Goal: Task Accomplishment & Management: Complete application form

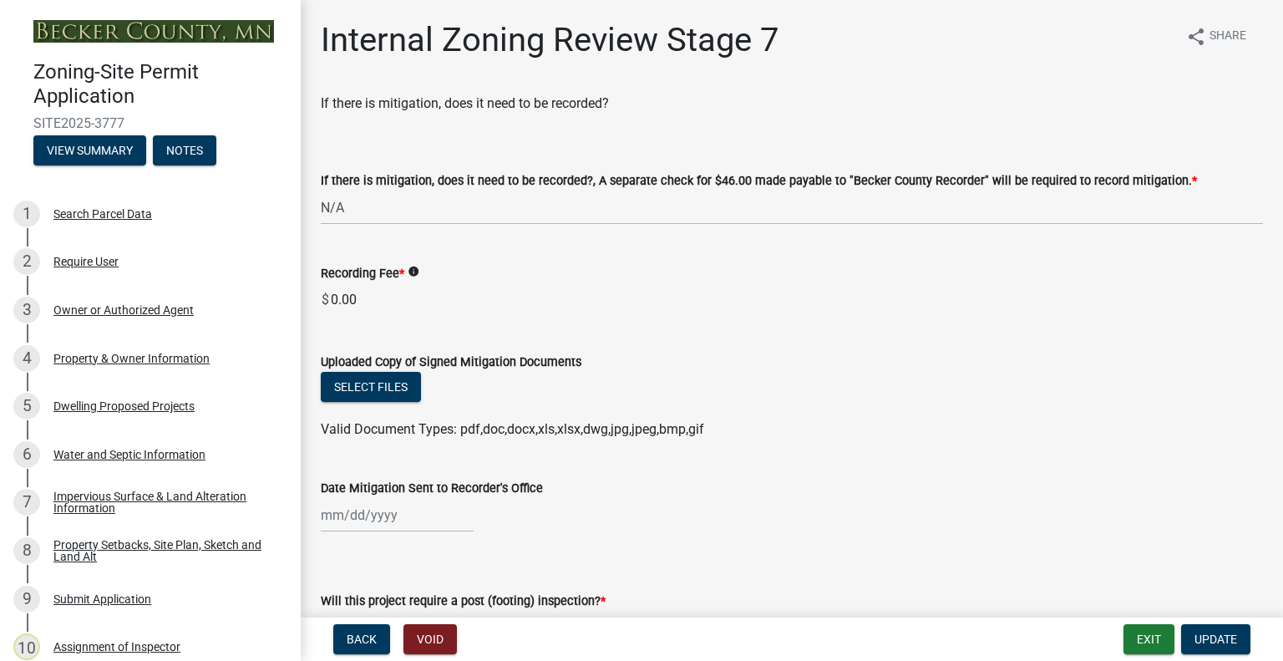
select select "e59fcb53-d9ed-466f-8c3e-33bb35216820"
select select "74b00539-a6f1-4ef6-a890-a22a5fa5fedf"
select select "bbe3a6c5-1893-4527-8578-ada07a3b8ea5"
select select "c0b6e50c-983d-48c1-a910-e8bd43c13b77"
select select "97c9e5a4-d35f-4903-ad68-b764687ac9e9"
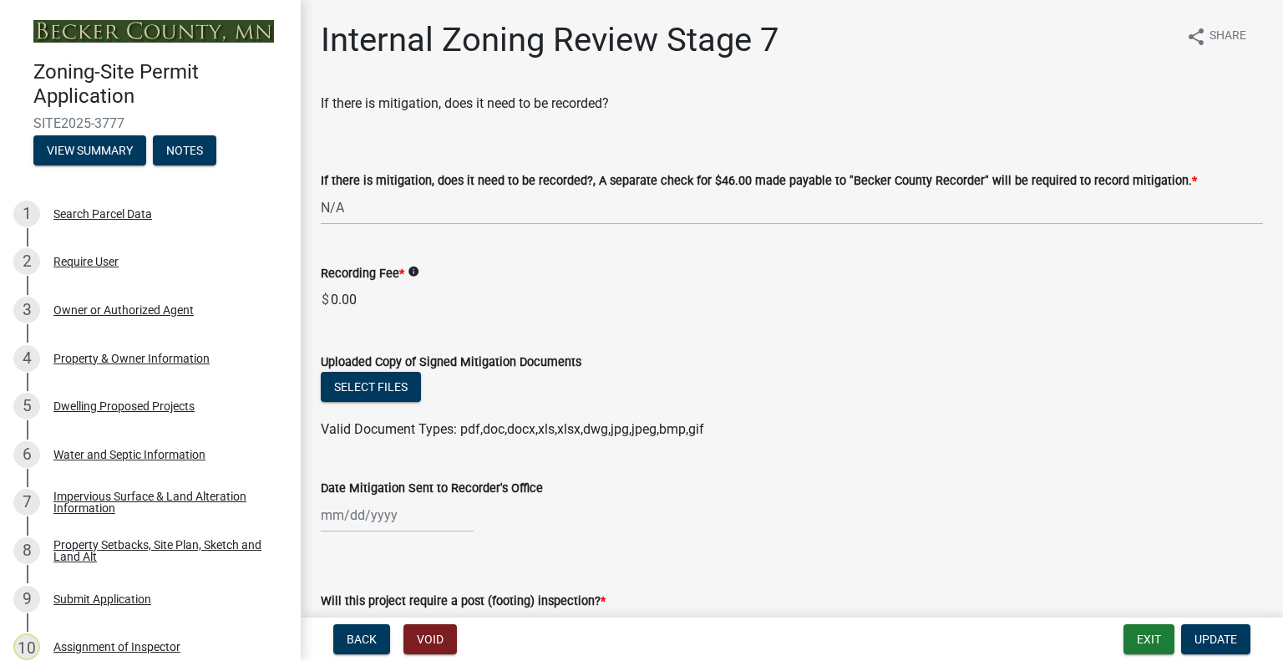
scroll to position [668, 0]
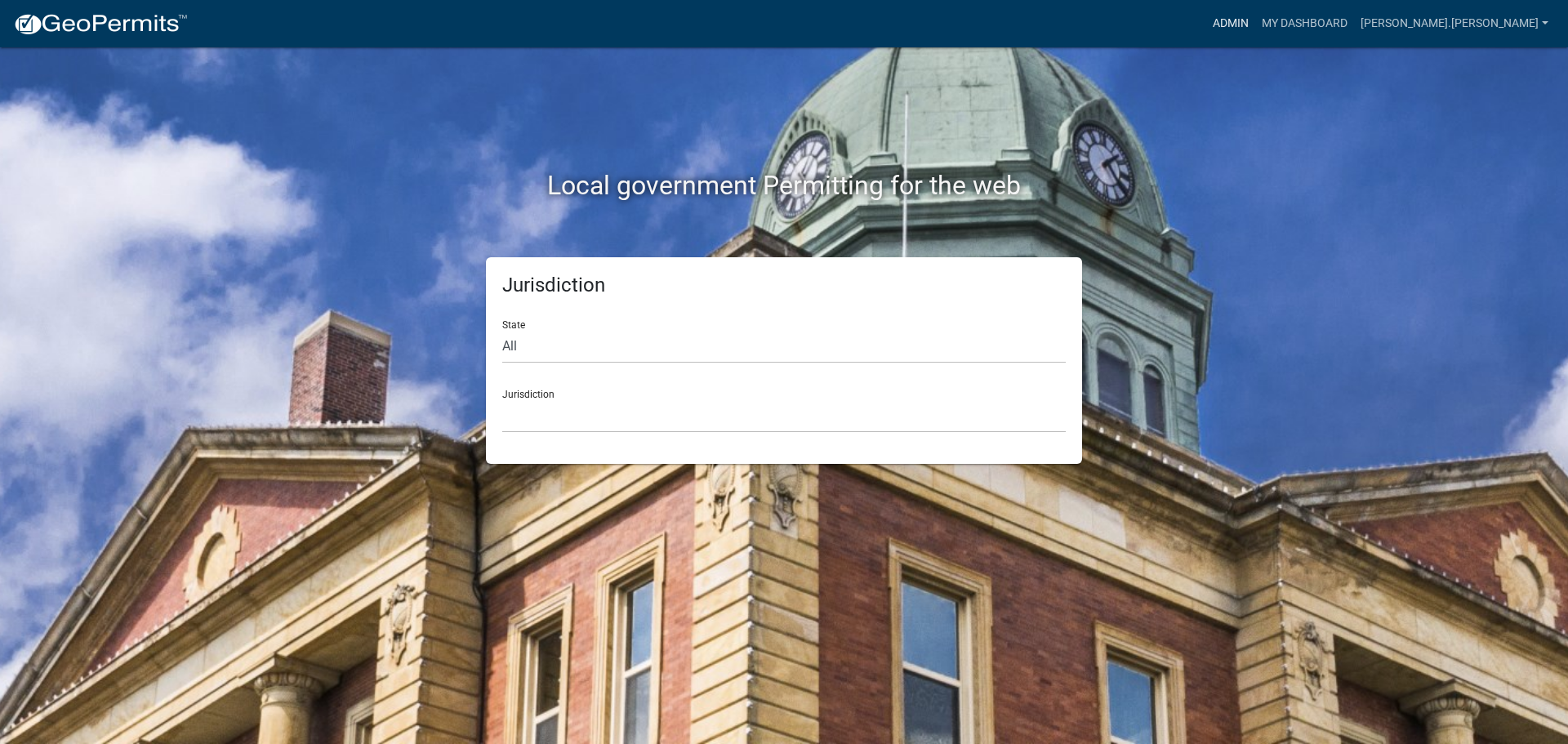
click at [1255, 28] on link "Admin" at bounding box center [1231, 23] width 49 height 31
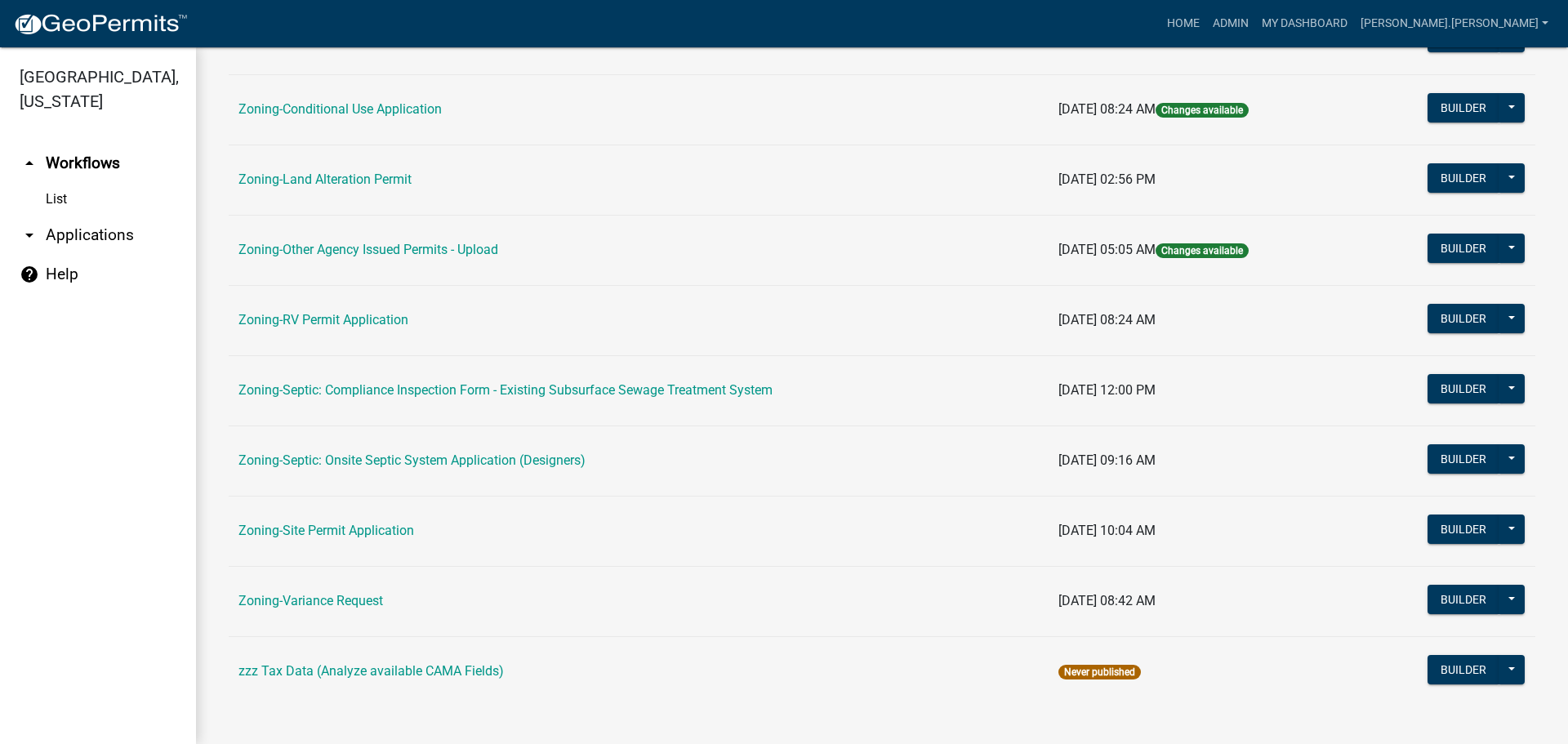
scroll to position [490, 0]
click at [316, 525] on link "Zoning-Site Permit Application" at bounding box center [327, 530] width 176 height 16
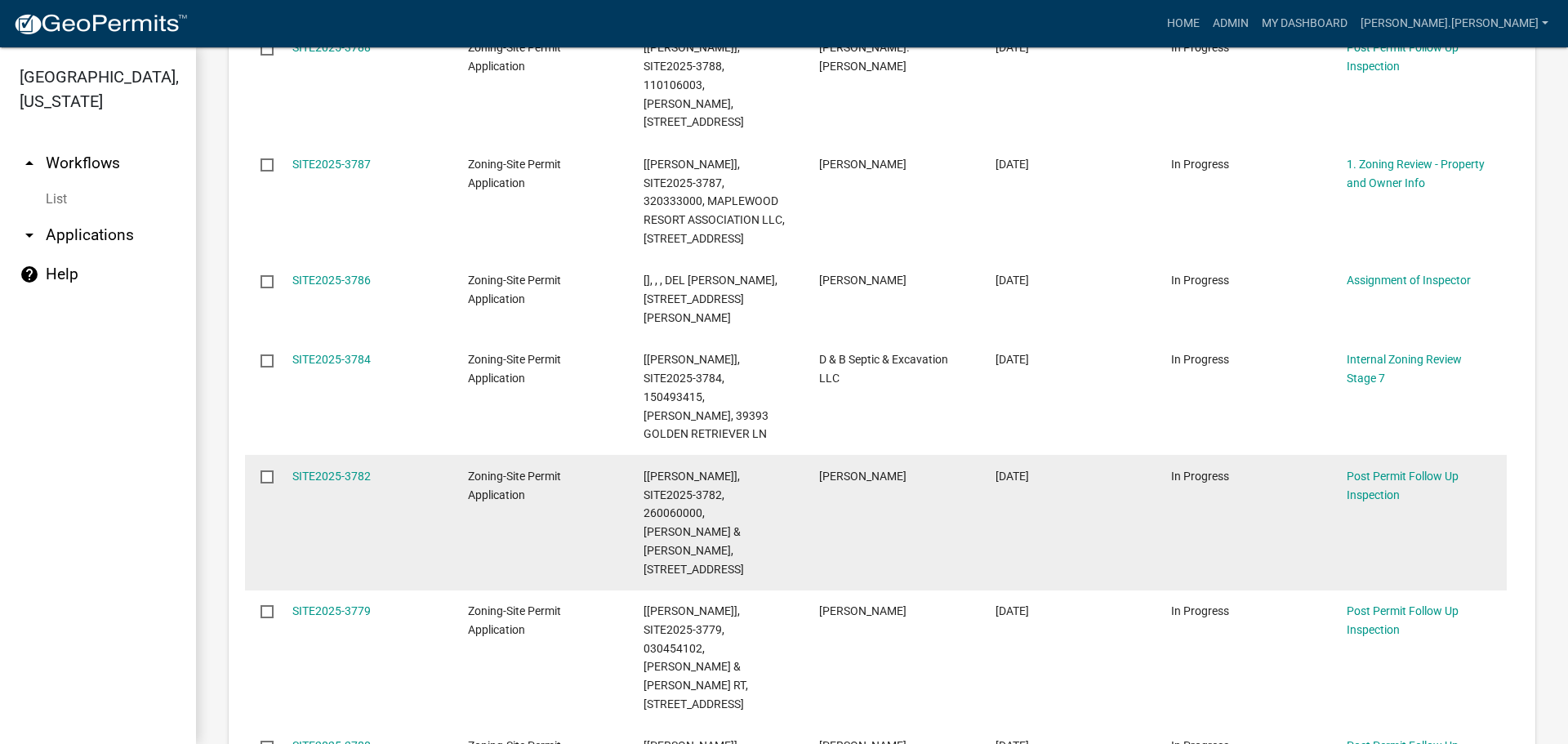
scroll to position [898, 0]
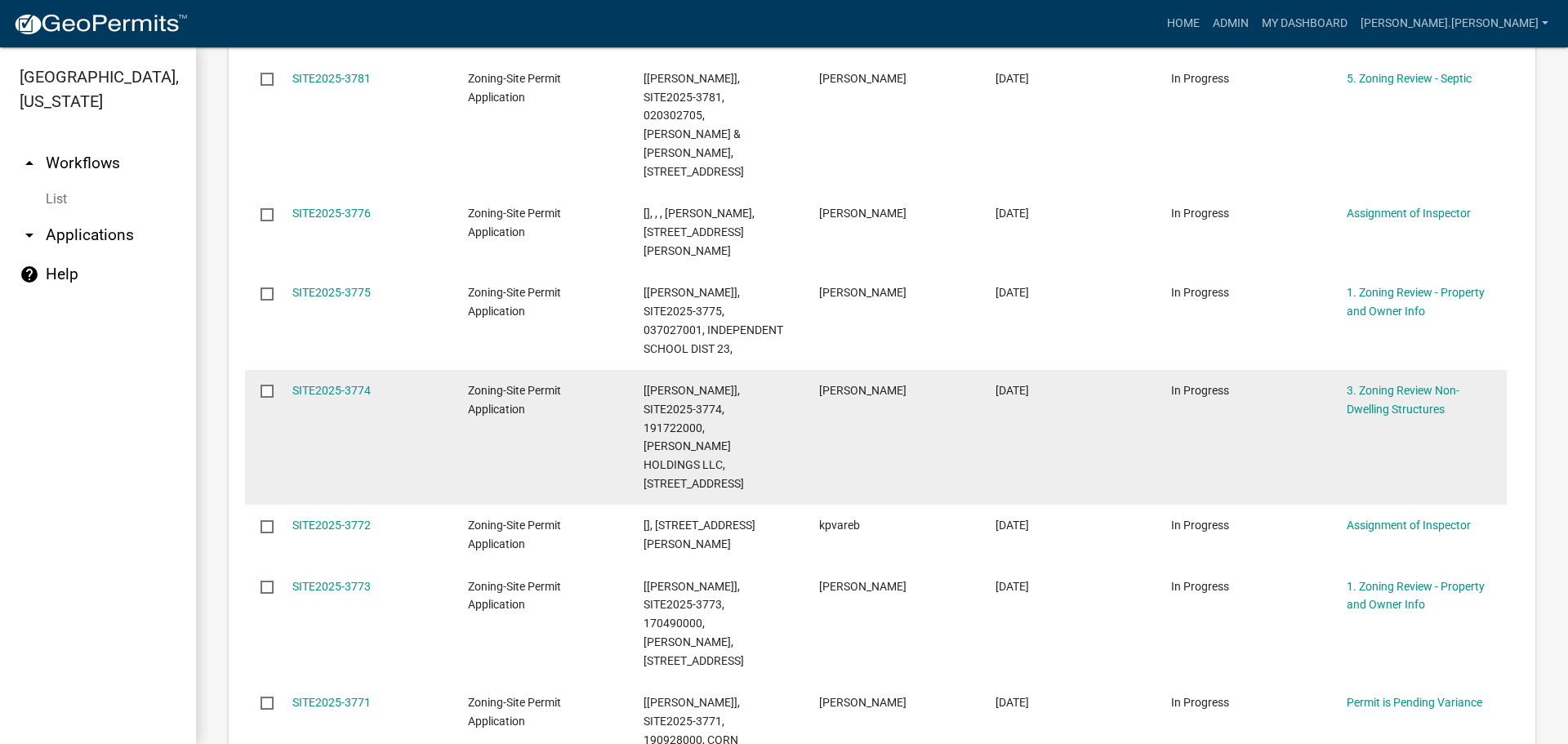
scroll to position [673, 0]
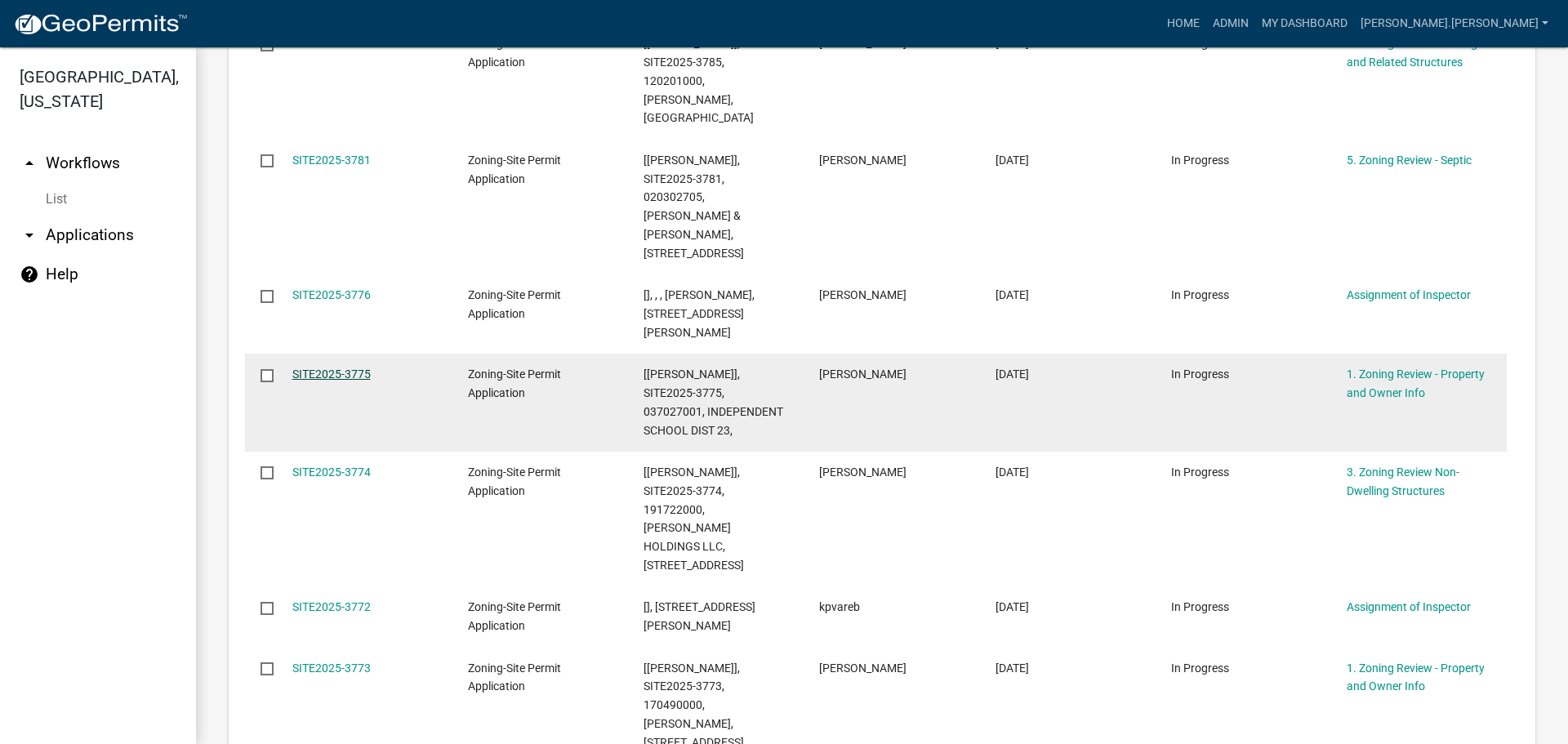
click at [340, 368] on link "SITE2025-3775" at bounding box center [331, 373] width 78 height 13
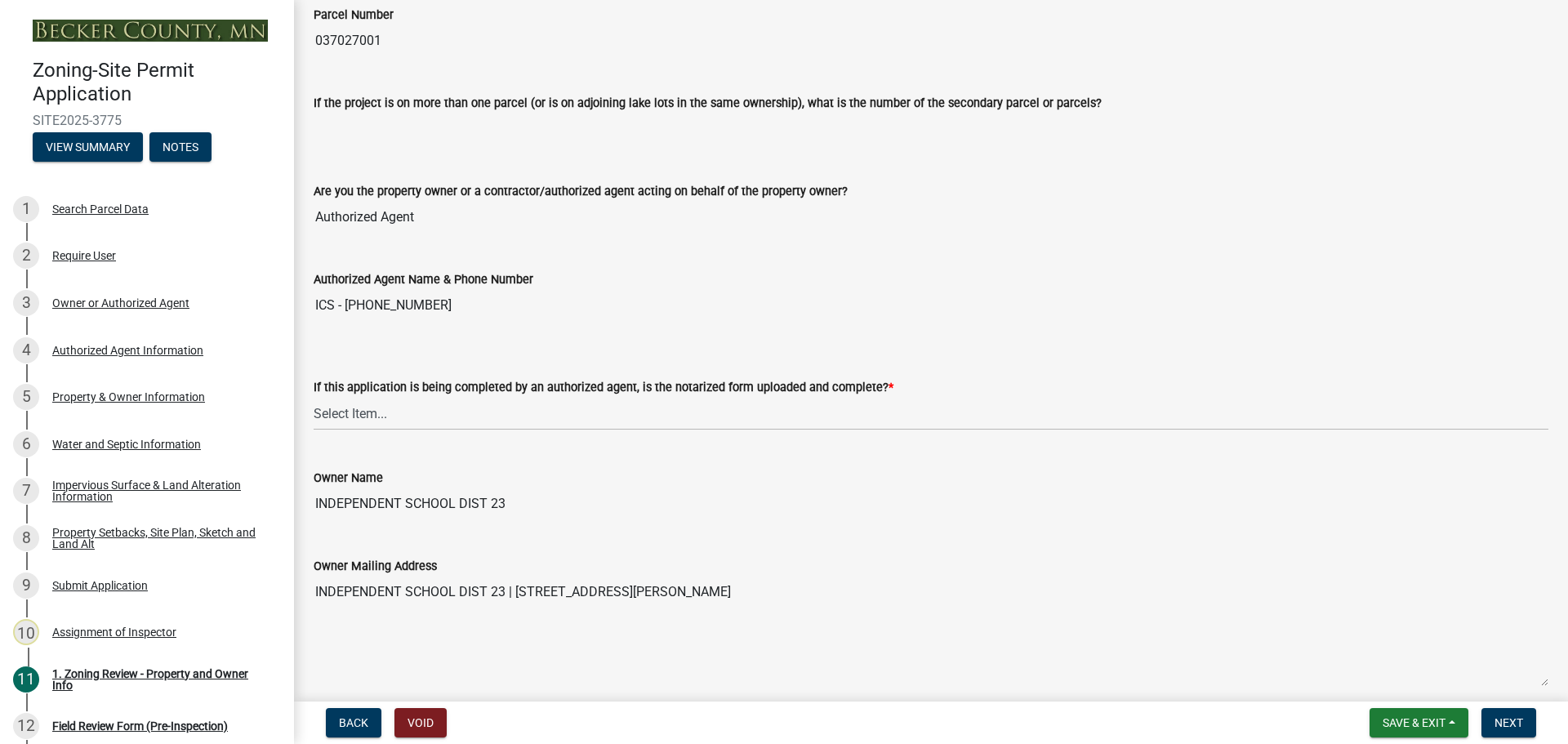
scroll to position [163, 0]
click at [428, 418] on select "Select Item... Yes No N/A" at bounding box center [931, 412] width 1235 height 33
click at [314, 395] on select "Select Item... Yes No N/A" at bounding box center [931, 412] width 1235 height 33
select select "b279cdb4-a9c7-4e65-a8bd-797316f5be14"
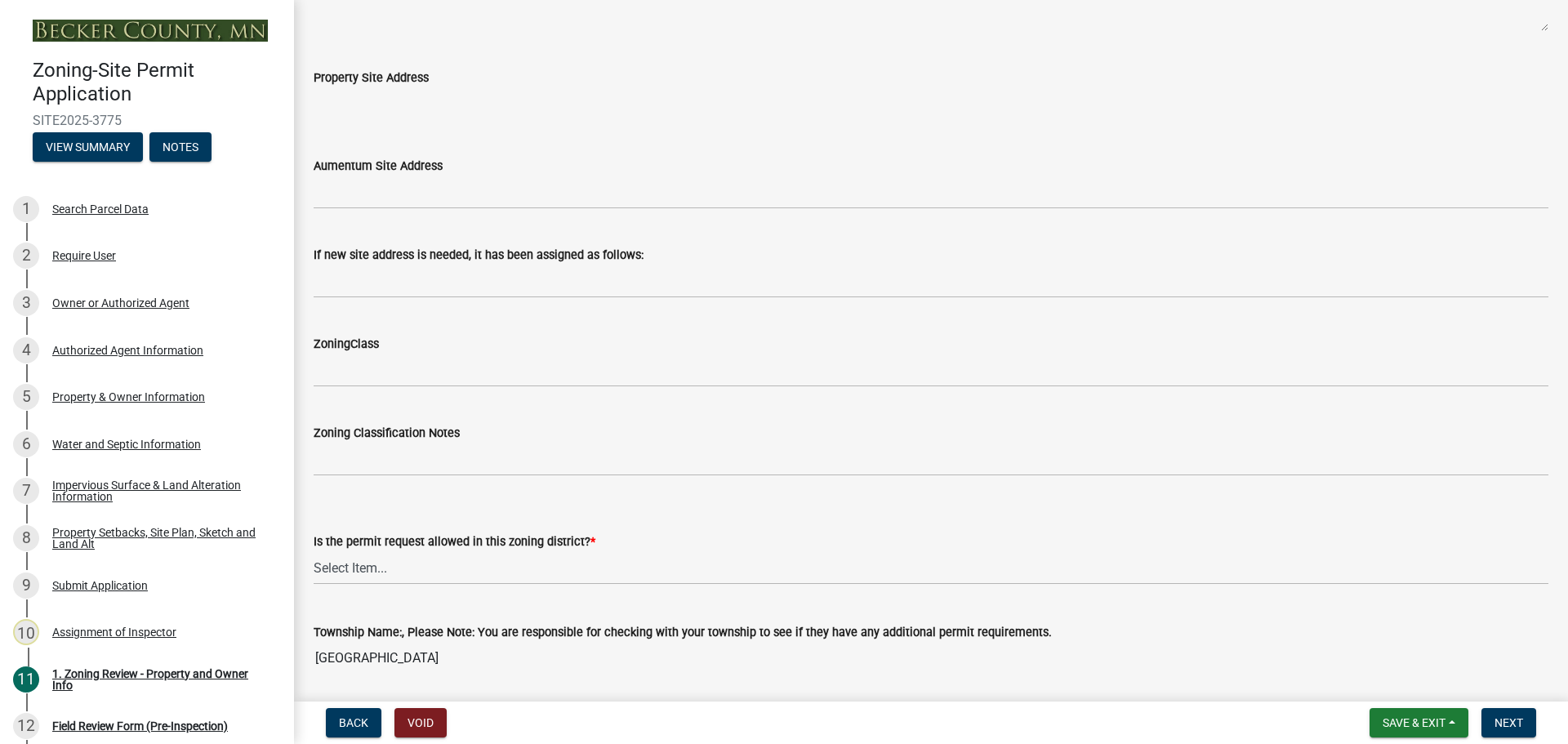
scroll to position [1062, 0]
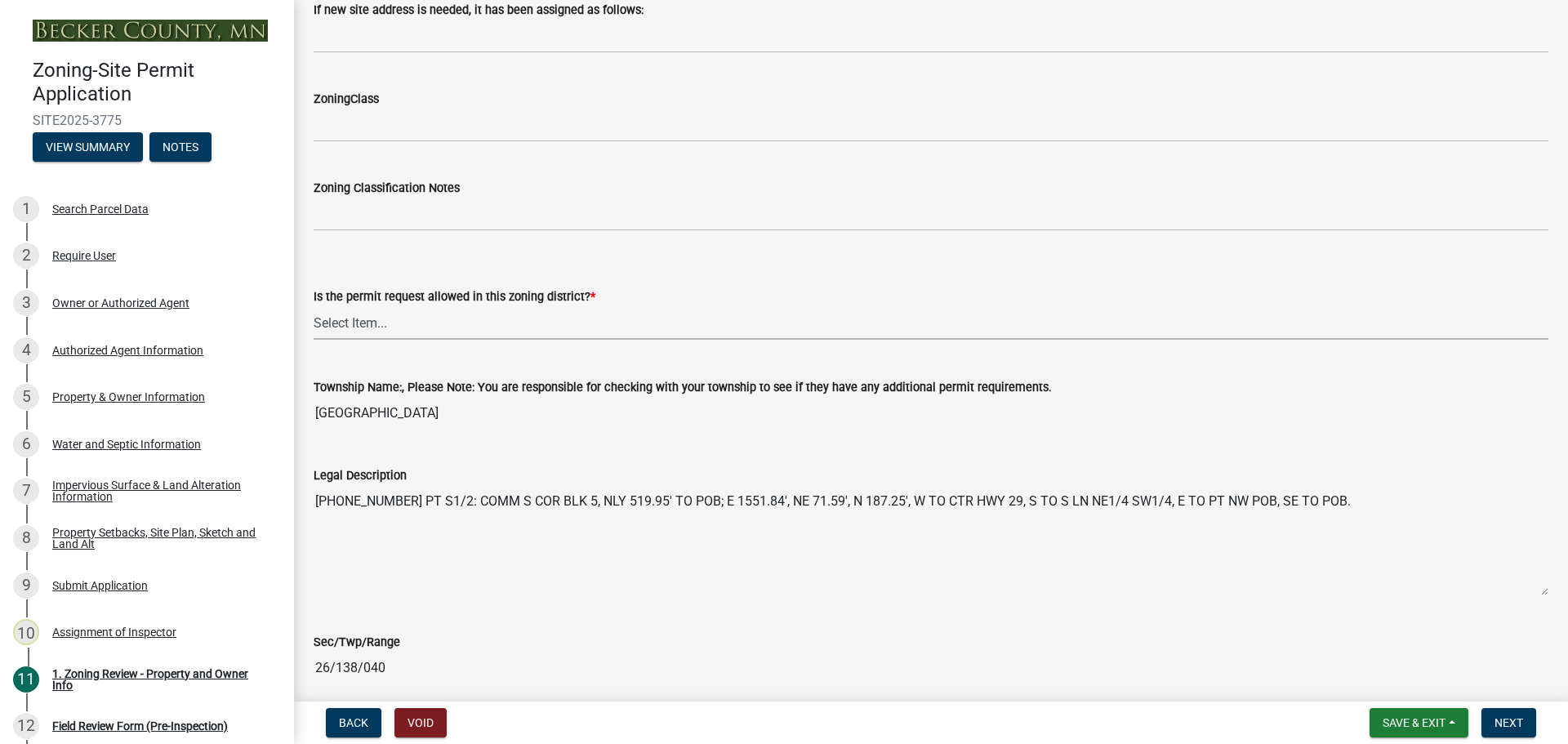
click at [362, 326] on select "Select Item... Yes No" at bounding box center [931, 323] width 1235 height 33
click at [314, 306] on select "Select Item... Yes No" at bounding box center [931, 323] width 1235 height 33
select select "b4f32c46-6248-4748-b47c-fa4933858724"
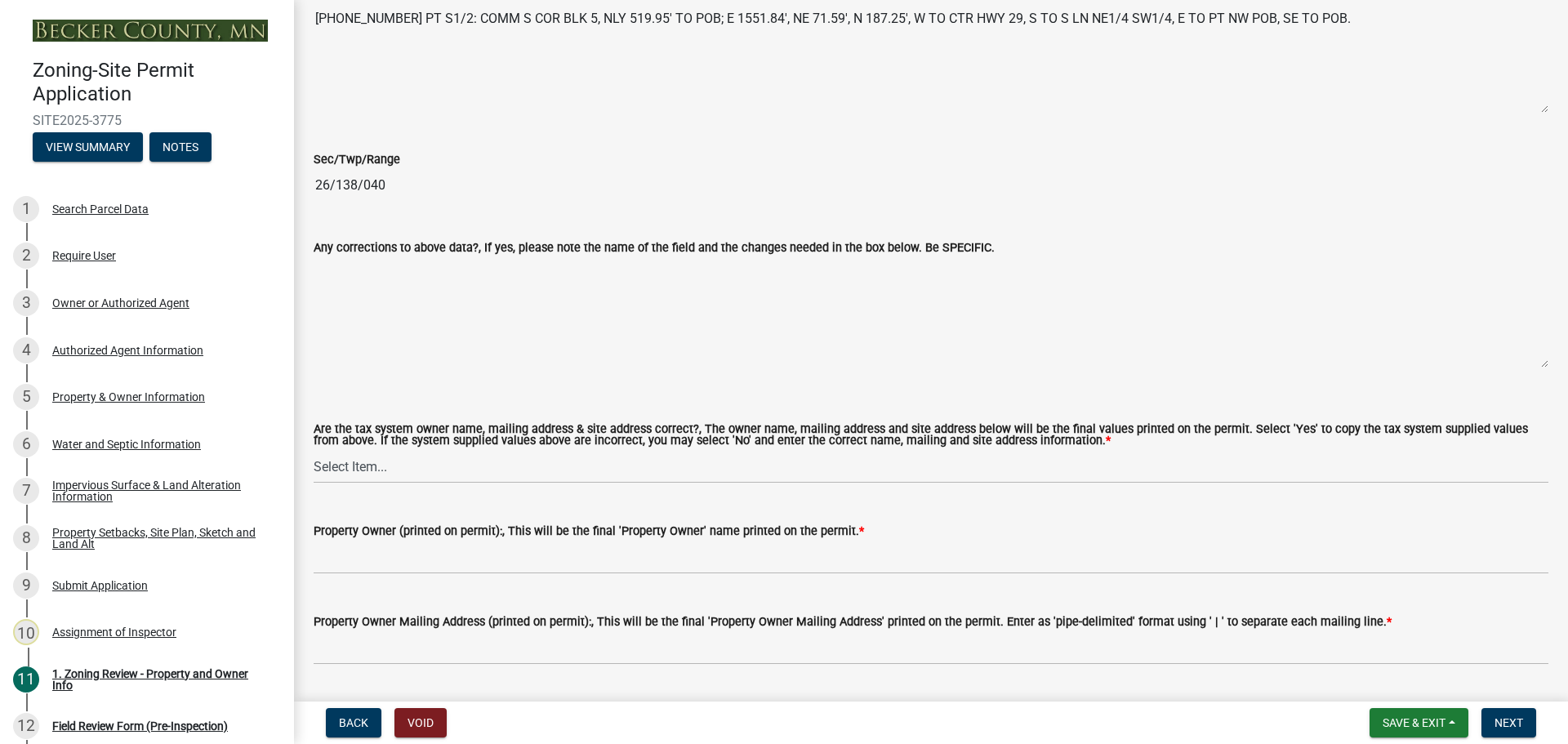
scroll to position [1553, 0]
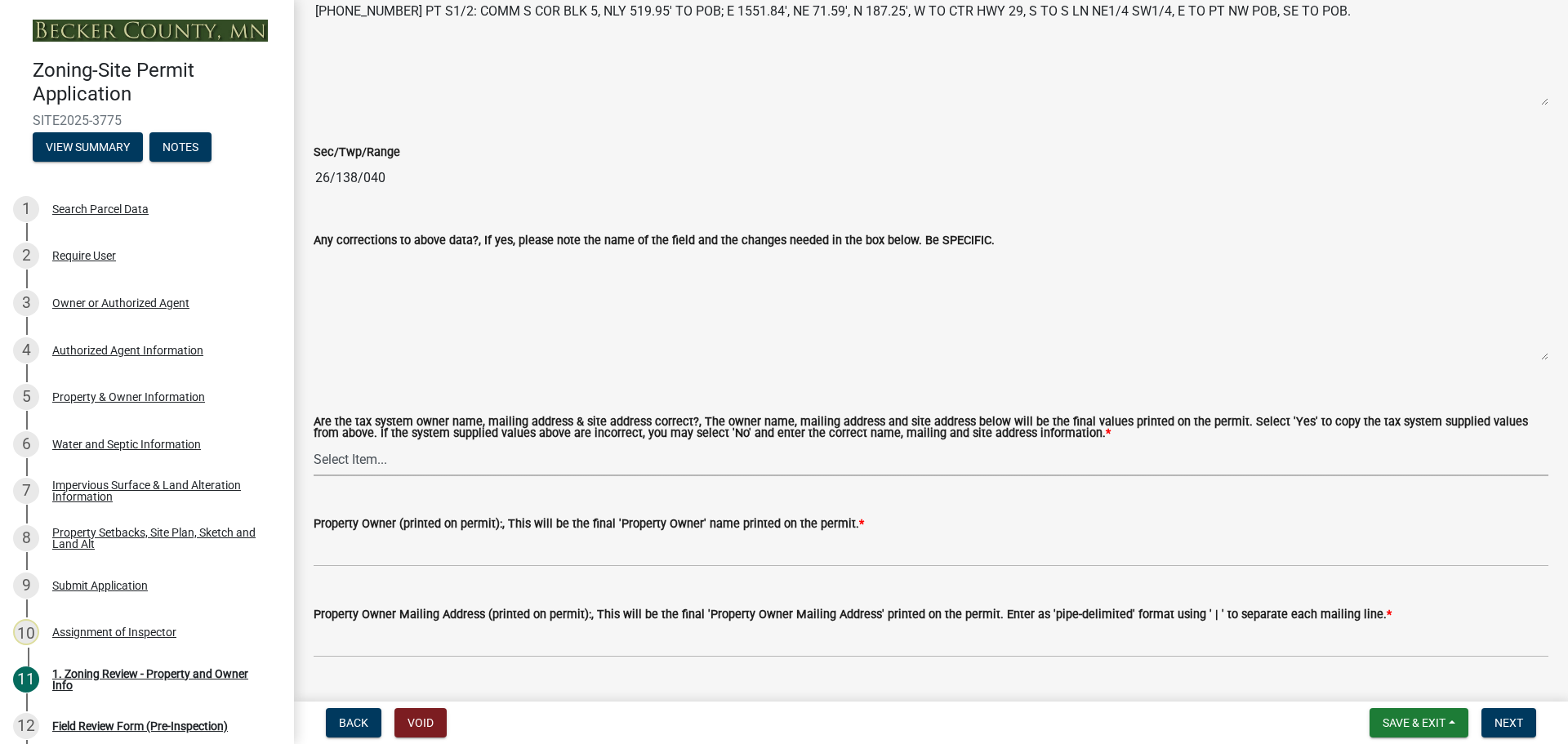
click at [345, 446] on select "Select Item... Yes No" at bounding box center [931, 460] width 1235 height 33
click at [314, 444] on select "Select Item... Yes No" at bounding box center [931, 460] width 1235 height 33
select select "ab6c2257-4786-48e5-86d0-1194833f57c8"
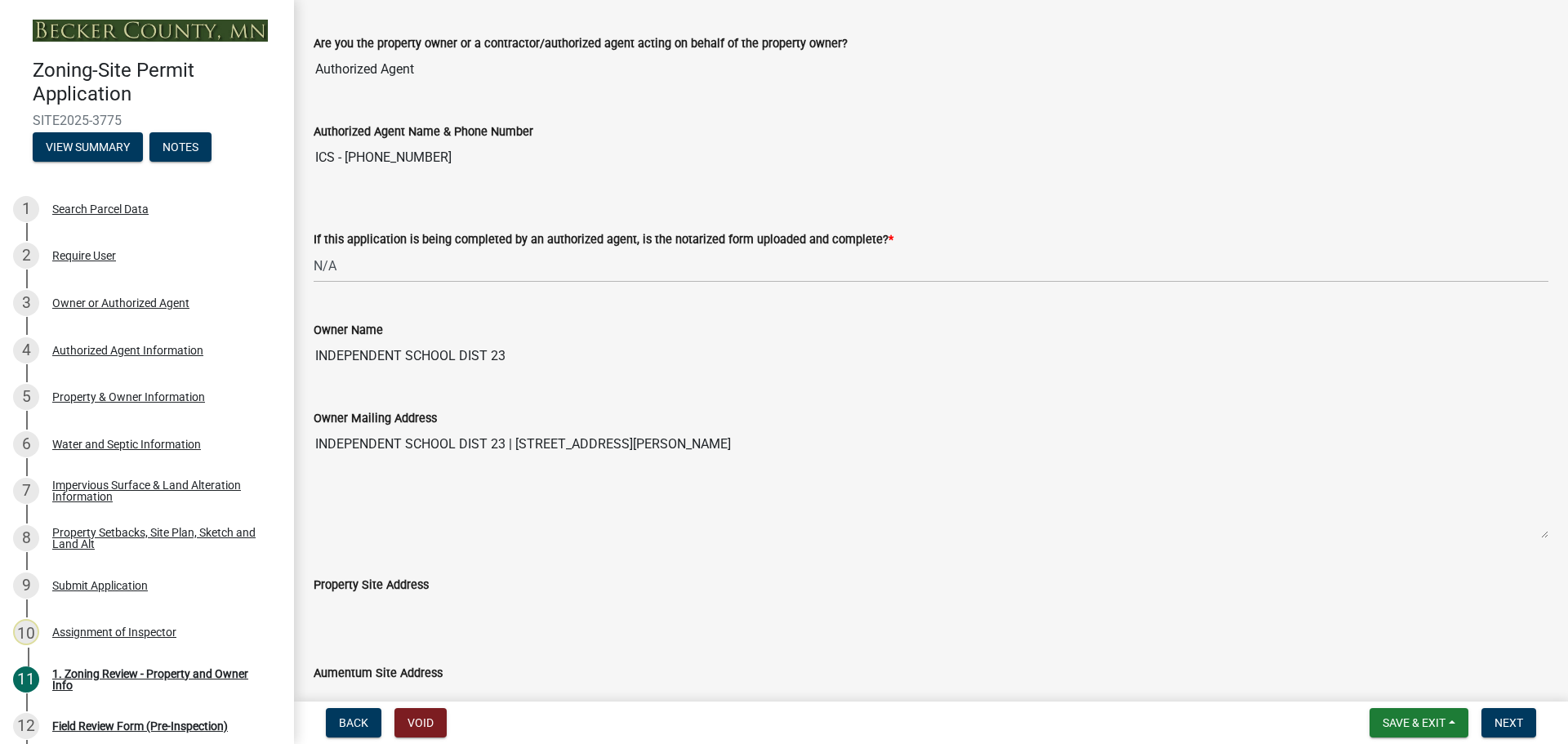
scroll to position [0, 0]
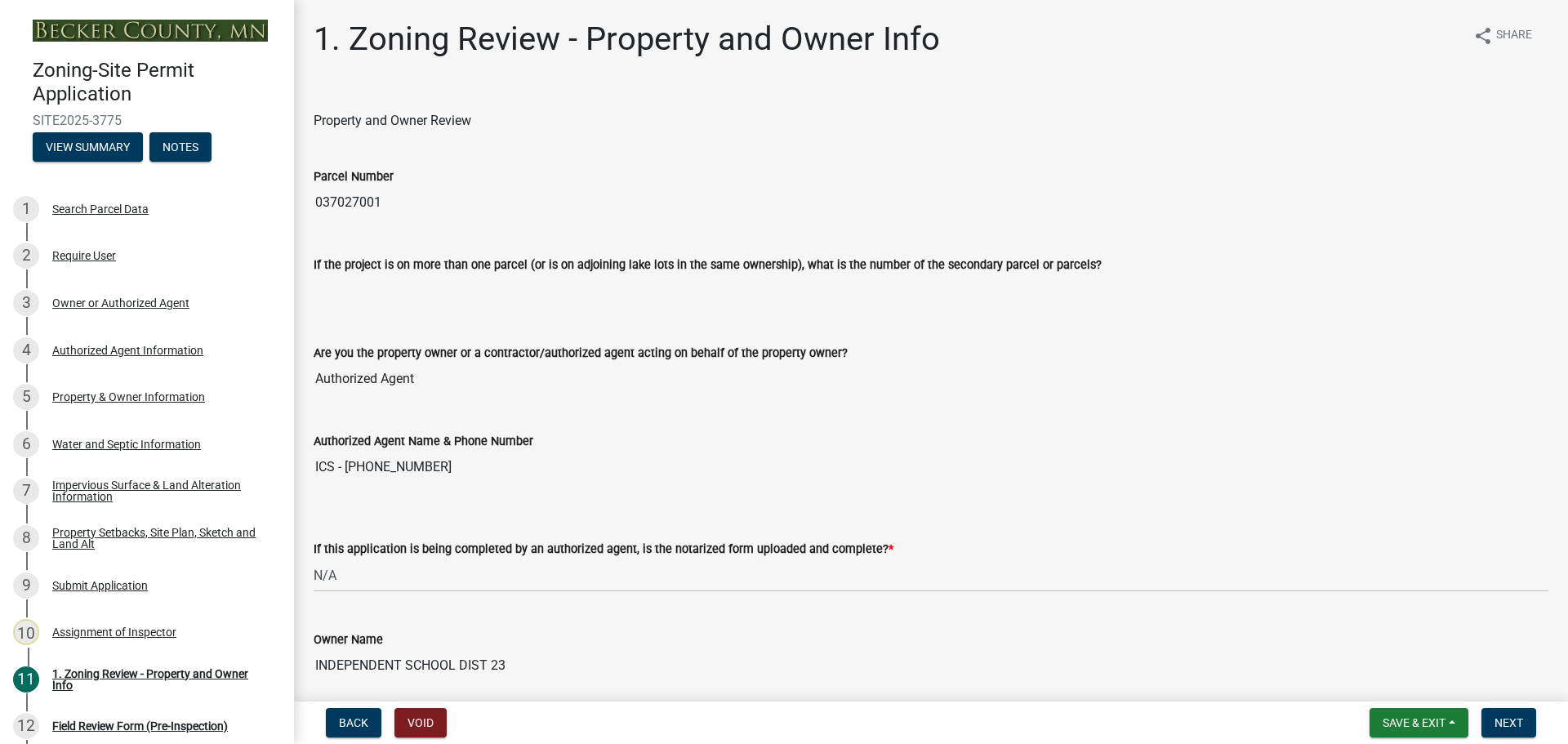
drag, startPoint x: 676, startPoint y: 546, endPoint x: 588, endPoint y: 216, distance: 341.5
click at [359, 201] on input "037027001" at bounding box center [931, 202] width 1235 height 32
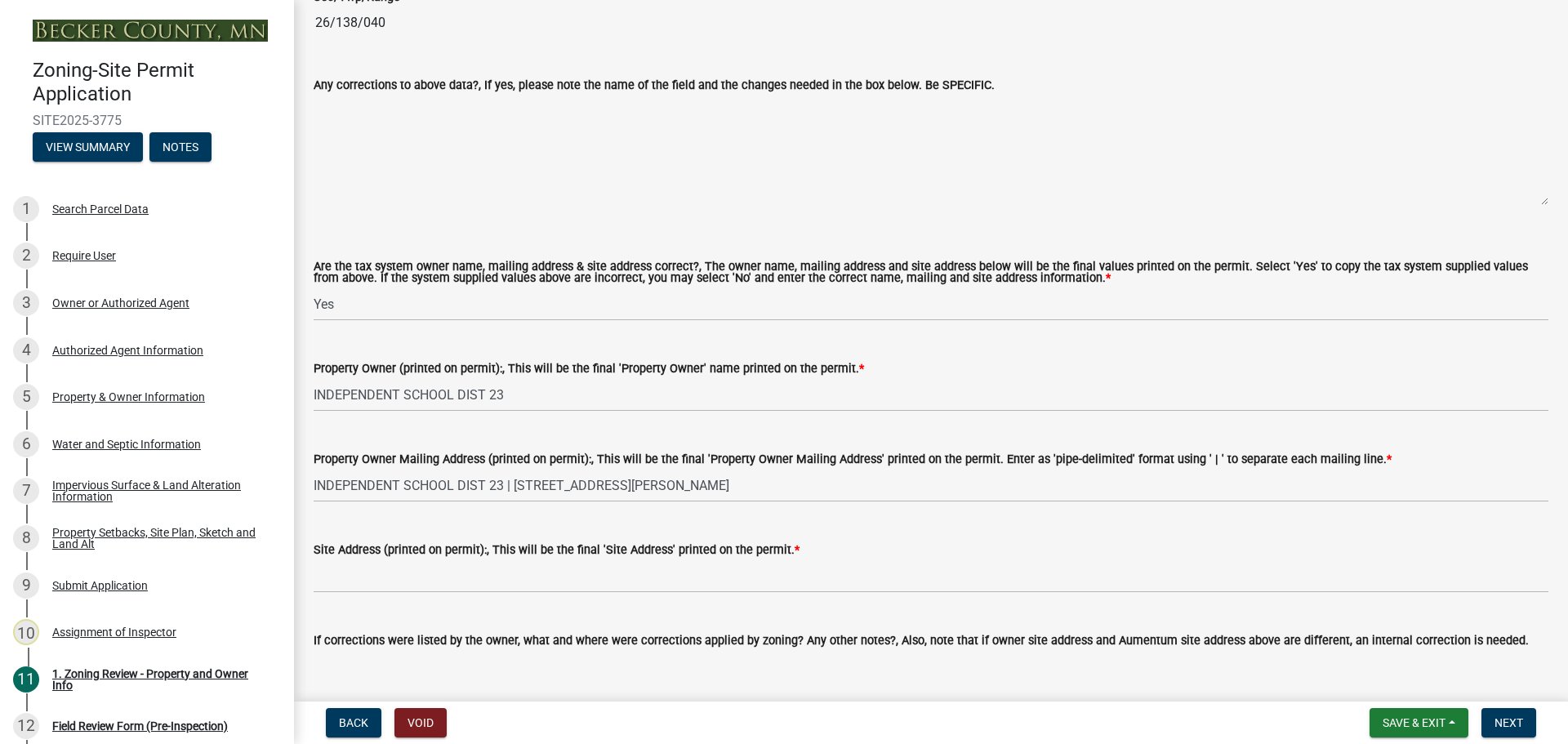
scroll to position [1716, 0]
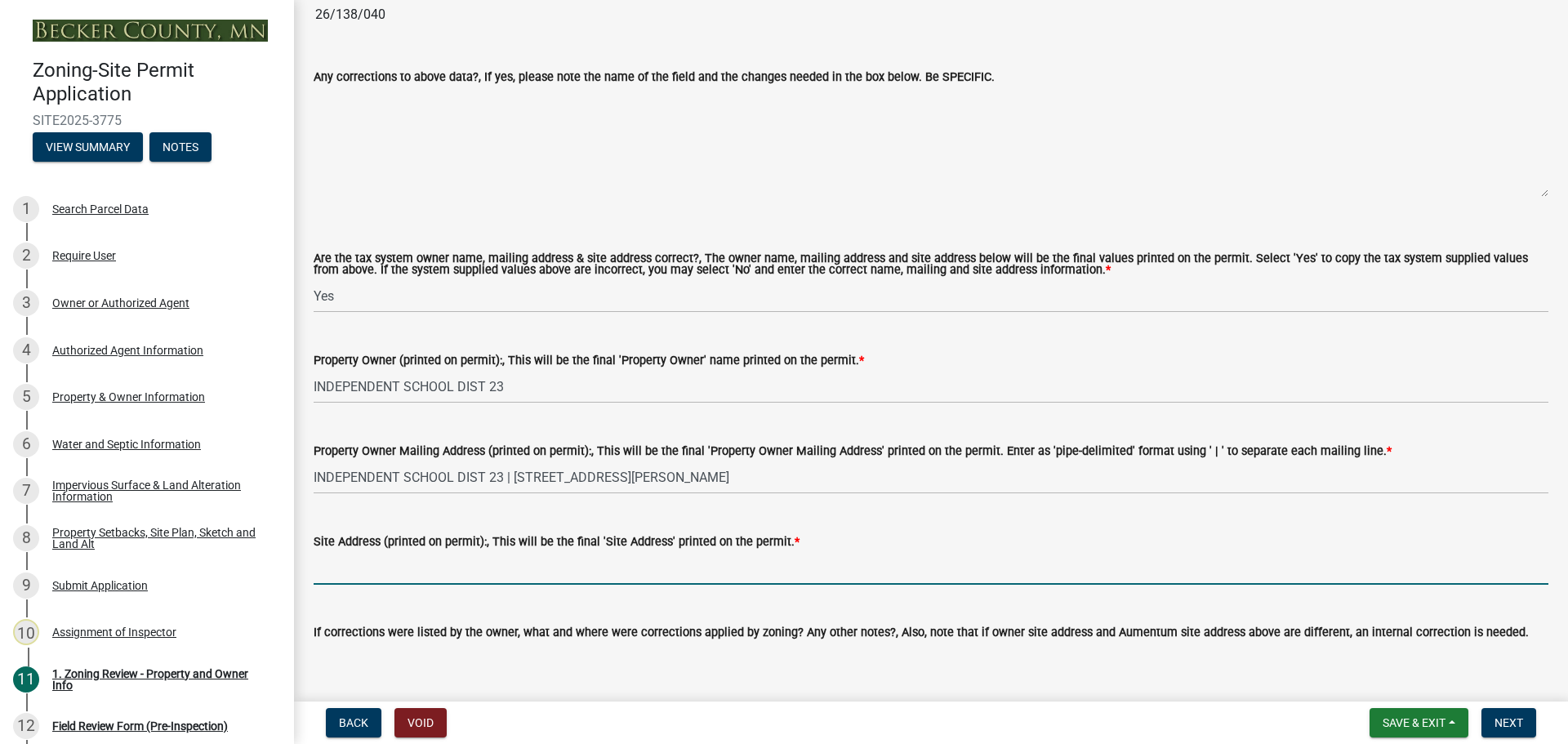
click at [498, 574] on input "Site Address (printed on permit):, This will be the final 'Site Address' printe…" at bounding box center [931, 568] width 1235 height 33
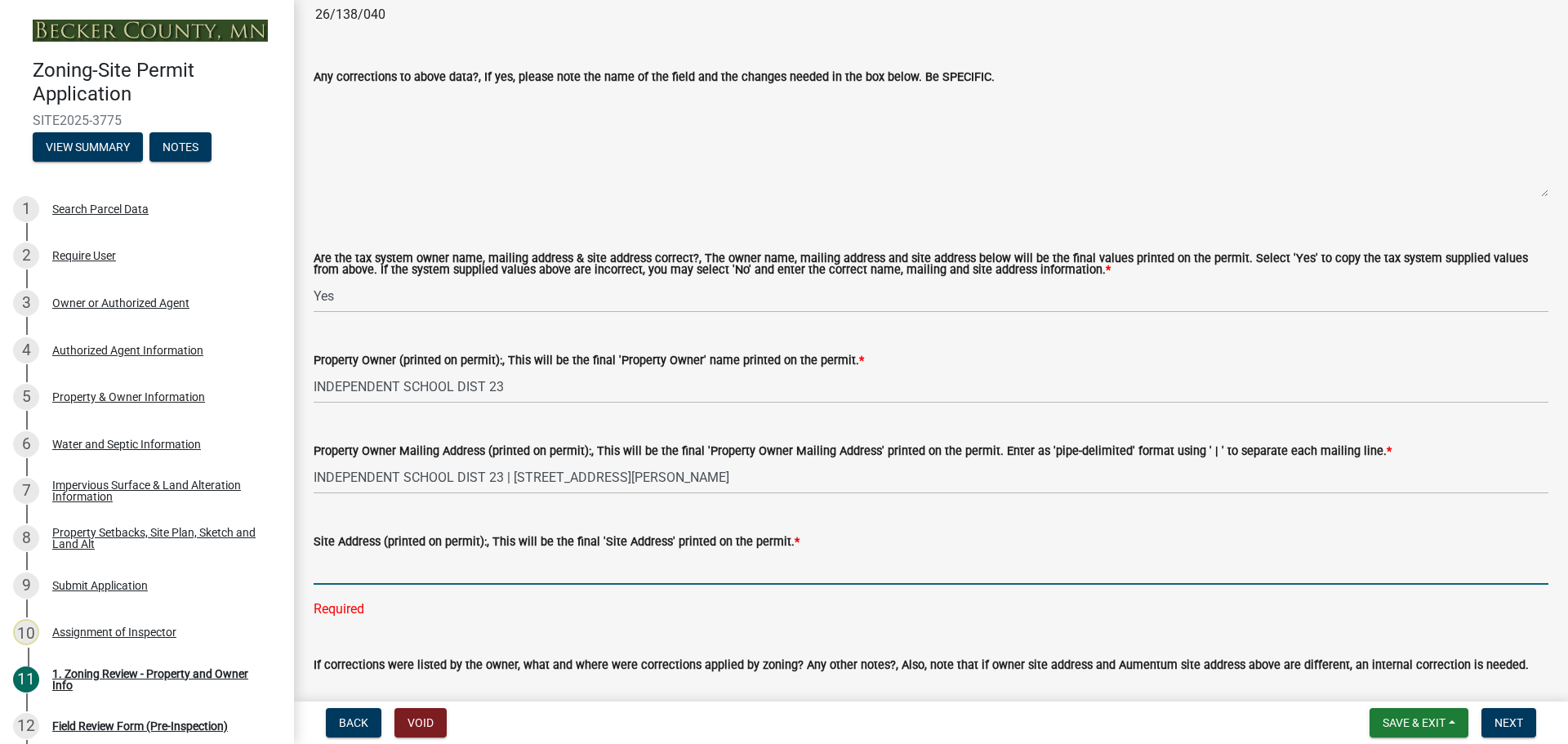
click at [425, 566] on input "Site Address (printed on permit):, This will be the final 'Site Address' printe…" at bounding box center [931, 568] width 1235 height 33
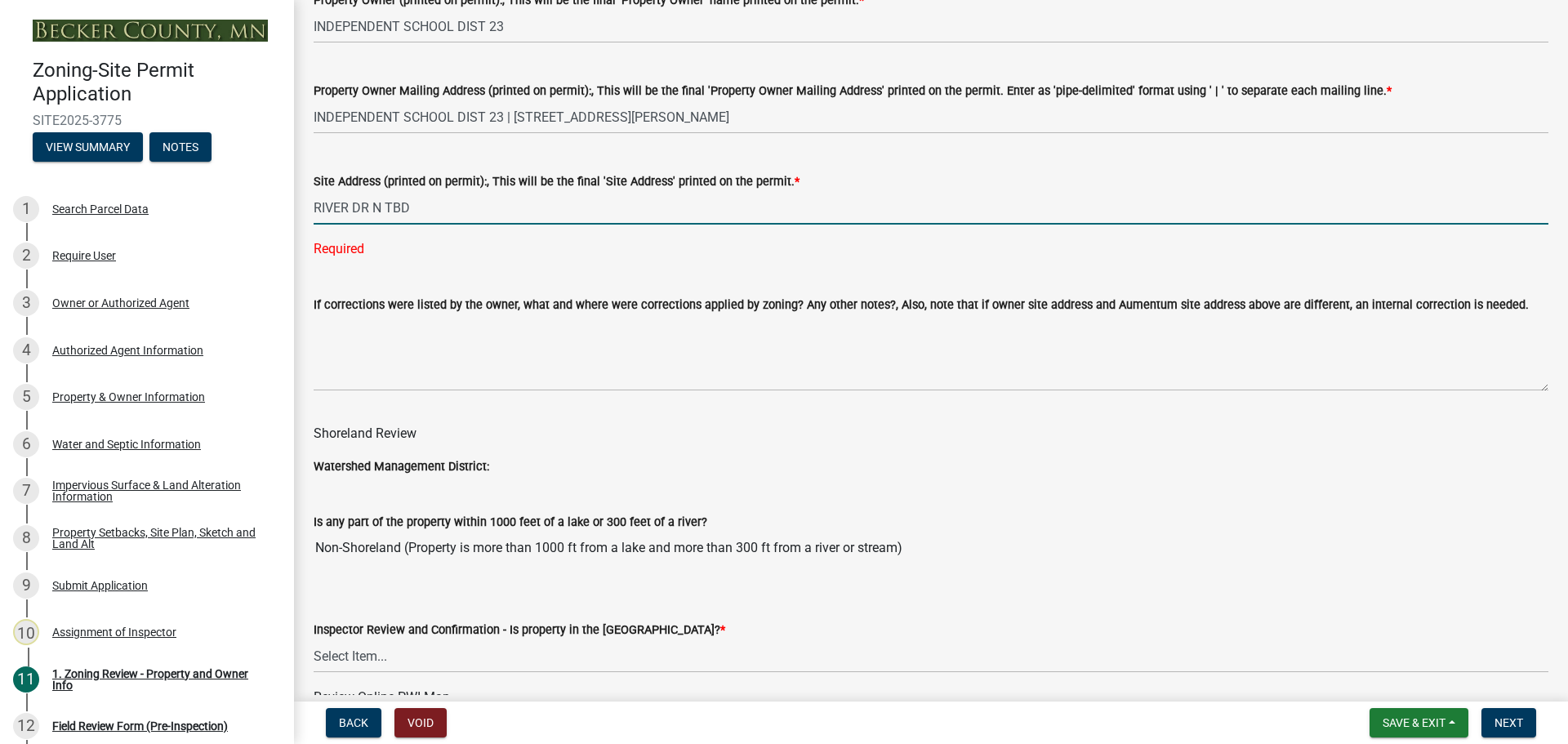
scroll to position [2206, 0]
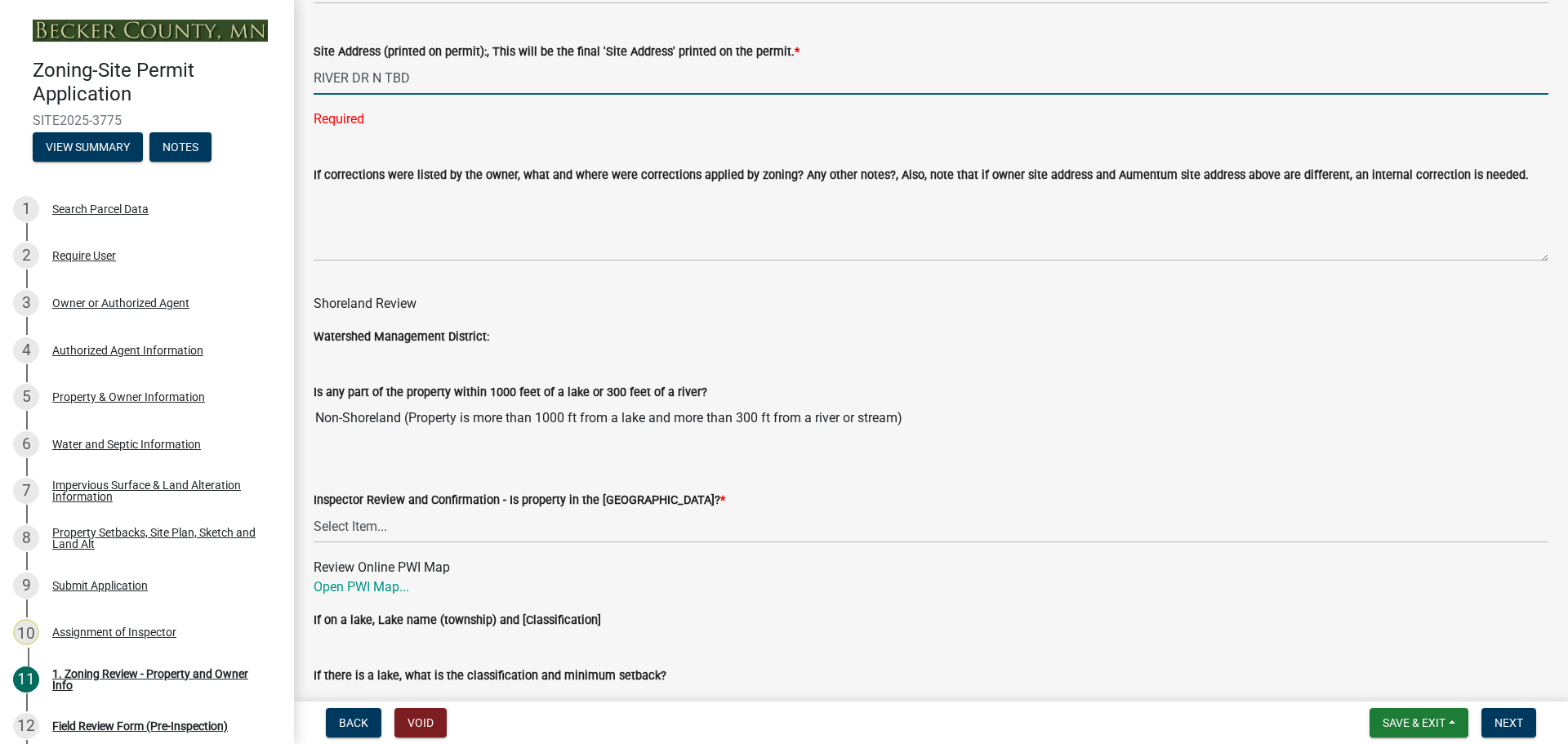
type input "RIVER DR N TBD"
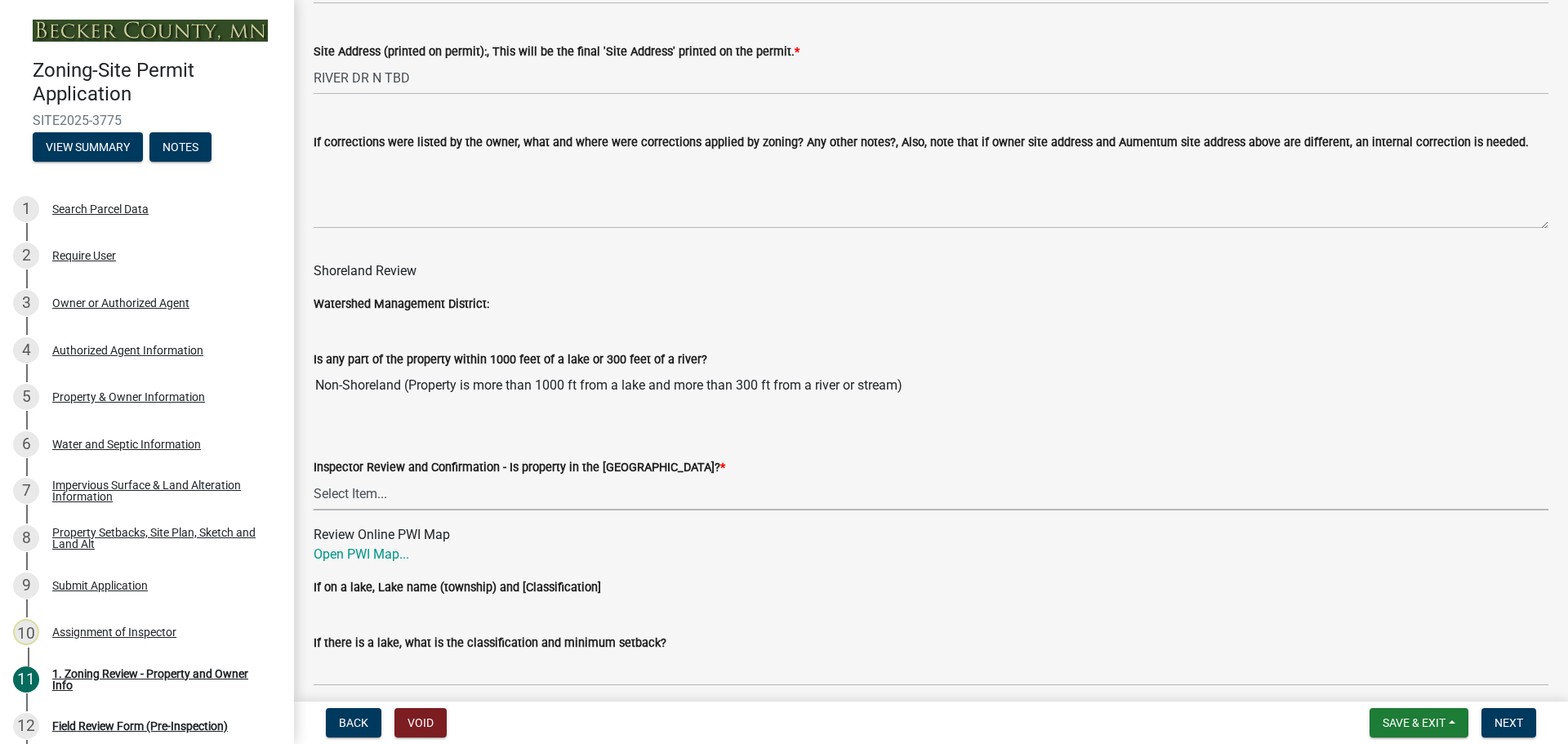
click at [455, 524] on wm-data-entity-input "Inspector Review and Confirmation - Is property in the Shoreland District? * Se…" at bounding box center [931, 469] width 1235 height 110
click at [314, 478] on select "Select Item... Within Shoreland District (SD) Not in Shoreland District (NOTSL)" at bounding box center [931, 494] width 1235 height 33
click at [455, 491] on select "Select Item... Within Shoreland District (SD) Not in Shoreland District (NOTSL)" at bounding box center [931, 494] width 1235 height 33
click at [314, 478] on select "Select Item... Within Shoreland District (SD) Not in Shoreland District (NOTSL)" at bounding box center [931, 494] width 1235 height 33
select select "e1f6b8d3-daec-4023-803a-68e50f8a9a47"
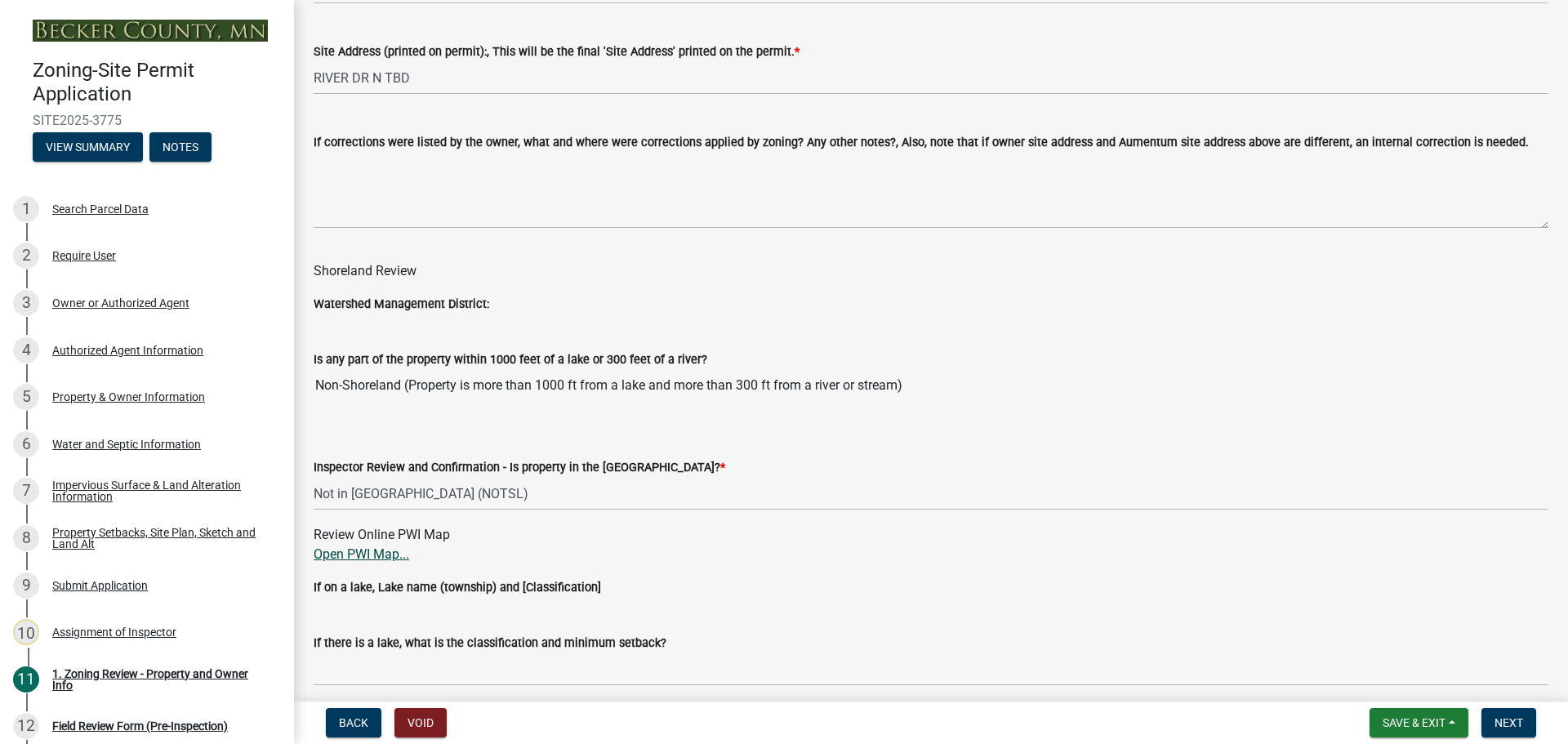
click at [400, 553] on link "Open PWI Map..." at bounding box center [362, 554] width 96 height 16
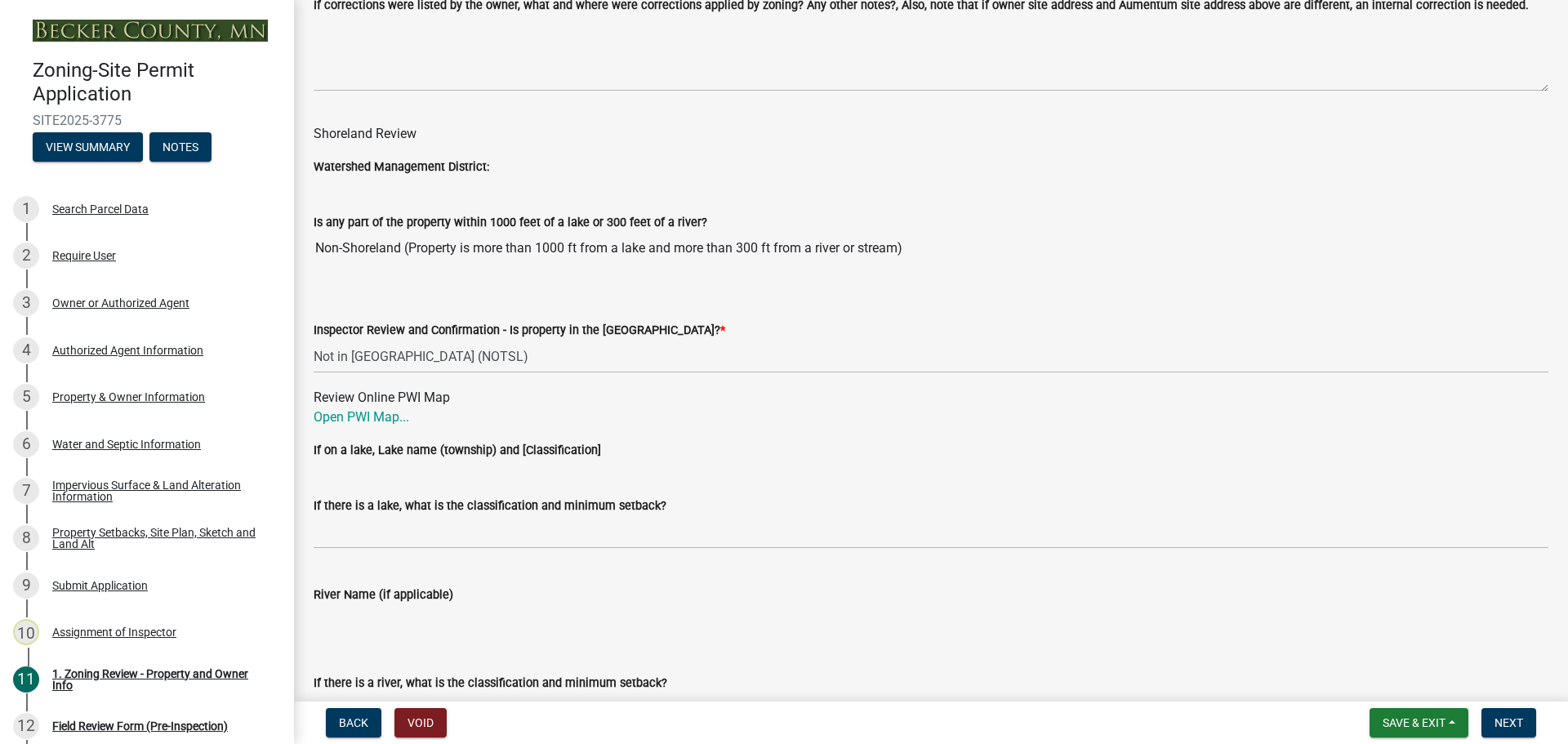
scroll to position [2451, 0]
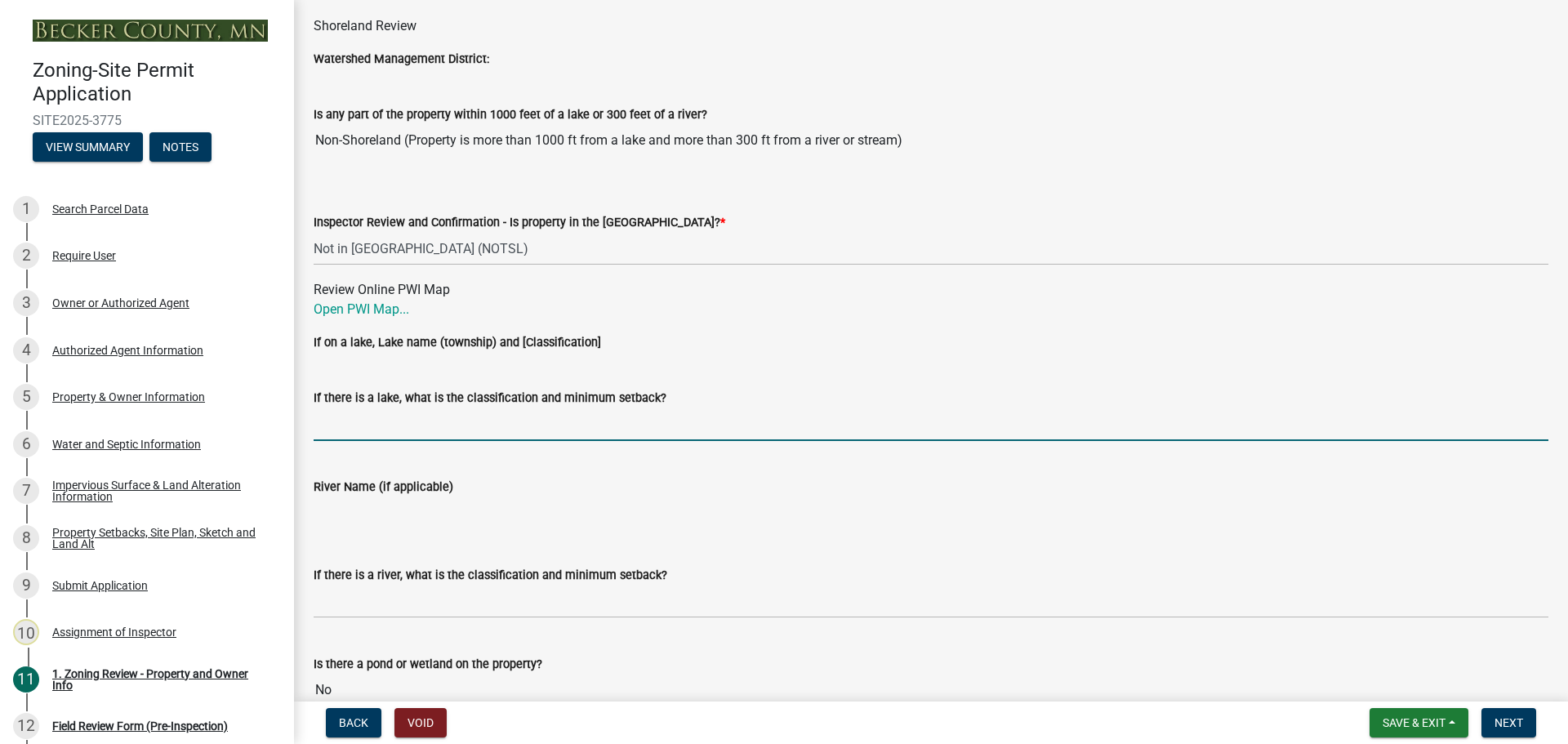
click at [431, 422] on input "If there is a lake, what is the classification and minimum setback?" at bounding box center [931, 424] width 1235 height 33
type input "N/A"
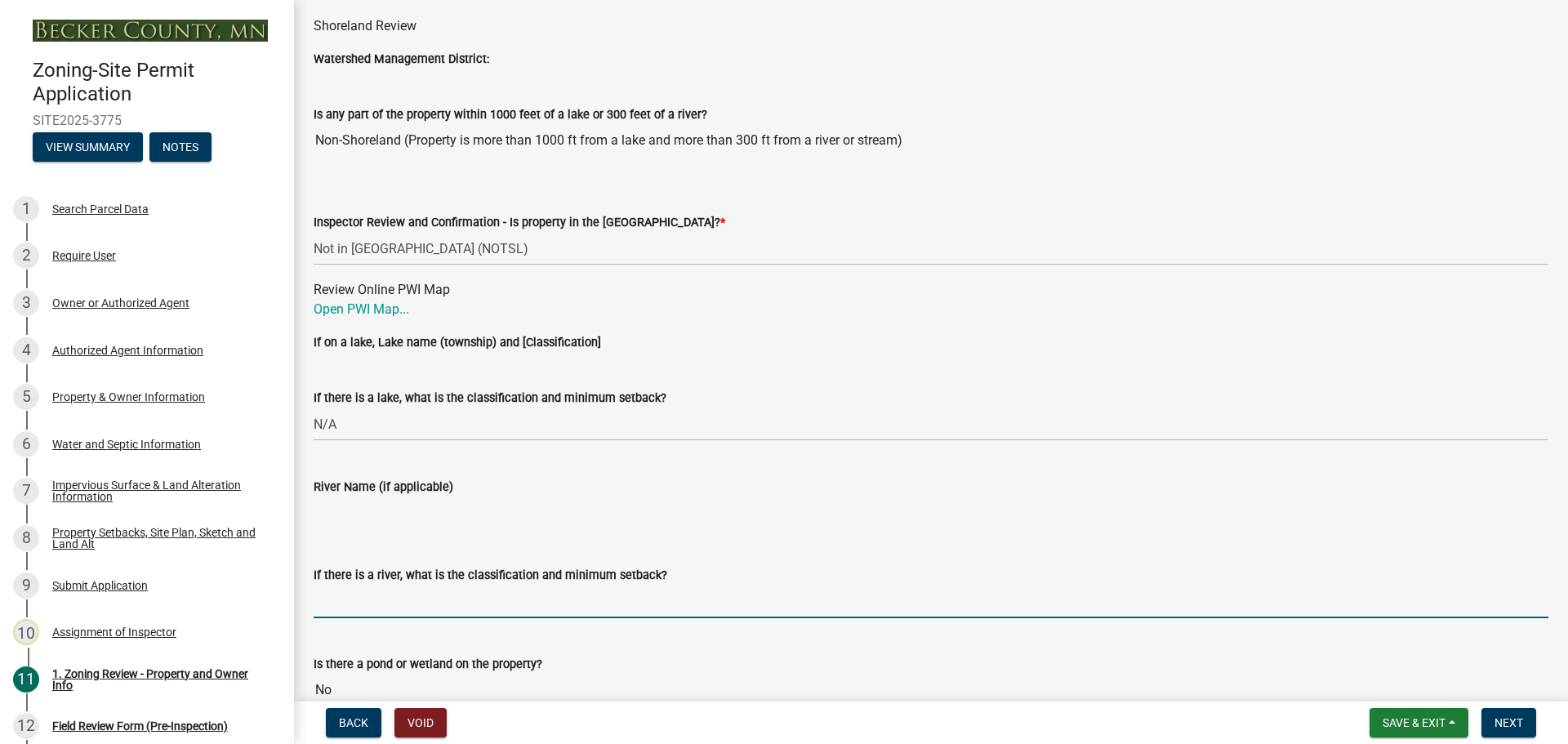
click at [413, 611] on input "If there is a river, what is the classification and minimum setback?" at bounding box center [931, 601] width 1235 height 33
type input "N/A"
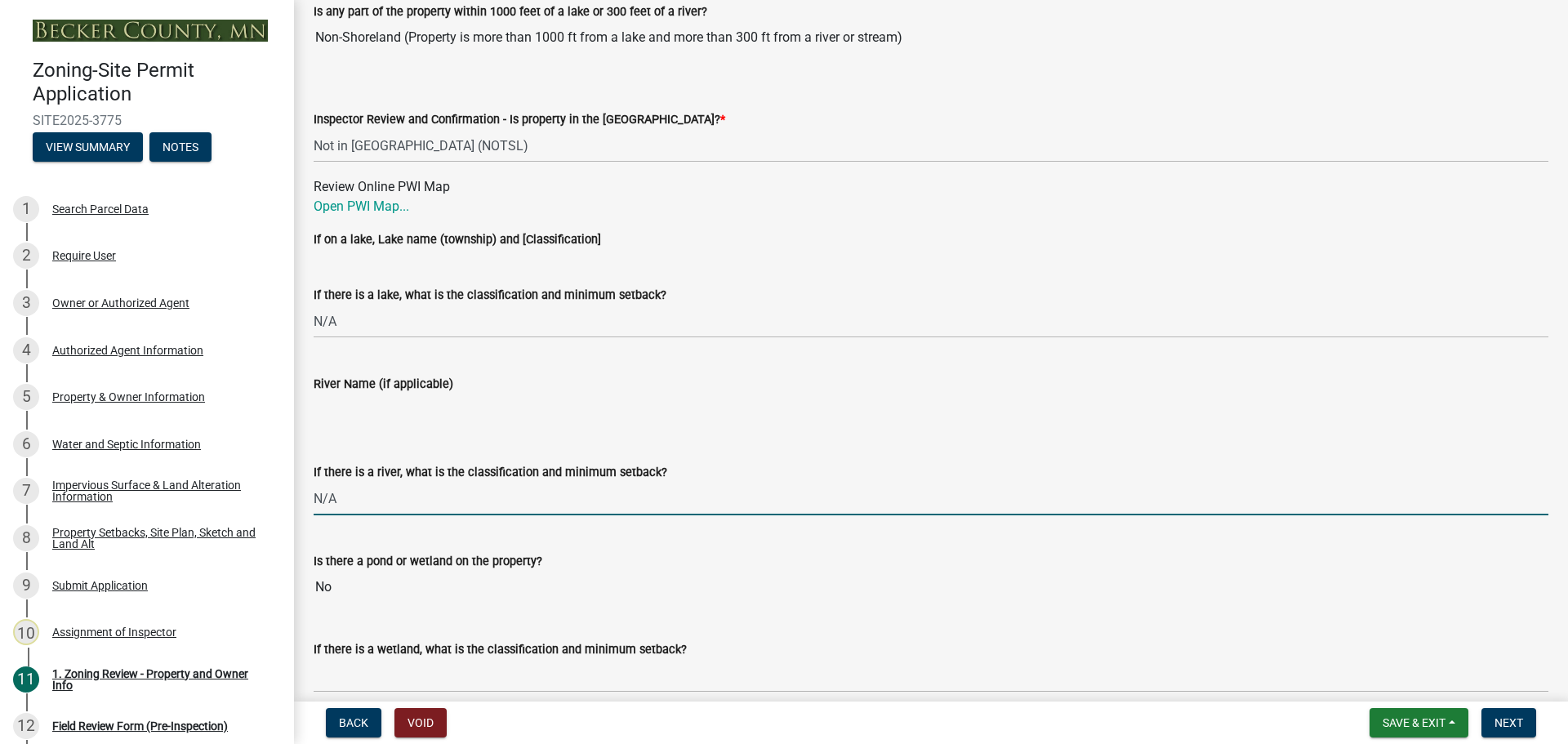
scroll to position [2695, 0]
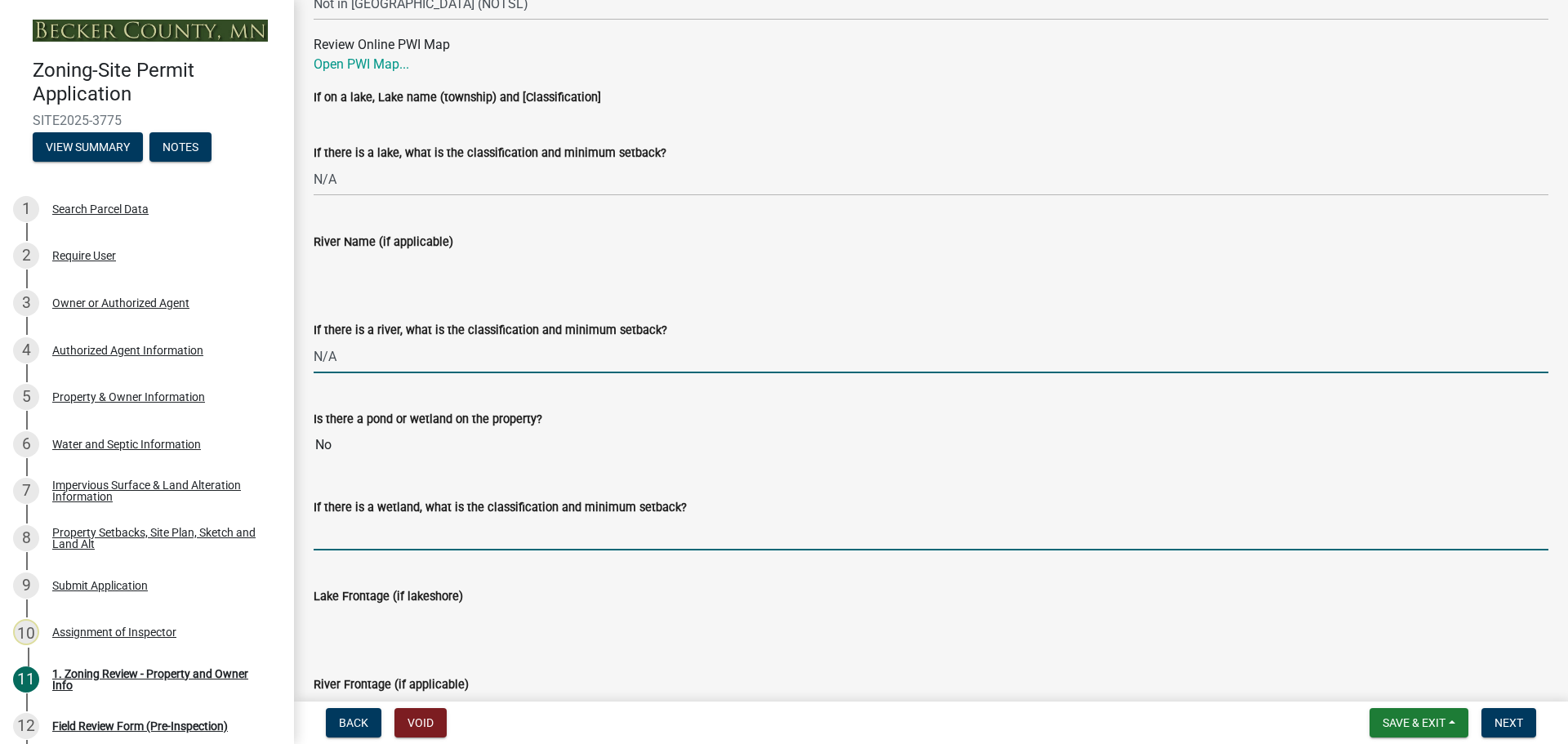
click at [416, 529] on input "If there is a wetland, what is the classification and minimum setback?" at bounding box center [931, 534] width 1235 height 33
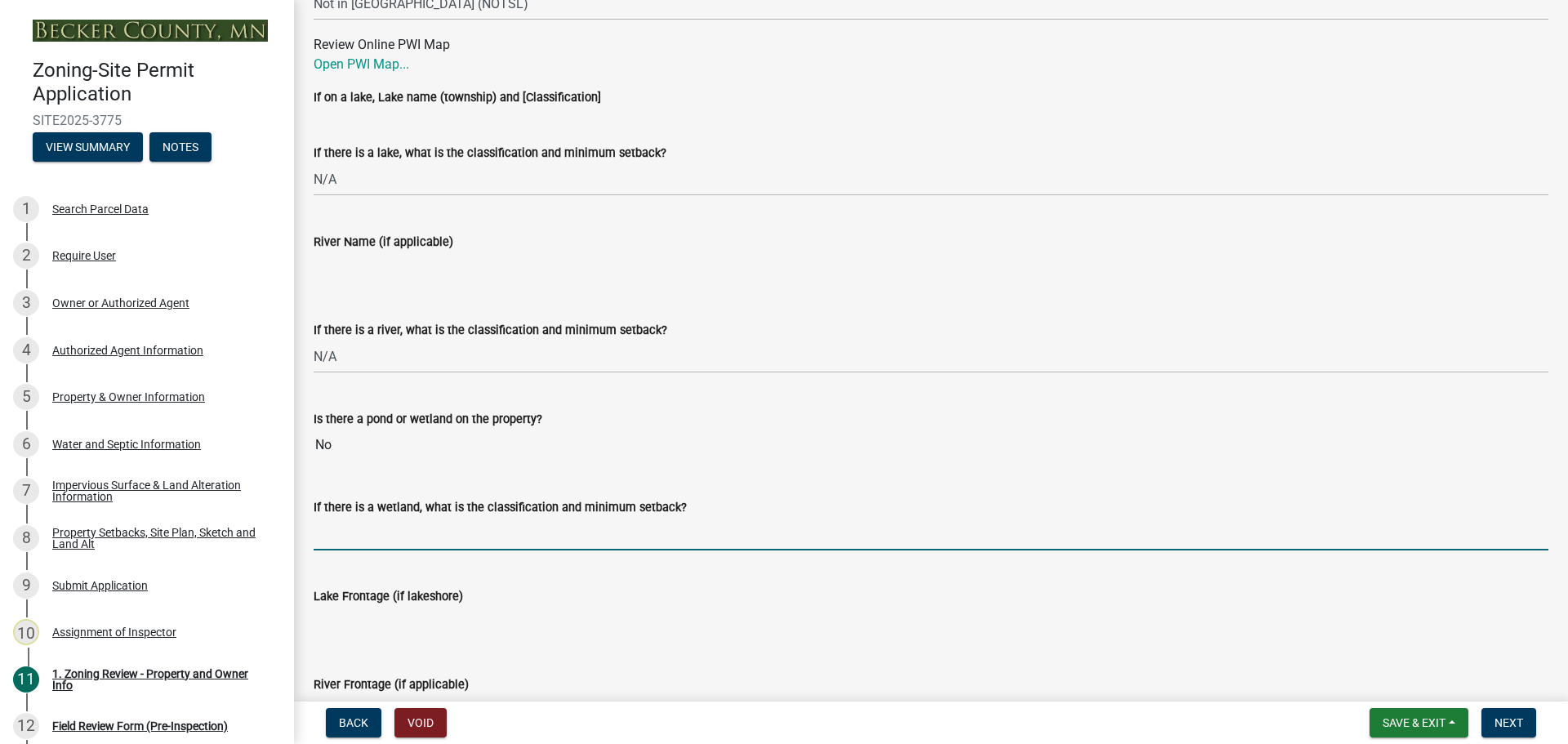
type input "N/A"
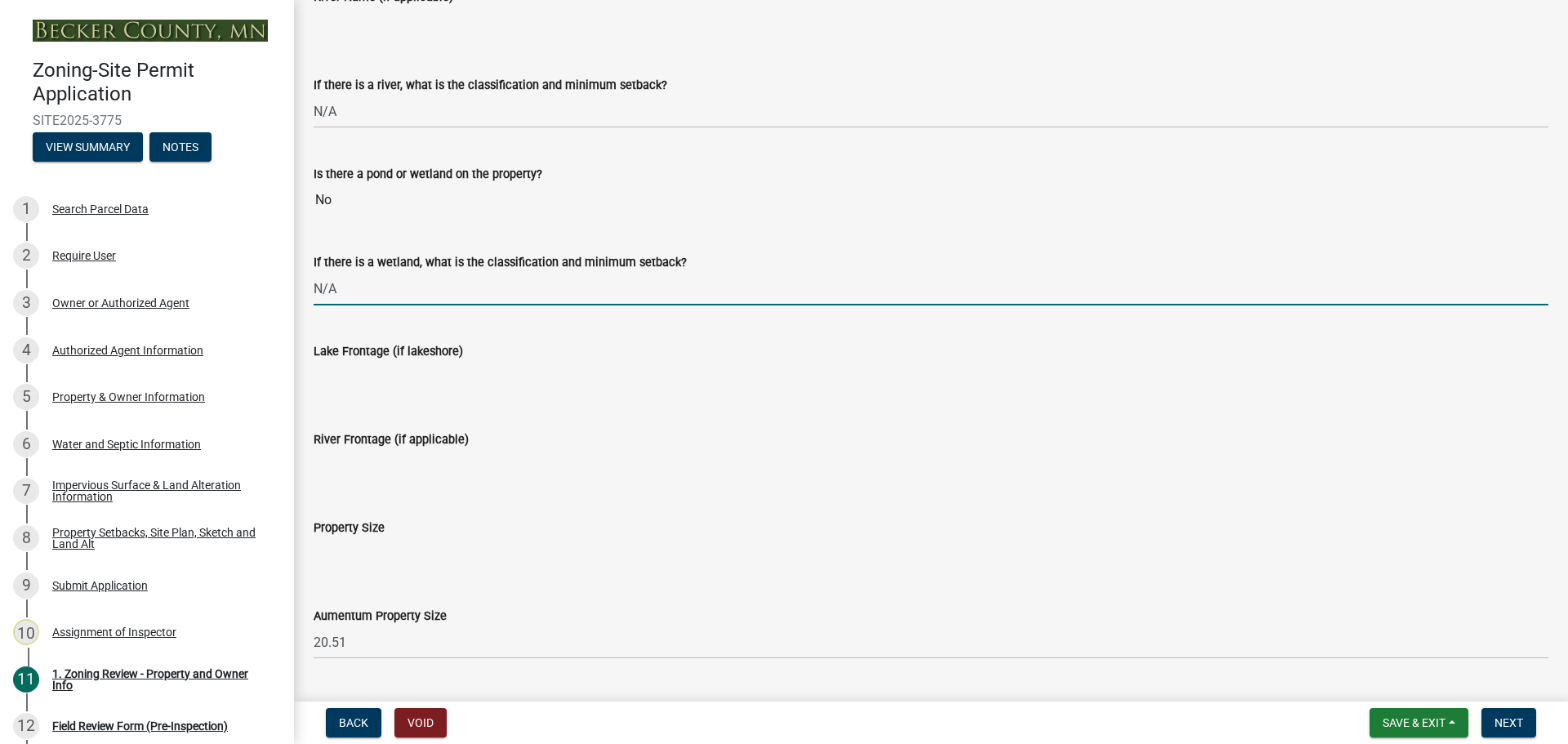
scroll to position [3186, 0]
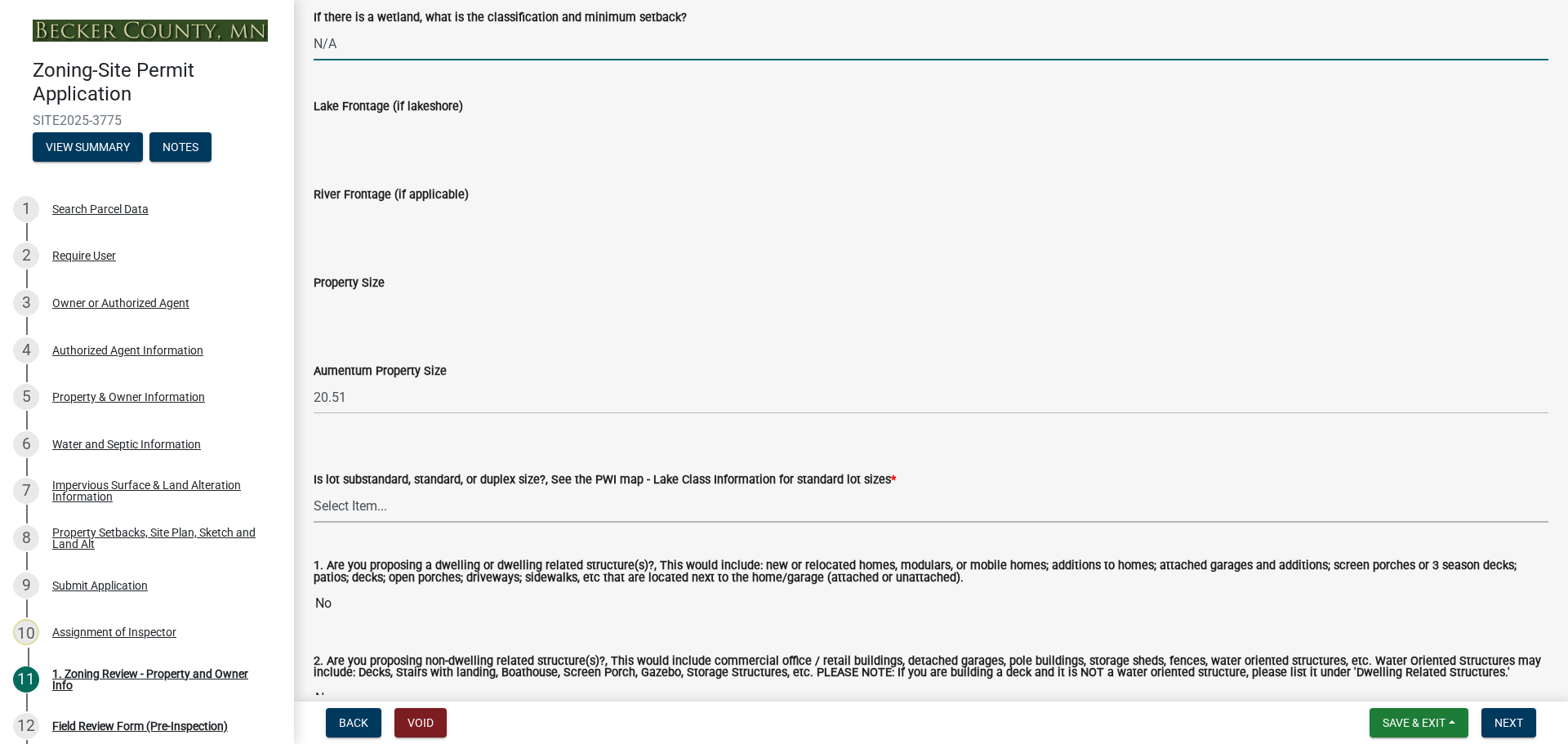
click at [388, 504] on select "Select Item... Non-Riparian and not back lot Substandard Non-Riparian Backlot S…" at bounding box center [931, 506] width 1235 height 33
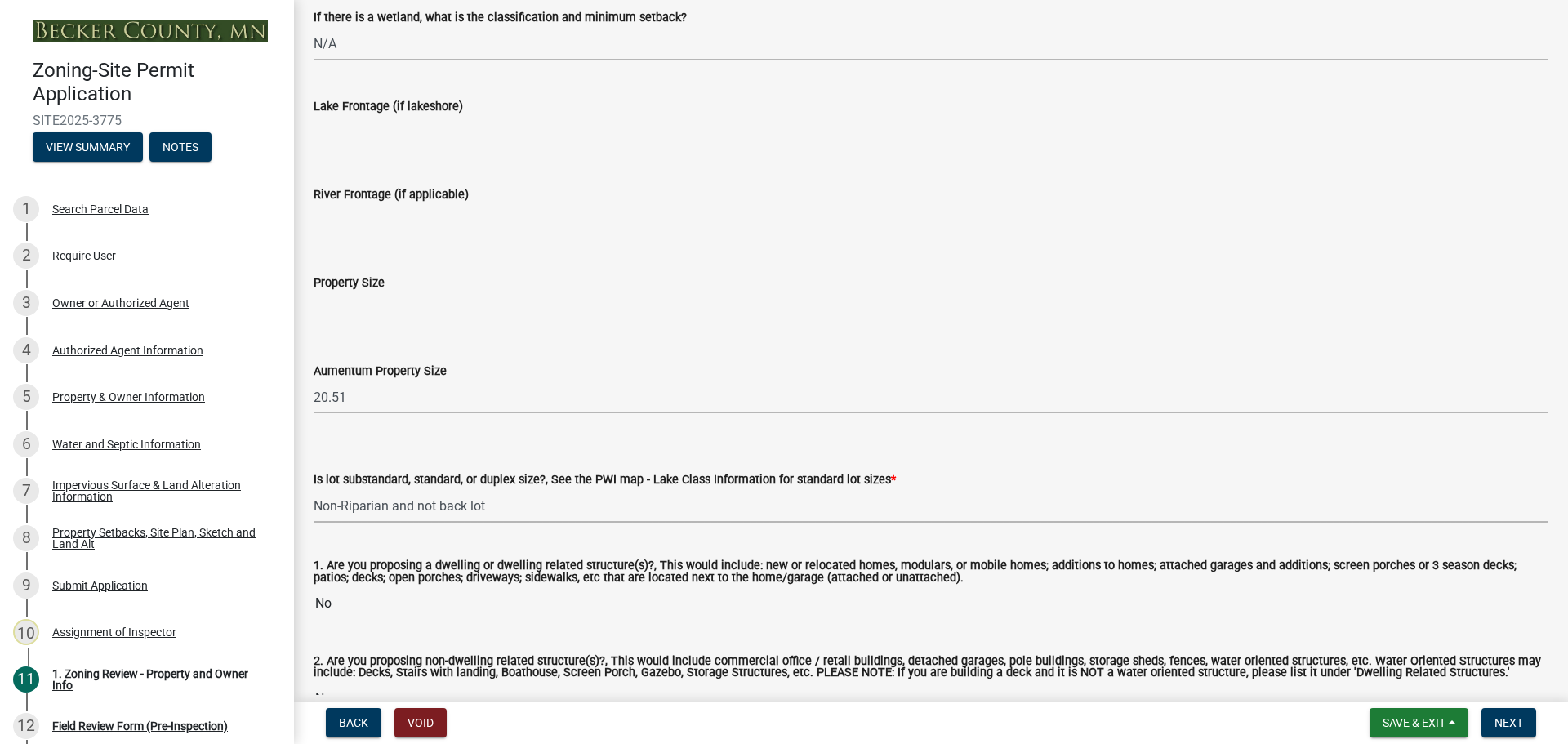
click at [314, 490] on select "Select Item... Non-Riparian and not back lot Substandard Non-Riparian Backlot S…" at bounding box center [931, 506] width 1235 height 33
select select "d94a228a-13b2-461d-ba2b-a9964ed903a2"
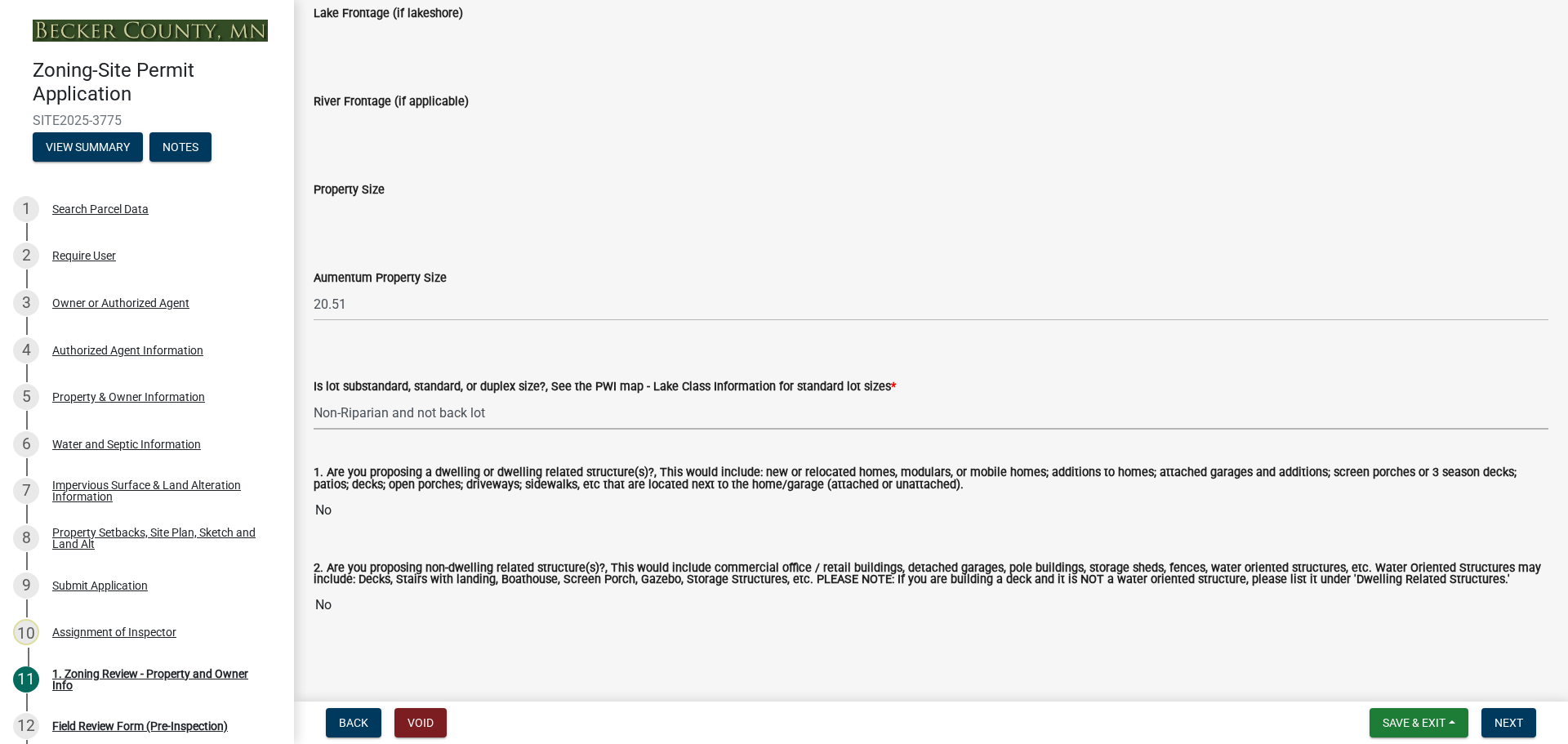
scroll to position [3285, 0]
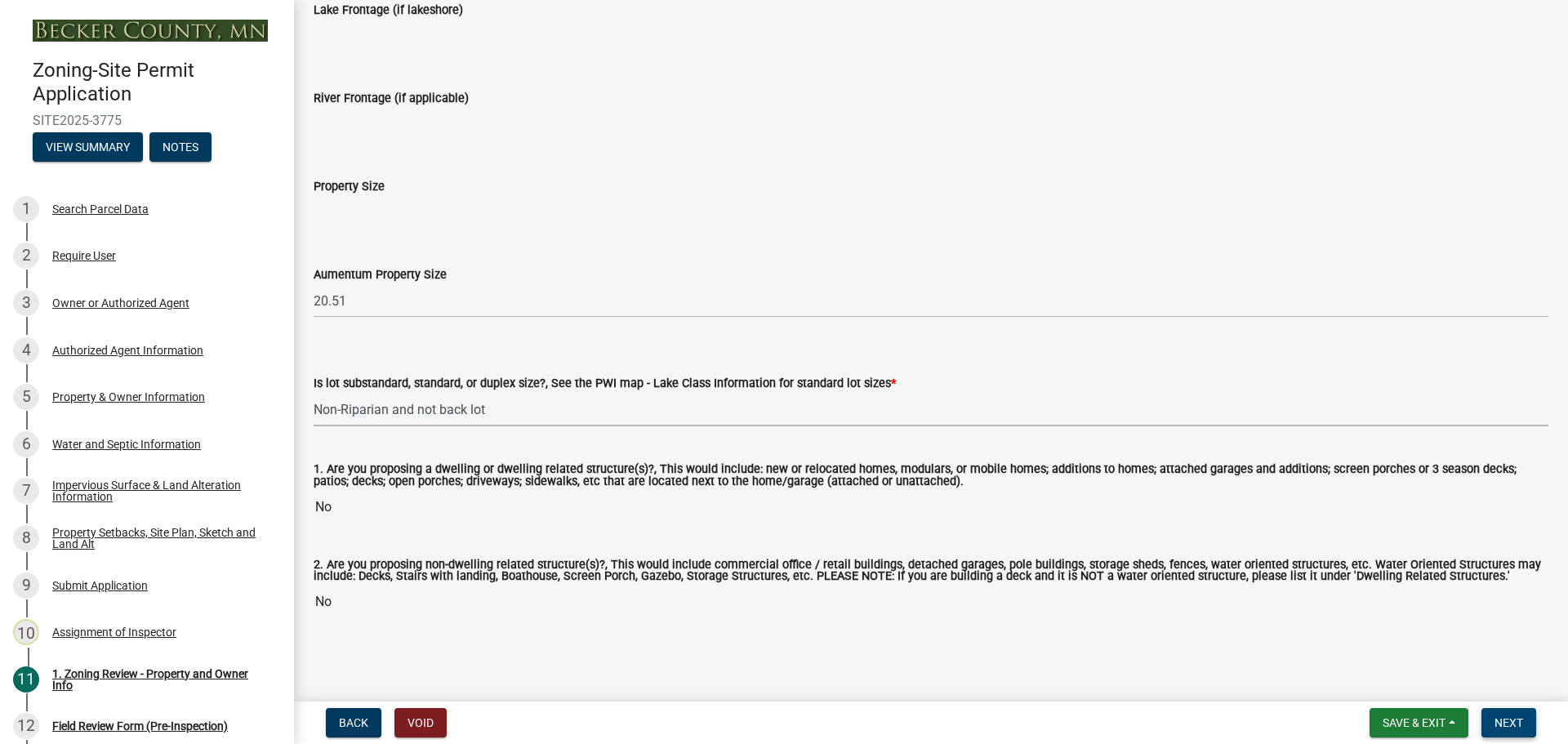
click at [1498, 726] on span "Next" at bounding box center [1508, 722] width 28 height 13
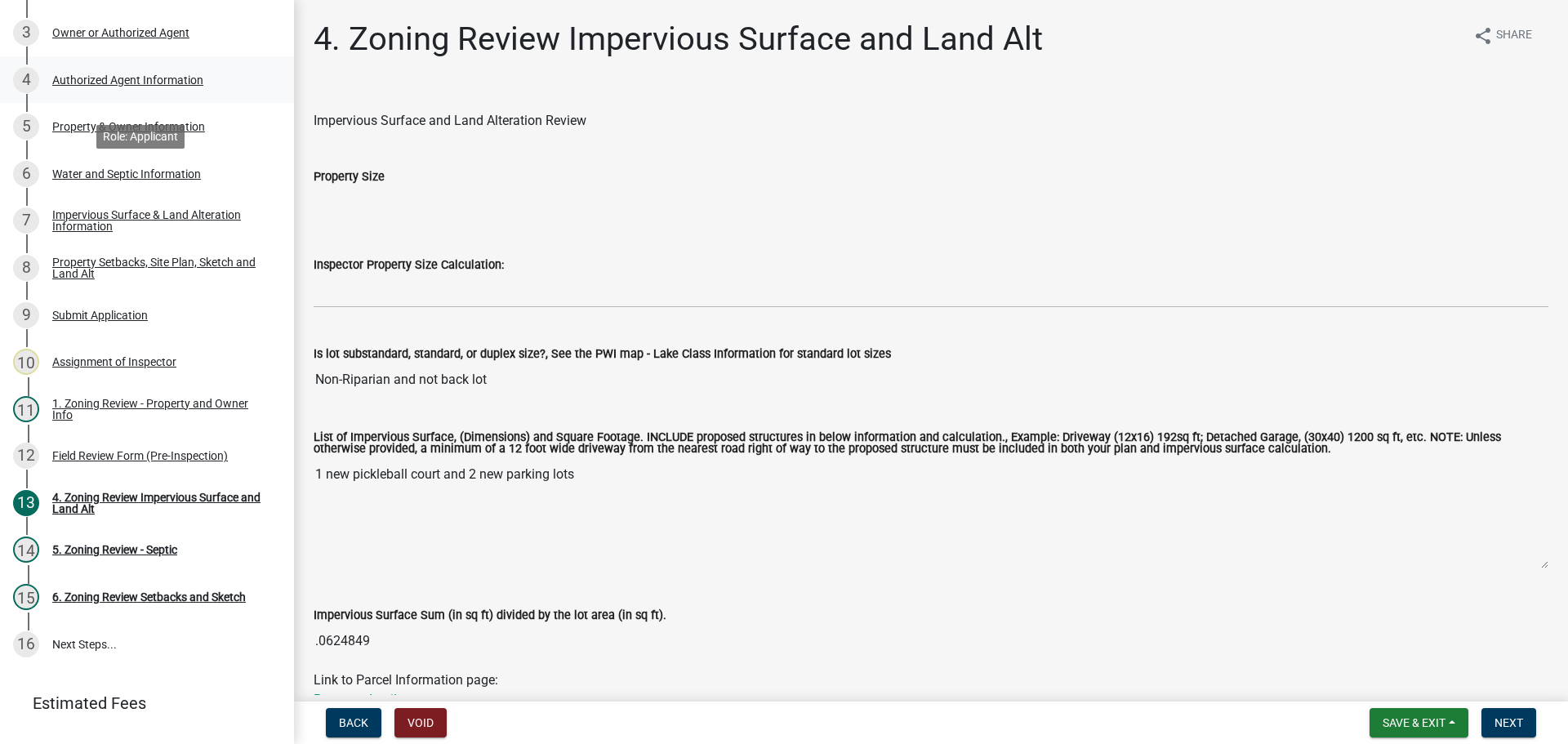
scroll to position [309, 0]
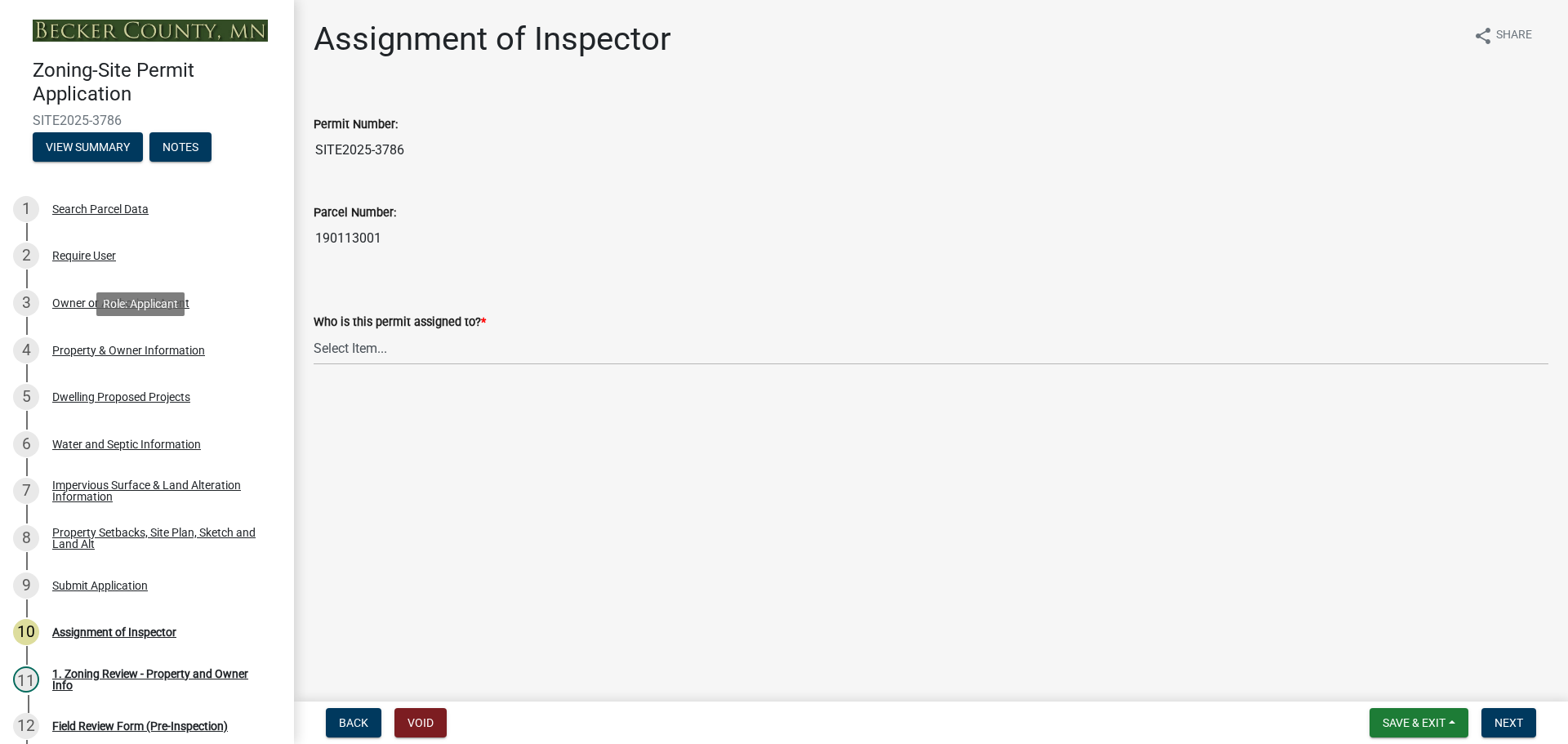
click at [123, 350] on div "Property & Owner Information" at bounding box center [128, 351] width 152 height 12
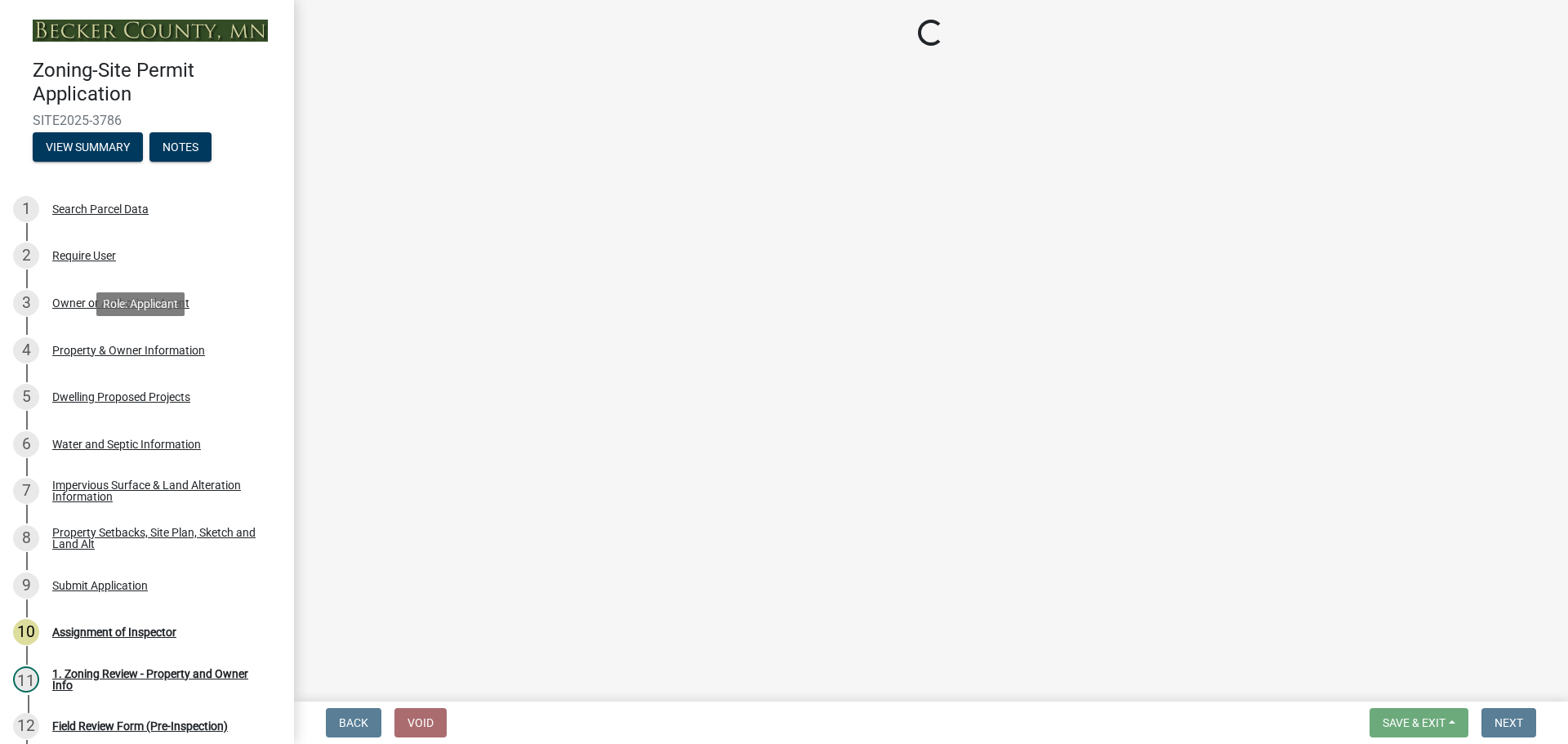
select select "a752e4d6-14bd-4f0f-bfe8-5b67ead45659"
select select "4439e411-f9ac-4451-8e9c-dcab1ac02f4d"
select select "f87eba17-8ed9-4ad8-aefc-fe36a3f3544b"
select select "393a978c-6bd5-4cb2-a6a0-db6feb8732b8"
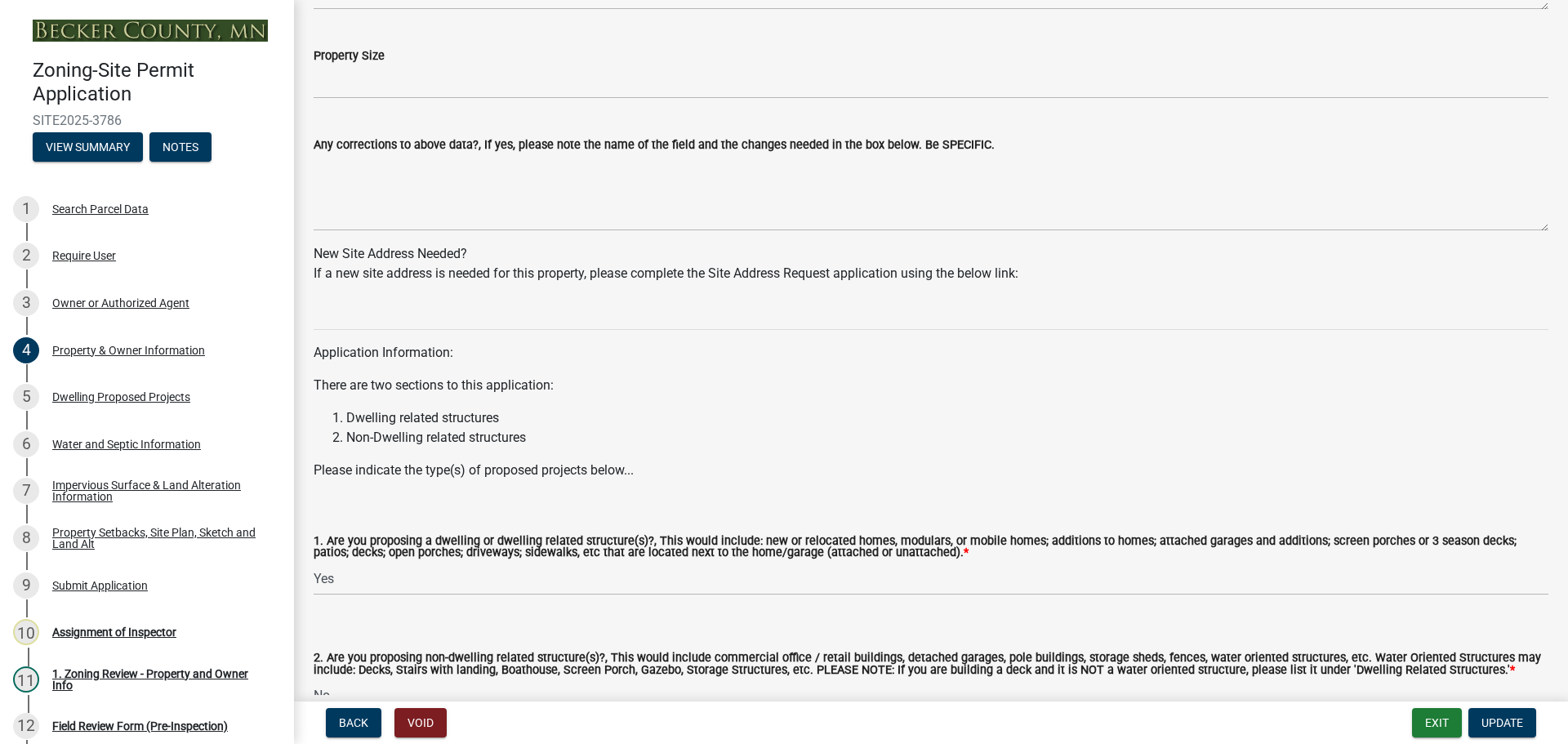
scroll to position [1218, 0]
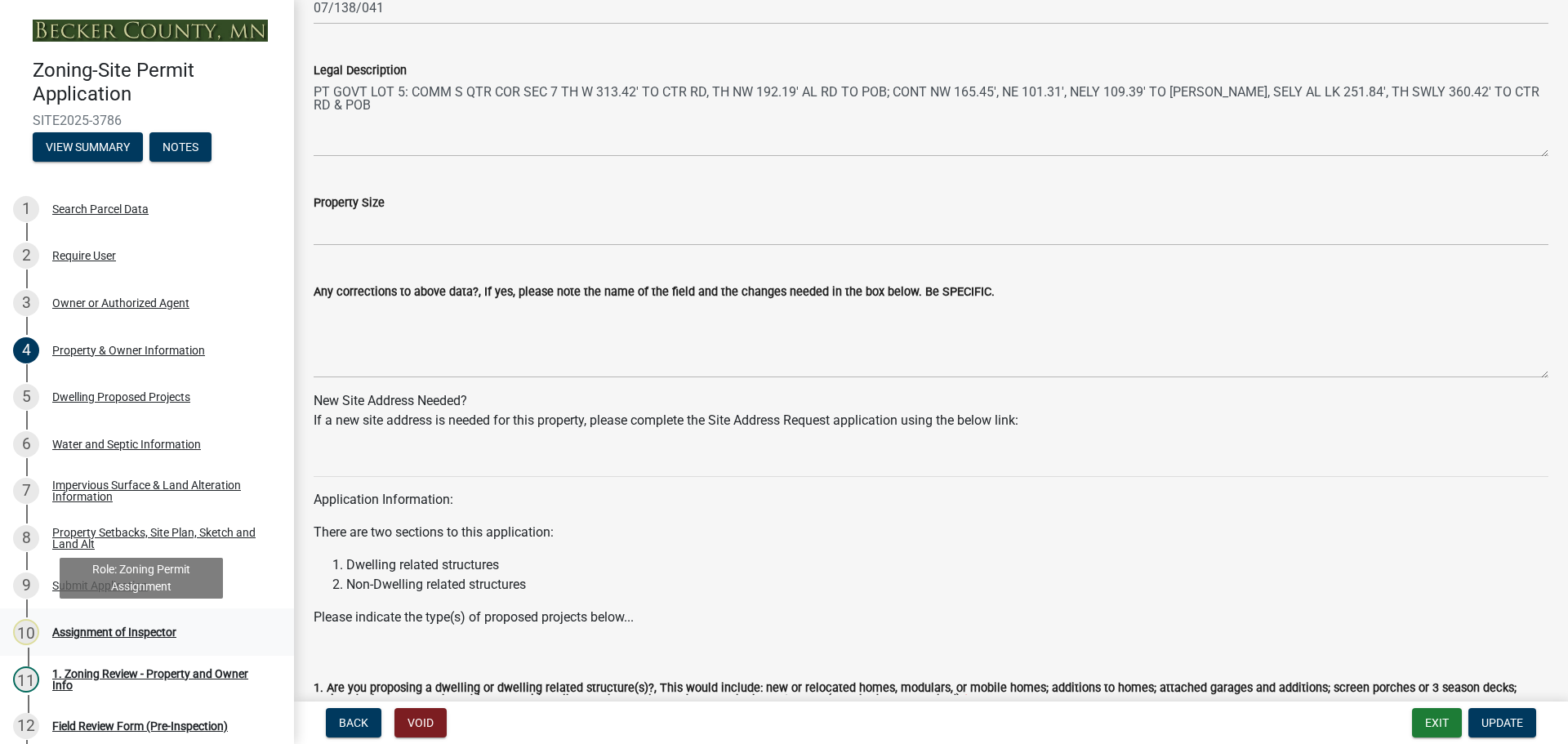
click at [164, 635] on div "Assignment of Inspector" at bounding box center [113, 633] width 124 height 12
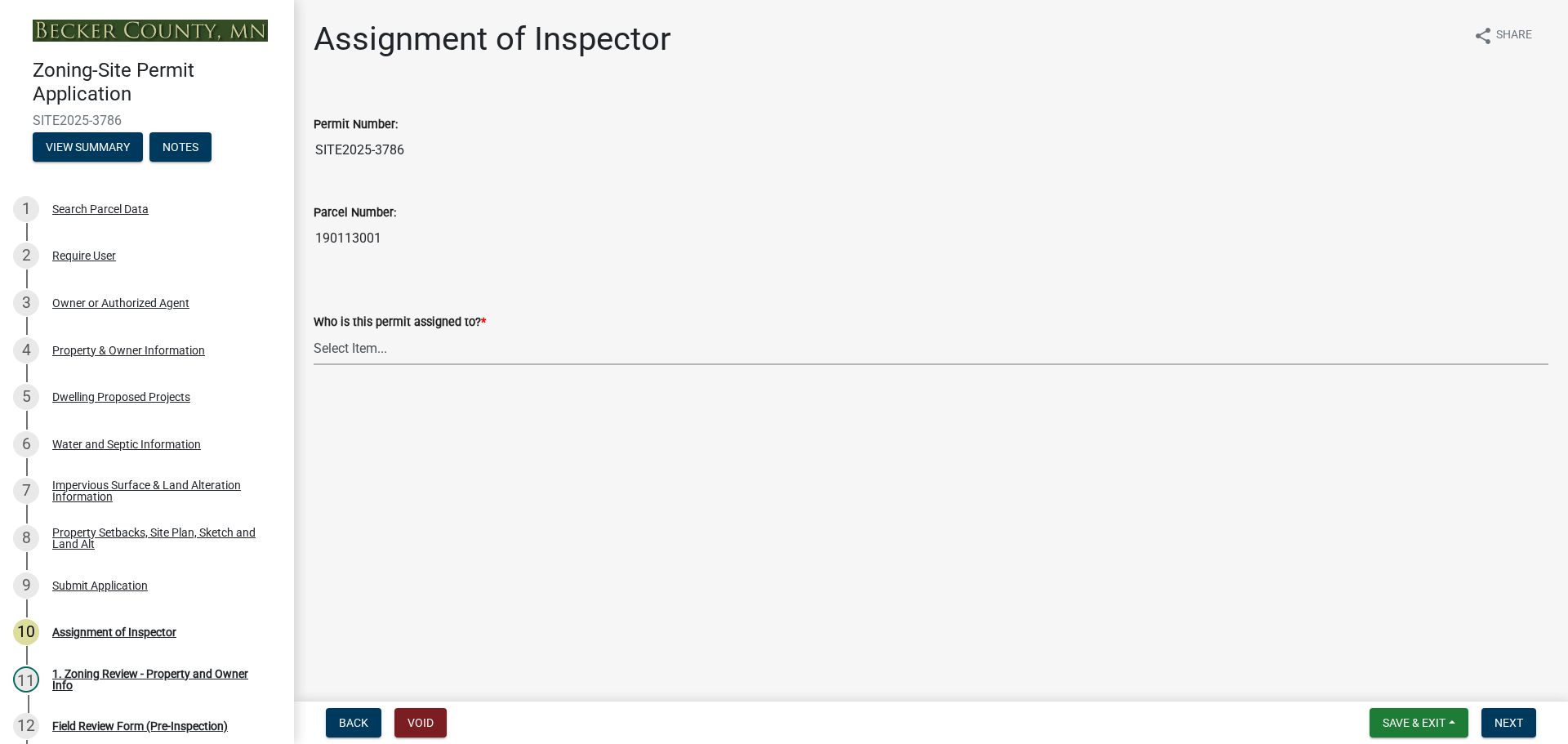
click at [444, 348] on select "Select Item... Jeff Rusness Kyle Vareberg Nicole Bradbury Susan Rockwell Tyler …" at bounding box center [931, 348] width 1235 height 33
click at [314, 331] on select "Select Item... Jeff Rusness Kyle Vareberg Nicole Bradbury Susan Rockwell Tyler …" at bounding box center [931, 348] width 1235 height 33
select select "c0b6e50c-983d-48c1-a910-e8bd43c13b77"
click at [1517, 724] on span "Next" at bounding box center [1508, 722] width 28 height 13
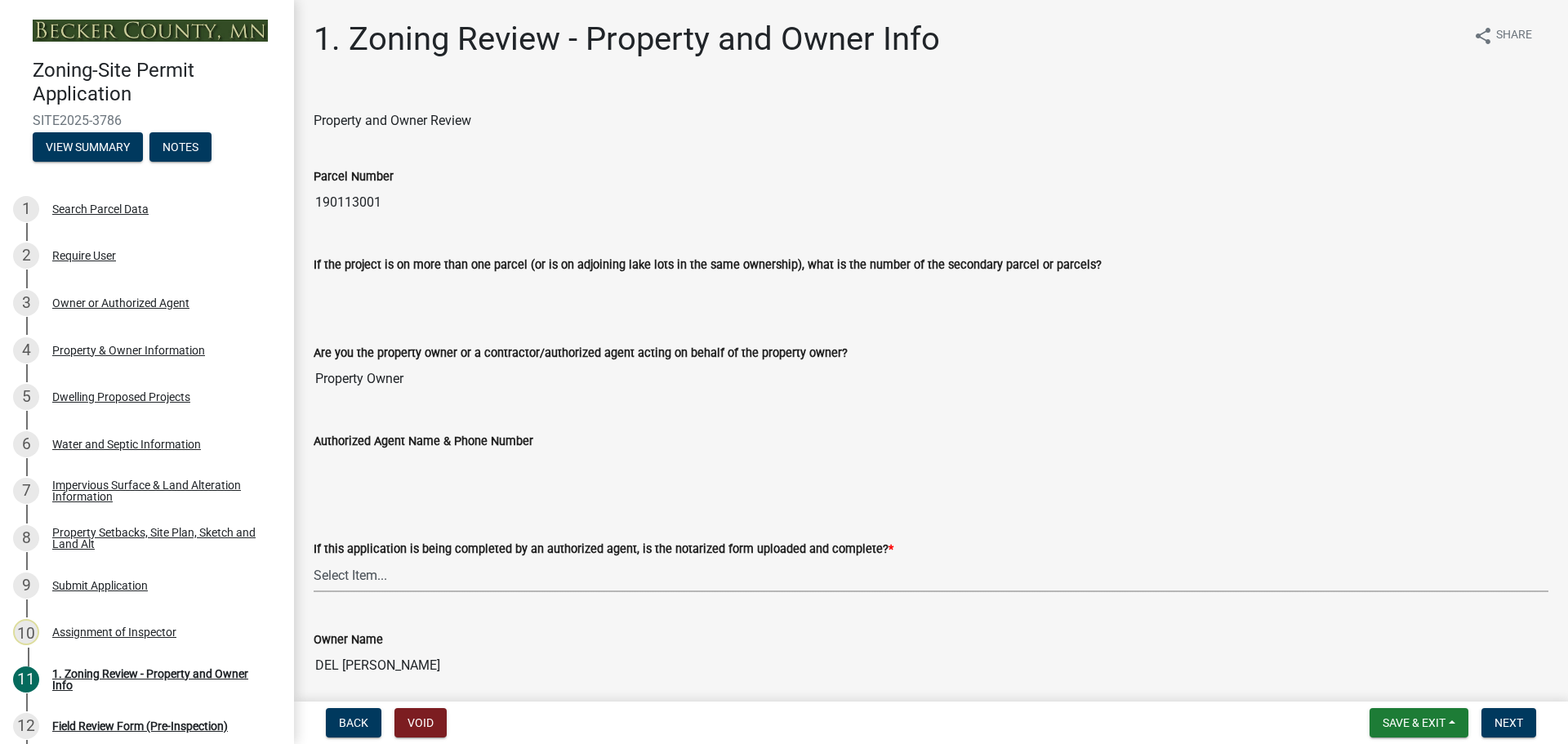
click at [537, 561] on select "Select Item... Yes No N/A" at bounding box center [931, 576] width 1235 height 33
click at [314, 559] on select "Select Item... Yes No N/A" at bounding box center [931, 576] width 1235 height 33
select select "b279cdb4-a9c7-4e65-a8bd-797316f5be14"
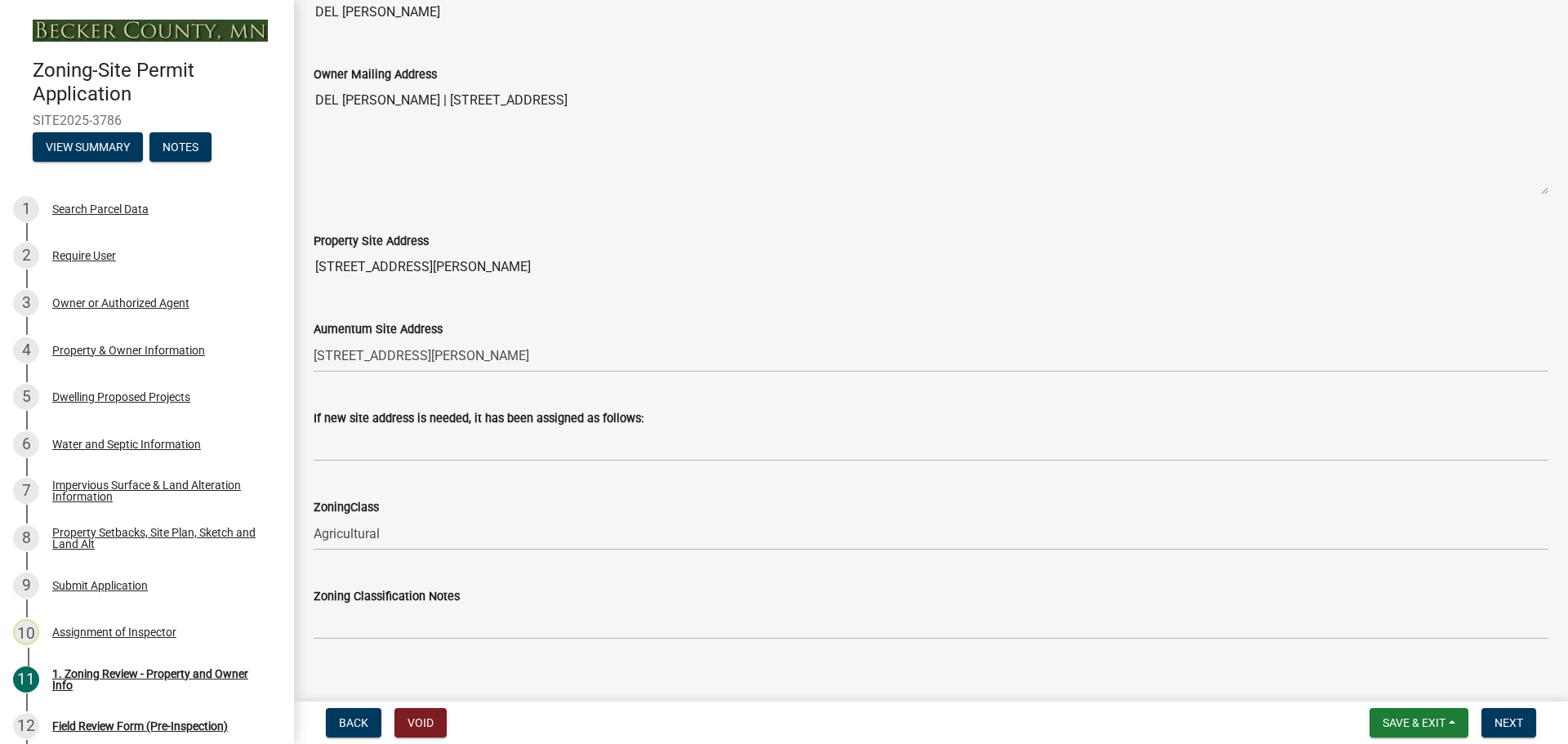
scroll to position [981, 0]
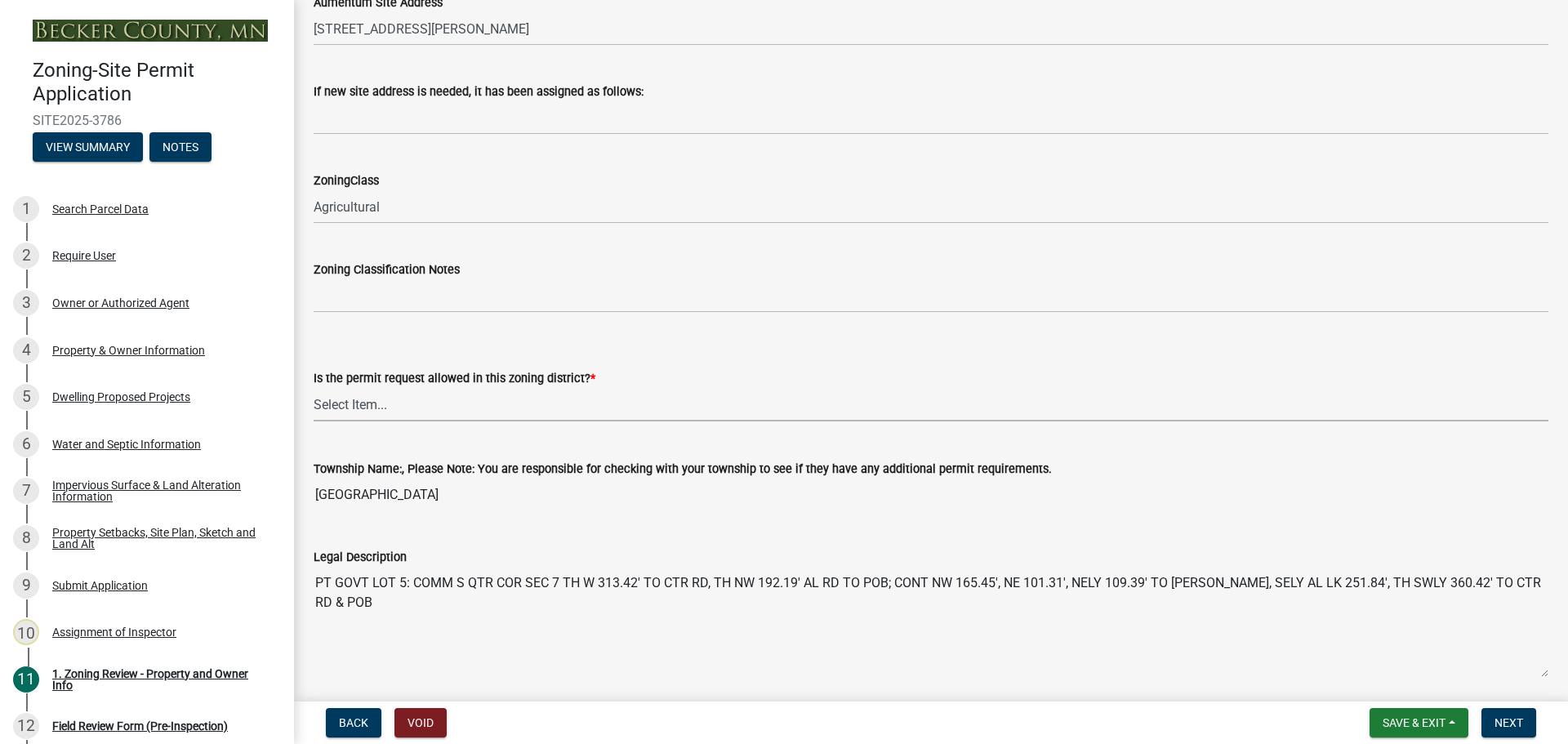
click at [428, 407] on select "Select Item... Yes No" at bounding box center [931, 405] width 1235 height 33
click at [314, 388] on select "Select Item... Yes No" at bounding box center [931, 405] width 1235 height 33
select select "b4f32c46-6248-4748-b47c-fa4933858724"
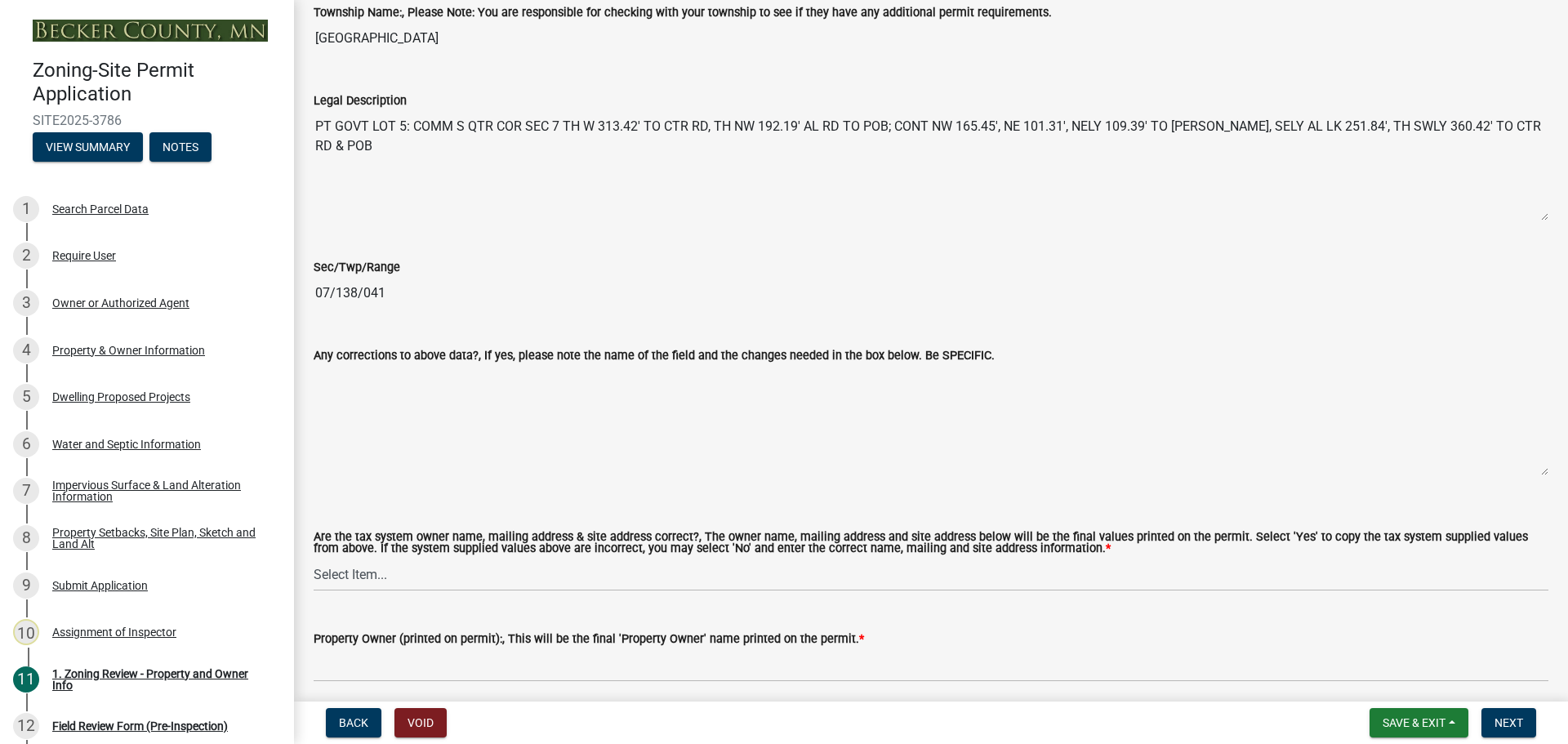
scroll to position [1470, 0]
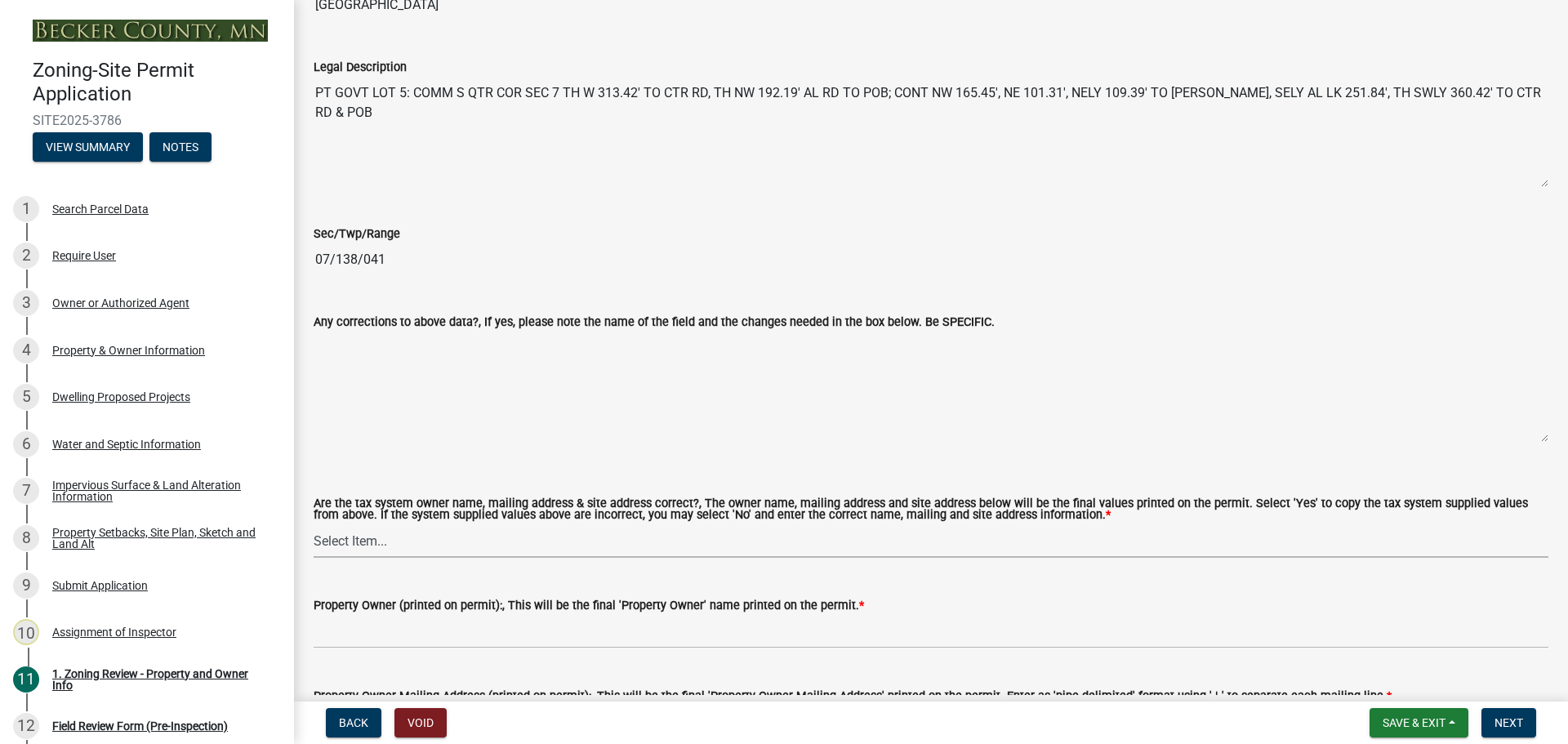
click at [609, 531] on select "Select Item... Yes No" at bounding box center [931, 541] width 1235 height 33
click at [314, 525] on select "Select Item... Yes No" at bounding box center [931, 541] width 1235 height 33
select select "ab6c2257-4786-48e5-86d0-1194833f57c8"
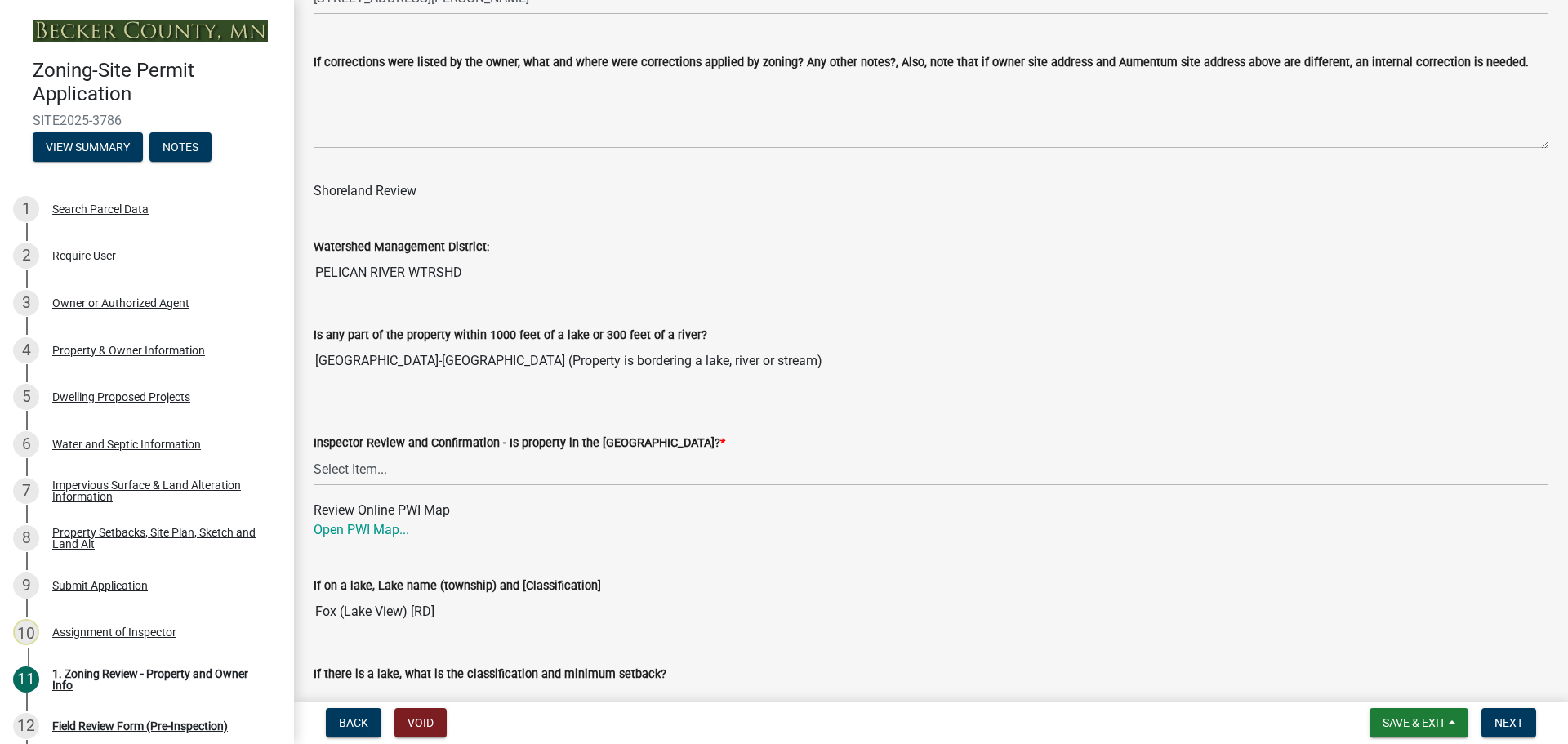
scroll to position [2288, 0]
click at [506, 475] on select "Select Item... Within Shoreland District (SD) Not in Shoreland District (NOTSL)" at bounding box center [931, 467] width 1235 height 33
click at [314, 452] on select "Select Item... Within Shoreland District (SD) Not in Shoreland District (NOTSL)" at bounding box center [931, 467] width 1235 height 33
select select "de99b201-fb85-4000-88f5-6f49f4ff2101"
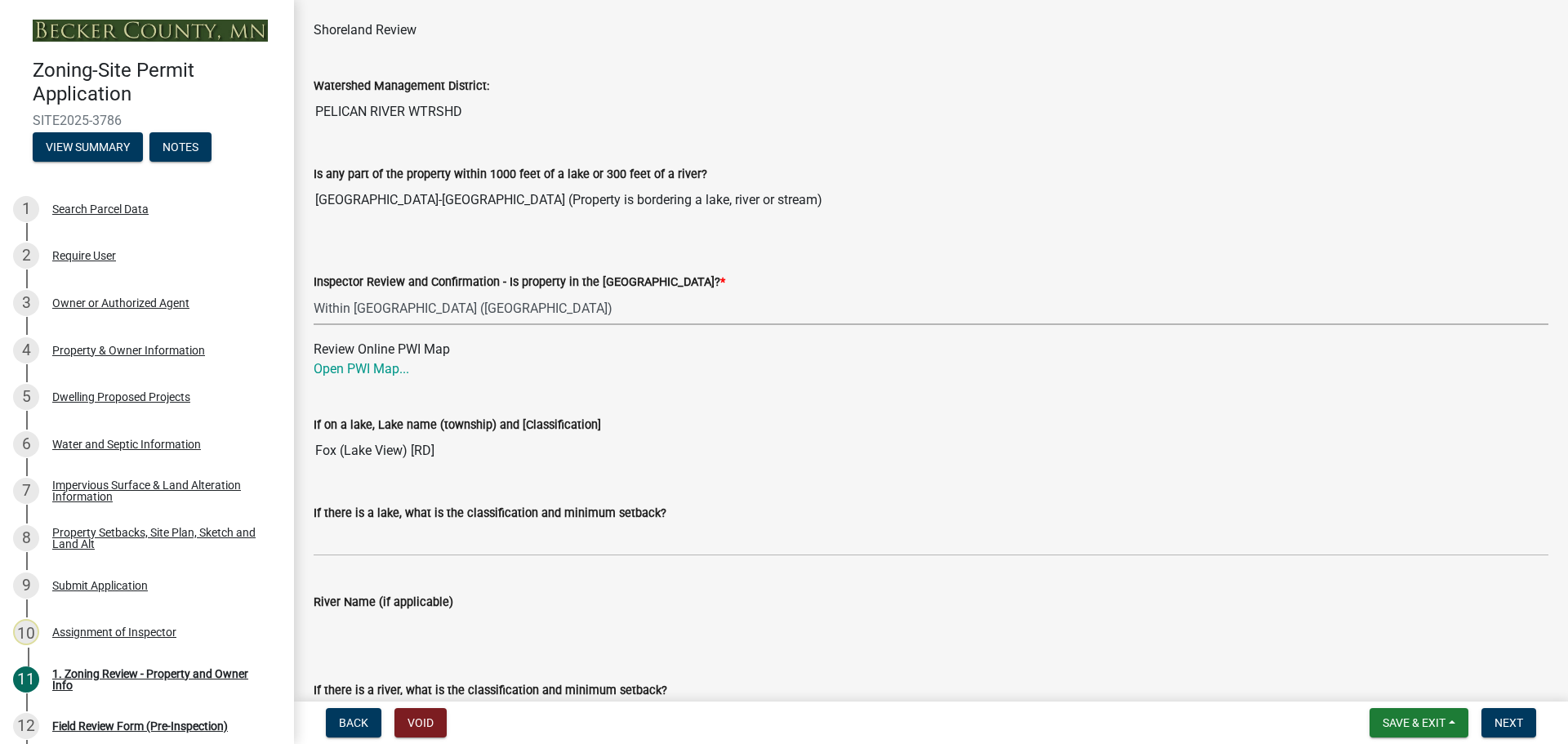
scroll to position [2451, 0]
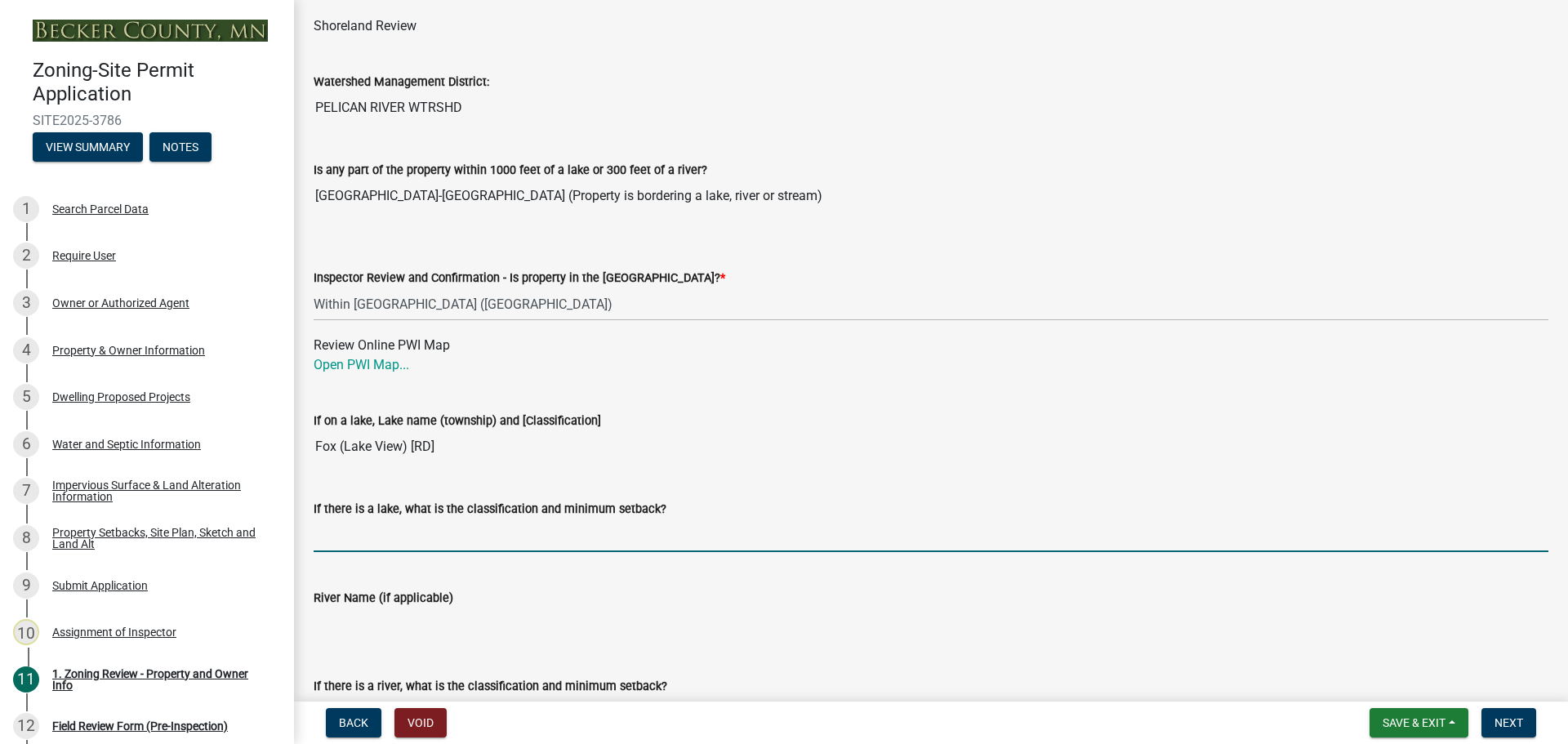
click at [498, 547] on input "If there is a lake, what is the classification and minimum setback?" at bounding box center [931, 536] width 1235 height 33
type input "RD100"
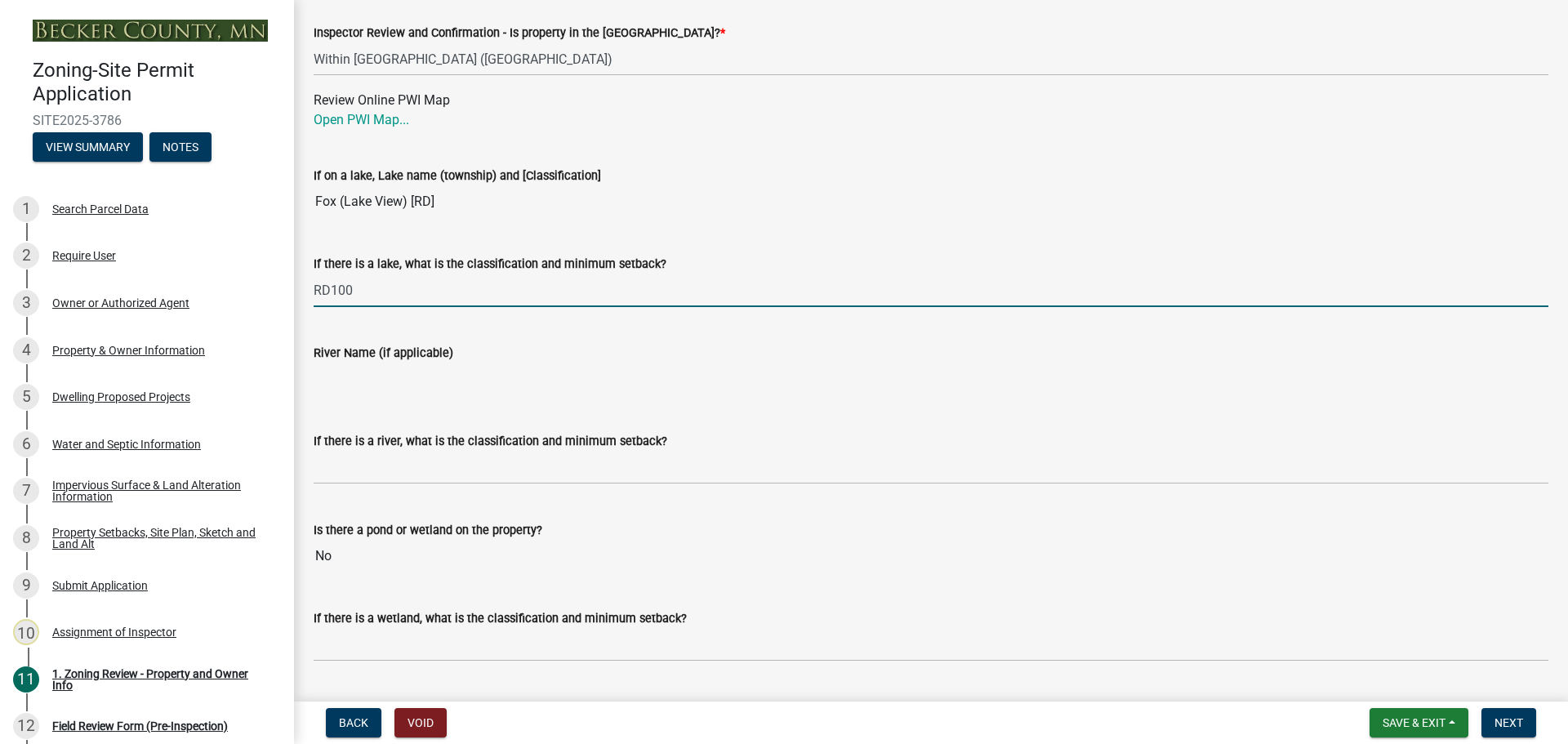
scroll to position [2859, 0]
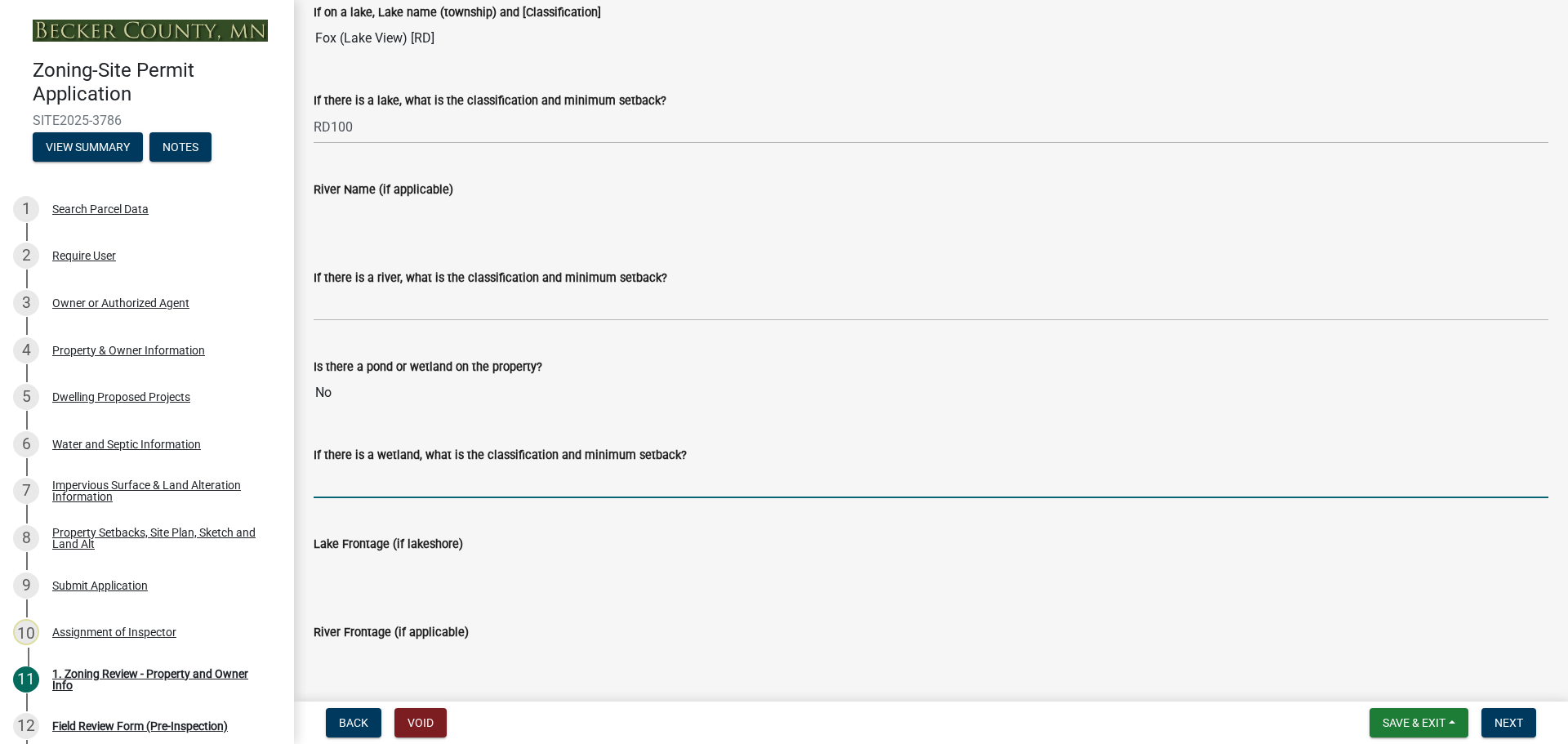
click at [419, 479] on input "If there is a wetland, what is the classification and minimum setback?" at bounding box center [931, 481] width 1235 height 33
type input "N/A"
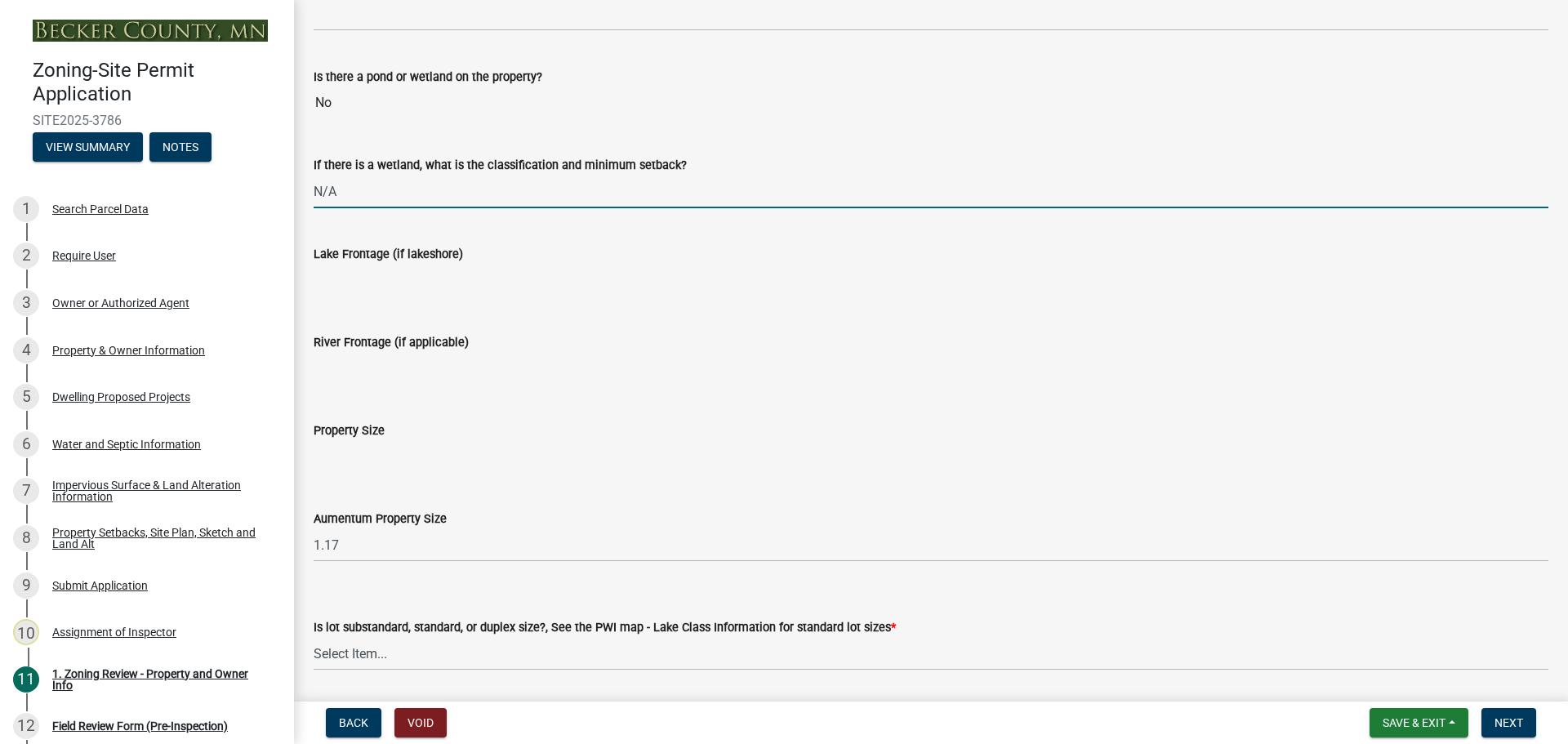
scroll to position [3267, 0]
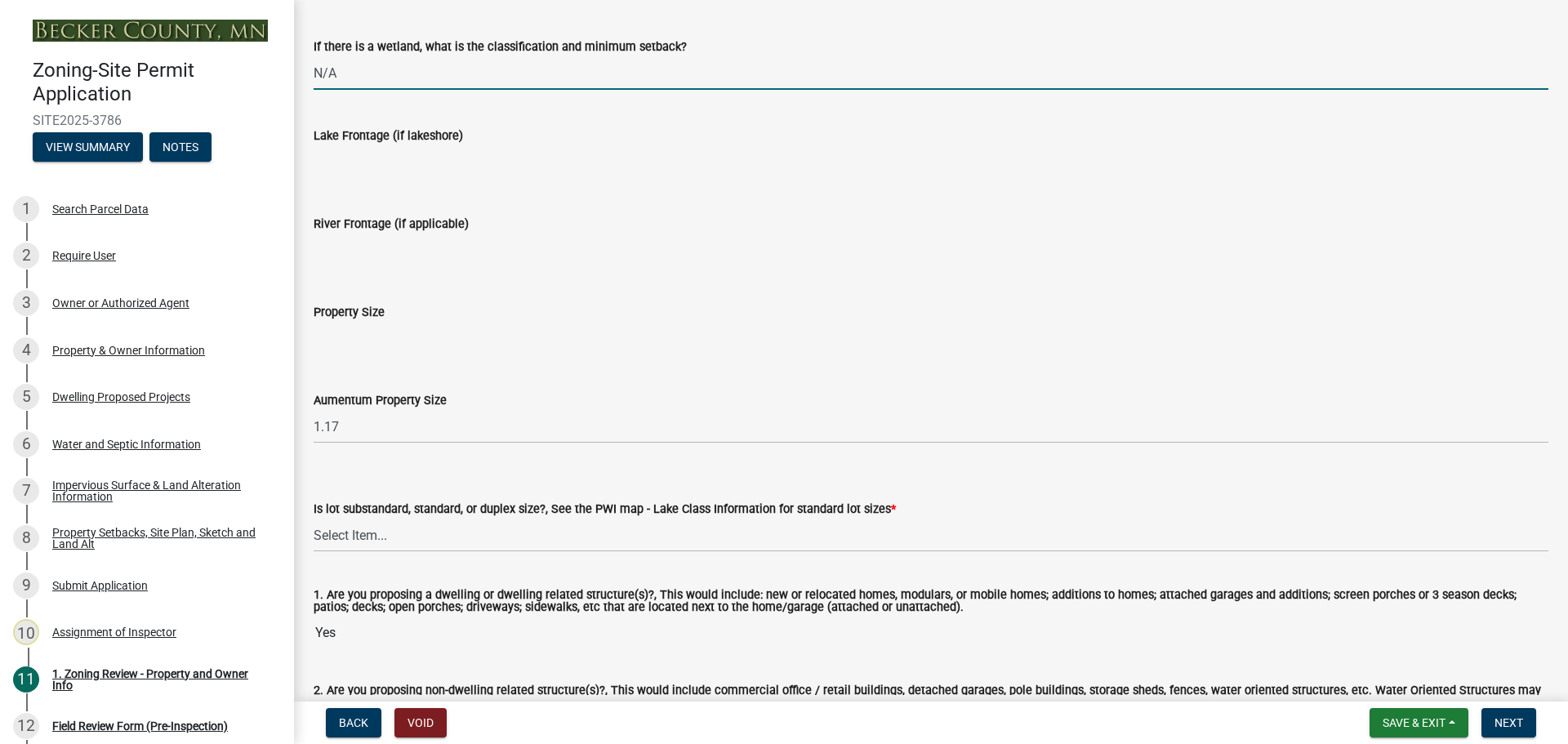
click at [475, 165] on input "Lake Frontage (if lakeshore)" at bounding box center [931, 161] width 1235 height 32
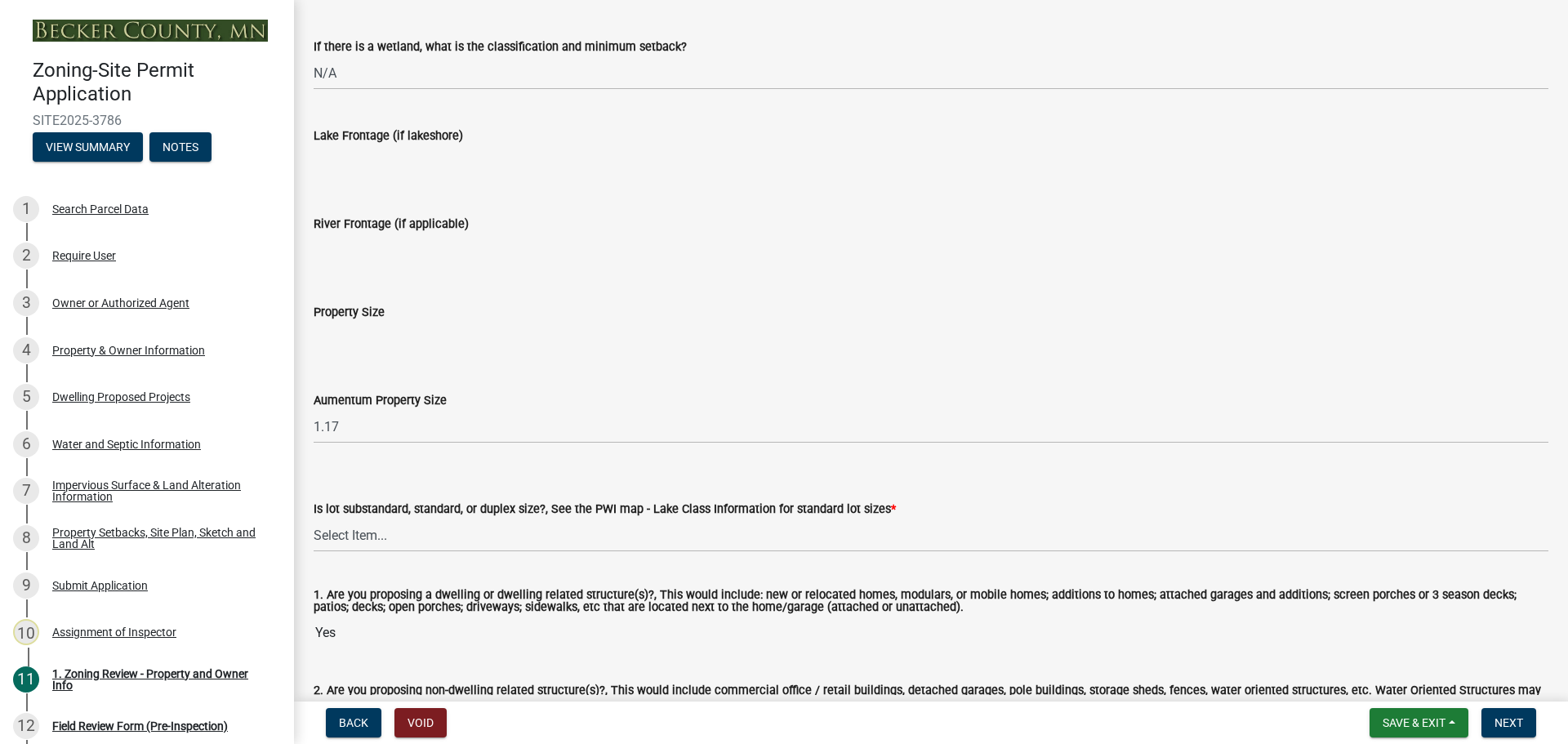
click at [470, 242] on input "River Frontage (if applicable)" at bounding box center [931, 249] width 1235 height 32
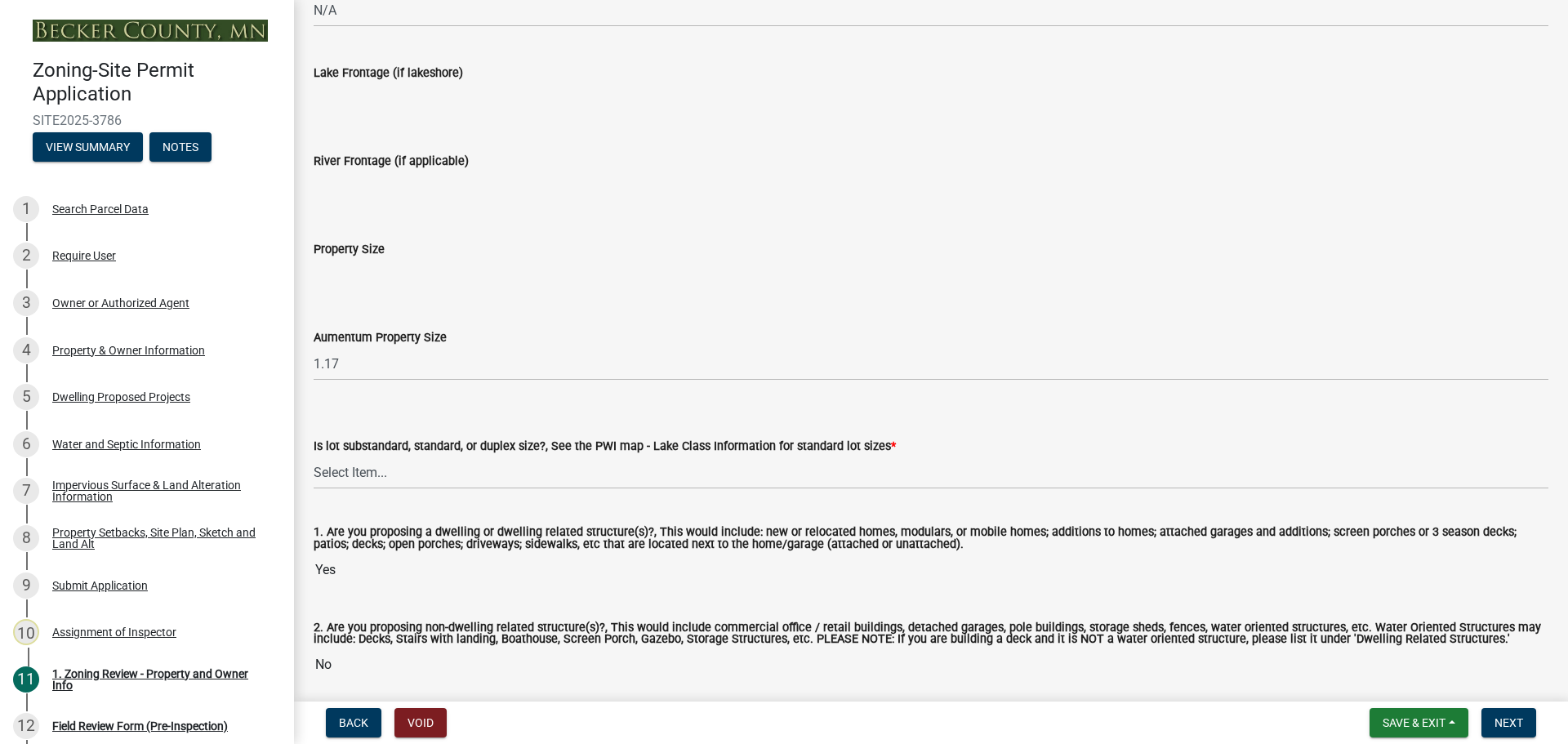
scroll to position [3395, 0]
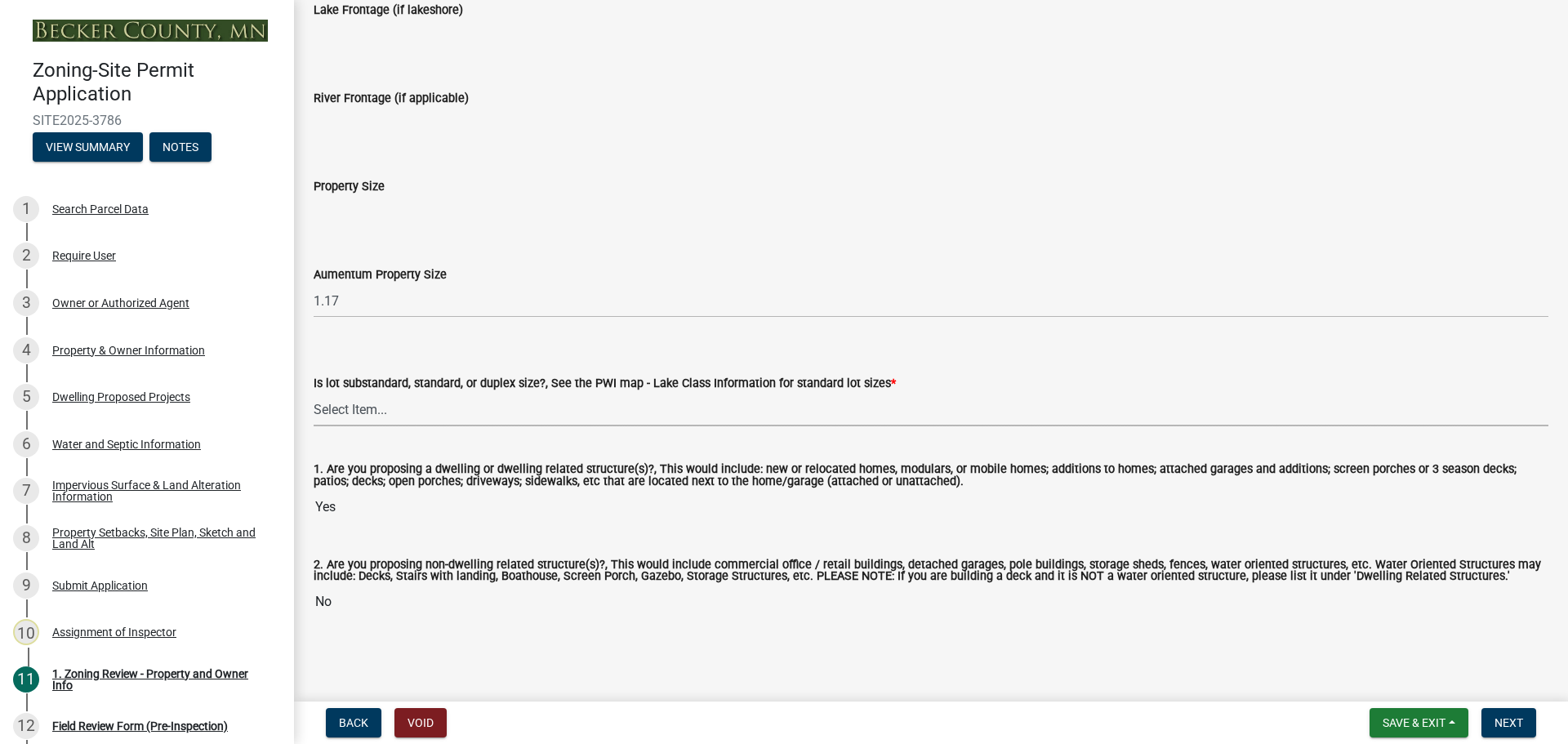
click at [458, 408] on select "Select Item... Non-Riparian and not back lot Substandard Non-Riparian Backlot S…" at bounding box center [931, 410] width 1235 height 33
click at [314, 393] on select "Select Item... Non-Riparian and not back lot Substandard Non-Riparian Backlot S…" at bounding box center [931, 410] width 1235 height 33
select select "bebe3d63-d6b7-40ee-9a8d-3c7f124c1a67"
click at [1496, 714] on button "Next" at bounding box center [1509, 722] width 55 height 29
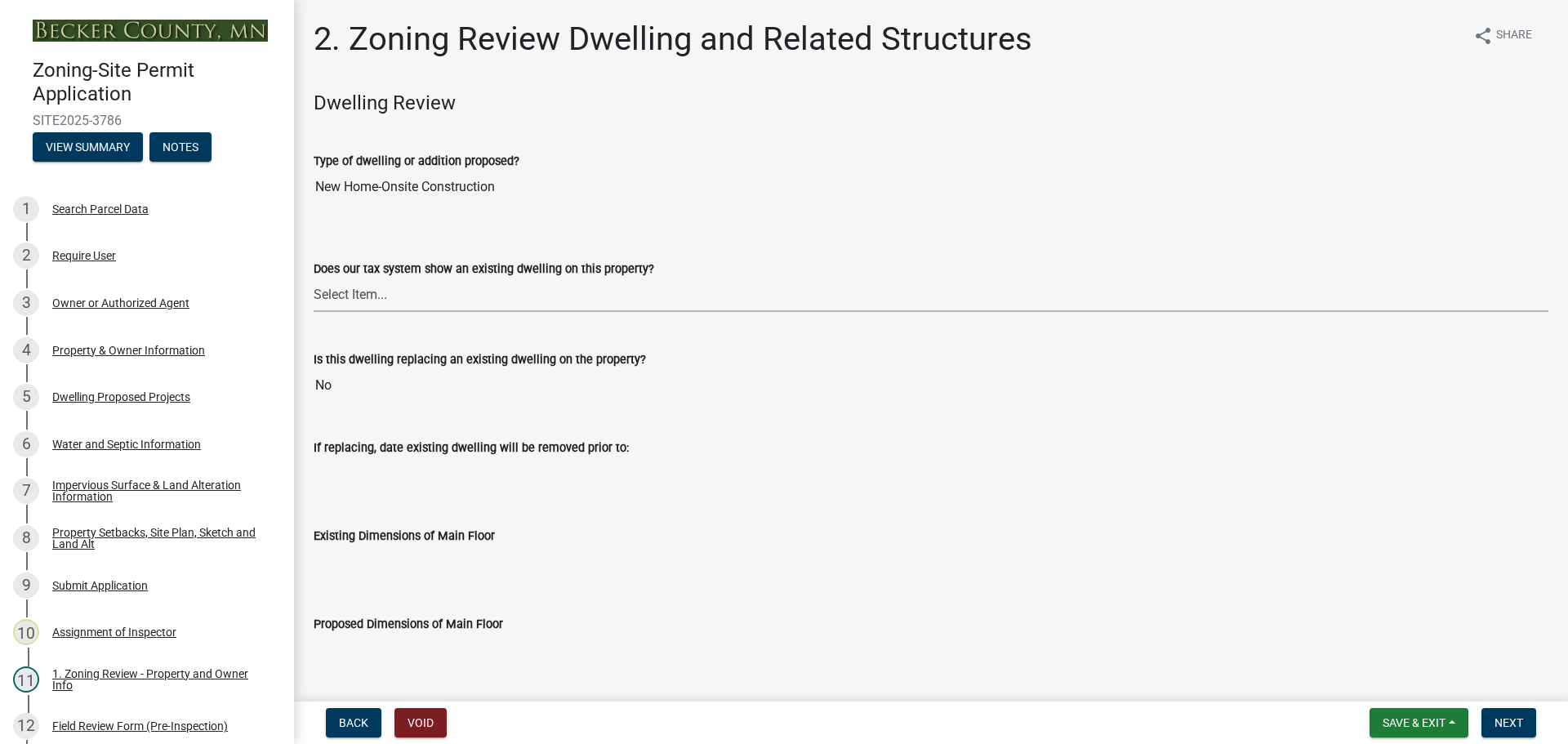
click at [380, 293] on select "Select Item... Yes No" at bounding box center [931, 295] width 1235 height 33
click at [314, 279] on select "Select Item... Yes No" at bounding box center [931, 295] width 1235 height 33
select select "95f121c6-c194-4f7a-b278-ad77396394df"
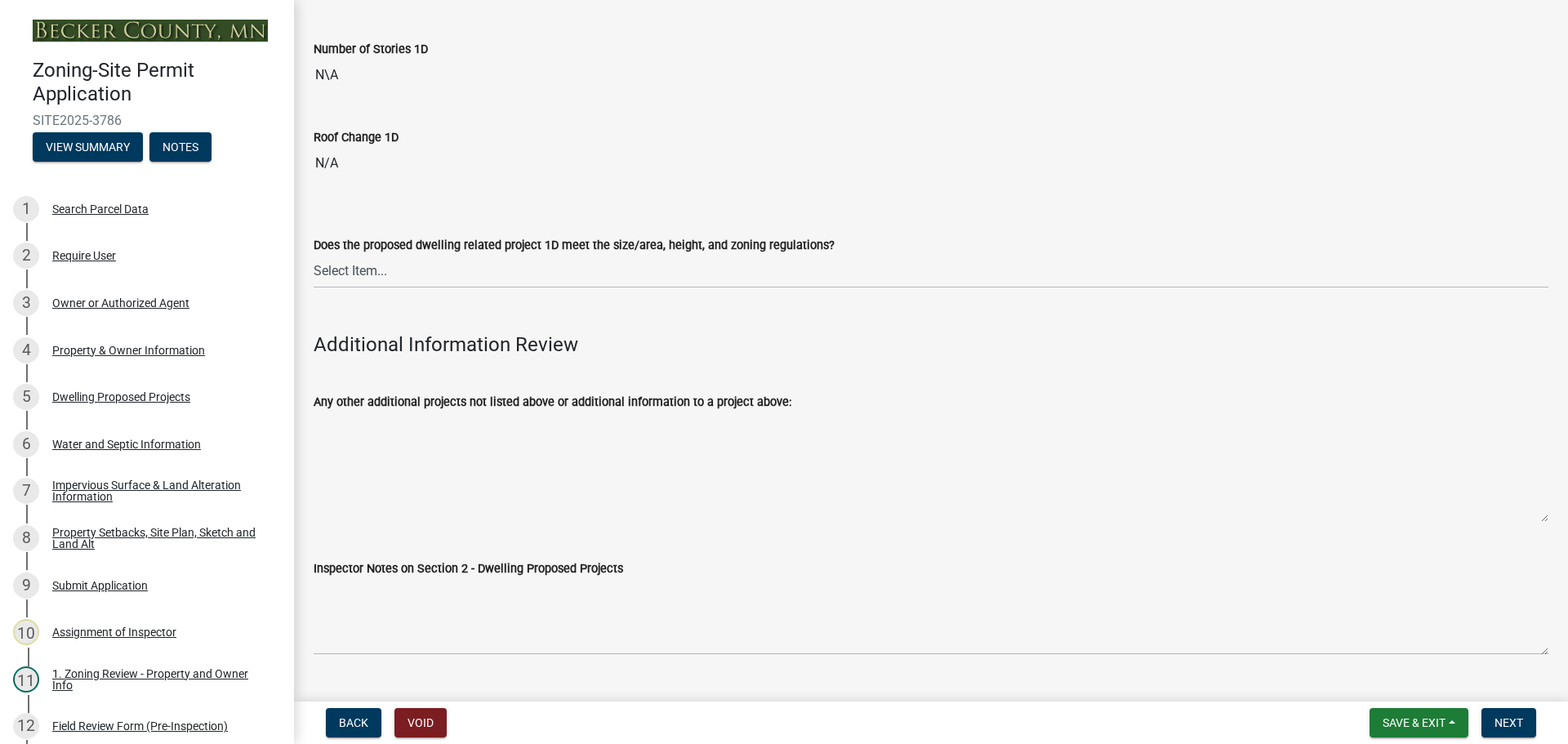
scroll to position [4237, 0]
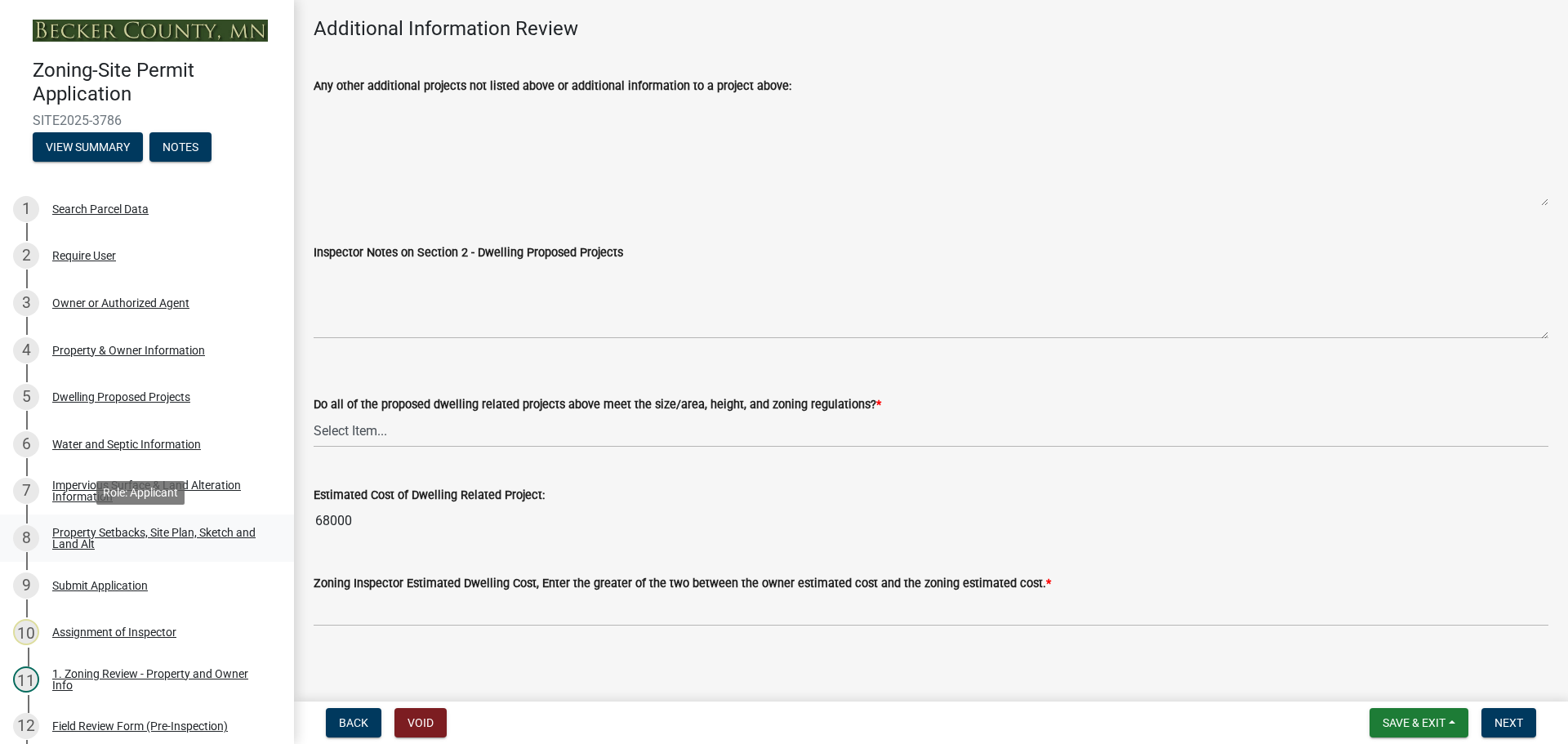
click at [156, 533] on div "Property Setbacks, Site Plan, Sketch and Land Alt" at bounding box center [159, 538] width 216 height 22
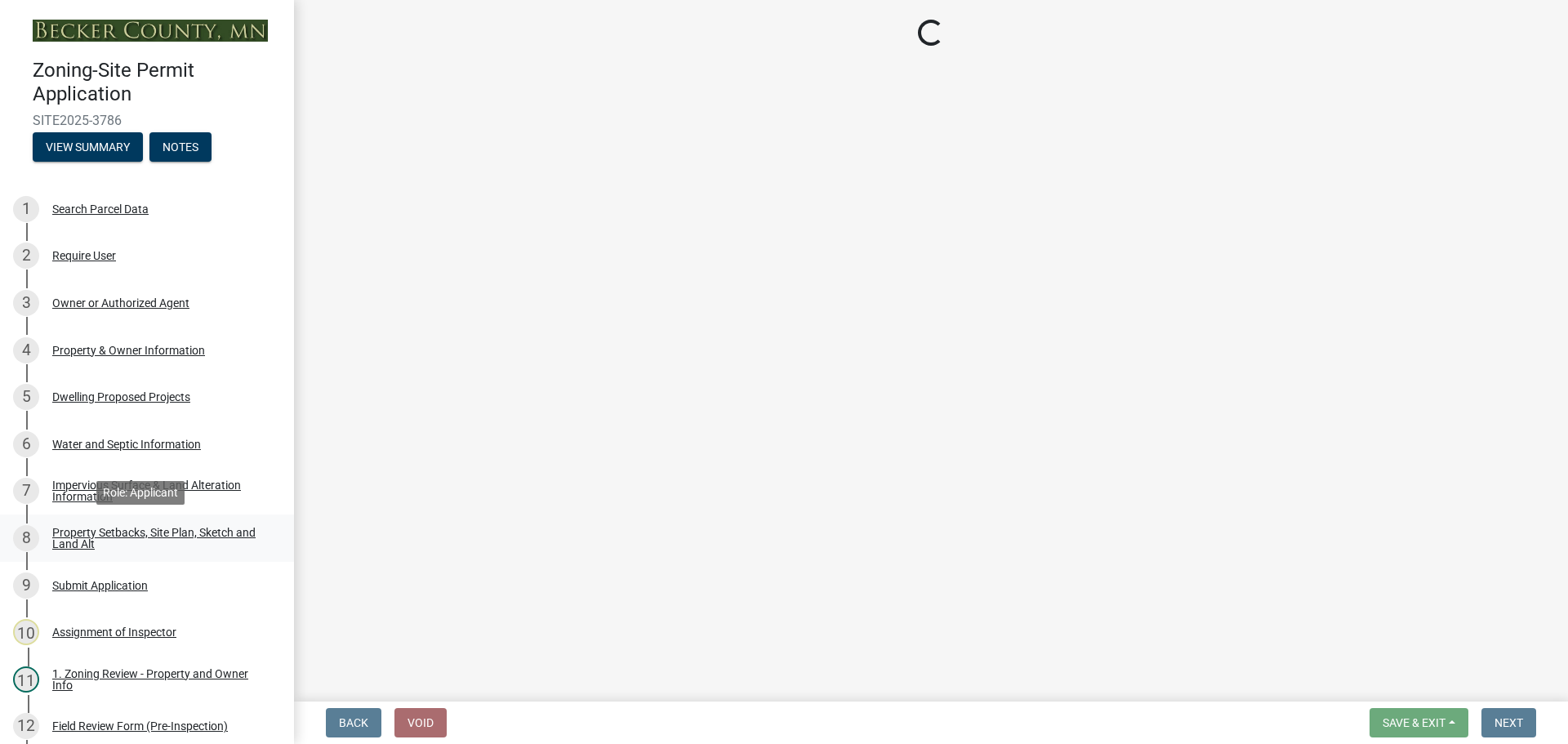
select select "7b13c63f-e699-4112-b373-98fbd28ec536"
select select "1df91383-df1d-46ea-aa05-23d5c29bd1bf"
select select "b56a4575-9846-47cf-8067-c59a4853da22"
select select "12f785fb-c378-4b18-841c-21c73dc99083"
select select "e8ab2dc3-aa3f-46f3-9b4a-37eb25ad84af"
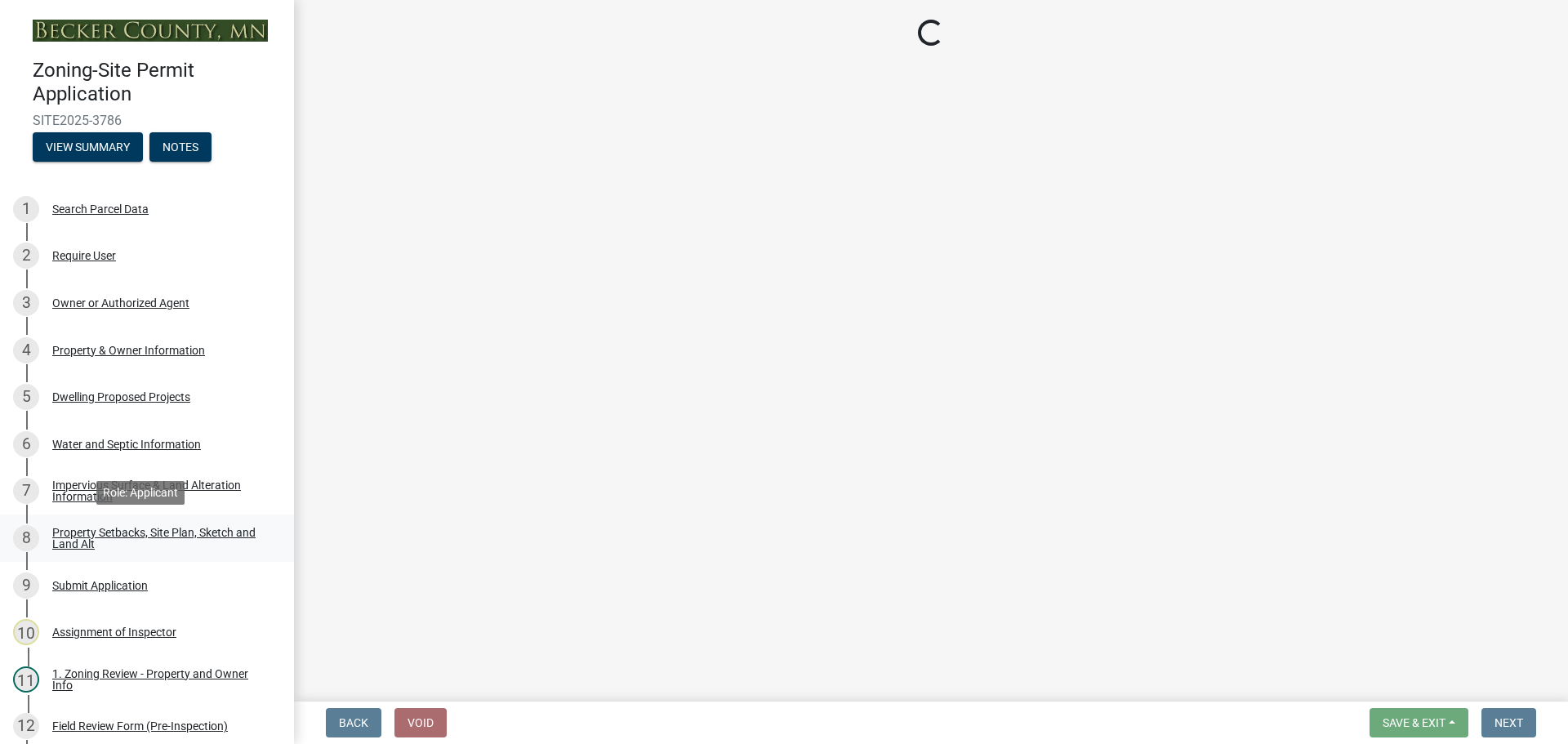
select select "27b2a8b4-abf6-463e-8c0c-7c5d2b4fe26f"
select select "5ad4ab64-b44e-481c-9000-9e5907aa74e1"
select select "a96800da-4e88-4c62-b1ff-2cd17f9e3346"
select select "c8b8ea71-7088-4e87-a493-7bc88cc2835b"
select select "1418c7e3-4054-4b00-84b5-d09b9560f30a"
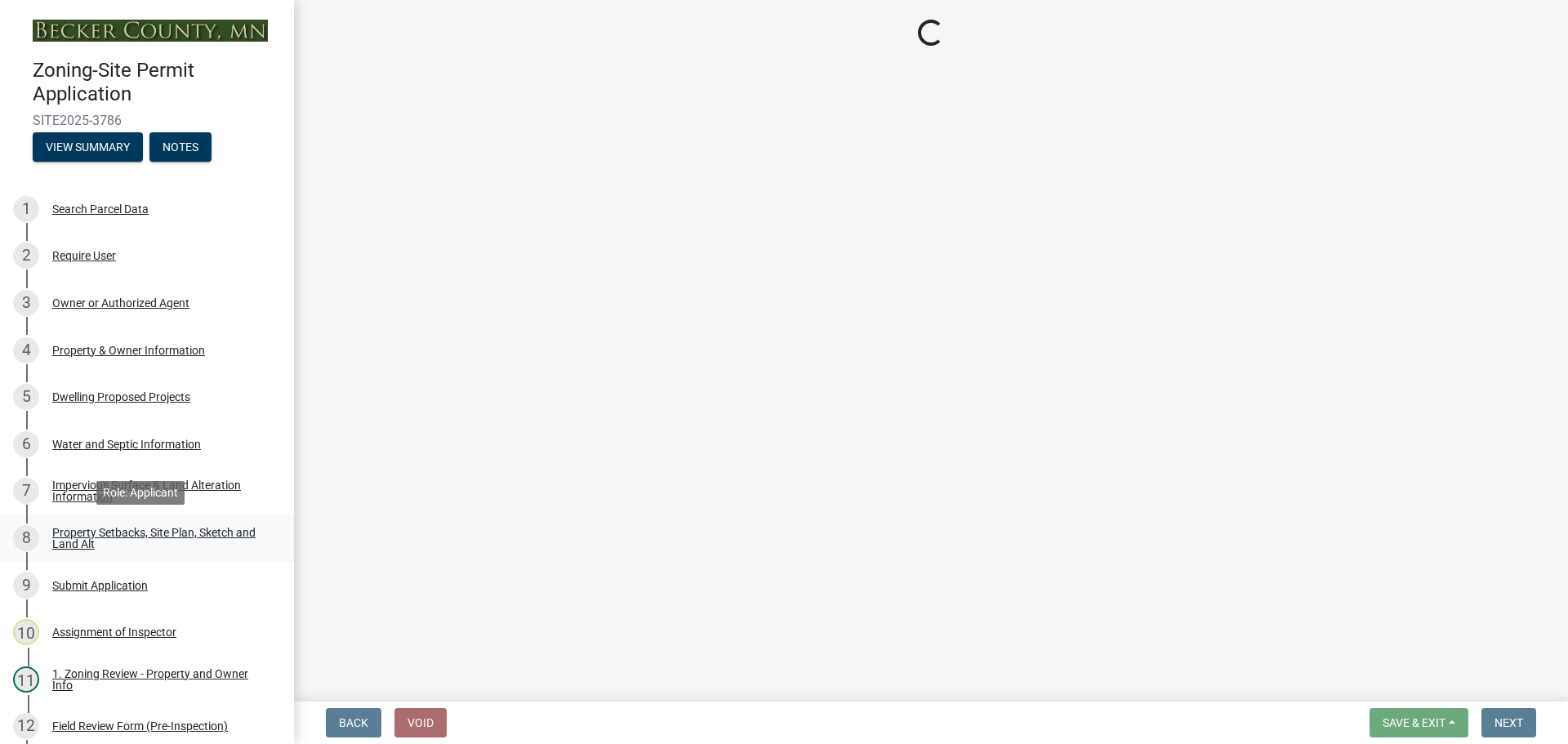
select select "19d13e65-c93d-443e-910a-7a17299544cc"
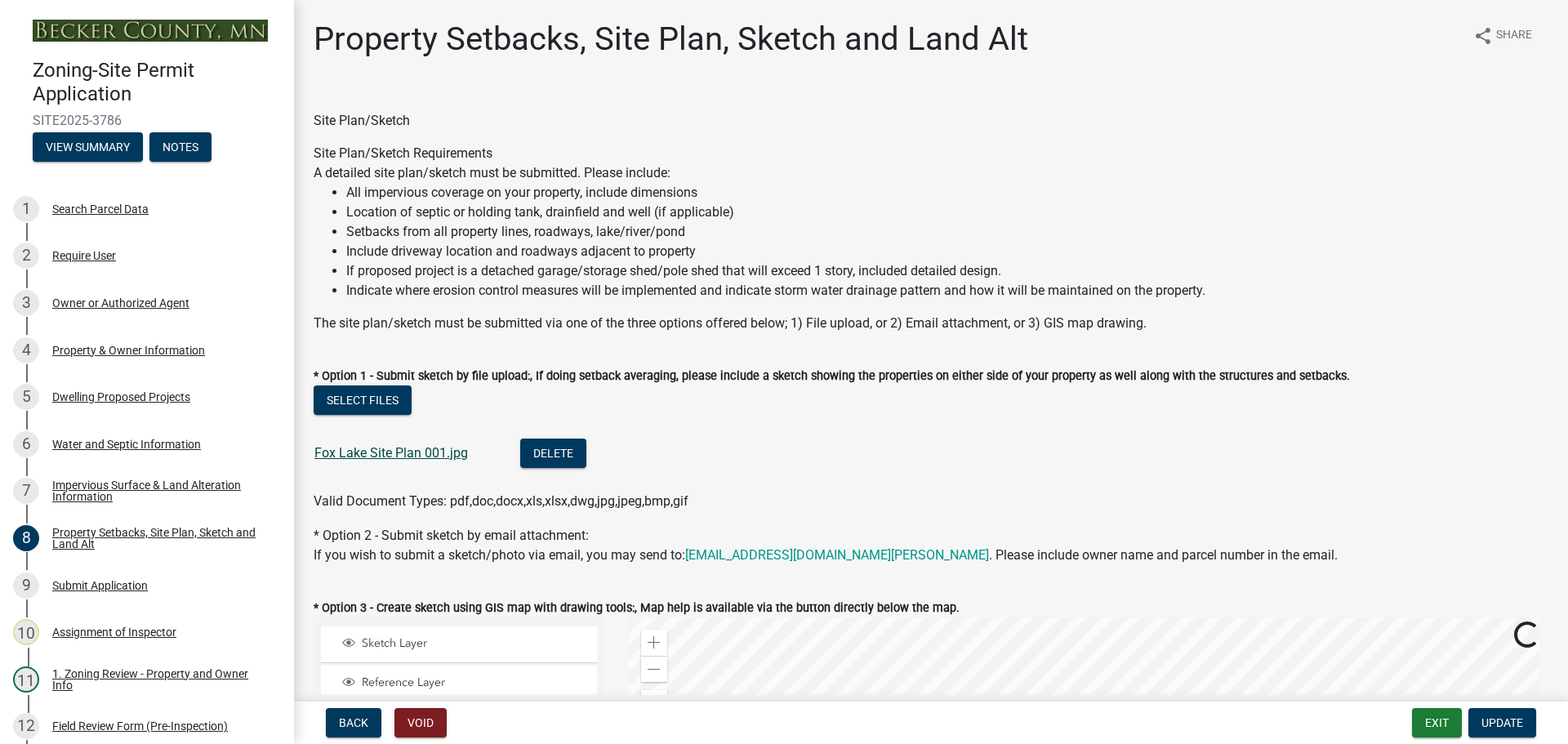
click at [380, 452] on link "Fox Lake Site Plan 001.jpg" at bounding box center [391, 453] width 153 height 16
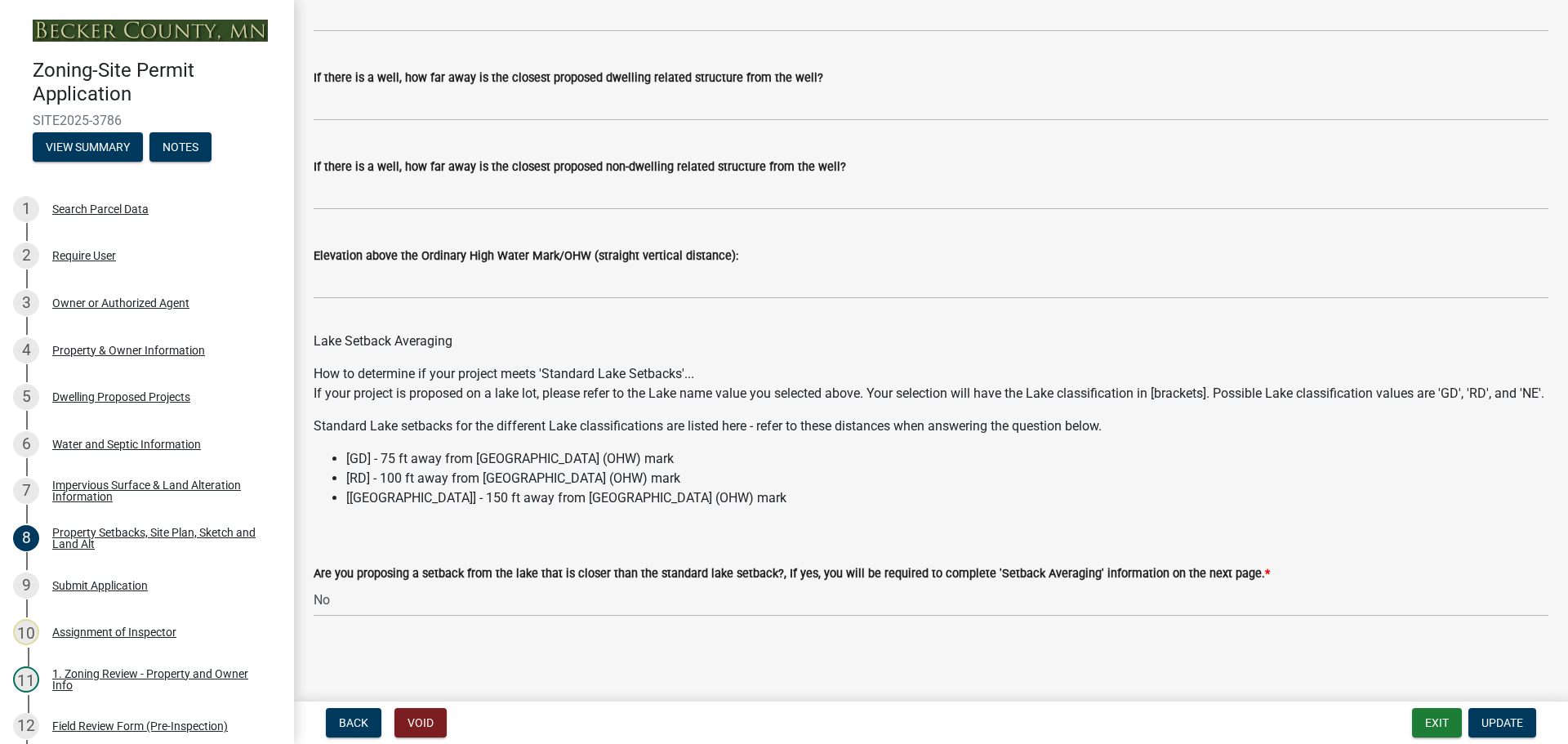
scroll to position [4374, 0]
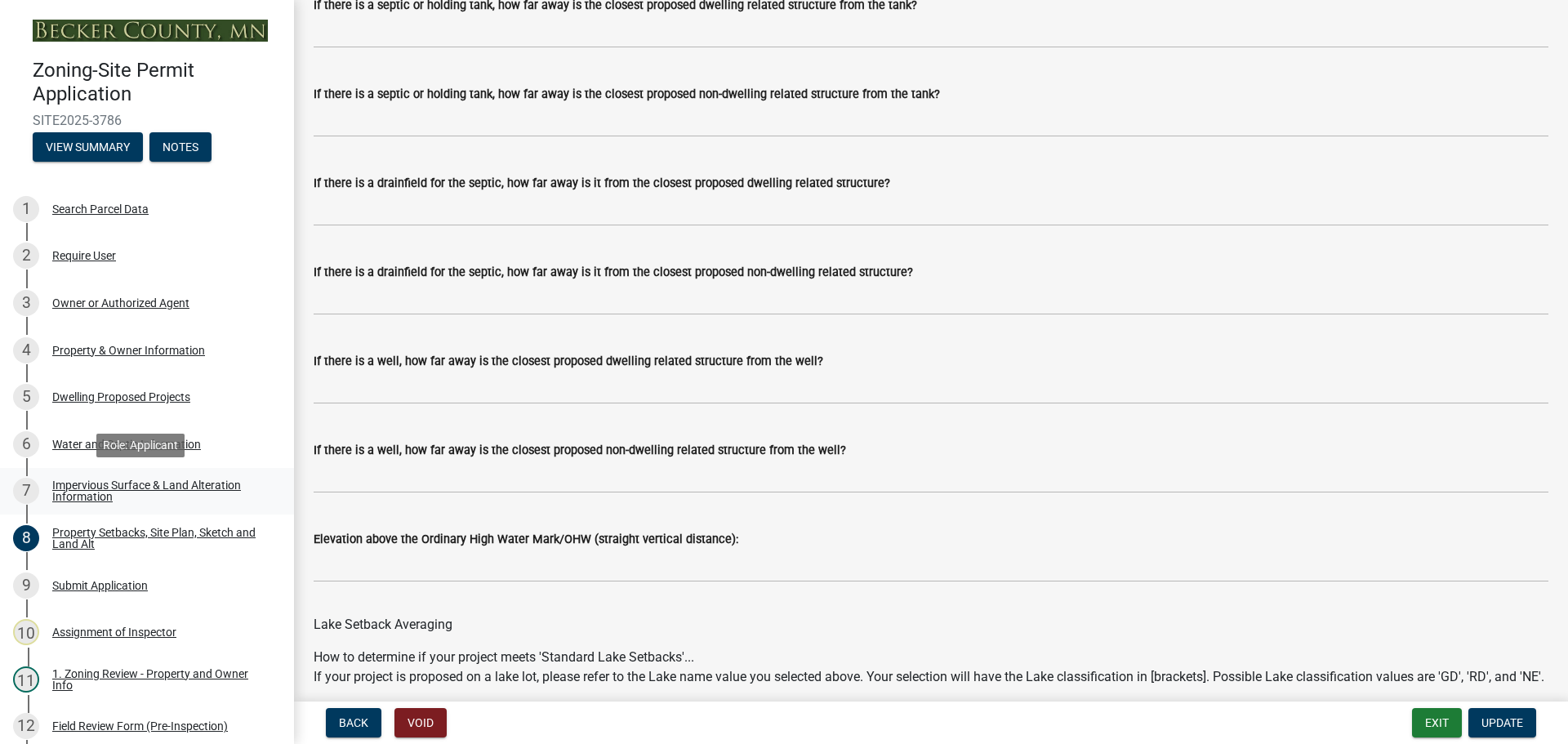
click at [224, 491] on div "Impervious Surface & Land Alteration Information" at bounding box center [159, 490] width 216 height 22
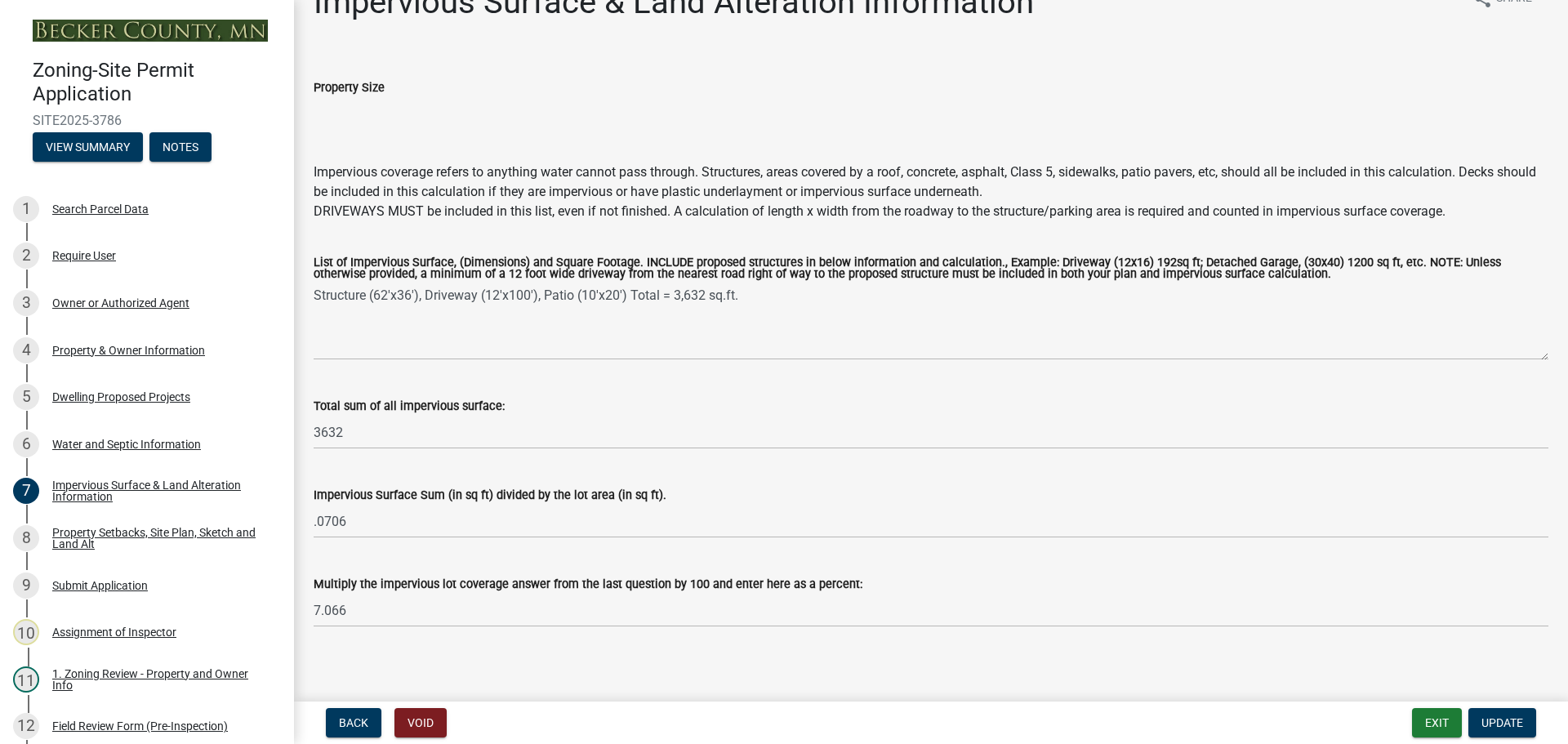
scroll to position [0, 0]
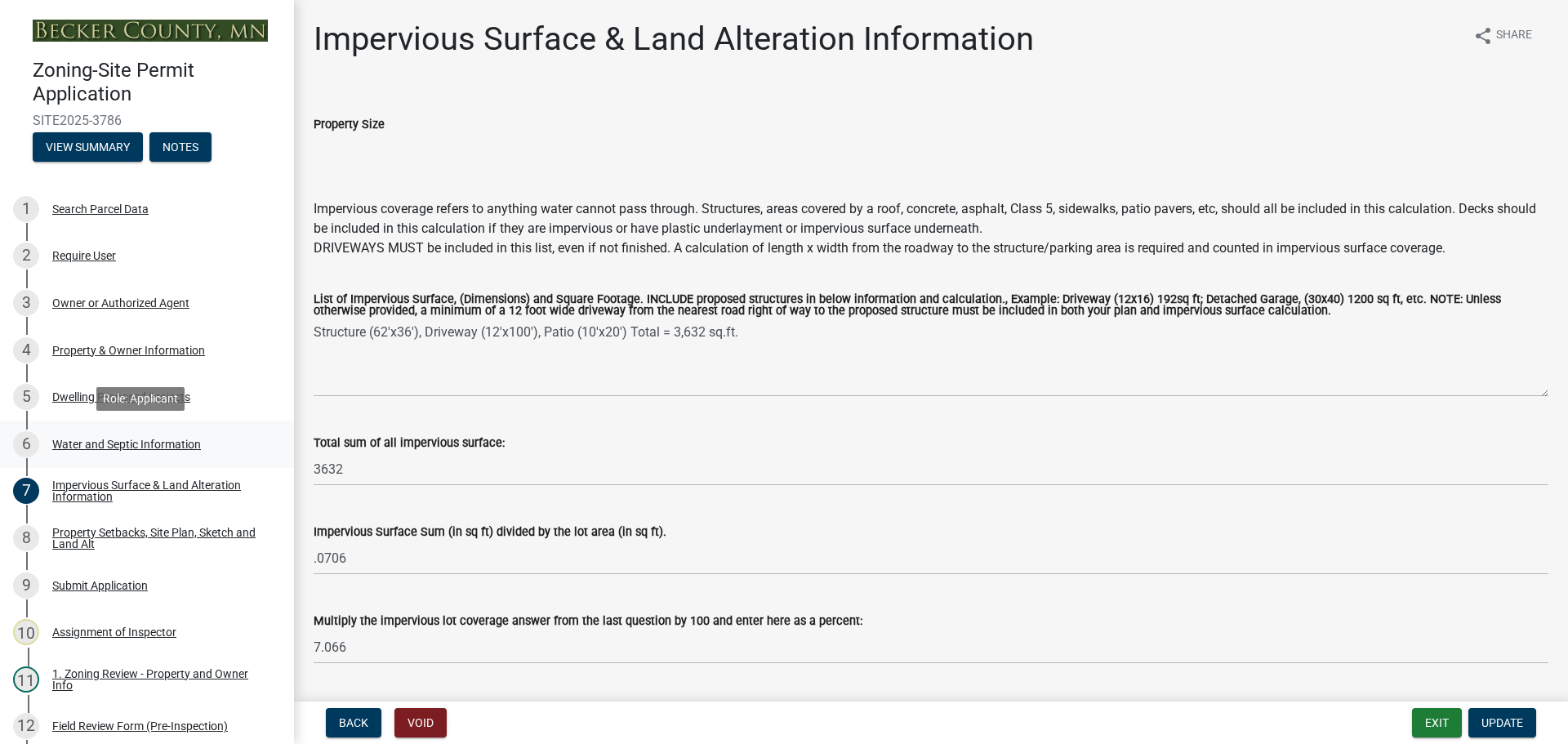
click at [132, 440] on div "Water and Septic Information" at bounding box center [126, 445] width 149 height 12
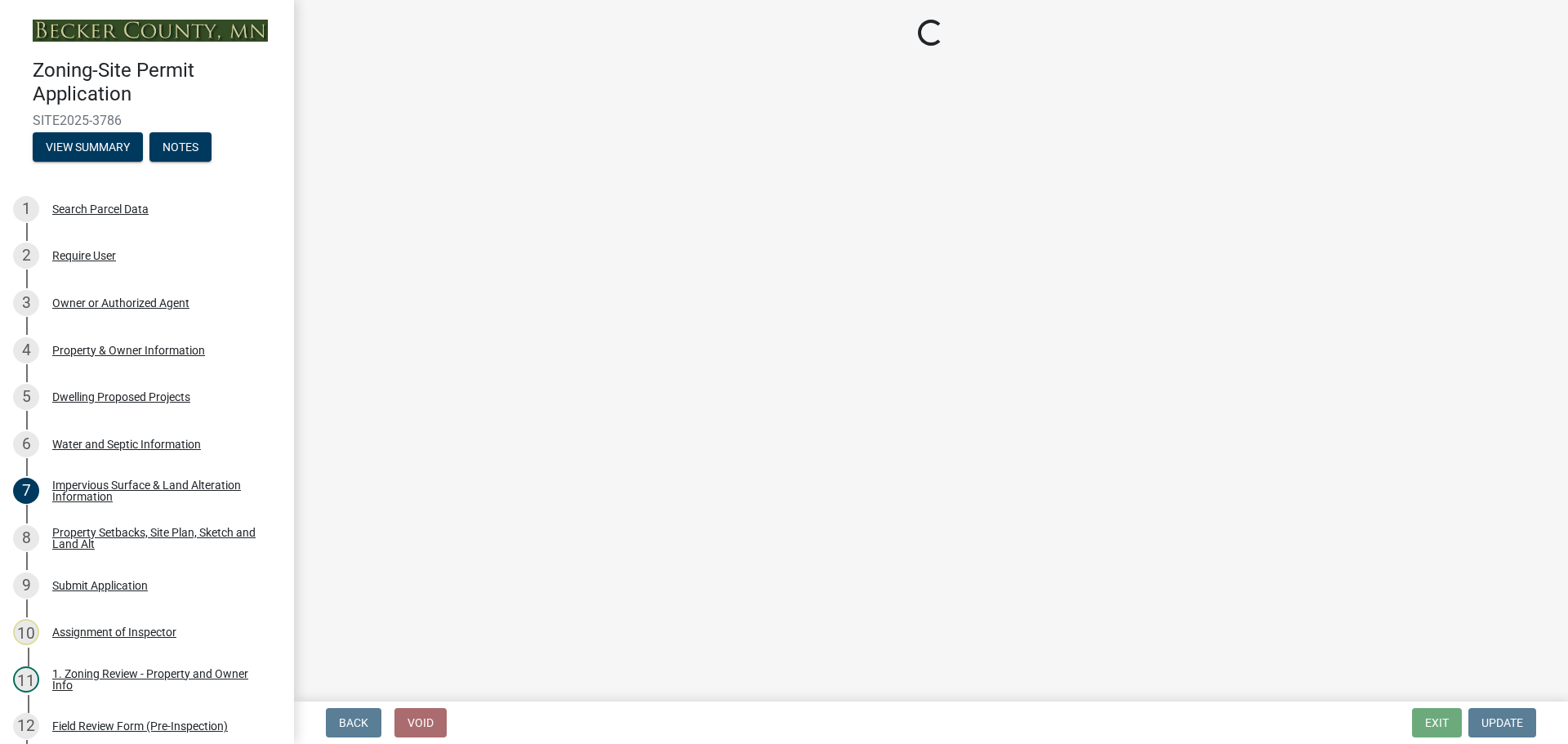
select select "295c6ba3-00c2-4229-aea3-8b4be6316de8"
select select "bb0103e2-6f27-4335-a860-183be8d3b6e1"
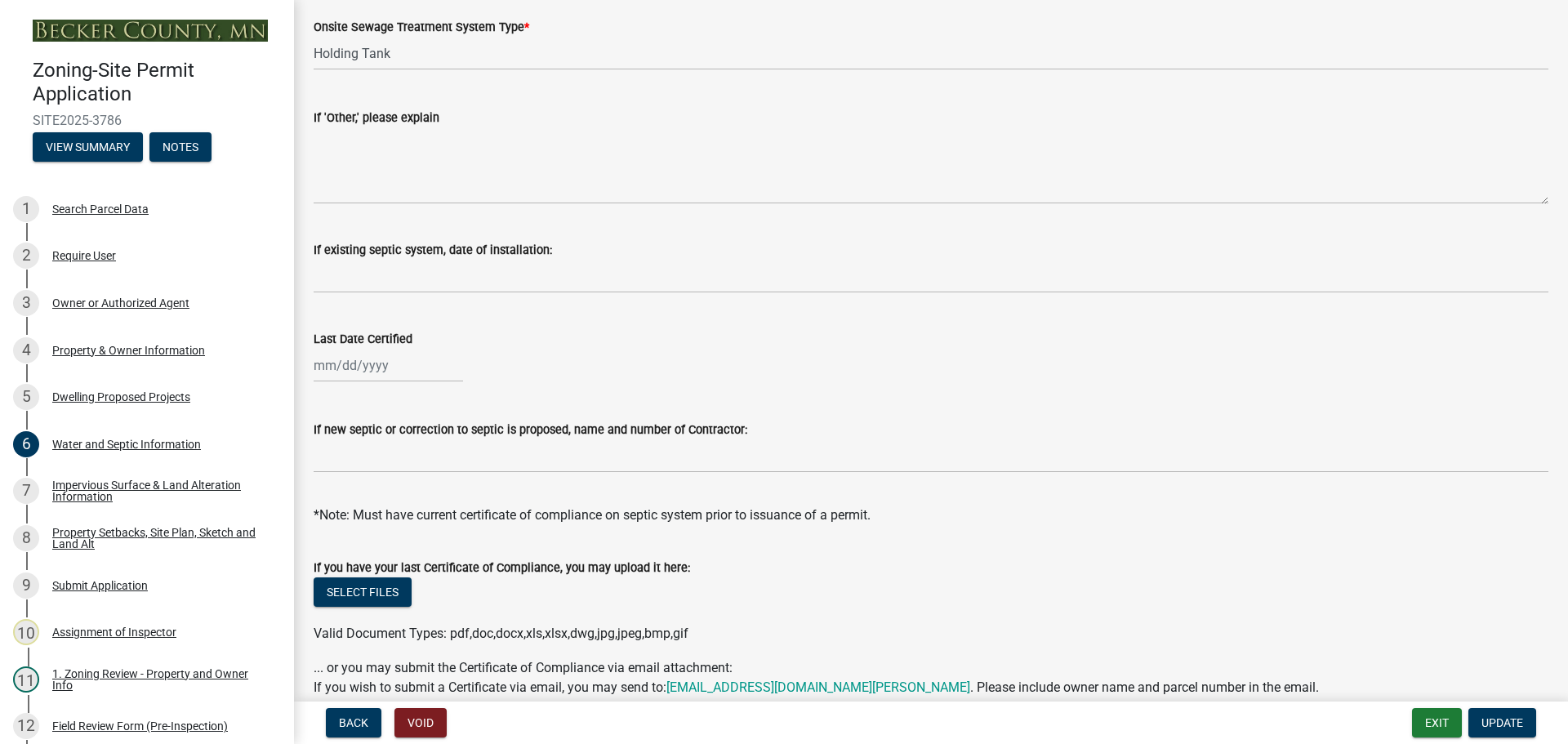
scroll to position [474, 0]
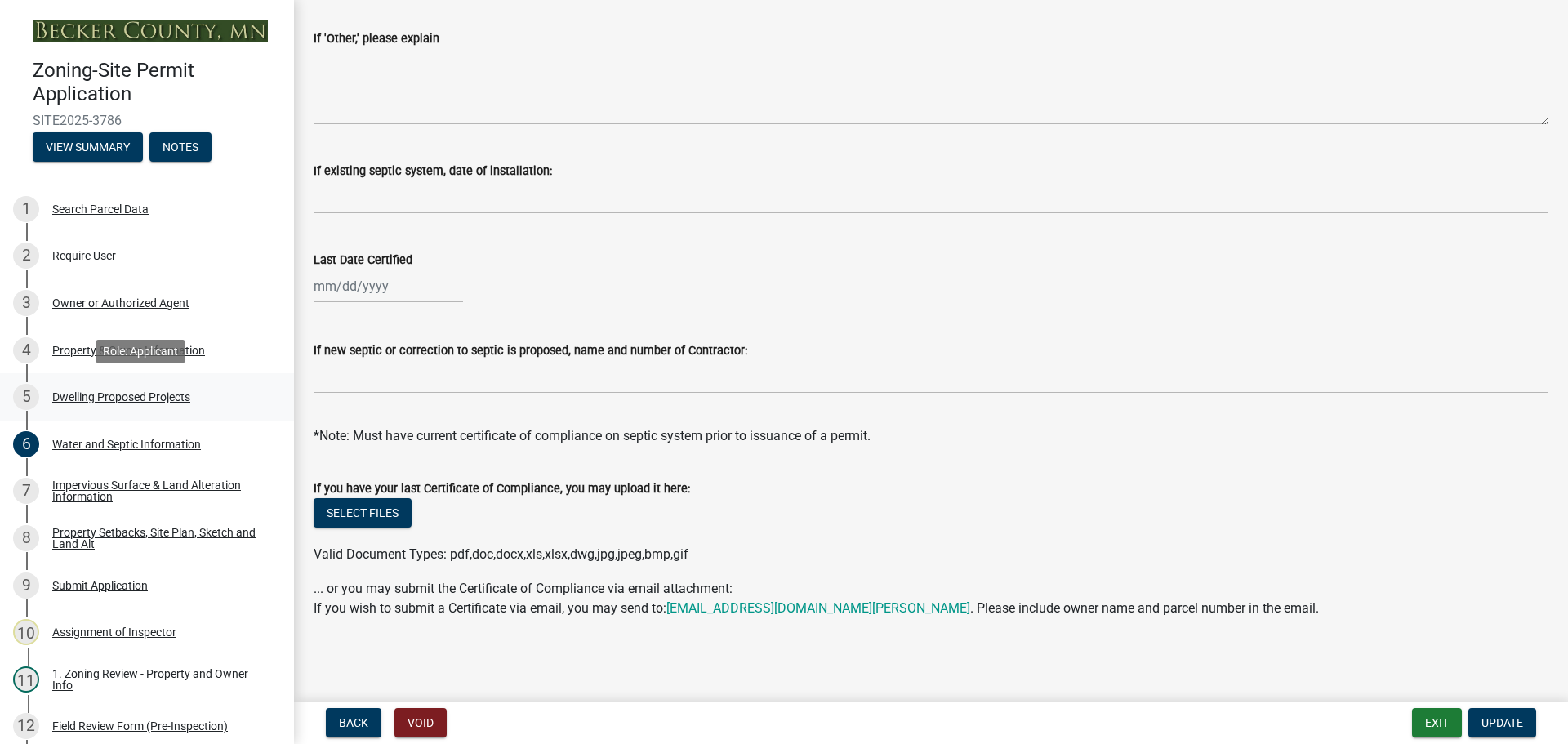
click at [144, 398] on div "Dwelling Proposed Projects" at bounding box center [120, 397] width 138 height 12
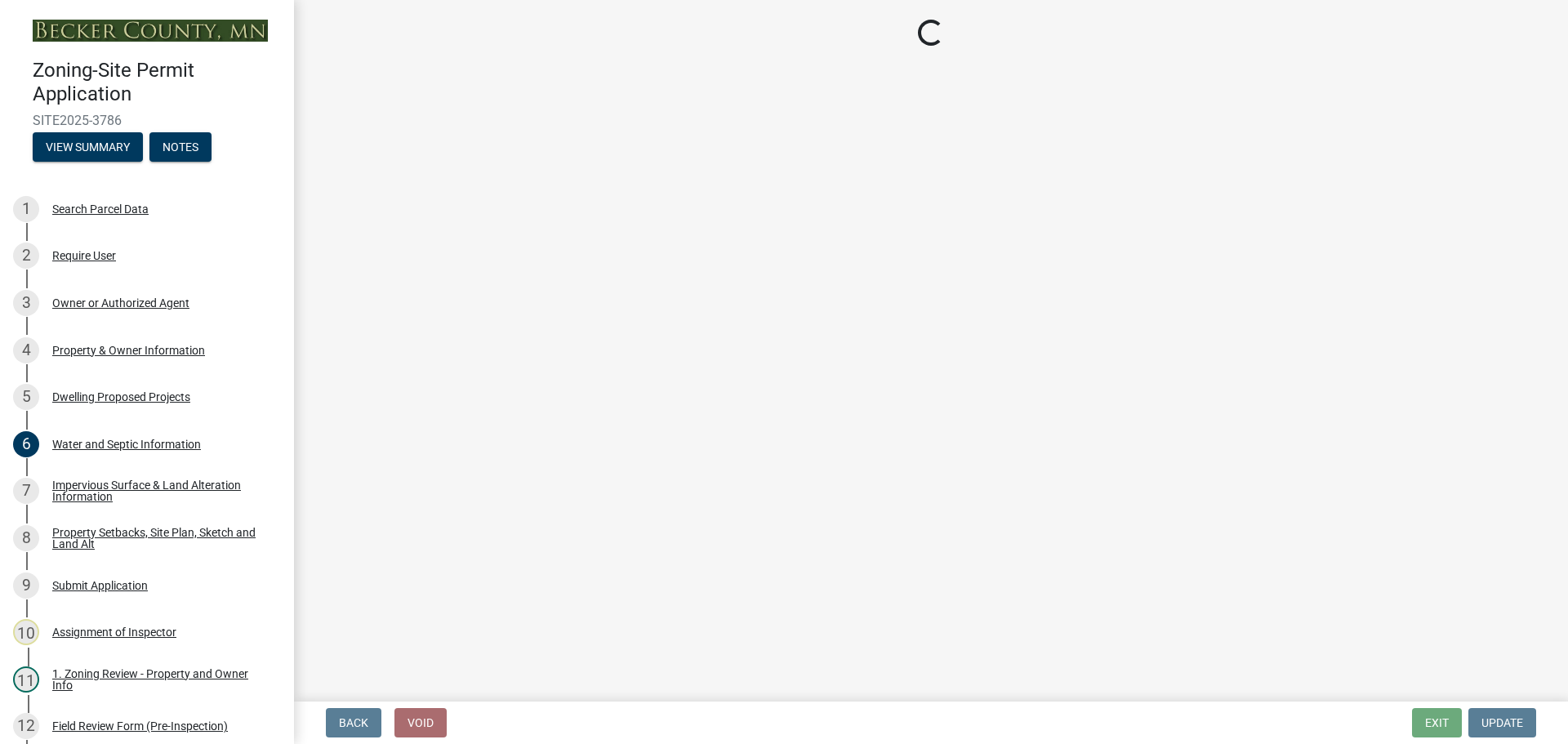
select select "5b8abcc6-67f7-49fb-8f25-c295ccc2b339"
select select "566f81cc-4b3f-4ecb-9f16-a2b313352c61"
select select "f4ae0446-41fa-4afd-99aa-409617c58827"
select select "4f5e2784-8c40-49a3-b0e9-8f1a3cbab4f4"
select select "a045e8de-0125-48b5-a52c-0705e3235ca5"
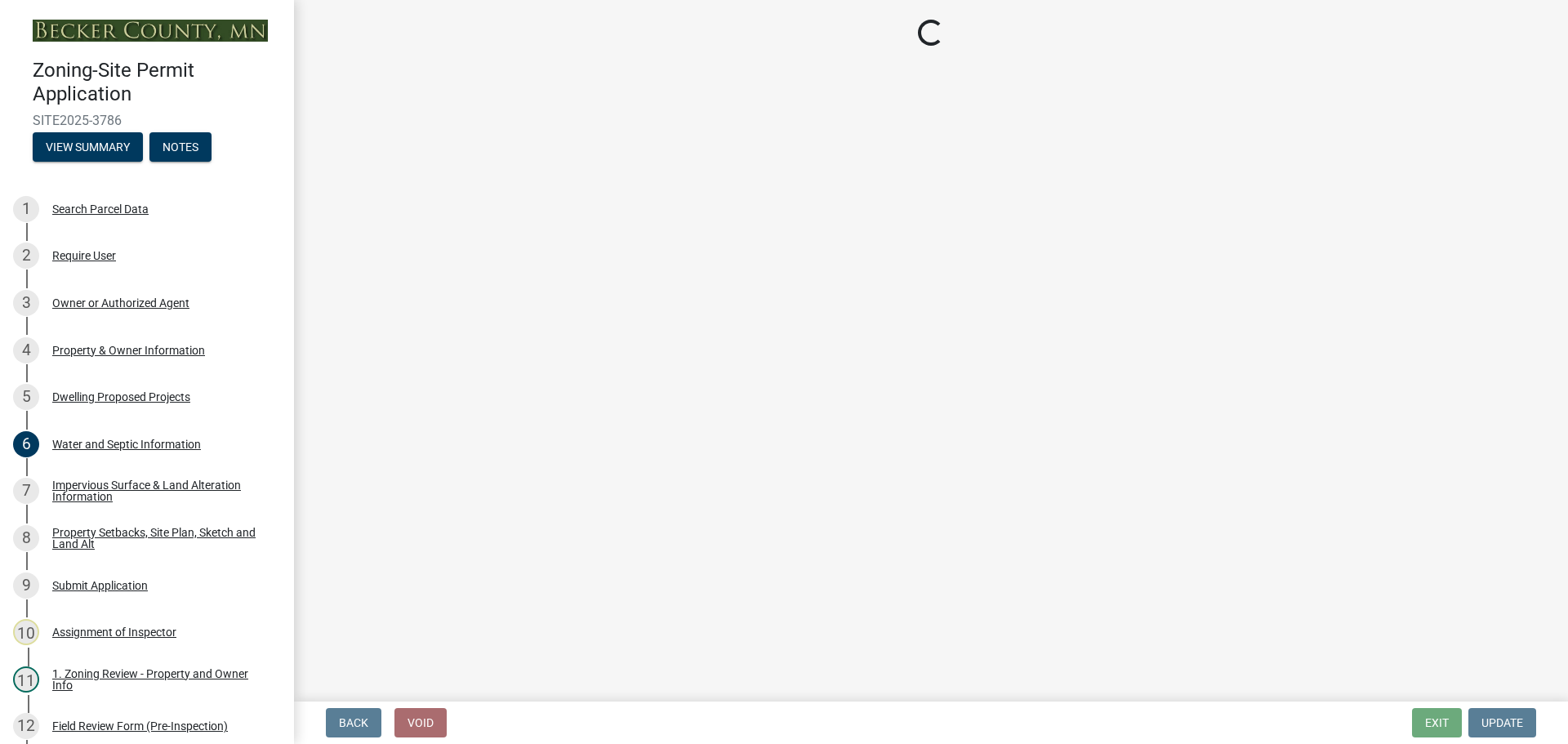
select select "5a3ddd1e-2d3b-44b4-950c-cbdcbc00514f"
select select "c6a0a915-8859-4117-97a8-42e675f9bace"
select select "11c1c089-3b44-43c0-9549-3c9eeea2451f"
select select "8786fdd2-7f96-462d-8069-e958fae6b9a0"
select select "256d326d-7a65-4b43-bb27-2952fbe4c534"
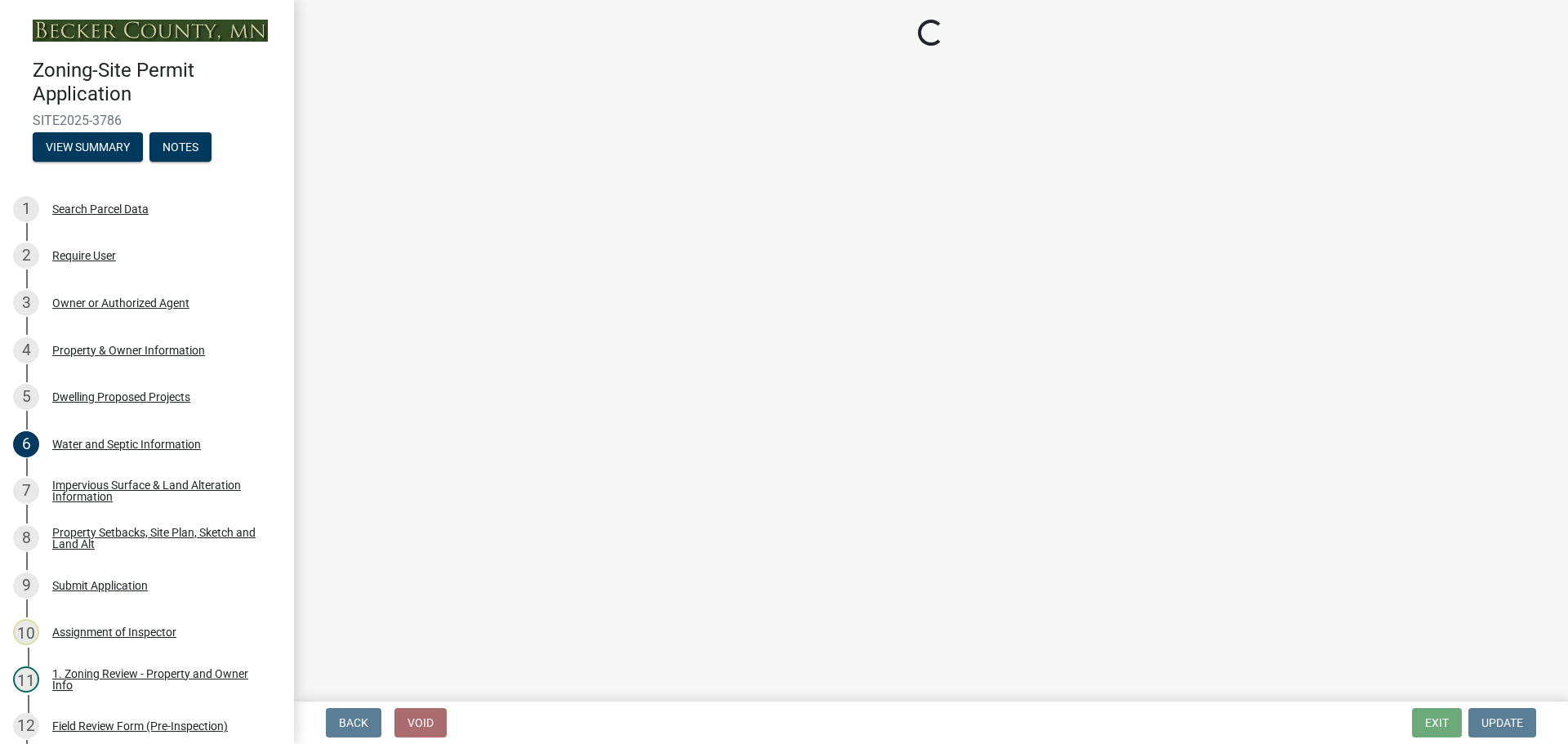
select select "75cb6c0c-1bab-4101-a7ce-eb87cbd598c1"
select select "0ceb8b90-6e92-4b1f-be25-acba4c819eff"
select select "8e4dc0e1-7dfa-4afc-85b9-5ad40795f204"
select select "107cbe59-677b-44f2-96fc-816b282ebb79"
select select "ab9119d1-7da9-49c4-9fac-8c142204c89d"
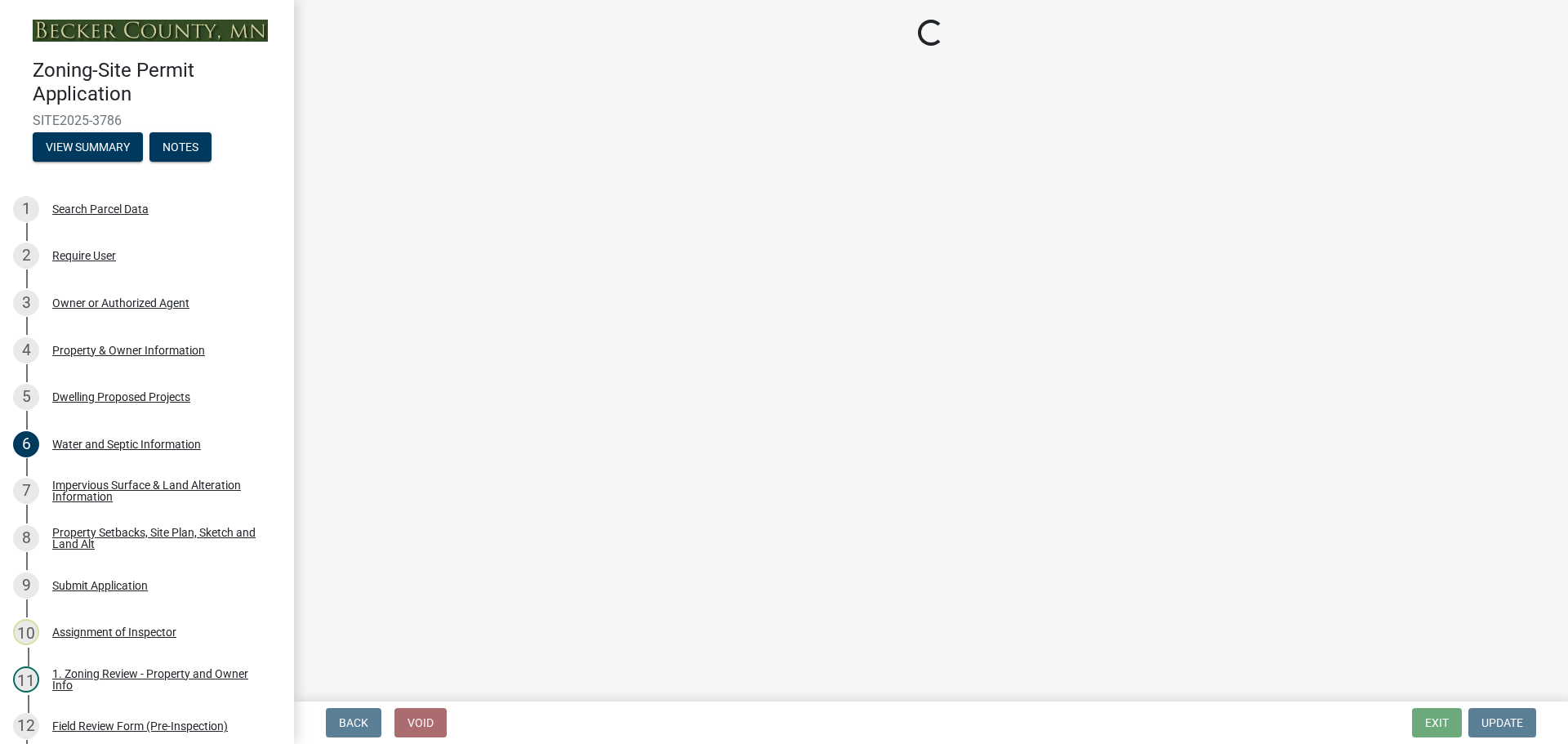
select select "7f420323-49a9-4fd0-9441-05b3dc777552"
select select "ec305202-ae01-487b-b5e4-3a5aacc1e384"
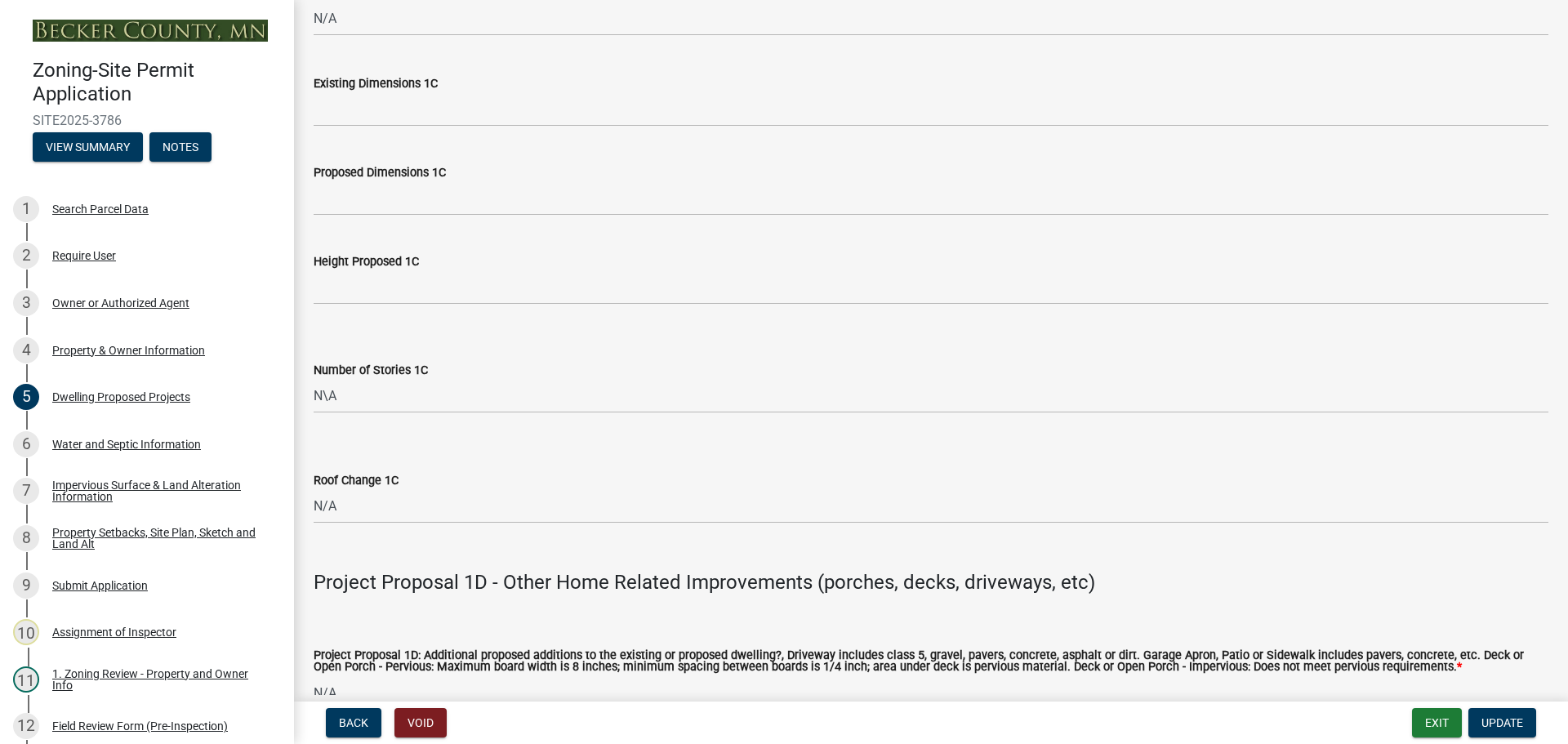
scroll to position [3917, 0]
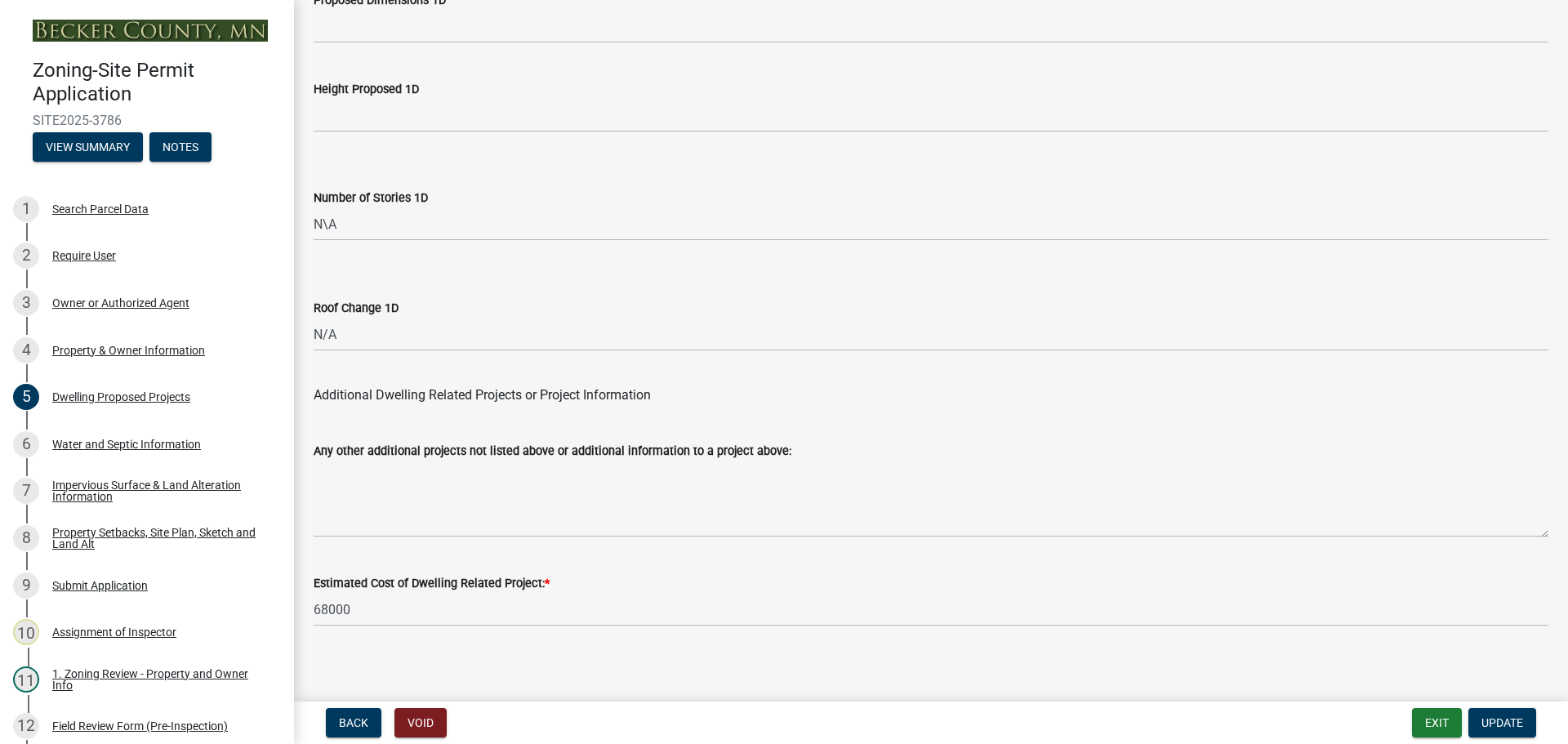
drag, startPoint x: 642, startPoint y: 244, endPoint x: 615, endPoint y: 446, distance: 203.8
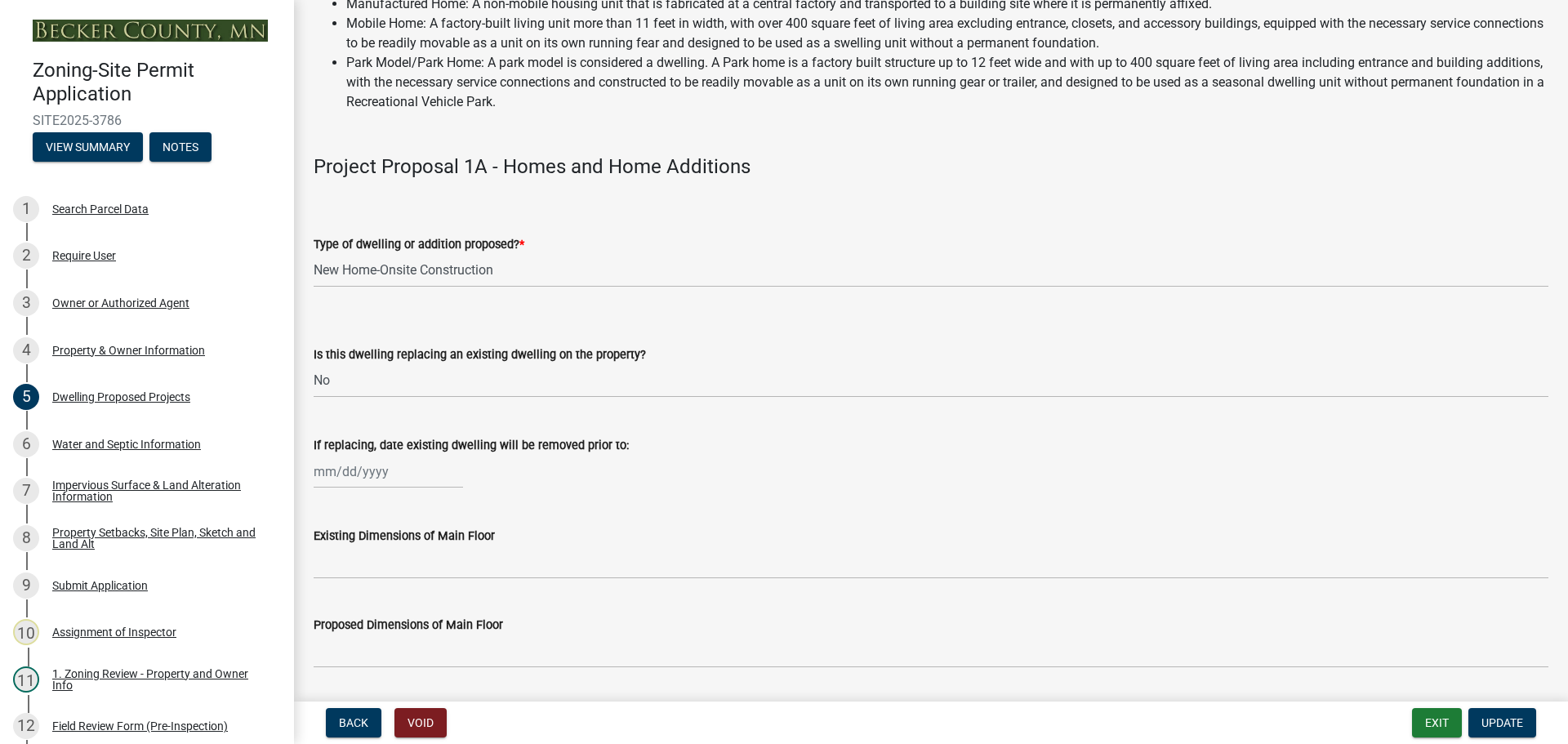
scroll to position [0, 0]
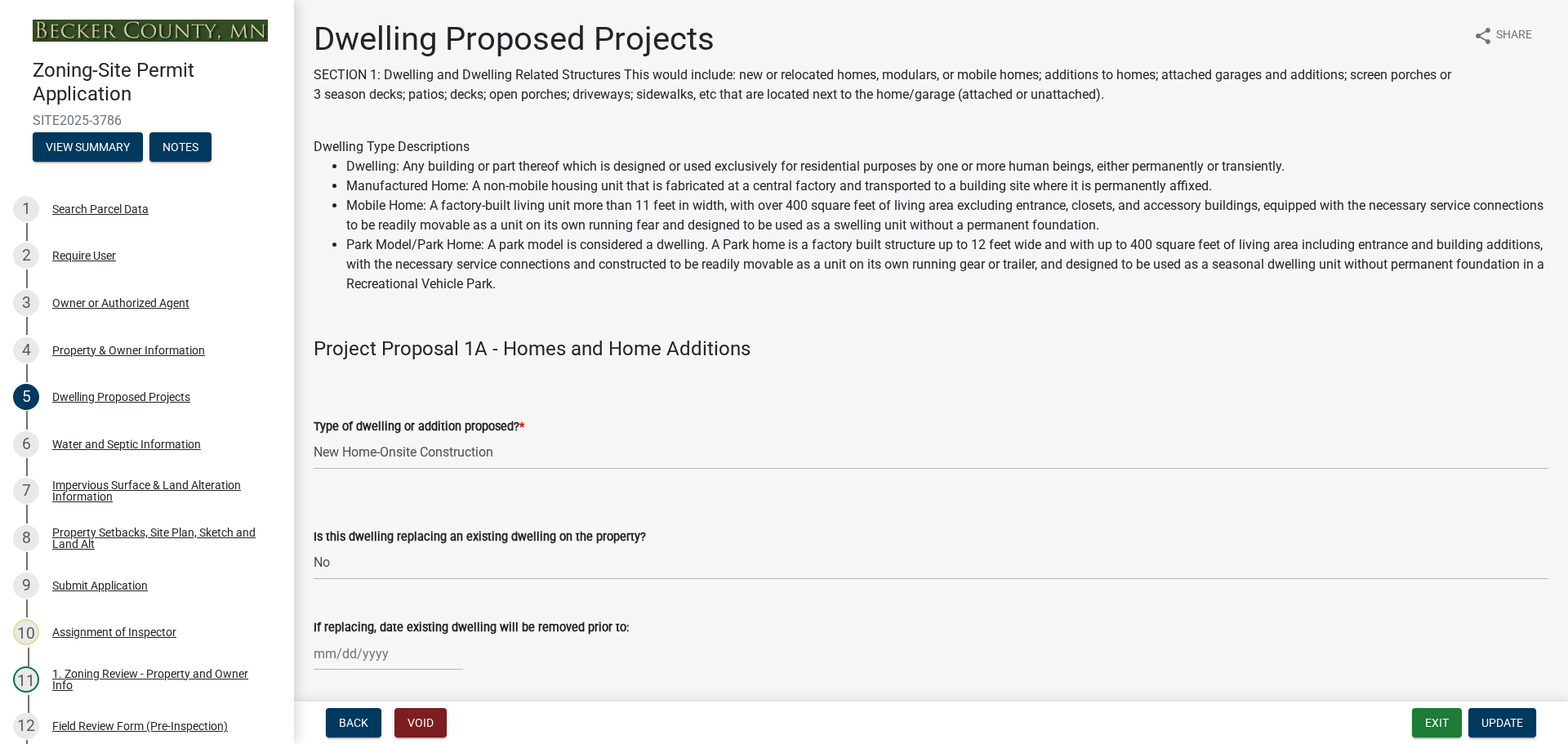
drag, startPoint x: 587, startPoint y: 558, endPoint x: 474, endPoint y: 361, distance: 227.1
click at [108, 345] on div "Property & Owner Information" at bounding box center [128, 351] width 152 height 12
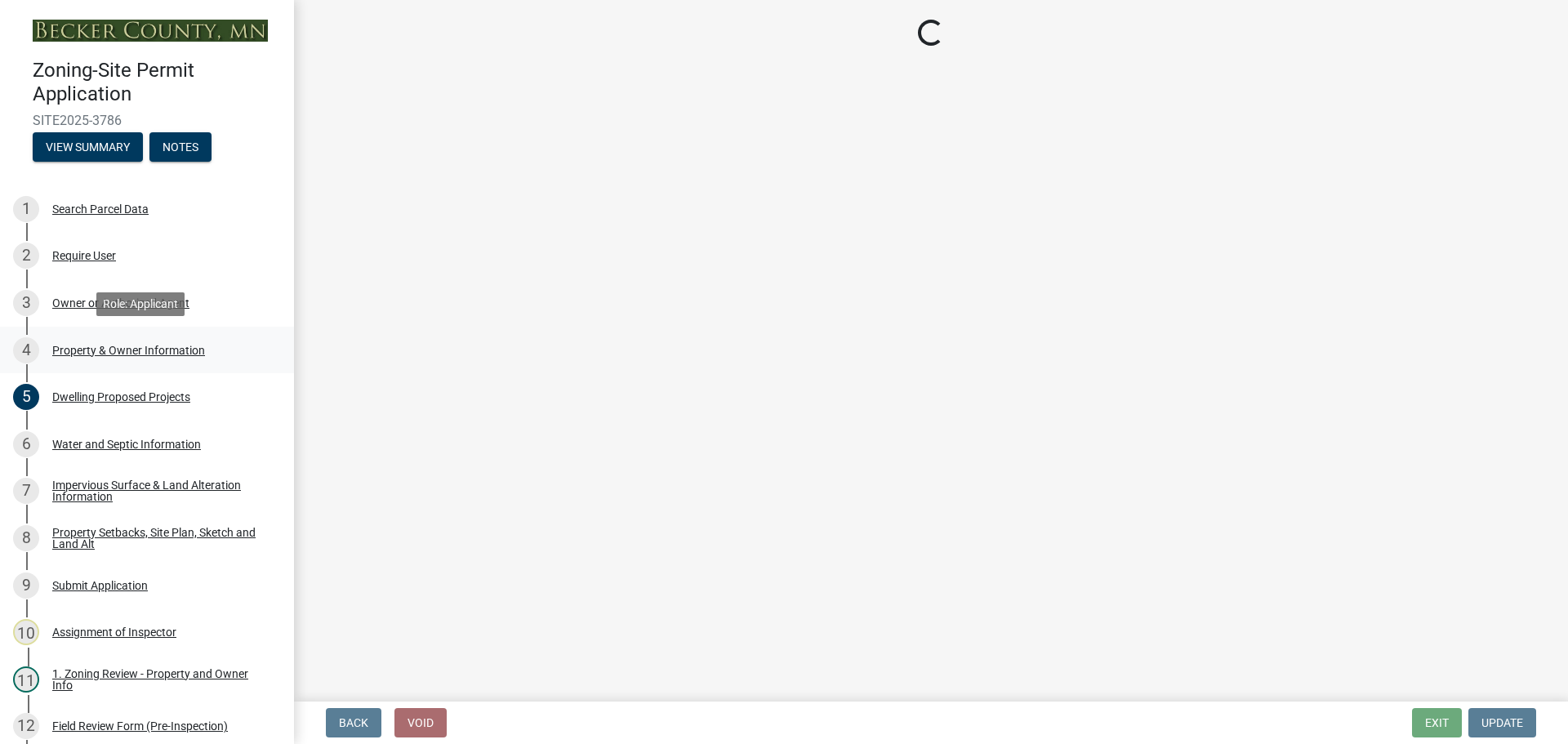
select select "a752e4d6-14bd-4f0f-bfe8-5b67ead45659"
select select "4439e411-f9ac-4451-8e9c-dcab1ac02f4d"
select select "f87eba17-8ed9-4ad8-aefc-fe36a3f3544b"
select select "393a978c-6bd5-4cb2-a6a0-db6feb8732b8"
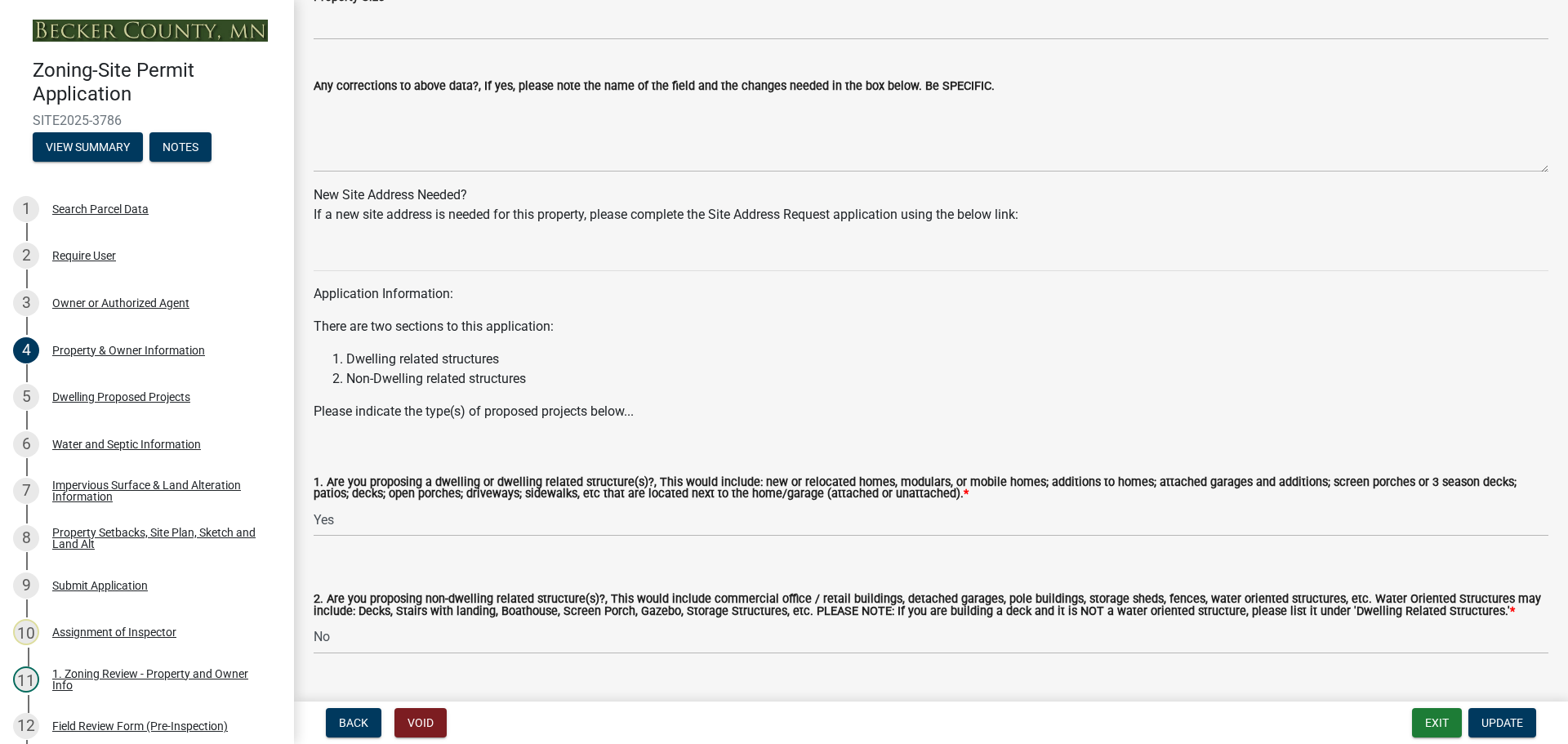
scroll to position [1463, 0]
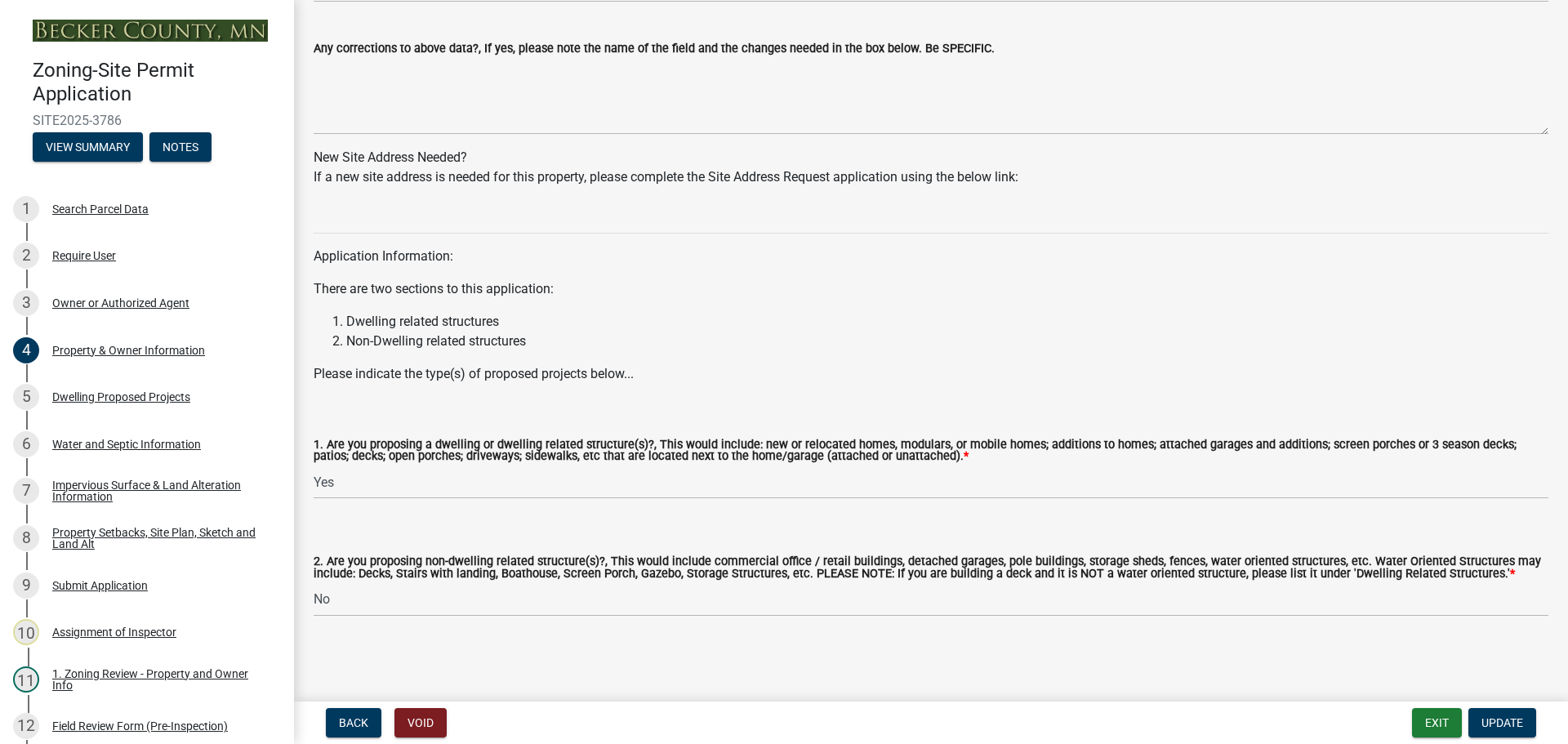
drag, startPoint x: 529, startPoint y: 365, endPoint x: 544, endPoint y: 596, distance: 231.5
click at [132, 400] on div "Dwelling Proposed Projects" at bounding box center [120, 397] width 138 height 12
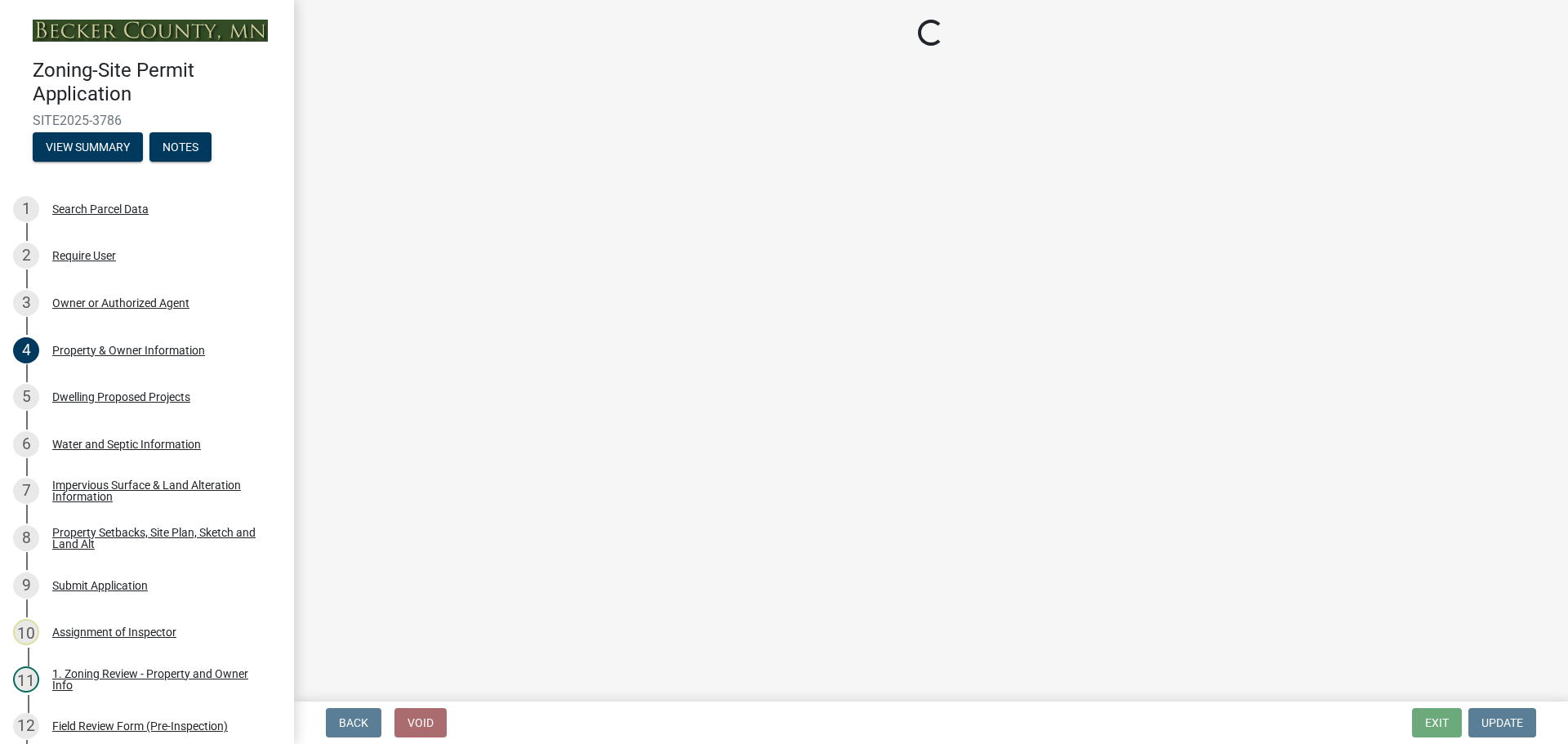
select select "5b8abcc6-67f7-49fb-8f25-c295ccc2b339"
select select "566f81cc-4b3f-4ecb-9f16-a2b313352c61"
select select "f4ae0446-41fa-4afd-99aa-409617c58827"
select select "4f5e2784-8c40-49a3-b0e9-8f1a3cbab4f4"
select select "a045e8de-0125-48b5-a52c-0705e3235ca5"
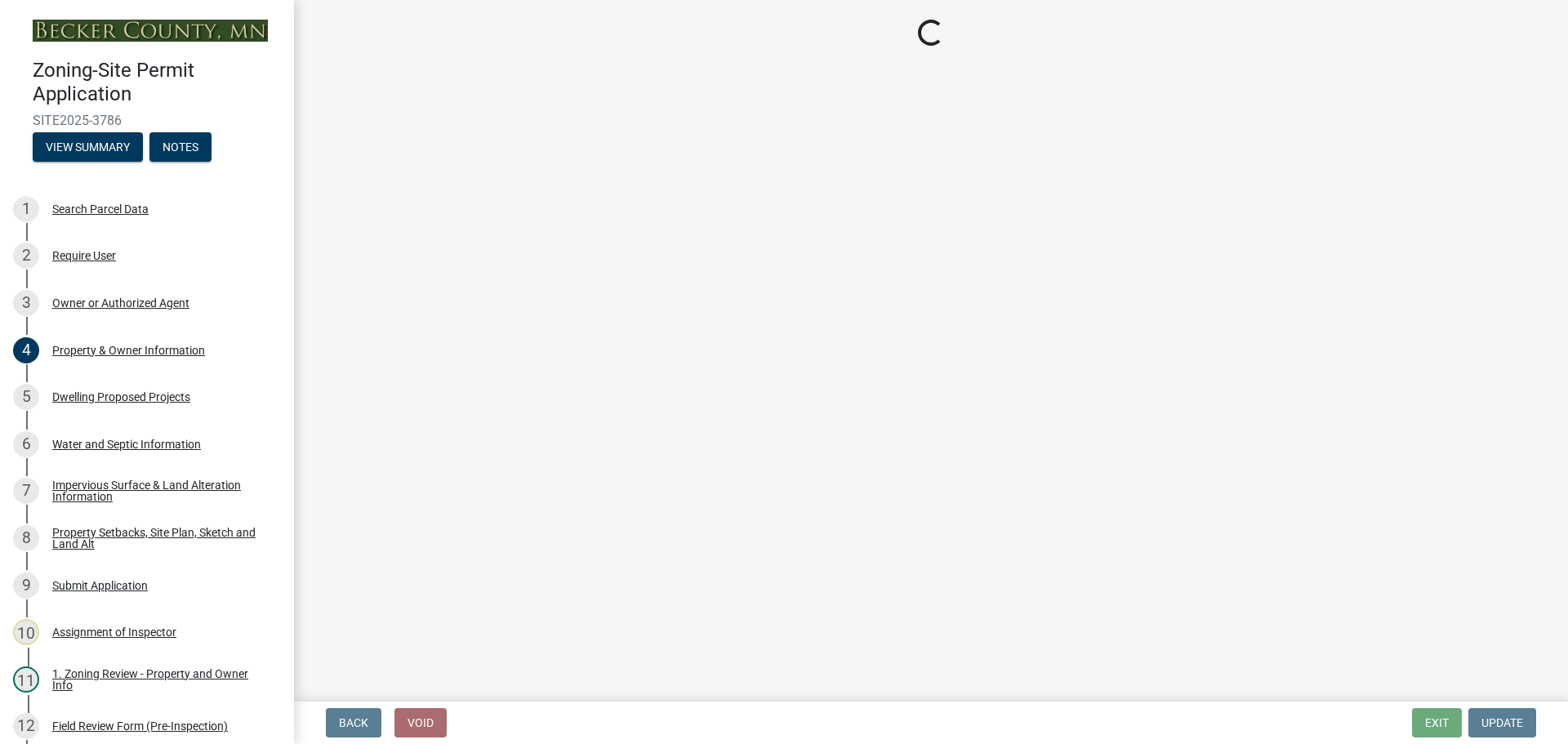
select select "5a3ddd1e-2d3b-44b4-950c-cbdcbc00514f"
select select "c6a0a915-8859-4117-97a8-42e675f9bace"
select select "11c1c089-3b44-43c0-9549-3c9eeea2451f"
select select "8786fdd2-7f96-462d-8069-e958fae6b9a0"
select select "256d326d-7a65-4b43-bb27-2952fbe4c534"
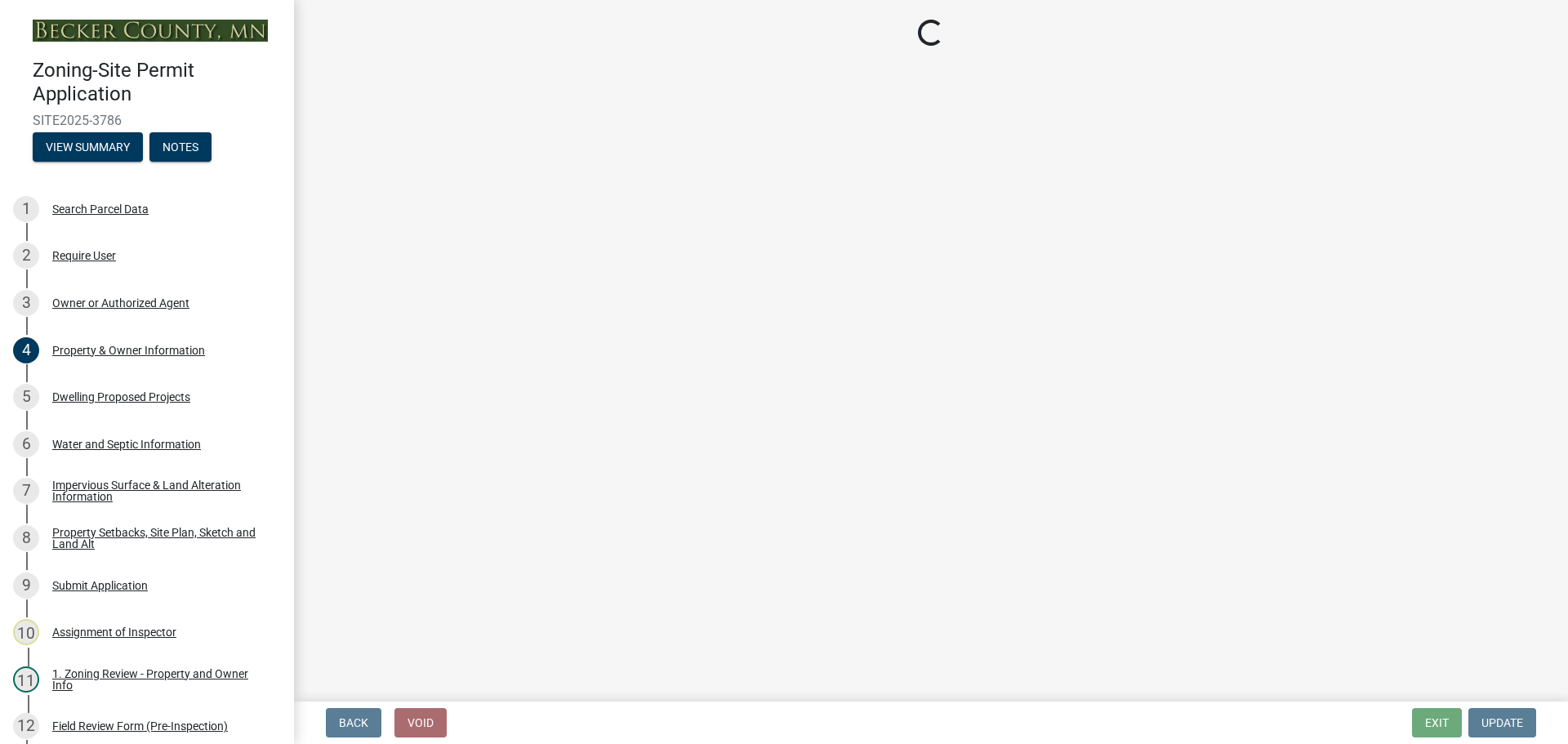
select select "75cb6c0c-1bab-4101-a7ce-eb87cbd598c1"
select select "0ceb8b90-6e92-4b1f-be25-acba4c819eff"
select select "8e4dc0e1-7dfa-4afc-85b9-5ad40795f204"
select select "107cbe59-677b-44f2-96fc-816b282ebb79"
select select "ab9119d1-7da9-49c4-9fac-8c142204c89d"
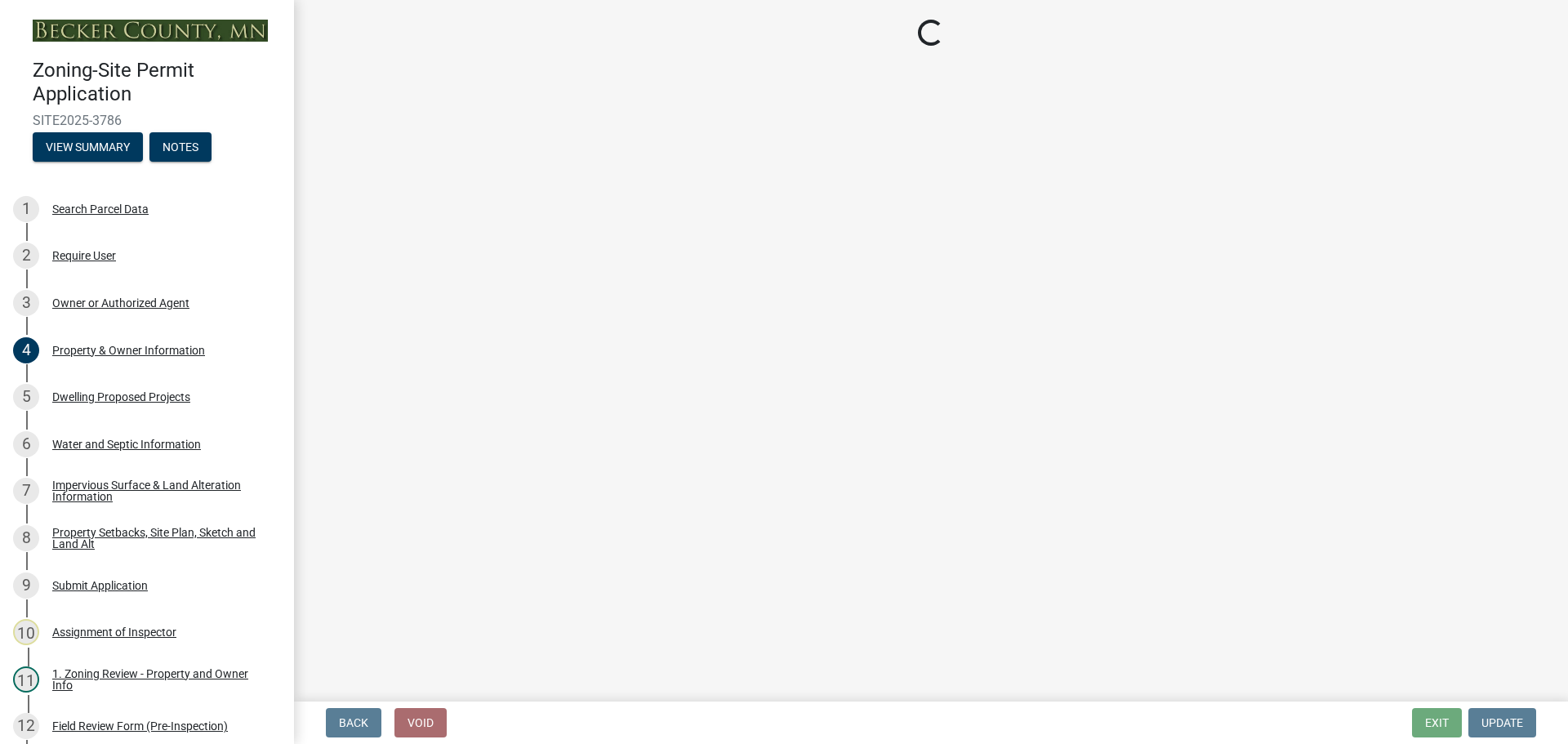
select select "7f420323-49a9-4fd0-9441-05b3dc777552"
select select "ec305202-ae01-487b-b5e4-3a5aacc1e384"
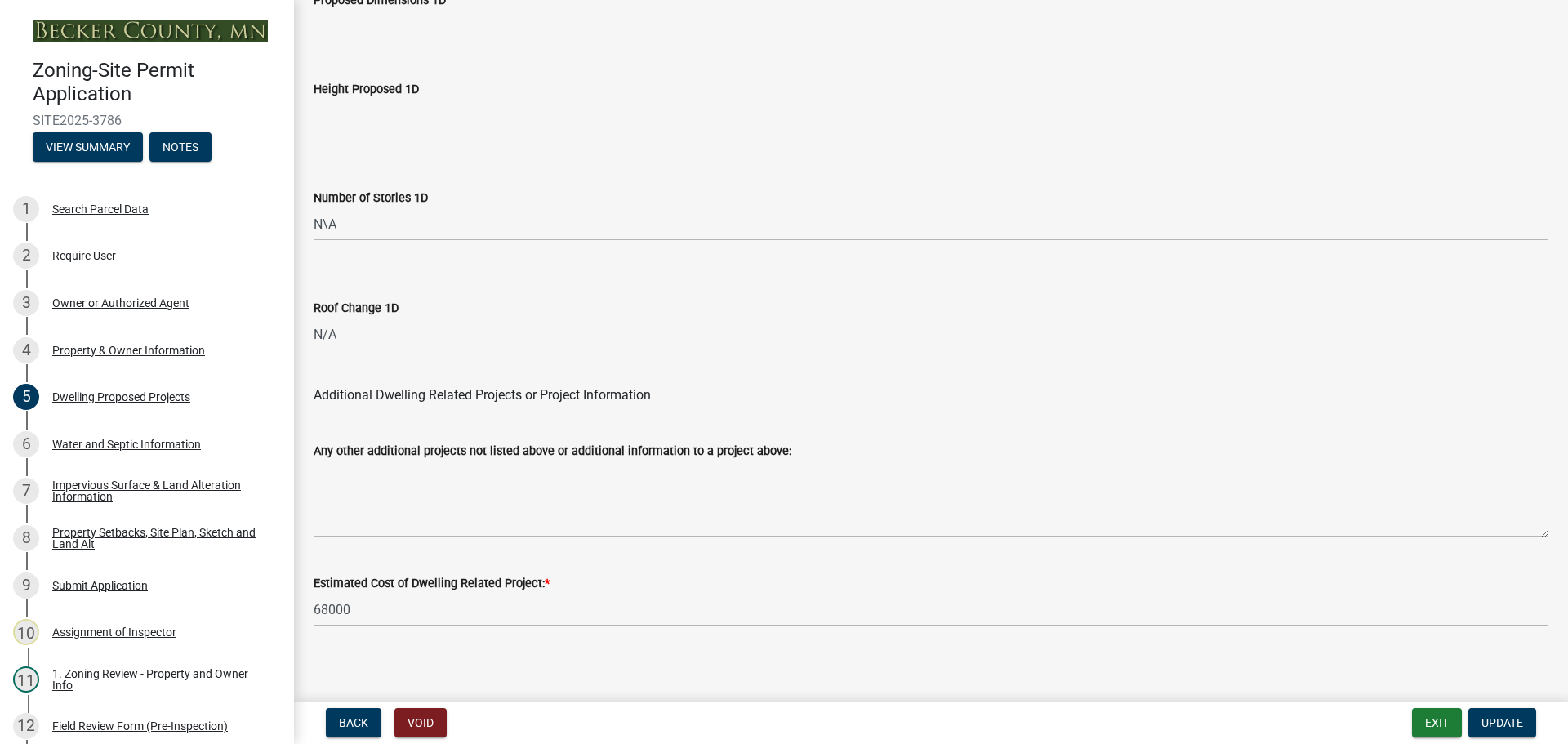
drag, startPoint x: 557, startPoint y: 224, endPoint x: 533, endPoint y: 427, distance: 204.4
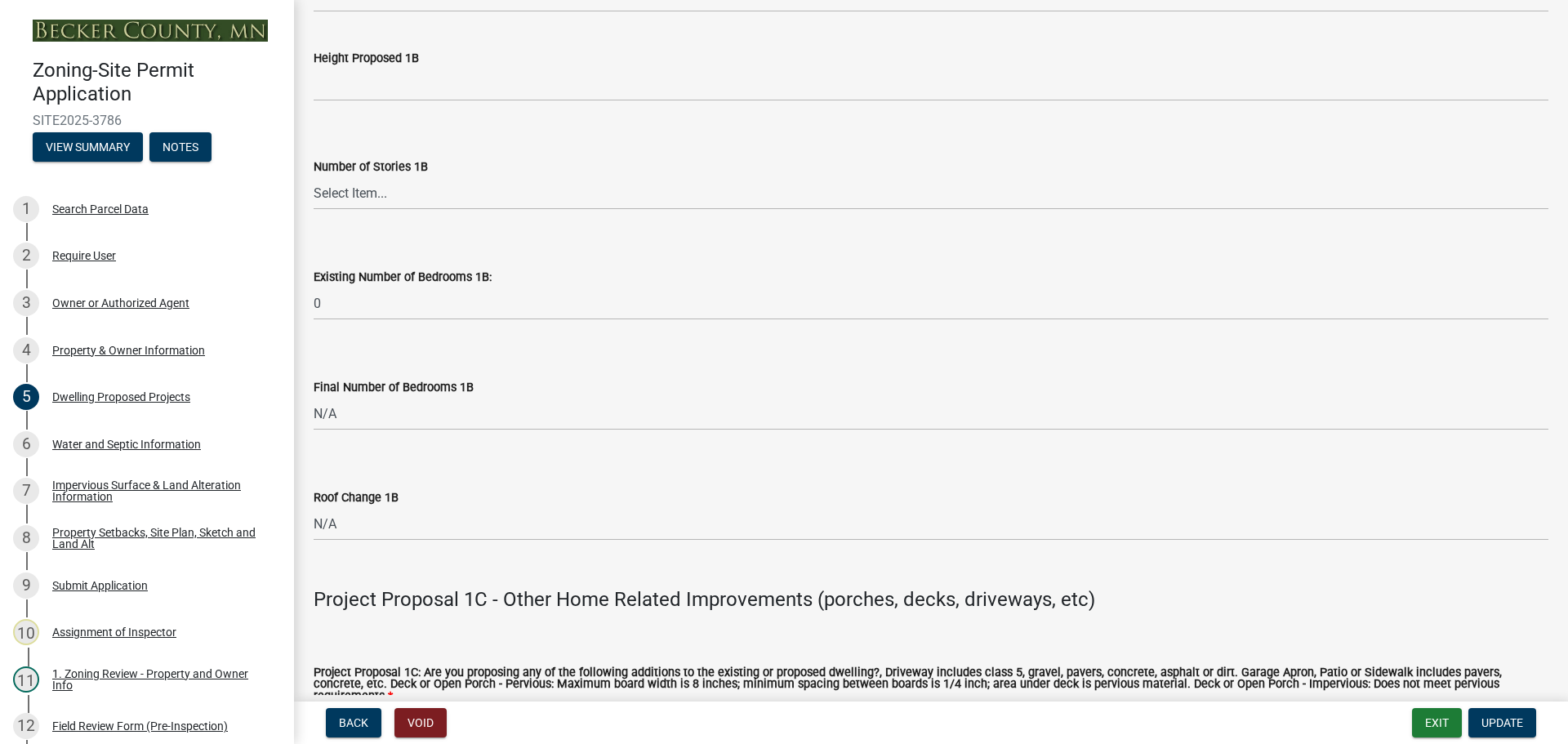
scroll to position [2365, 0]
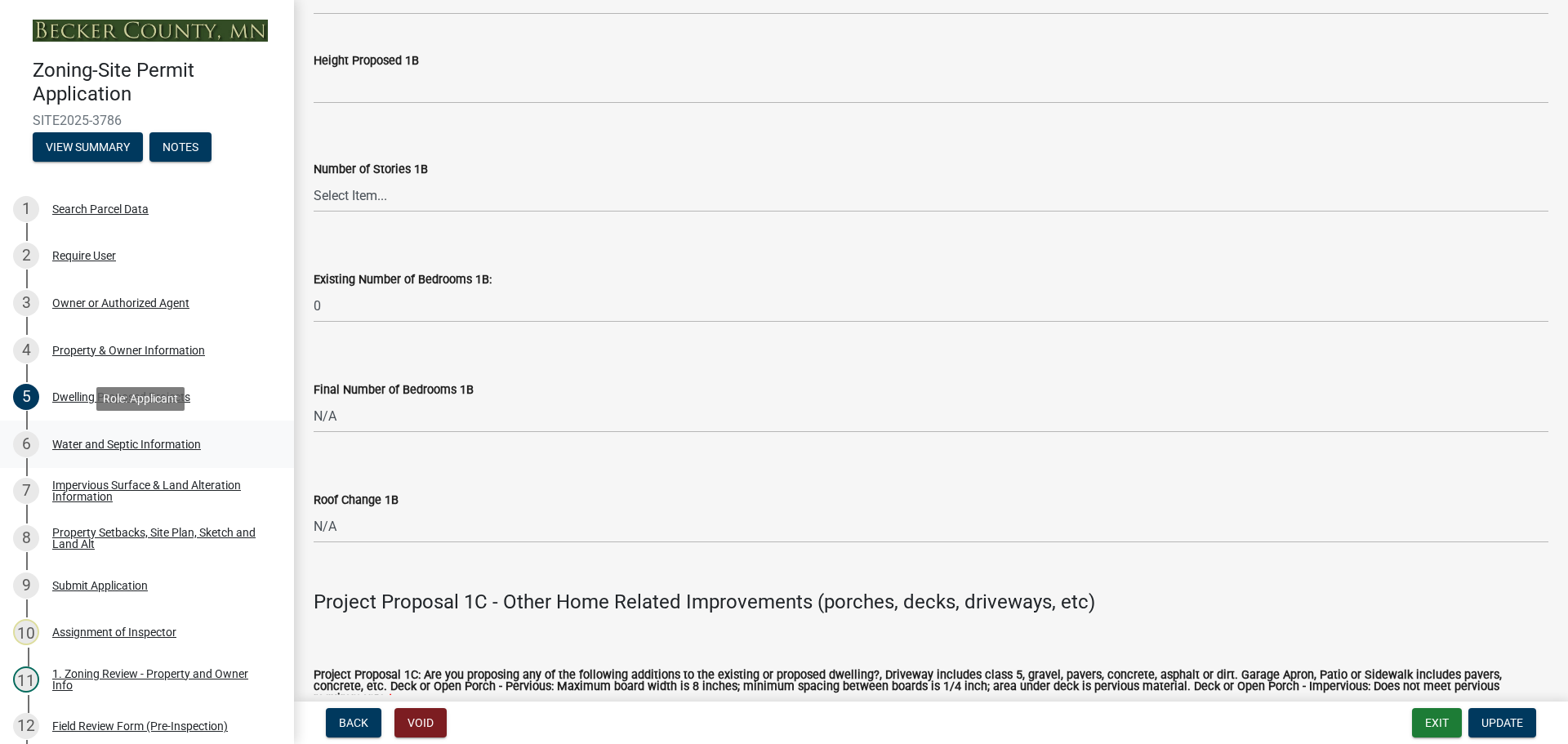
click at [128, 439] on div "Water and Septic Information" at bounding box center [126, 445] width 149 height 12
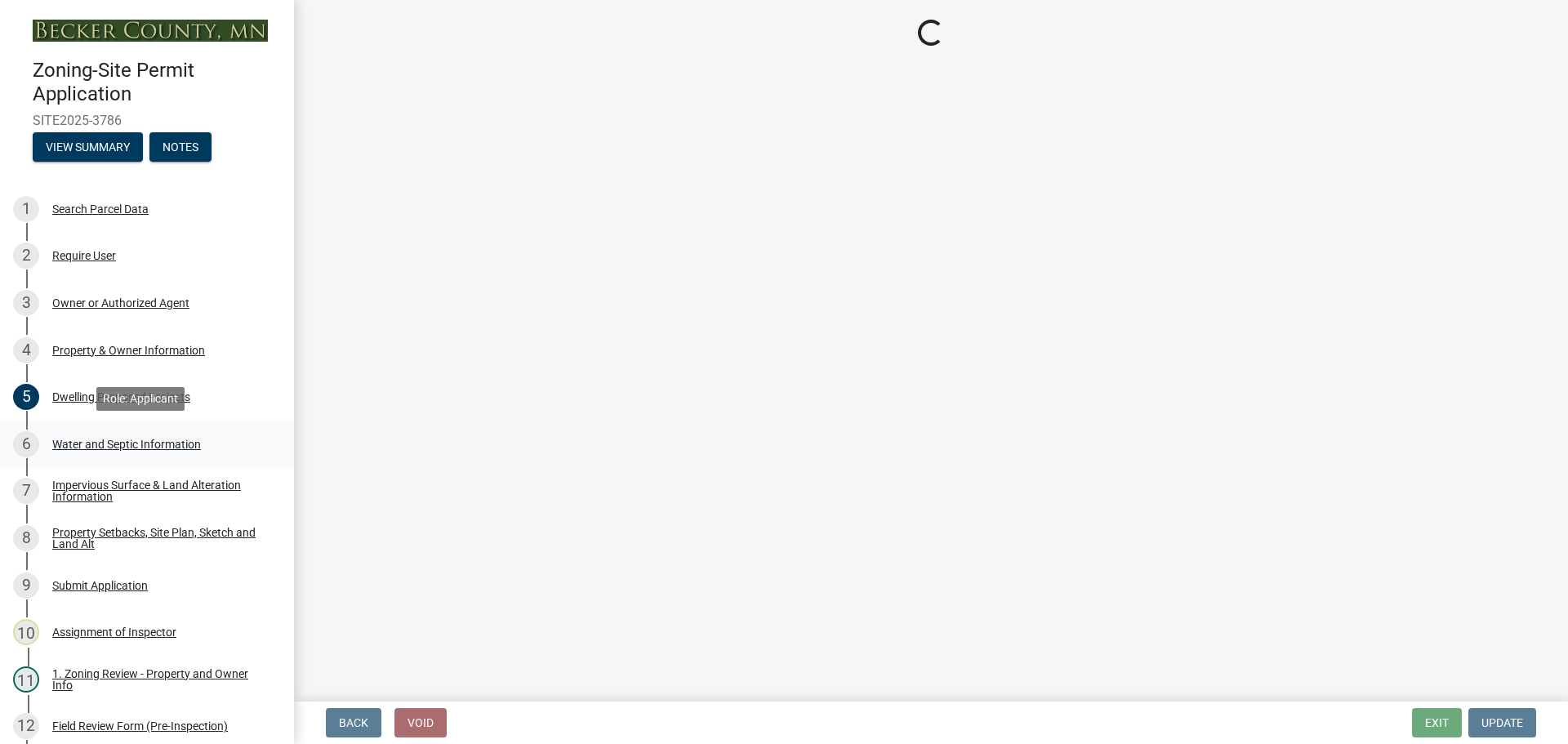
scroll to position [0, 0]
select select "295c6ba3-00c2-4229-aea3-8b4be6316de8"
select select "bb0103e2-6f27-4335-a860-183be8d3b6e1"
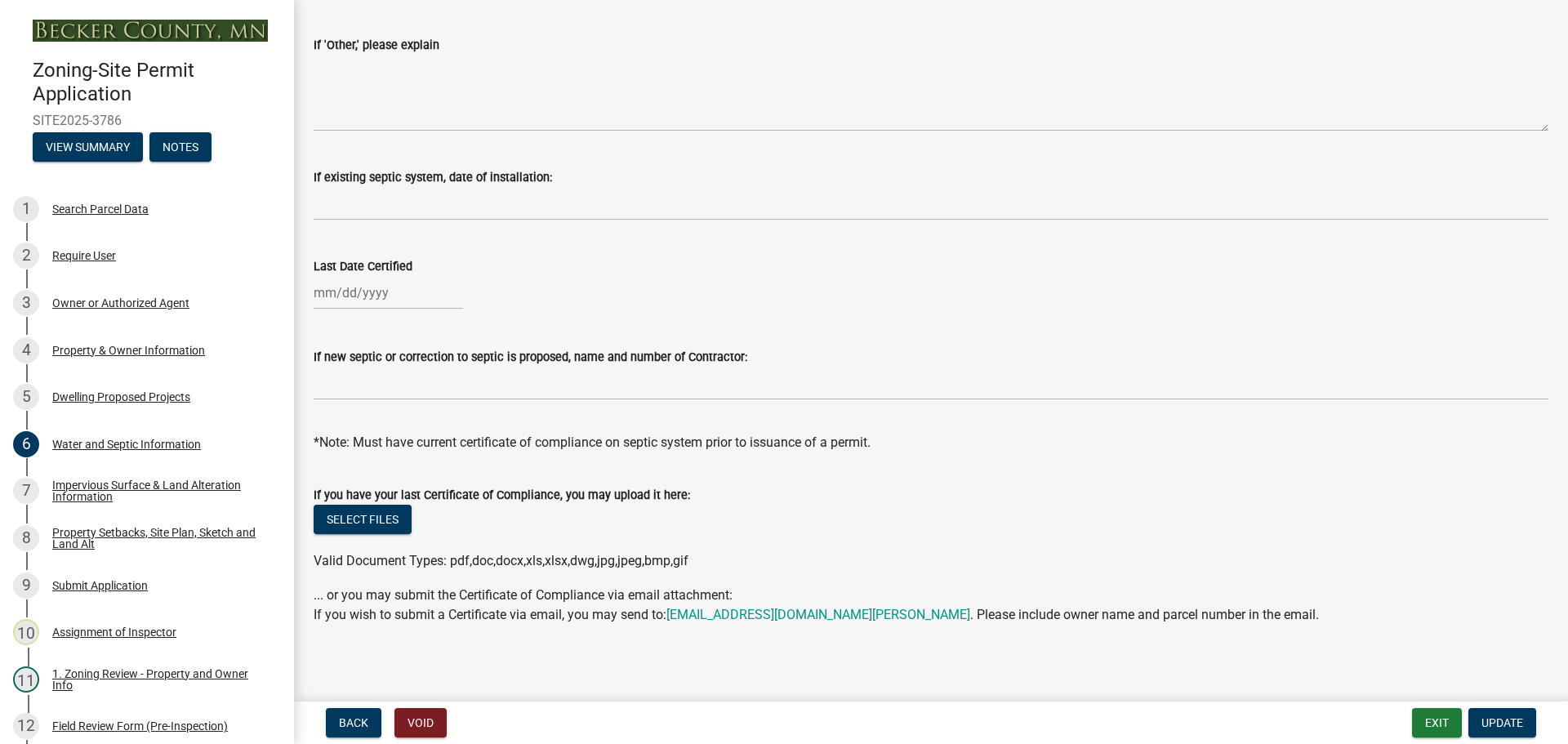
scroll to position [474, 0]
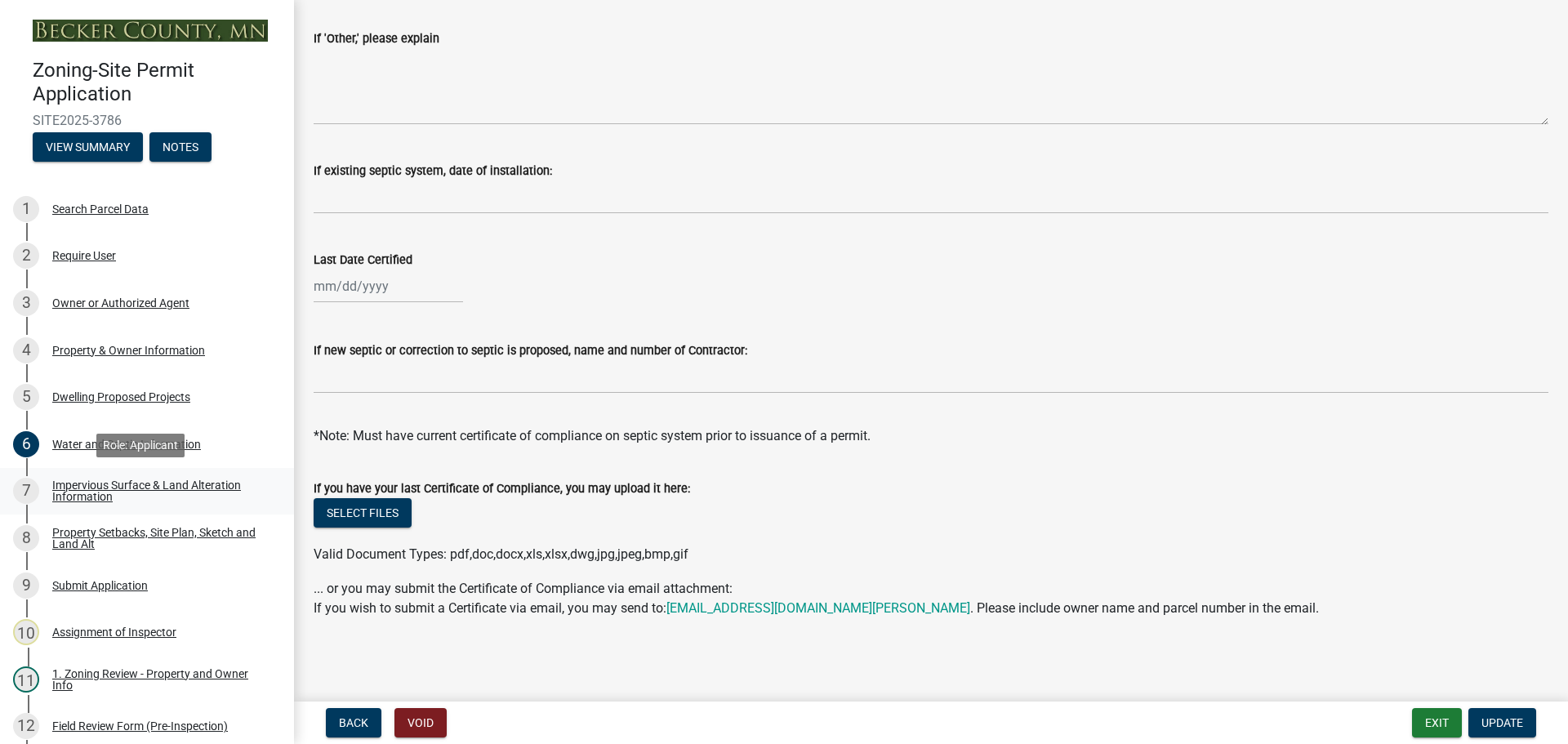
click at [133, 483] on div "Impervious Surface & Land Alteration Information" at bounding box center [159, 490] width 216 height 22
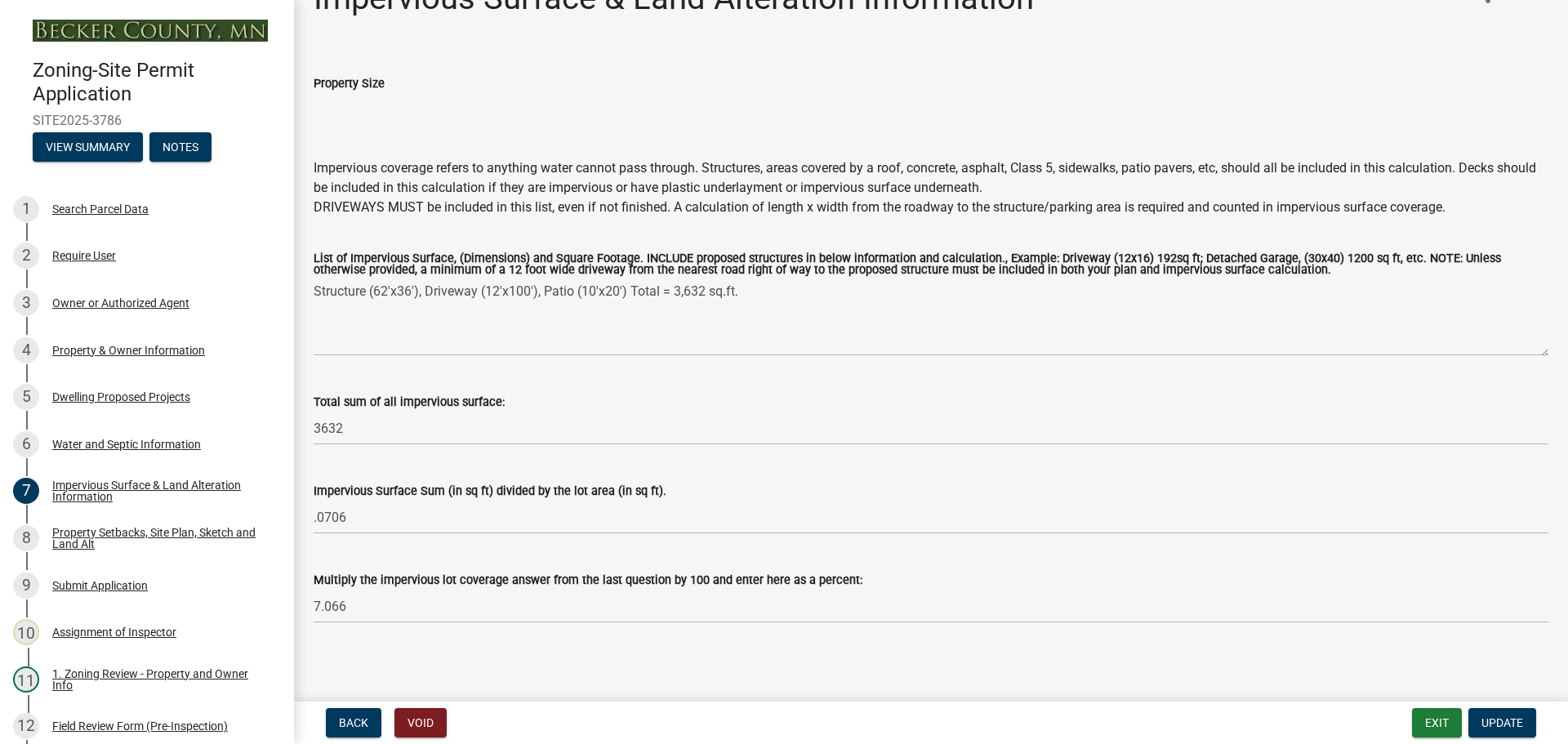
scroll to position [47, 0]
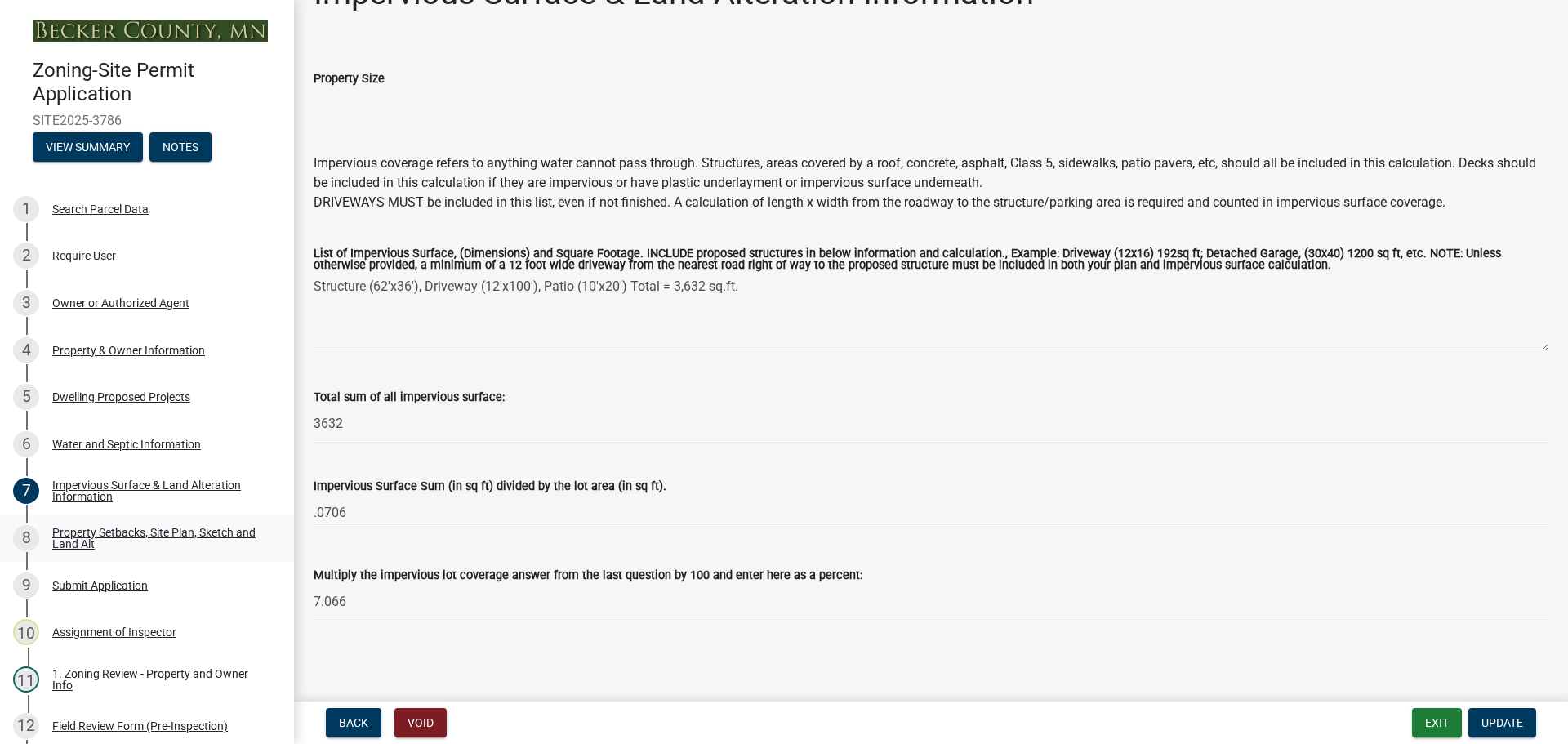
click at [127, 518] on link "8 Property Setbacks, Site Plan, Sketch and Land Alt" at bounding box center [147, 538] width 294 height 47
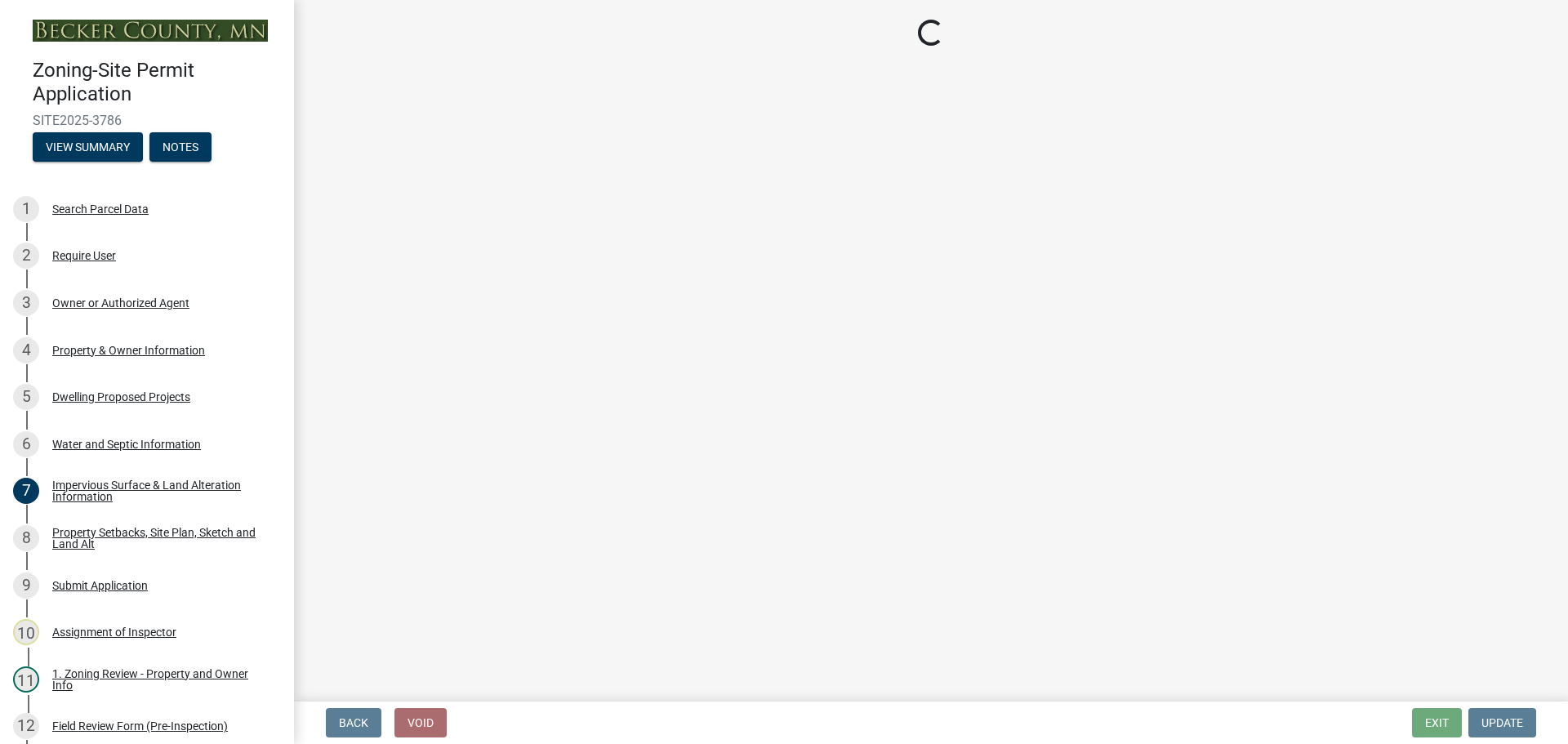
select select "7b13c63f-e699-4112-b373-98fbd28ec536"
select select "1df91383-df1d-46ea-aa05-23d5c29bd1bf"
select select "b56a4575-9846-47cf-8067-c59a4853da22"
select select "12f785fb-c378-4b18-841c-21c73dc99083"
select select "e8ab2dc3-aa3f-46f3-9b4a-37eb25ad84af"
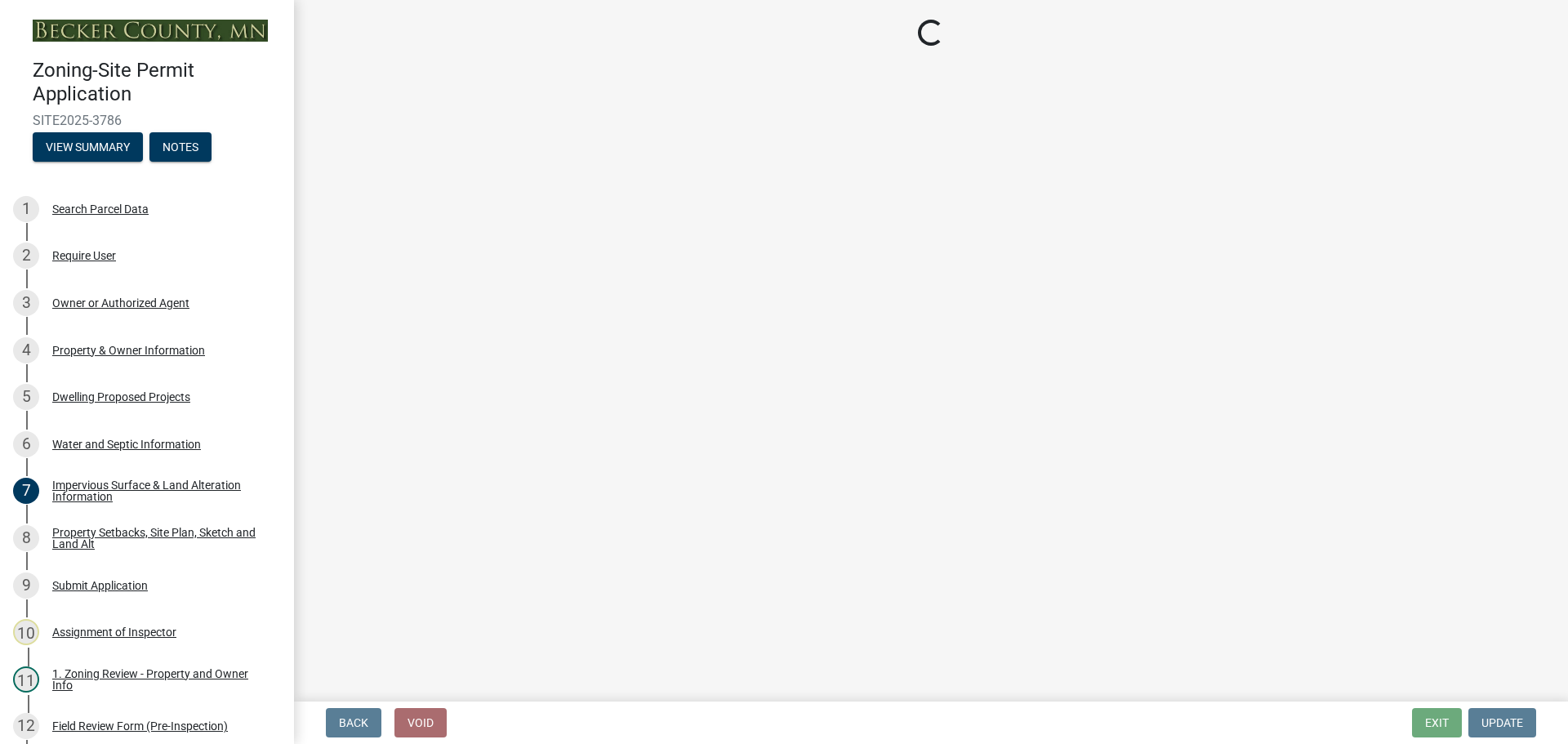
select select "27b2a8b4-abf6-463e-8c0c-7c5d2b4fe26f"
select select "5ad4ab64-b44e-481c-9000-9e5907aa74e1"
select select "a96800da-4e88-4c62-b1ff-2cd17f9e3346"
select select "c8b8ea71-7088-4e87-a493-7bc88cc2835b"
select select "1418c7e3-4054-4b00-84b5-d09b9560f30a"
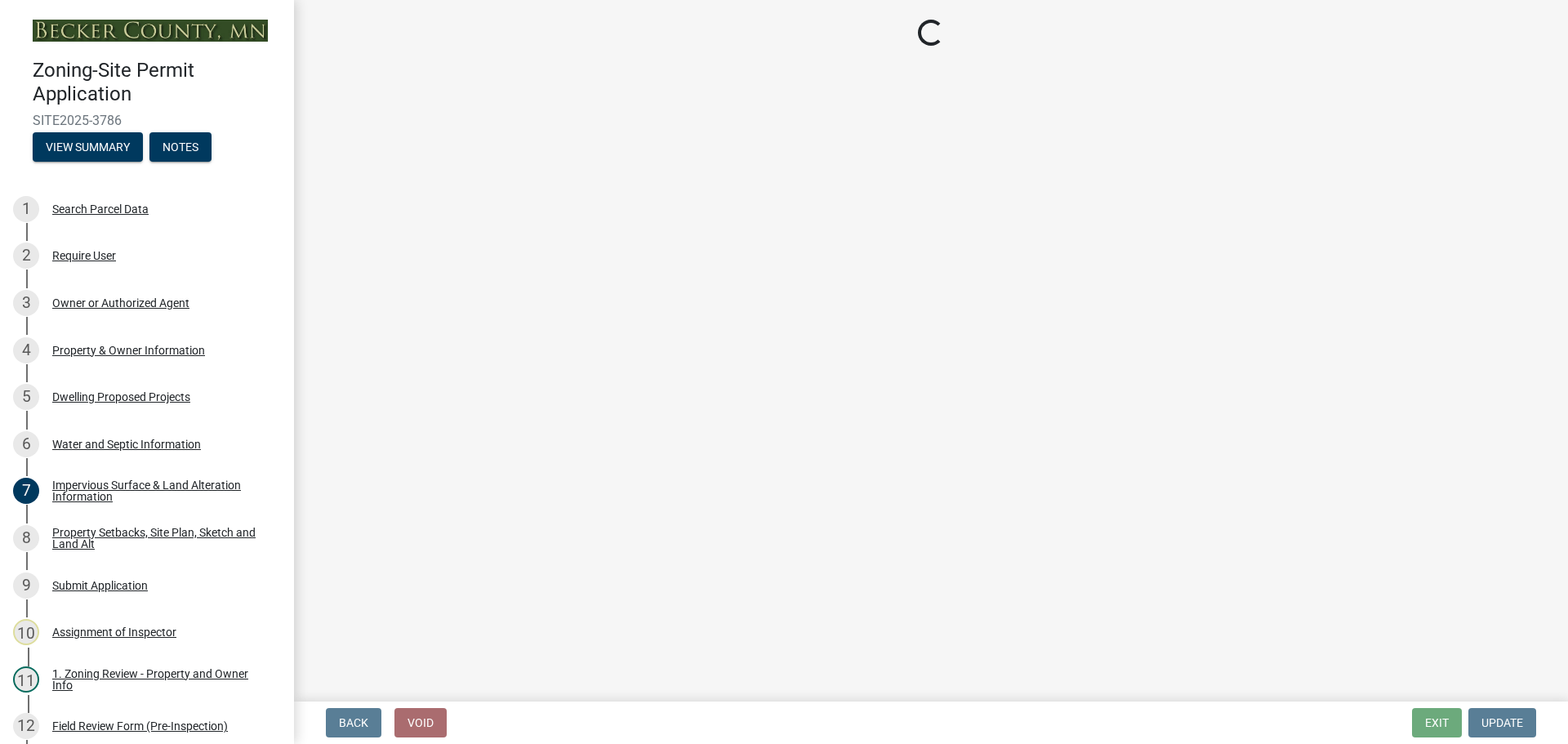
select select "19d13e65-c93d-443e-910a-7a17299544cc"
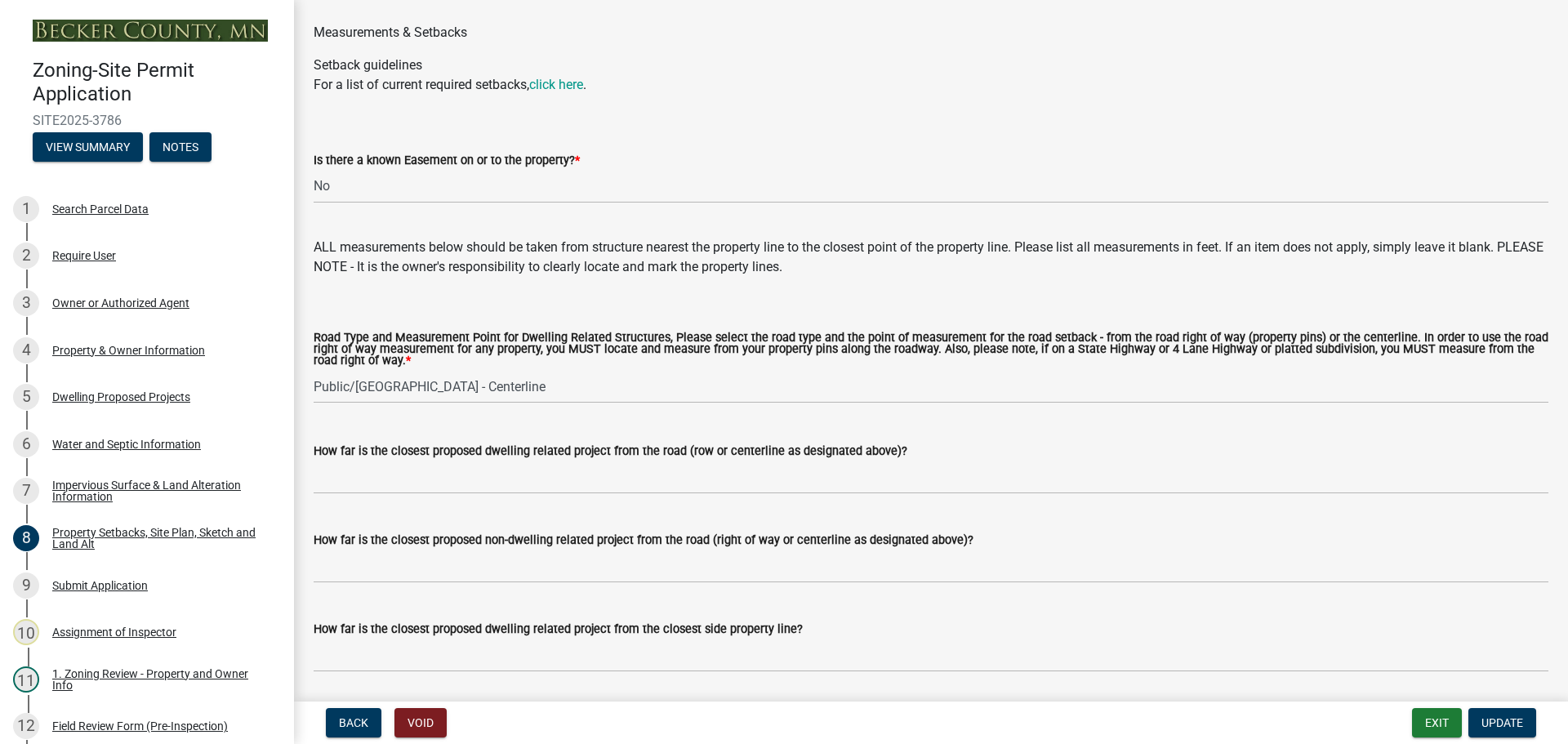
scroll to position [3023, 0]
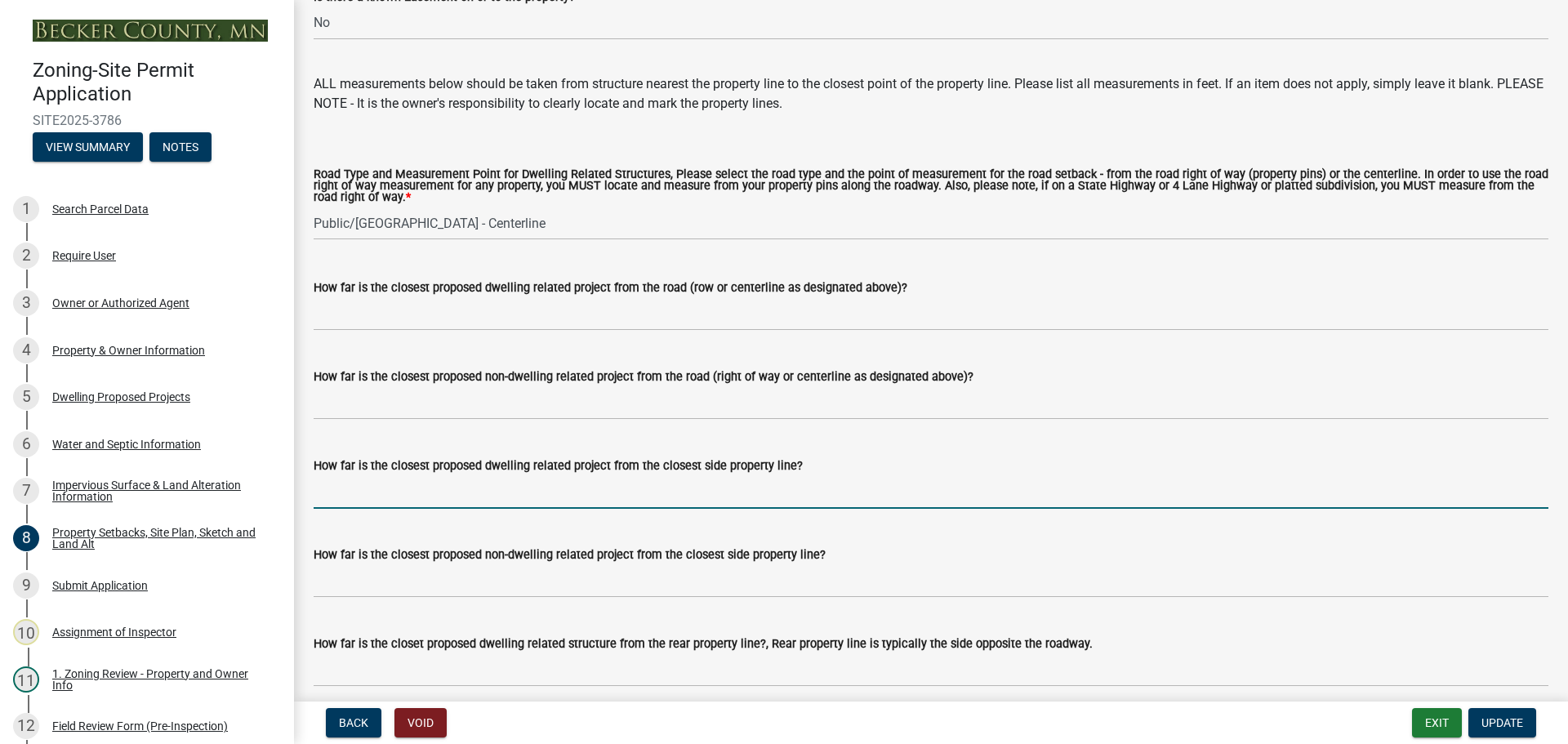
click at [391, 509] on input "How far is the closest proposed dwelling related project from the closest side …" at bounding box center [931, 492] width 1235 height 33
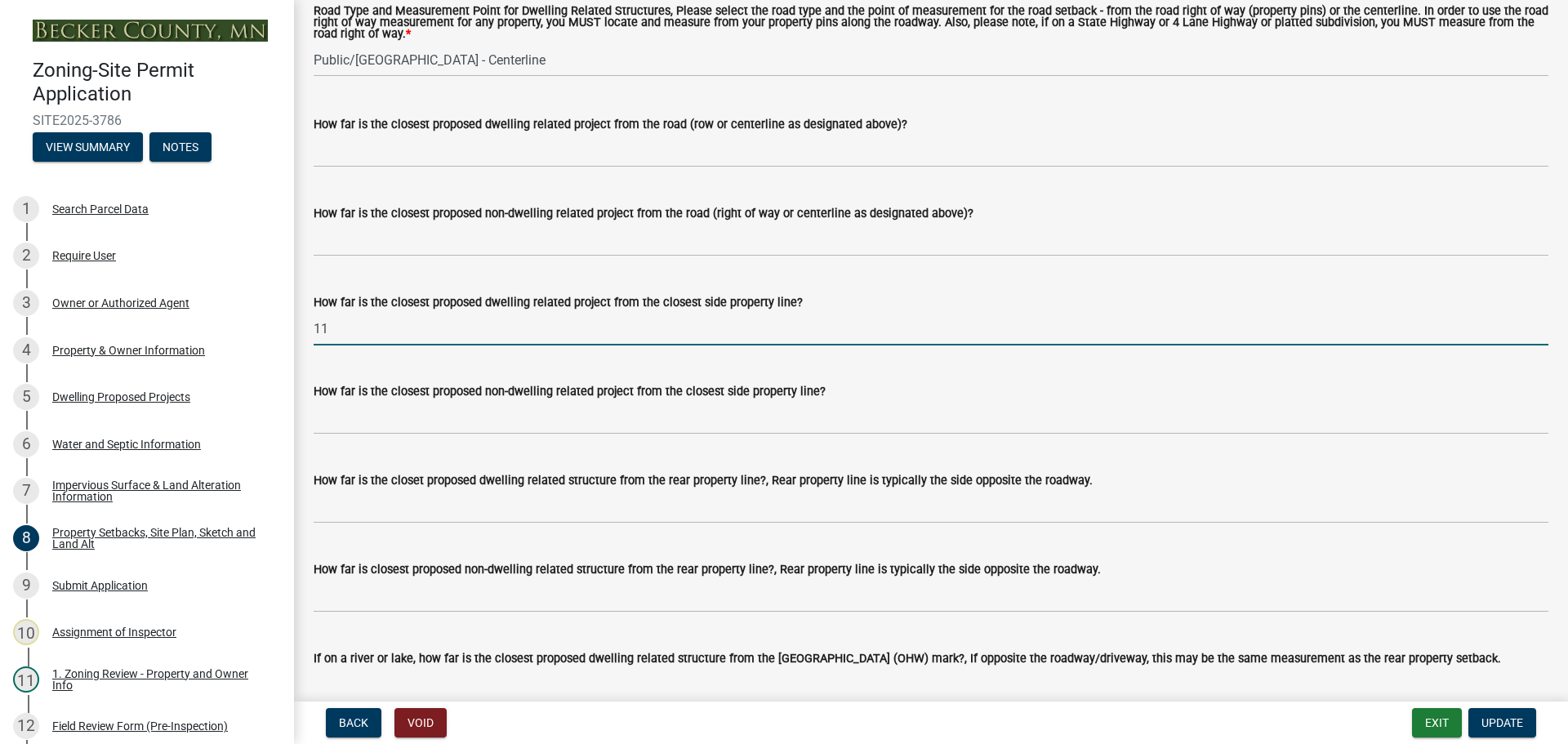
type input "11"
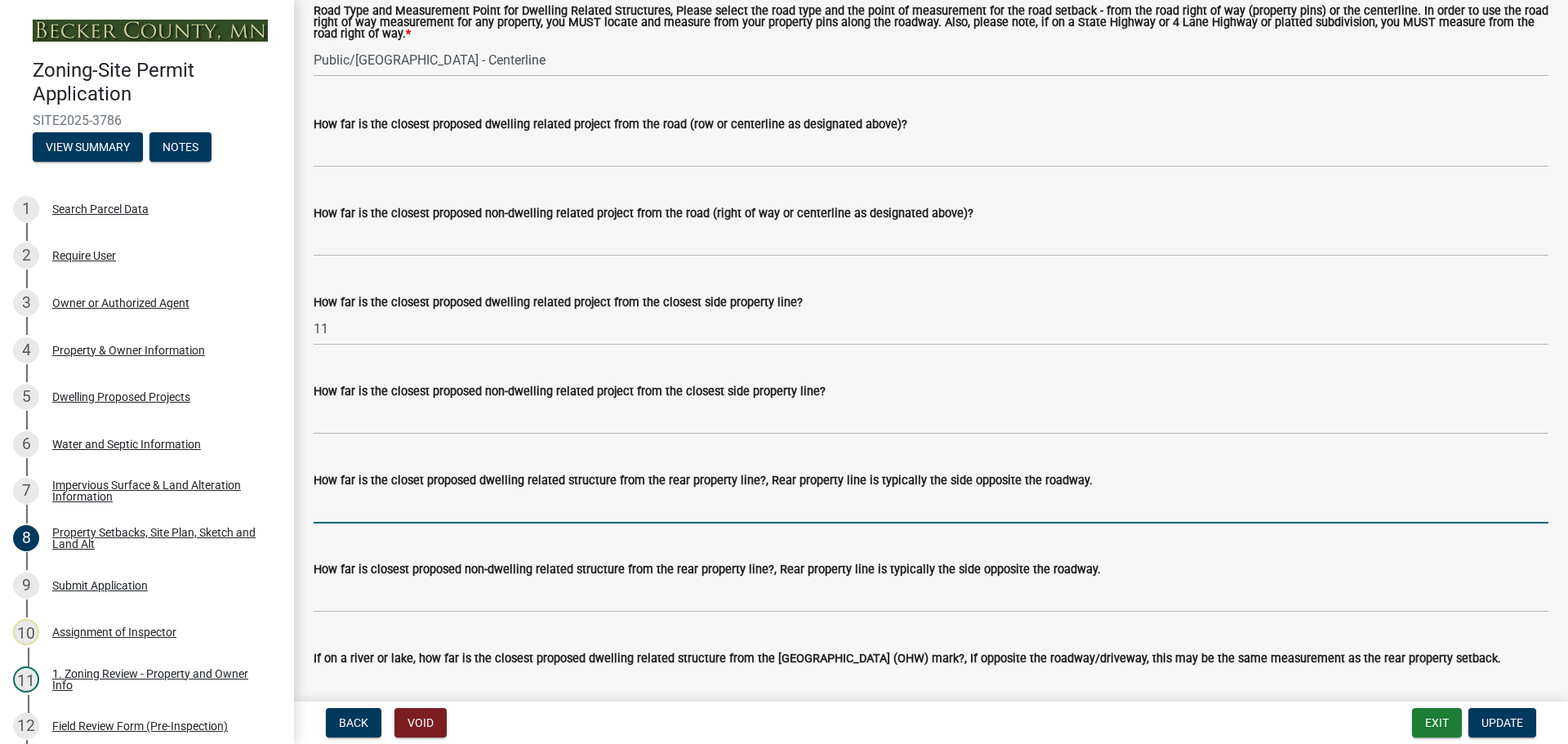
click at [395, 524] on input "How far is the closet proposed dwelling related structure from the rear propert…" at bounding box center [931, 506] width 1235 height 33
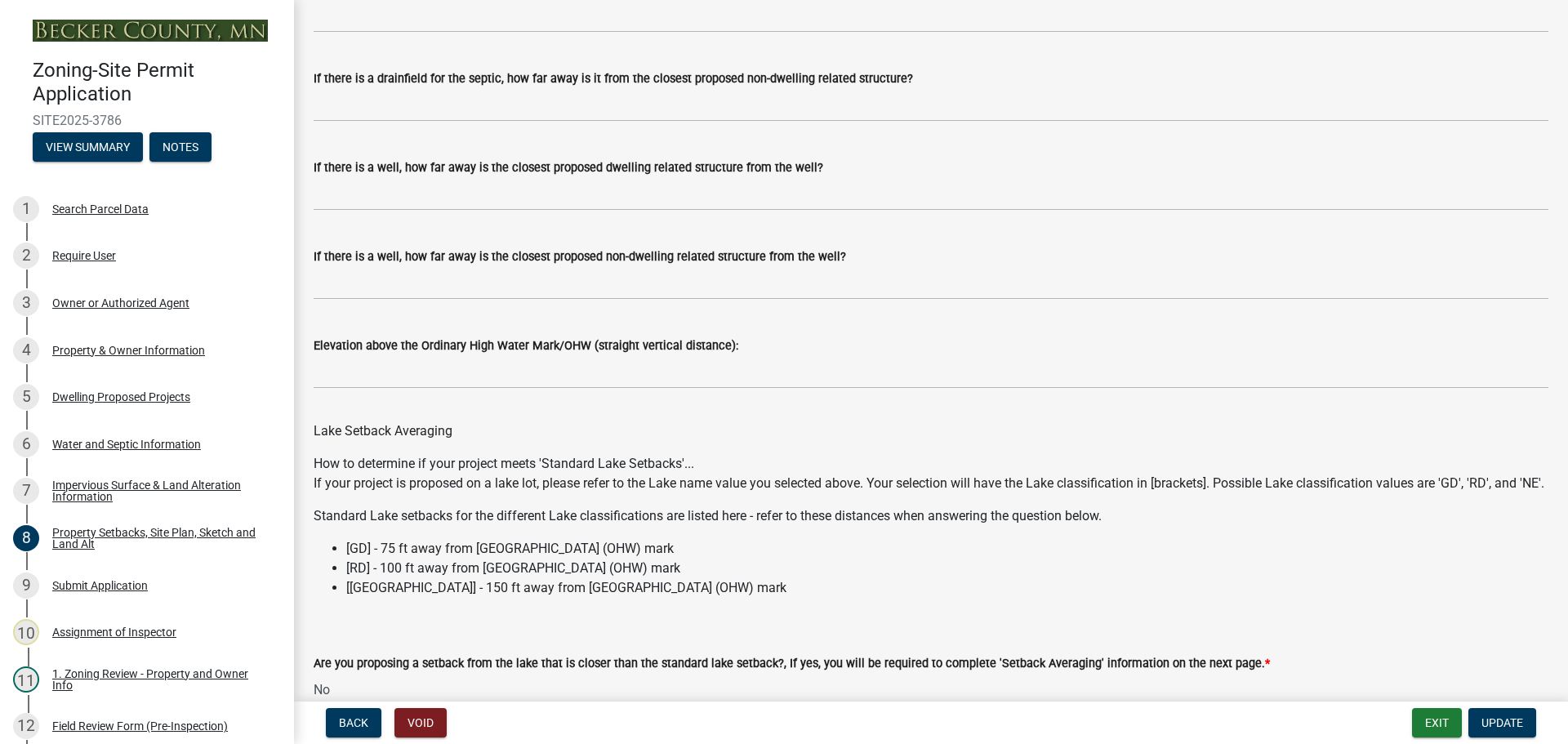
scroll to position [4455, 0]
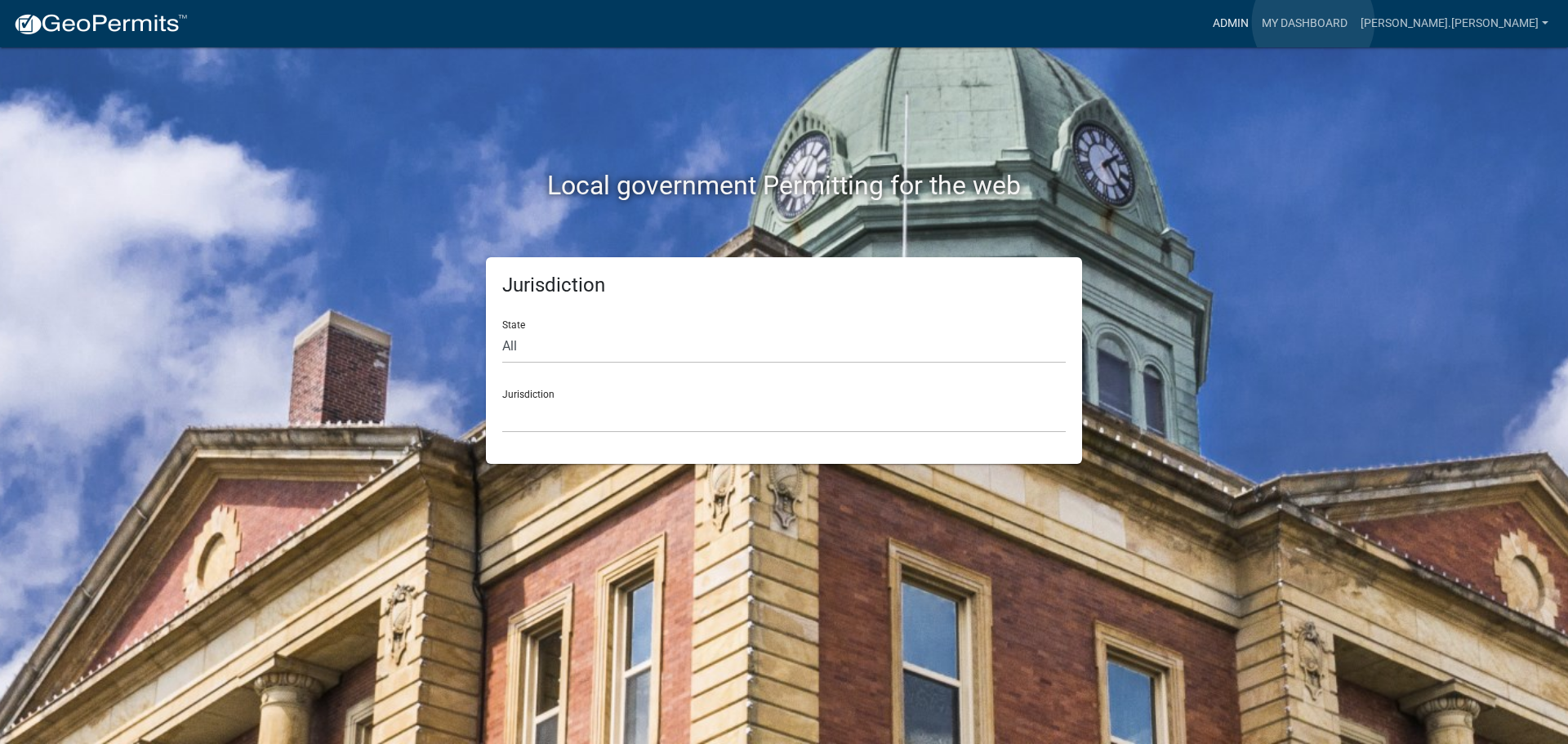
click at [1255, 22] on link "Admin" at bounding box center [1231, 23] width 49 height 31
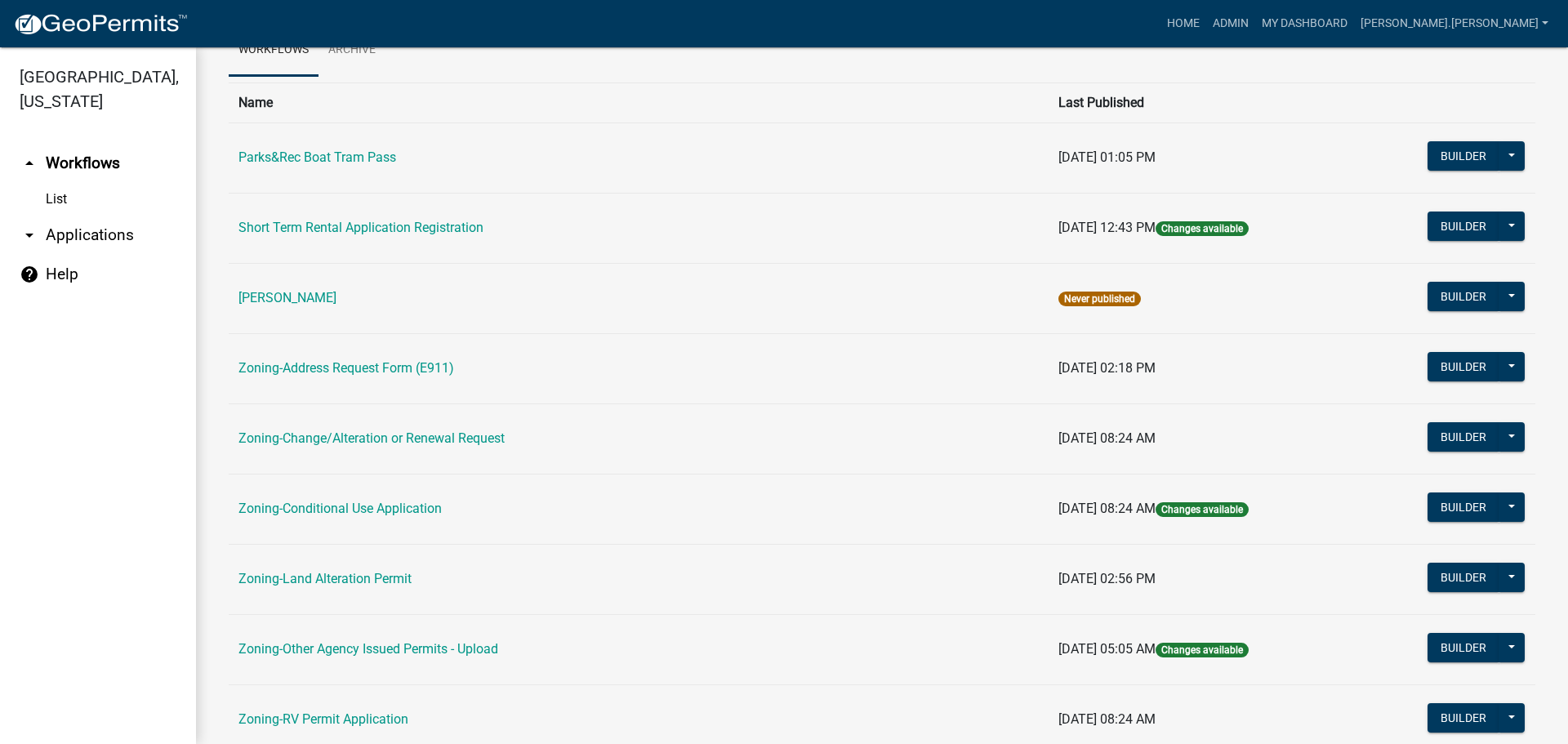
scroll to position [327, 0]
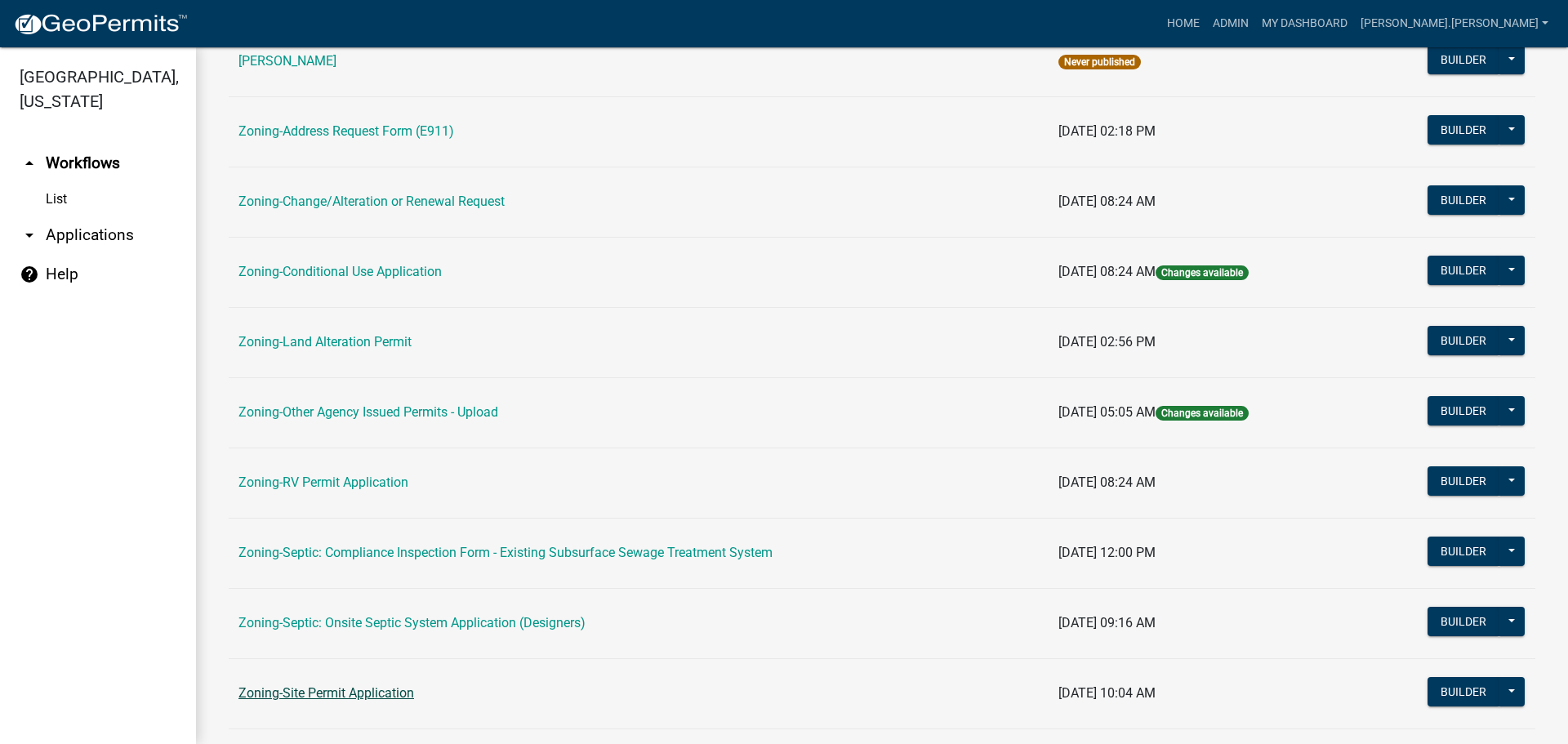
click at [355, 693] on link "Zoning-Site Permit Application" at bounding box center [327, 693] width 176 height 16
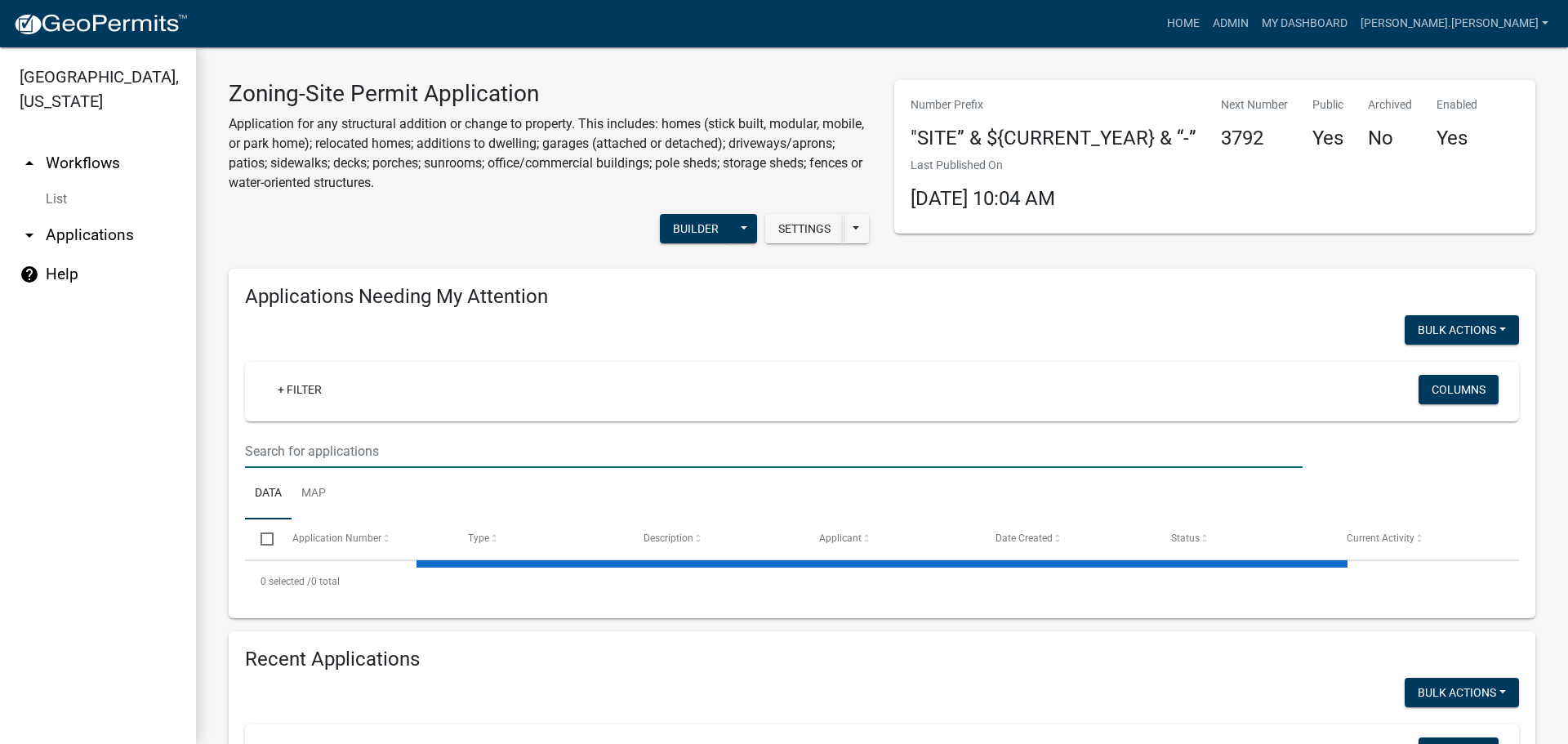
click at [435, 435] on input "text" at bounding box center [774, 452] width 1058 height 33
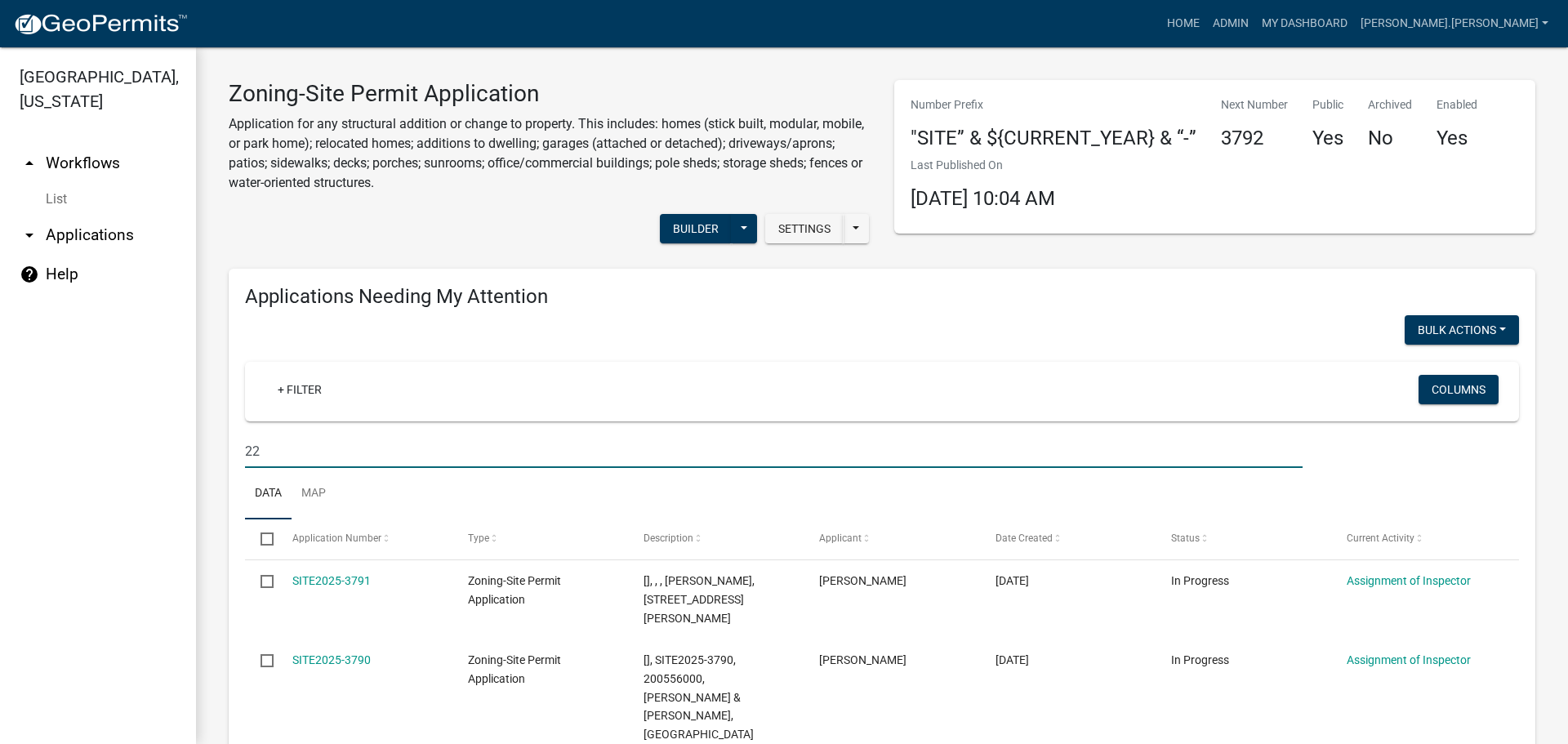
type input "2"
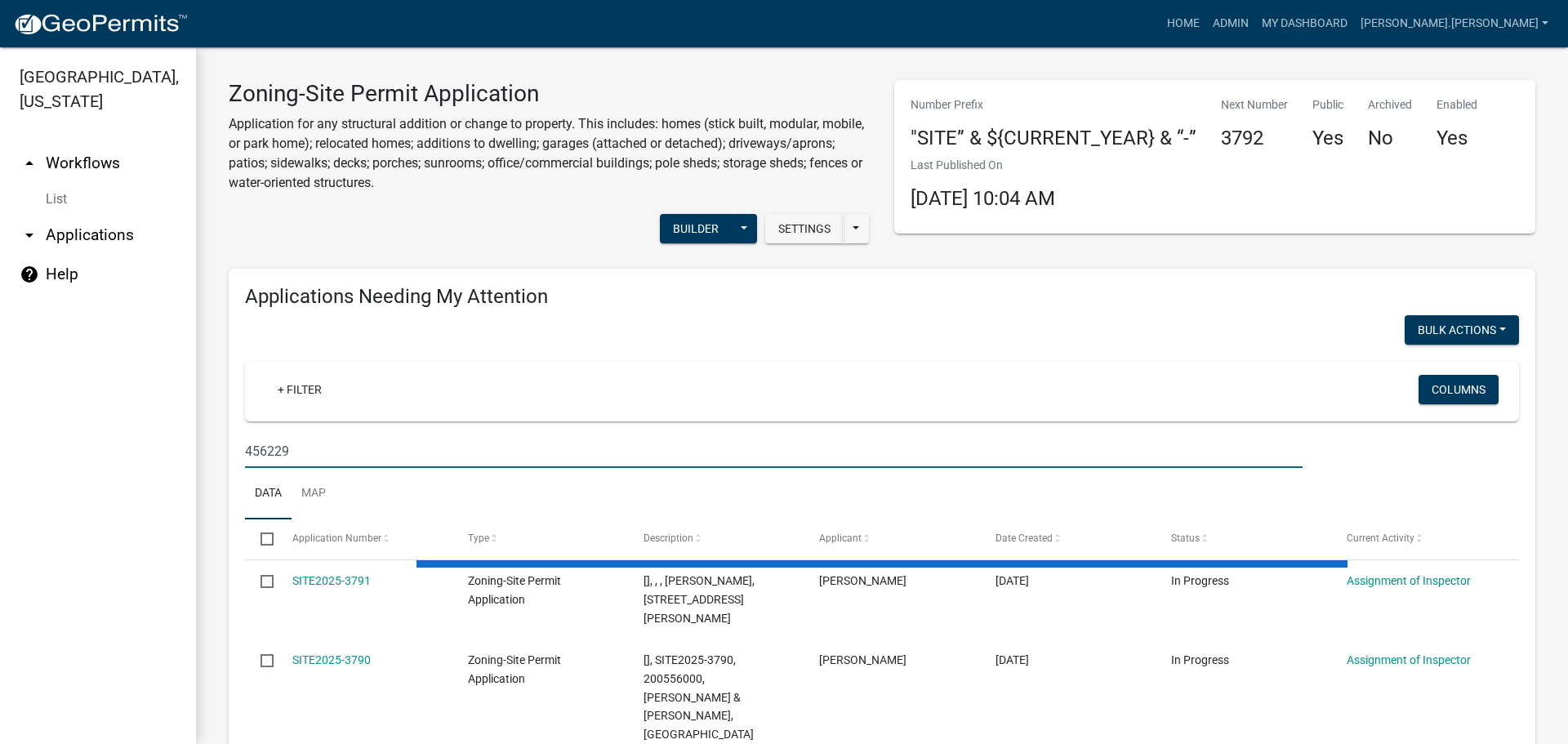
click at [262, 450] on input "456229" at bounding box center [774, 452] width 1058 height 33
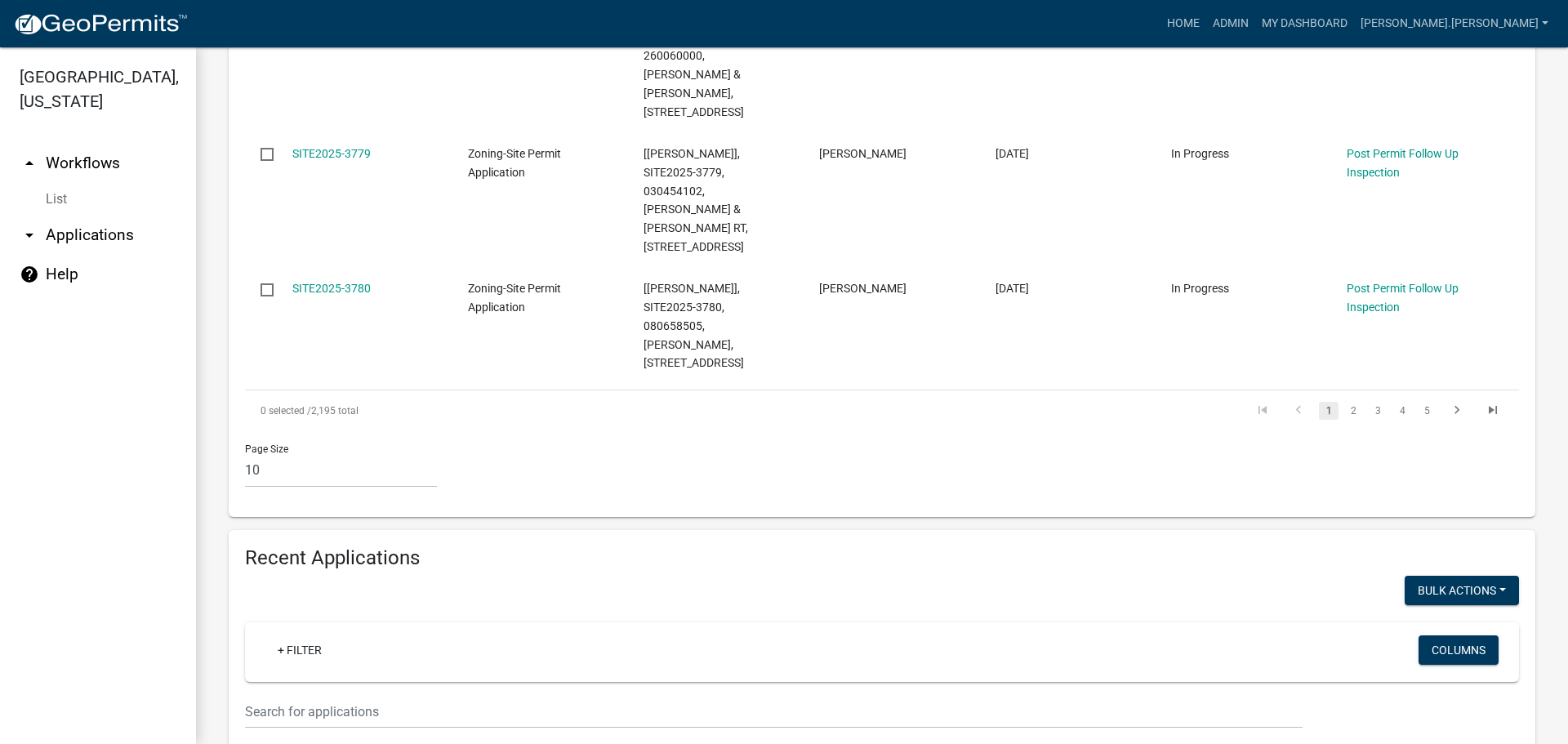
scroll to position [1307, 0]
type input "456229"
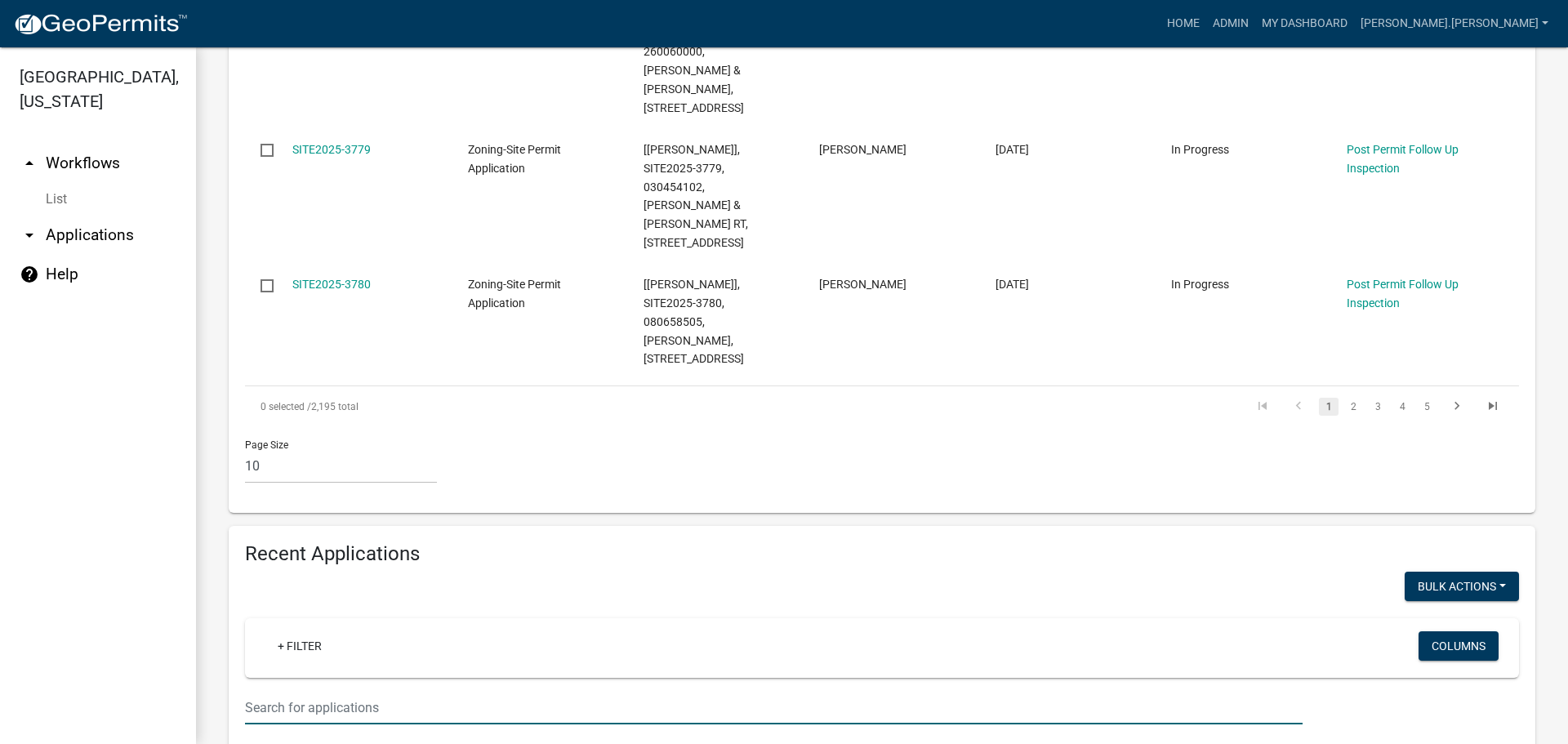
click at [316, 691] on input "text" at bounding box center [774, 708] width 1058 height 33
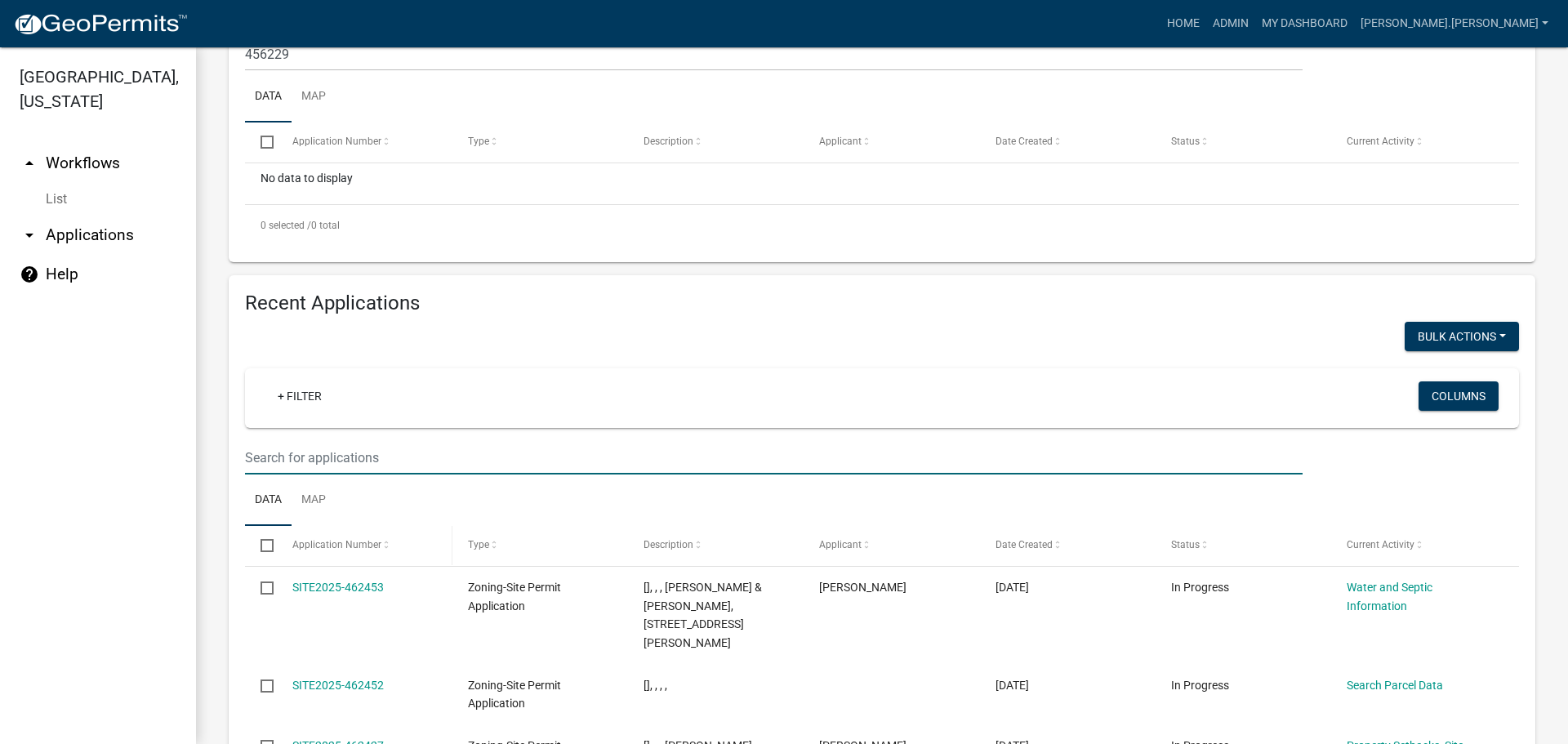
scroll to position [293, 0]
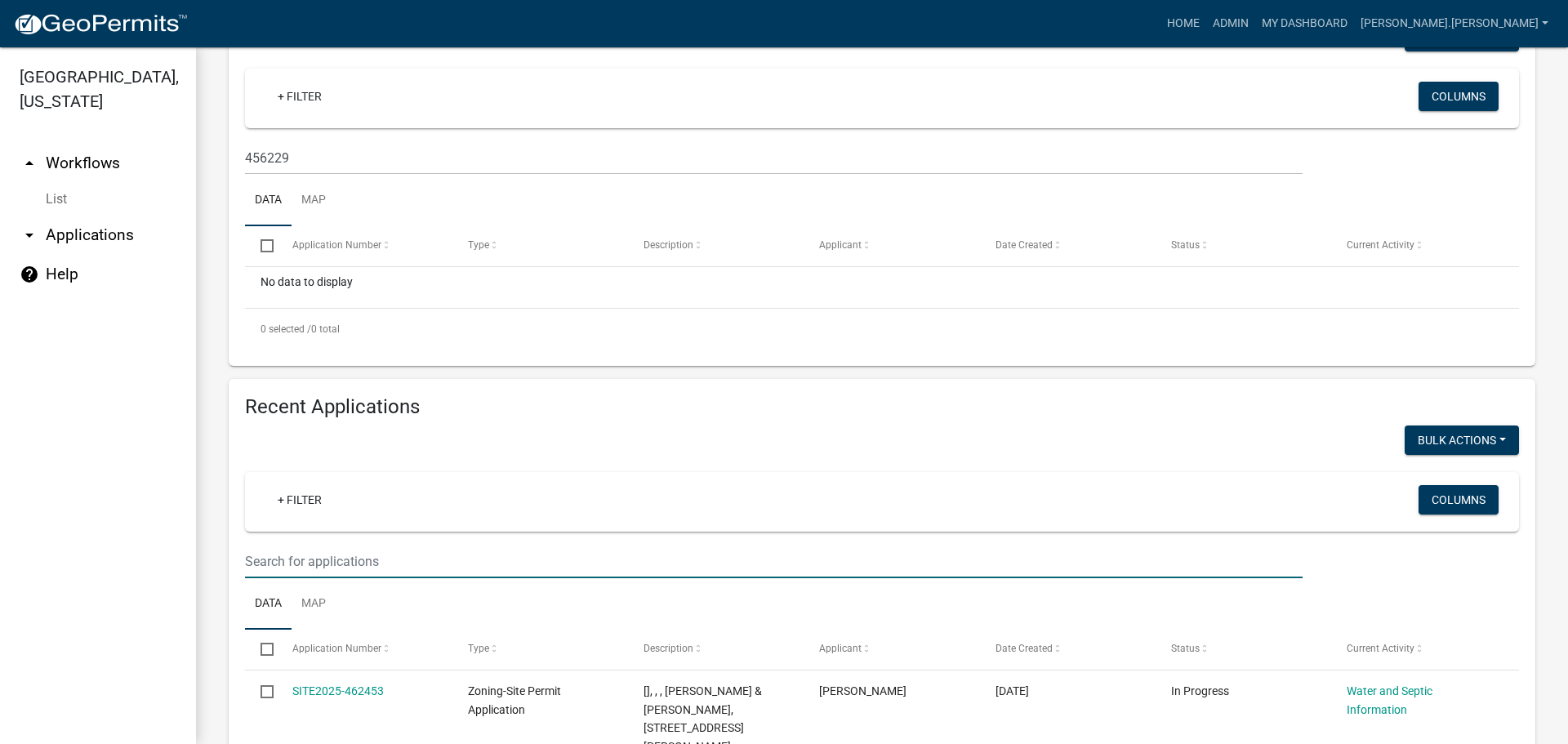
paste input "456229"
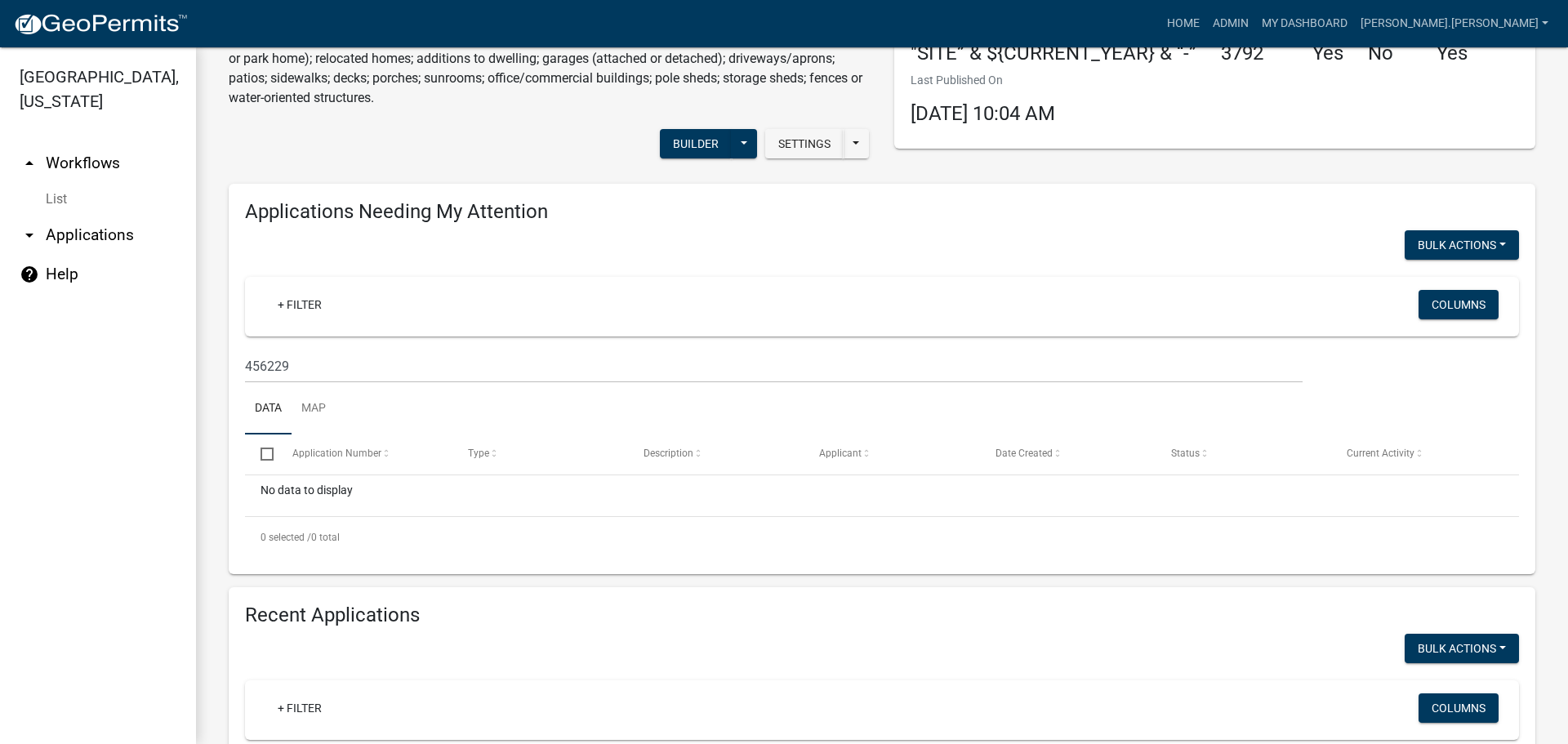
scroll to position [24, 0]
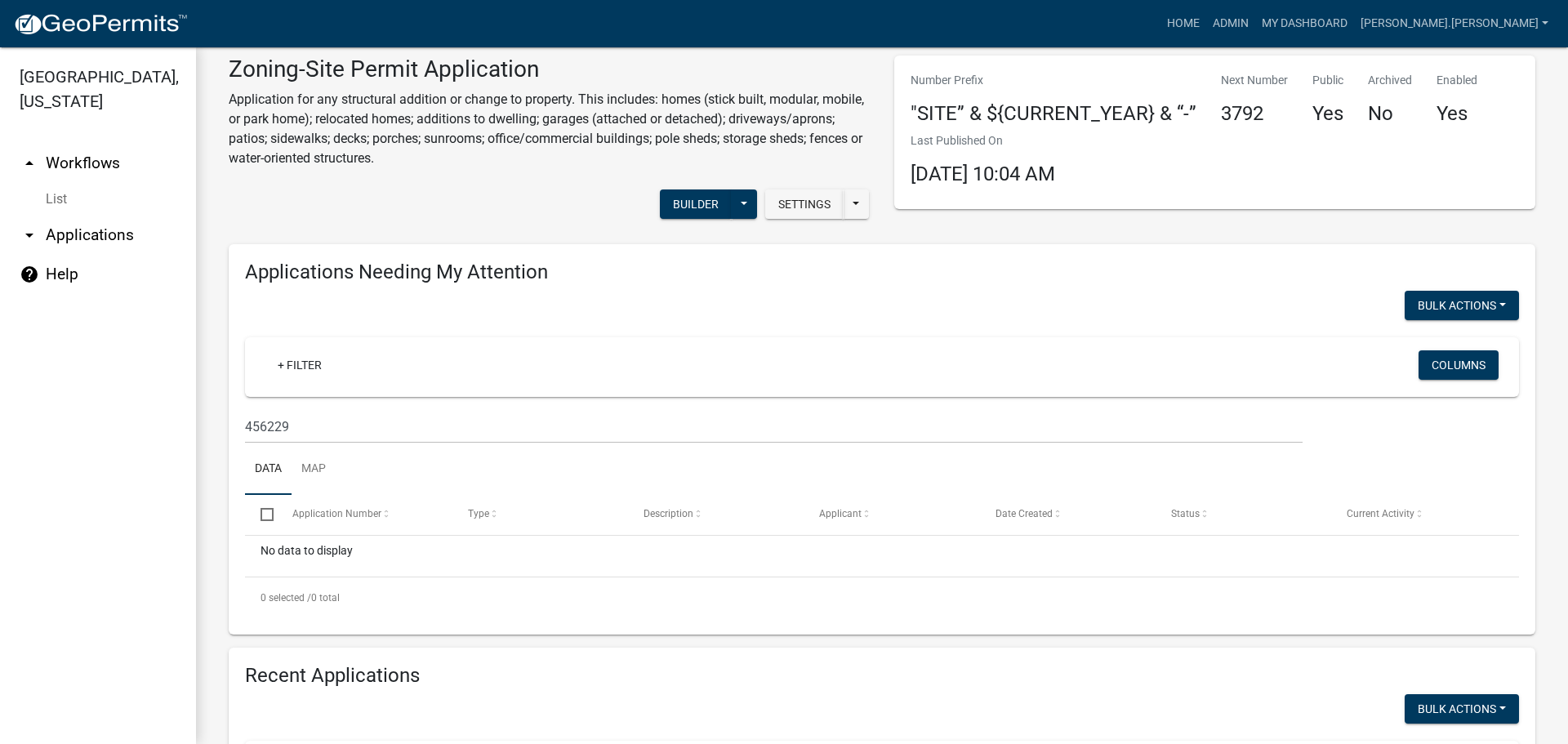
type input "456229"
click at [405, 430] on input "456229" at bounding box center [774, 426] width 1058 height 33
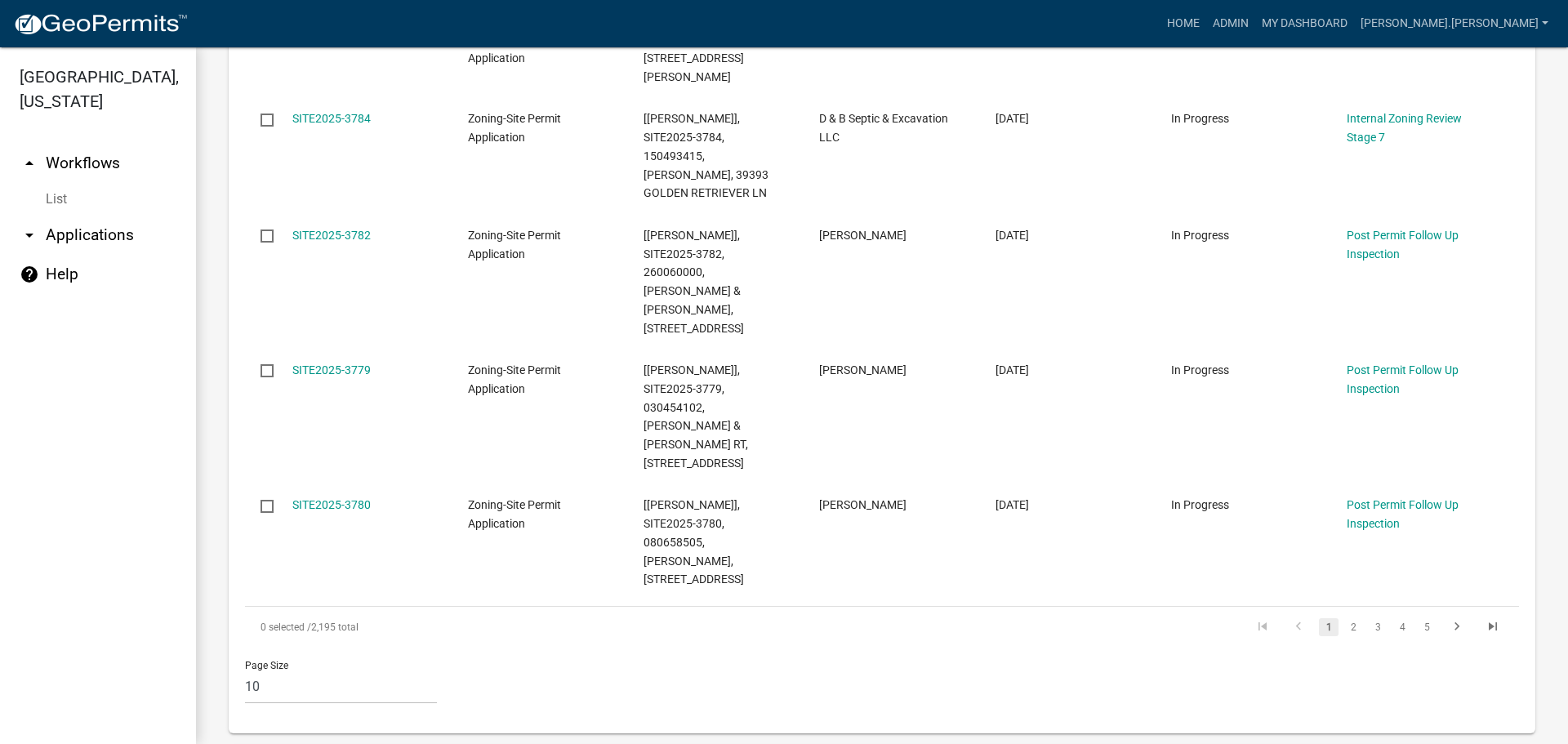
scroll to position [1307, 0]
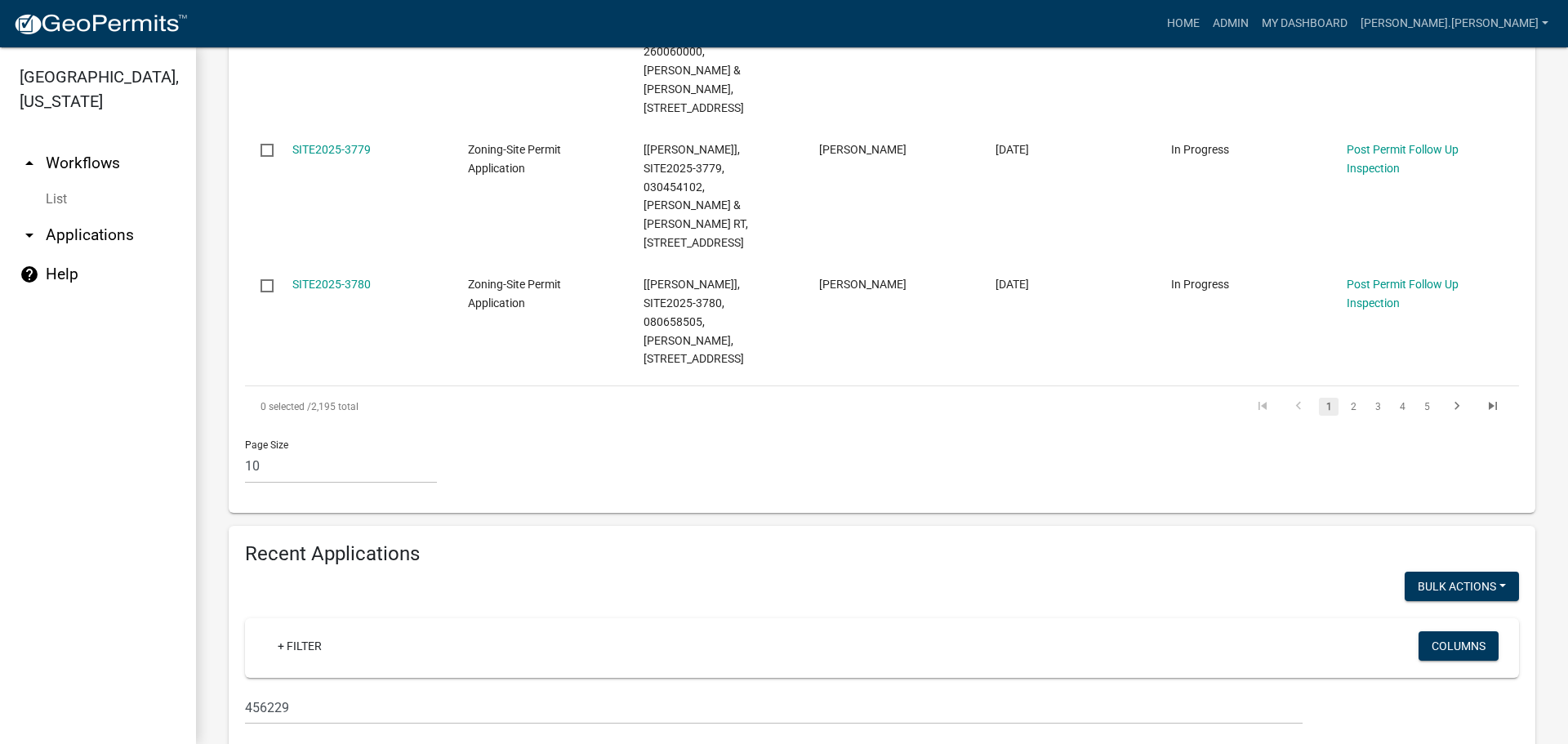
type input "stevens"
click at [380, 691] on input "456229" at bounding box center [774, 708] width 1058 height 33
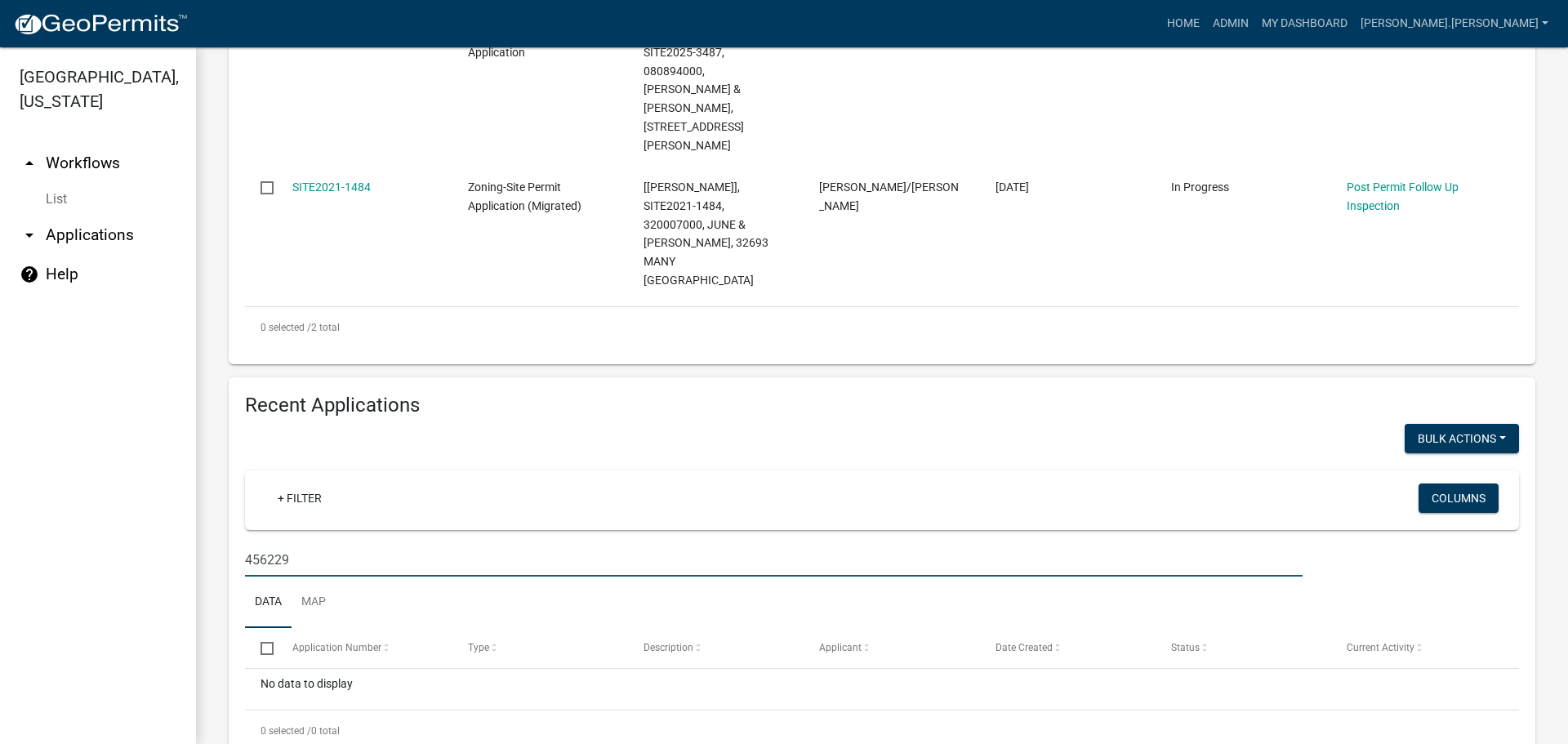
click at [380, 544] on input "456229" at bounding box center [774, 560] width 1058 height 33
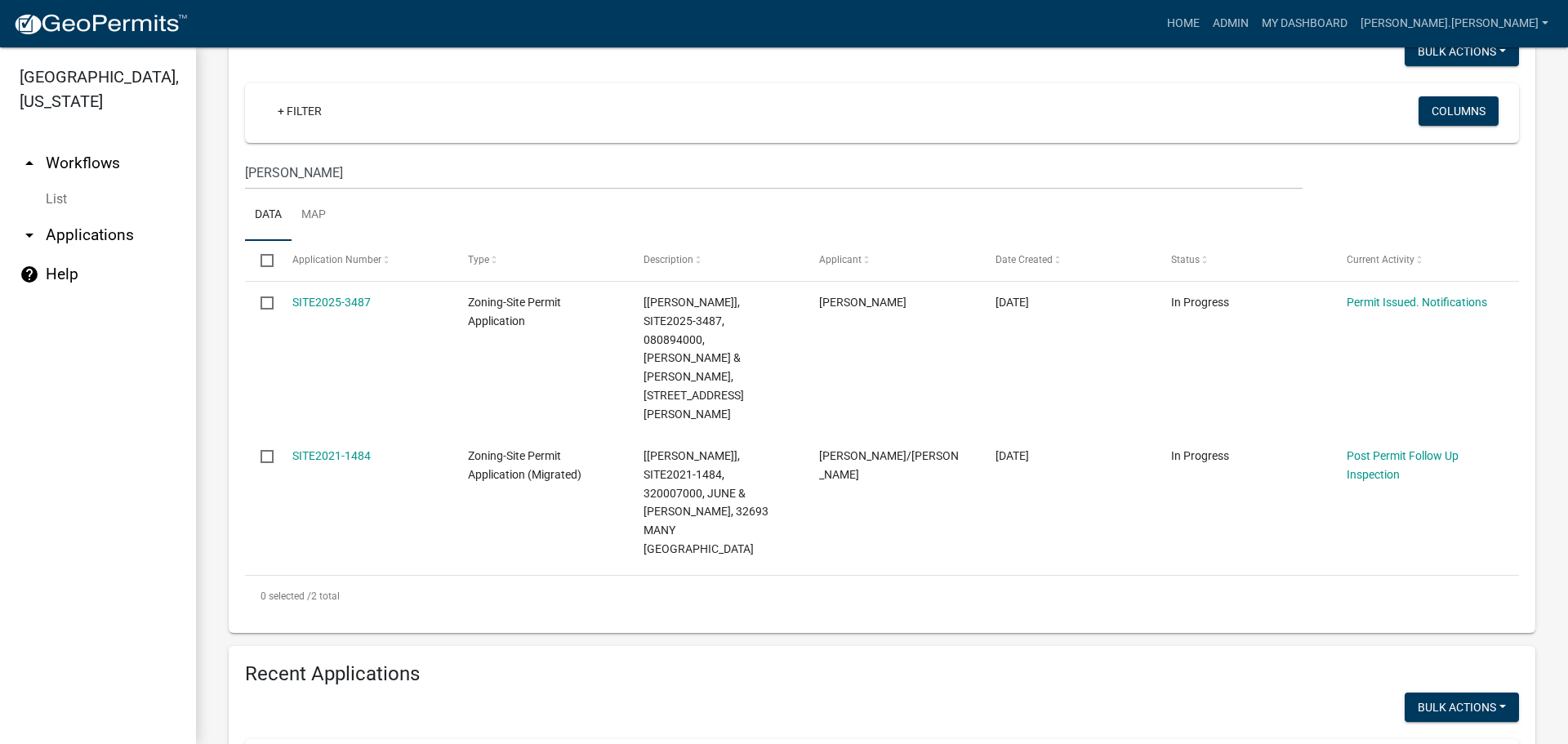
scroll to position [33, 0]
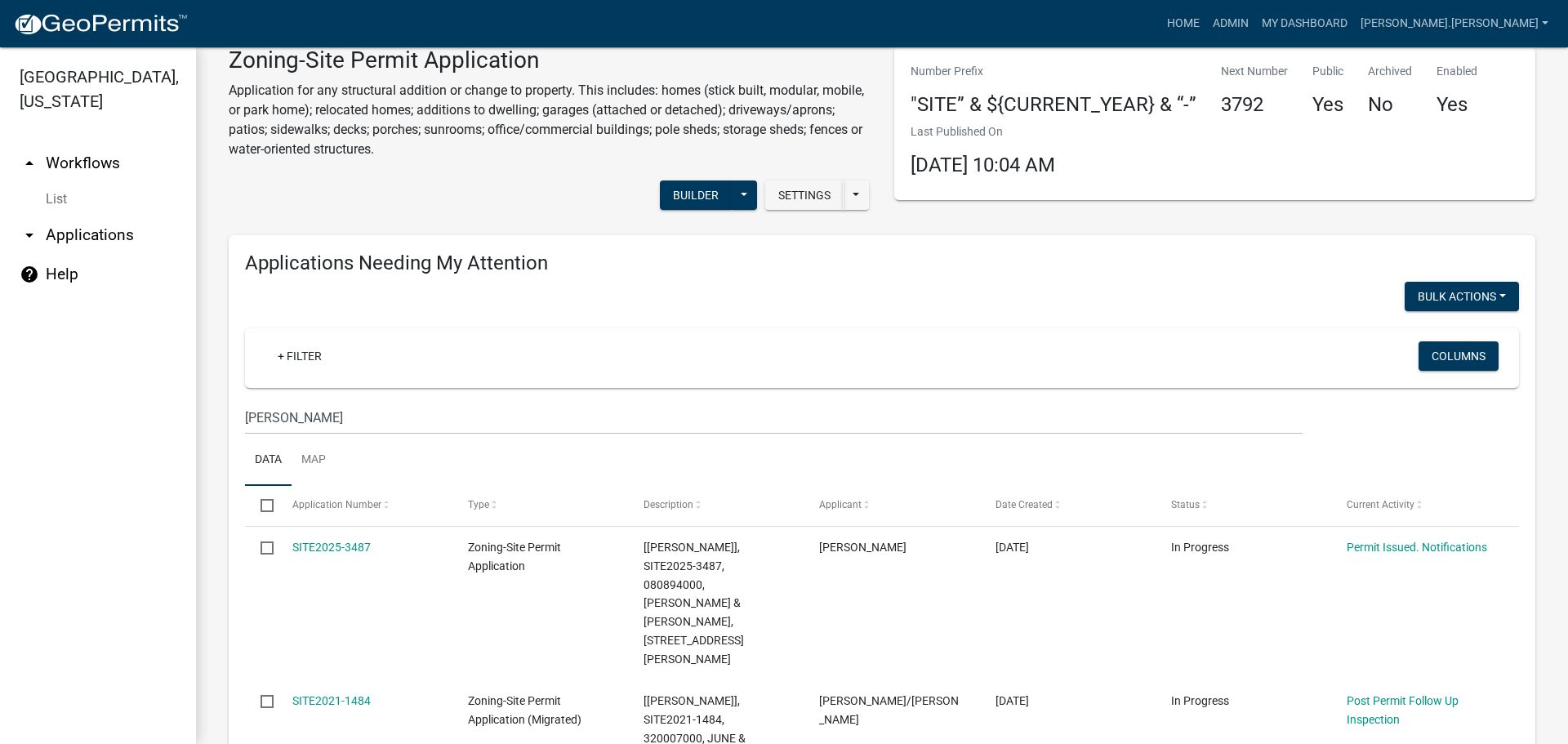
type input "althoff"
click at [432, 410] on input "stevens" at bounding box center [774, 417] width 1058 height 33
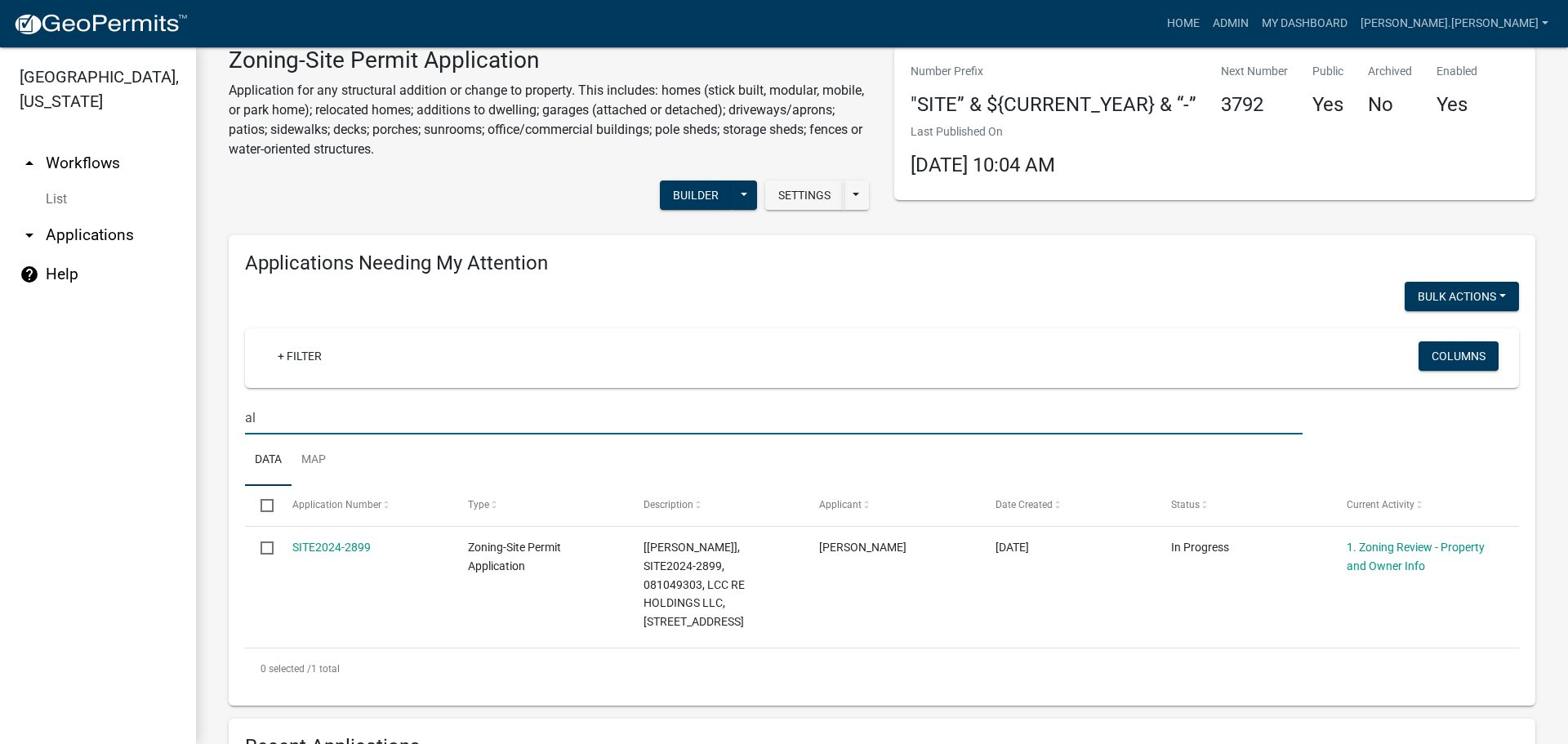
type input "a"
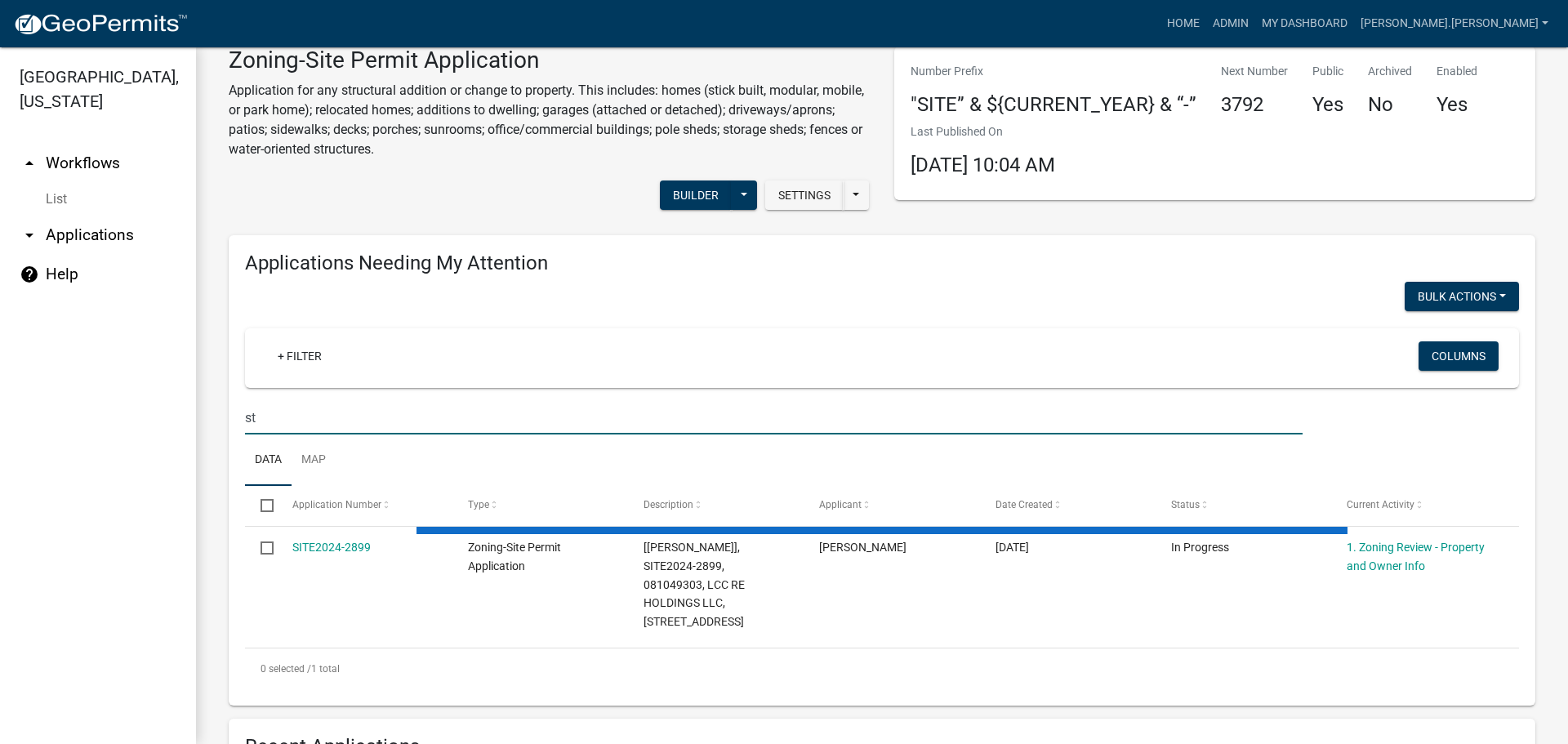
type input "s"
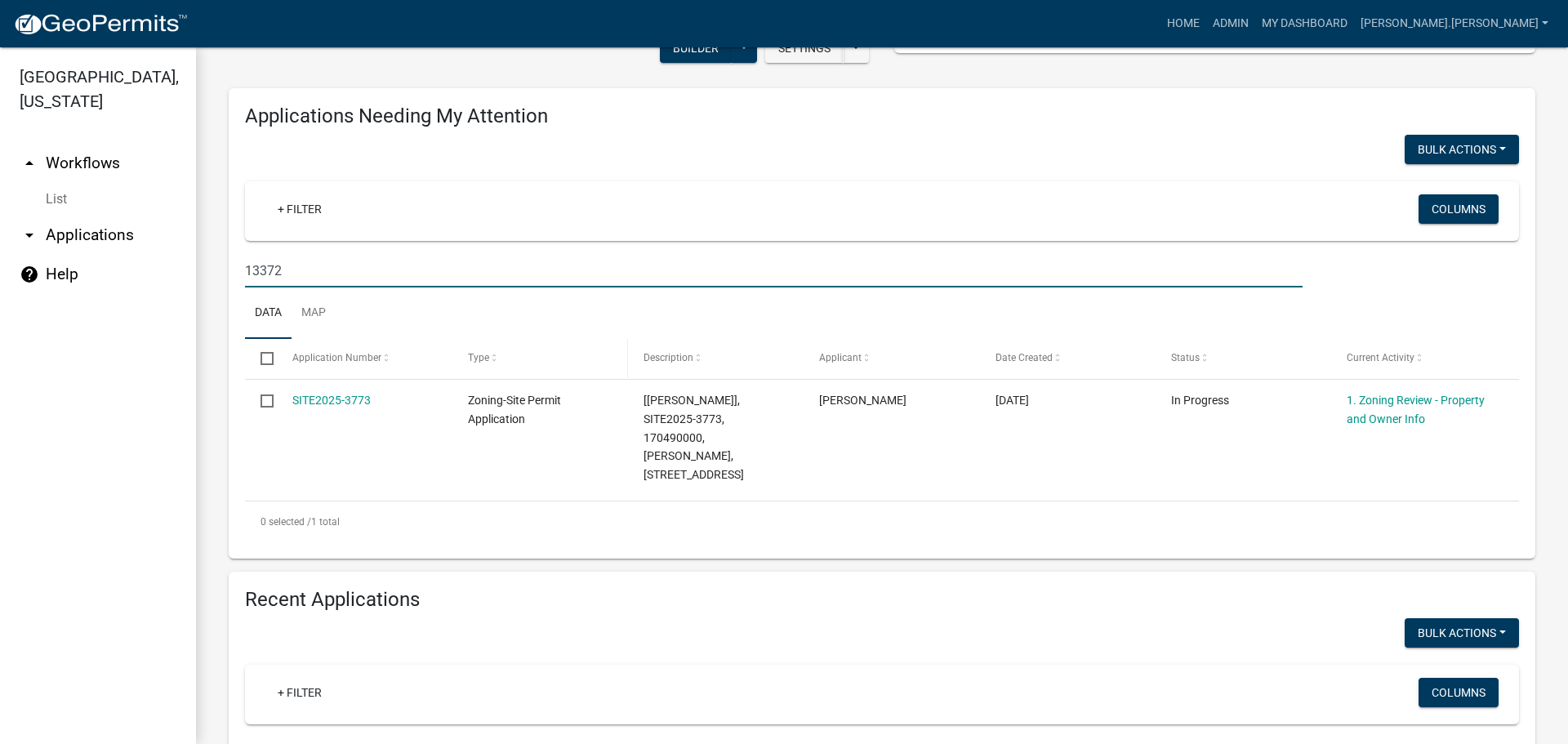
scroll to position [197, 0]
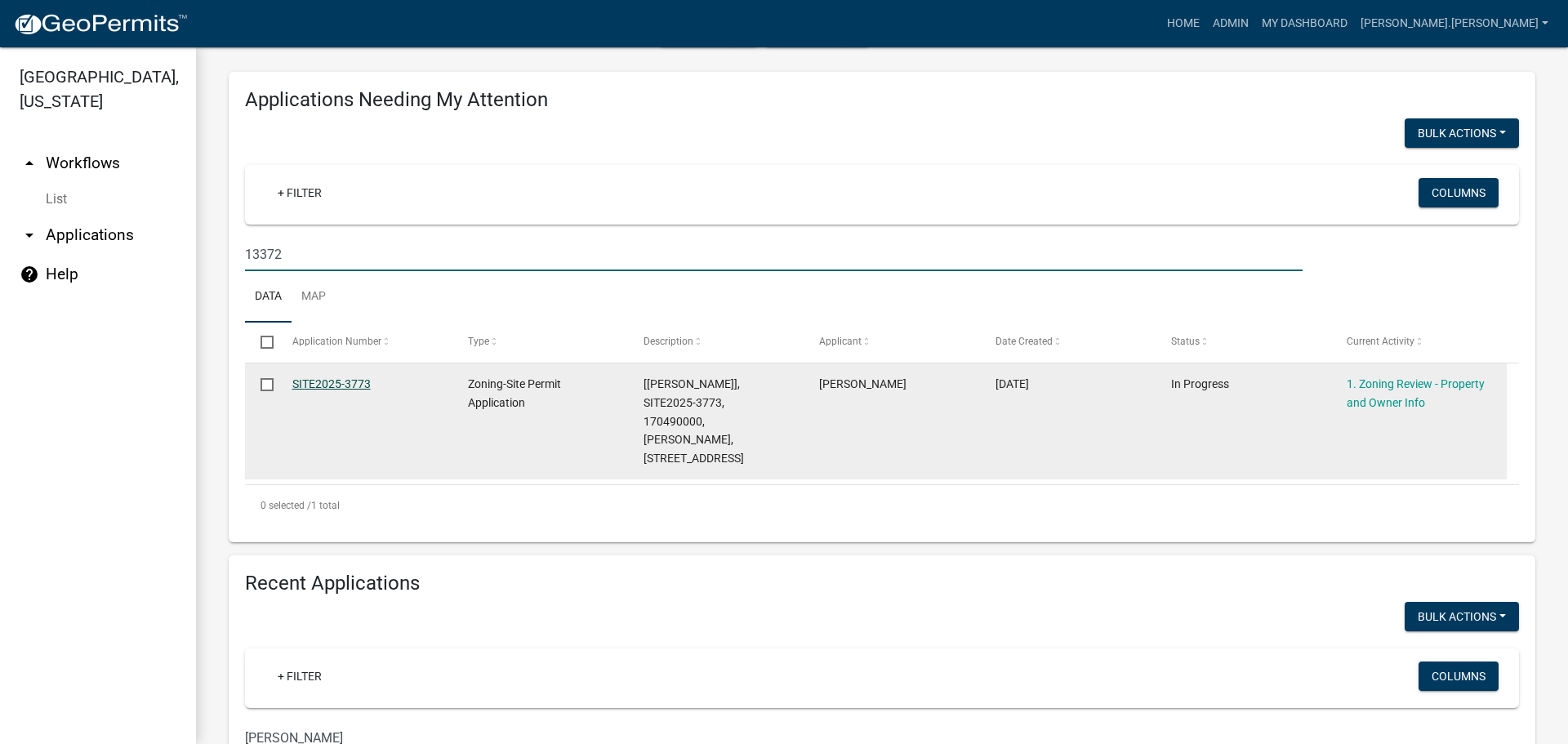
type input "13372"
click at [346, 389] on link "SITE2025-3773" at bounding box center [331, 383] width 78 height 13
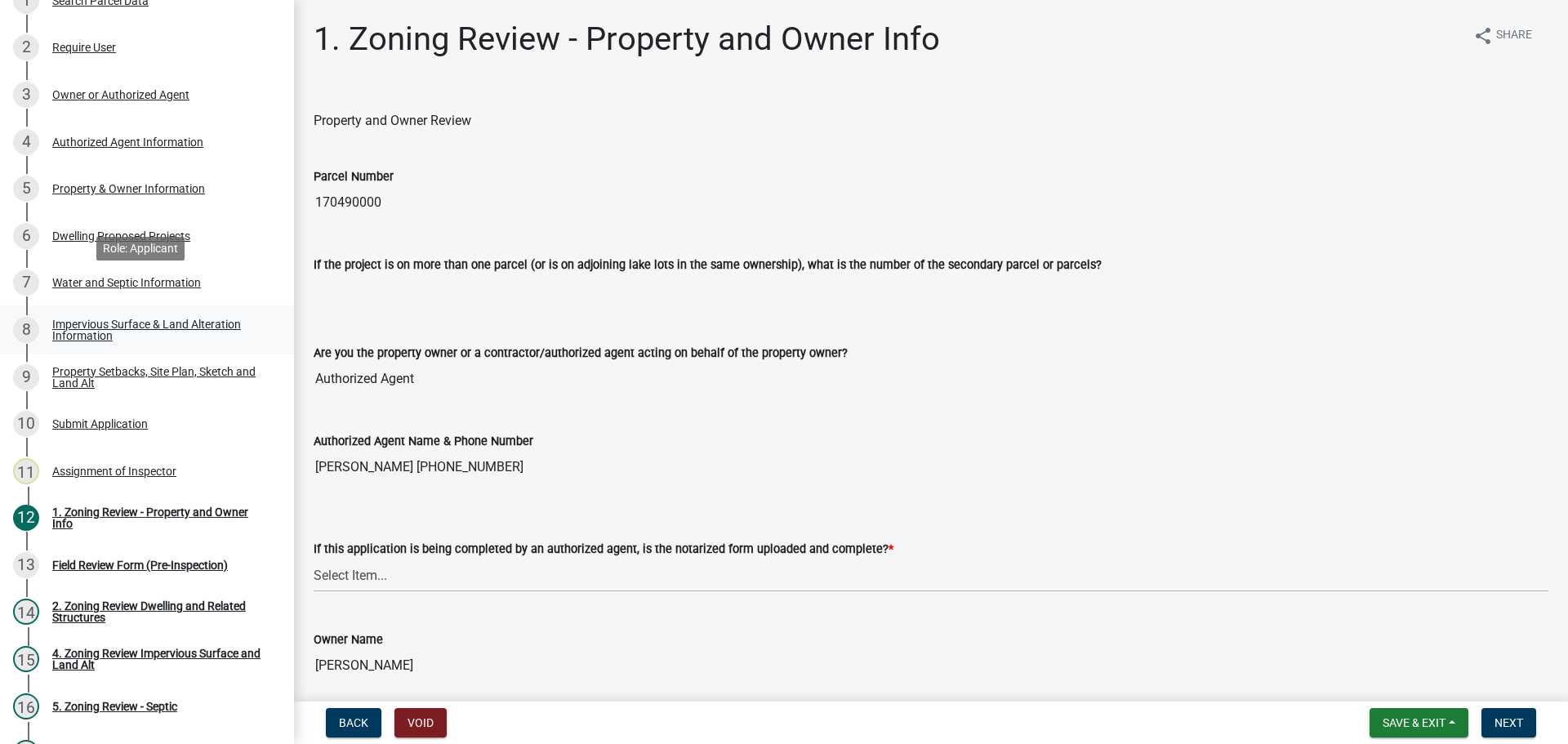
scroll to position [245, 0]
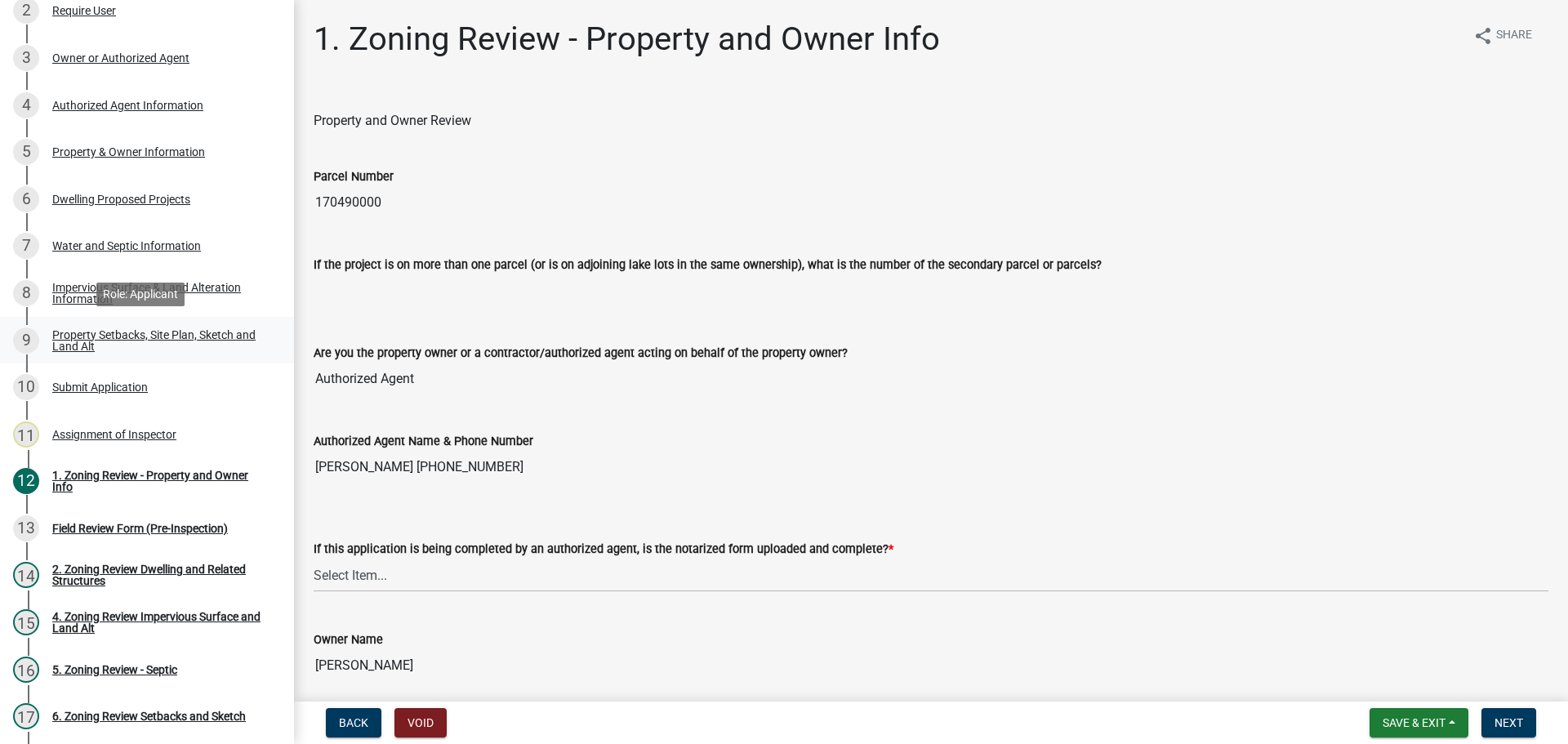
click at [177, 335] on div "Property Setbacks, Site Plan, Sketch and Land Alt" at bounding box center [159, 340] width 216 height 22
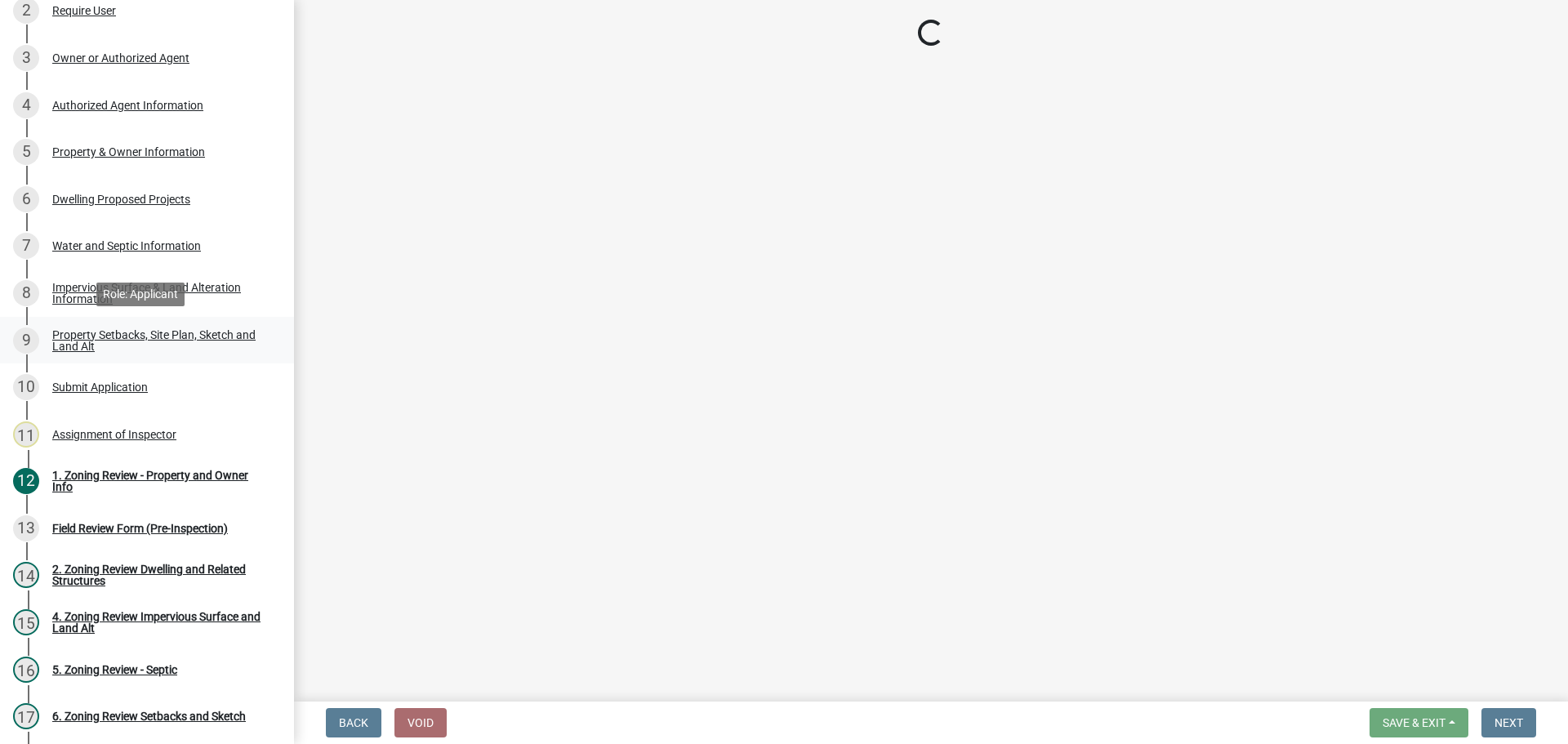
select select "7b13c63f-e699-4112-b373-98fbd28ec536"
select select "23d9b77f-888b-4fb8-92b8-bb321afa0fee"
select select "b56a4575-9846-47cf-8067-c59a4853da22"
select select "e8ab2dc3-aa3f-46f3-9b4a-37eb25ad84af"
select select "b98836ba-4715-455d-97ab-be9a9df498a8"
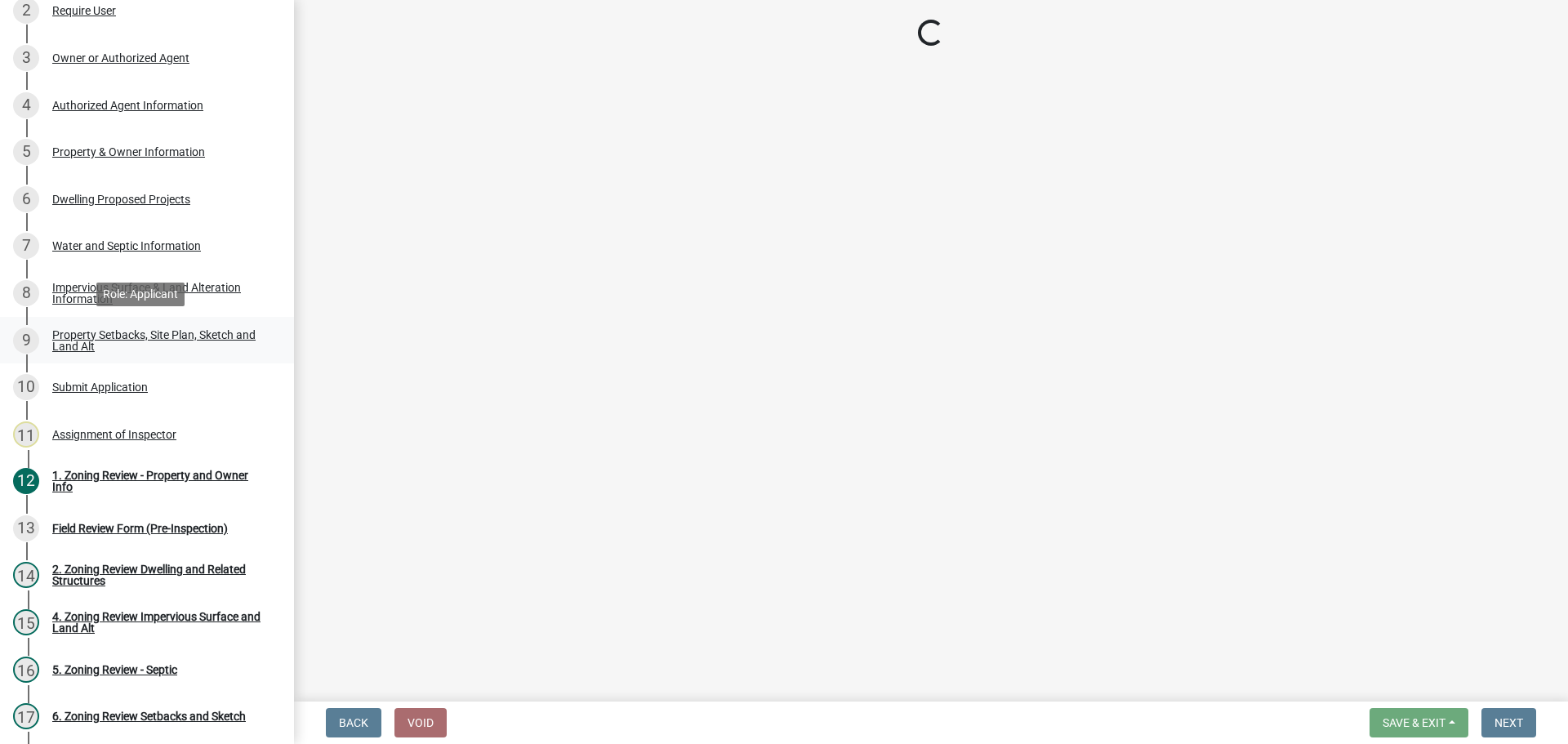
select select "c8b8ea71-7088-4e87-a493-7bc88cc2835b"
select select "1c6b2b2e-439c-462d-bb45-b31f31c95a9c"
select select "19d13e65-c93d-443e-910a-7a17299544cc"
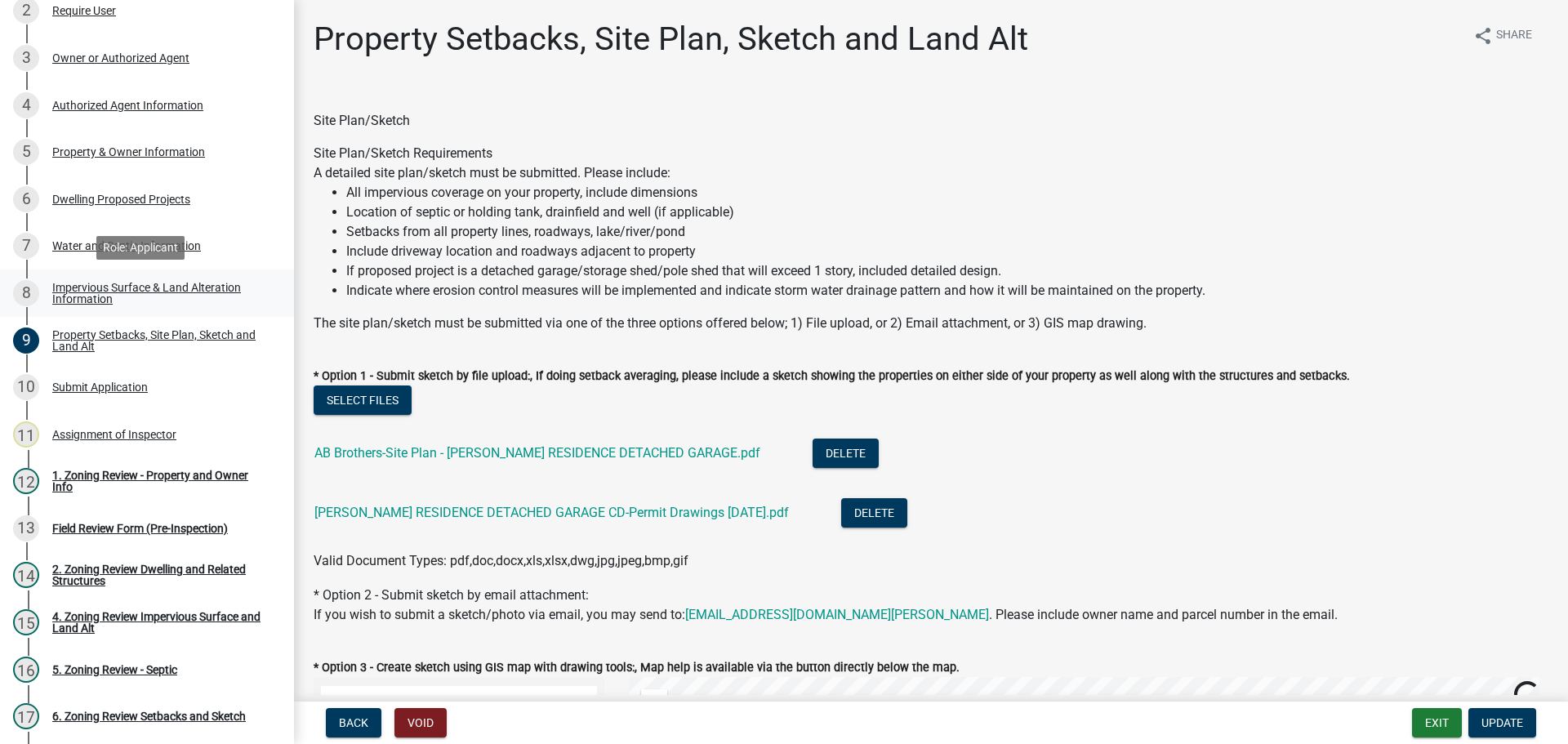
click at [163, 286] on div "Impervious Surface & Land Alteration Information" at bounding box center [159, 292] width 216 height 22
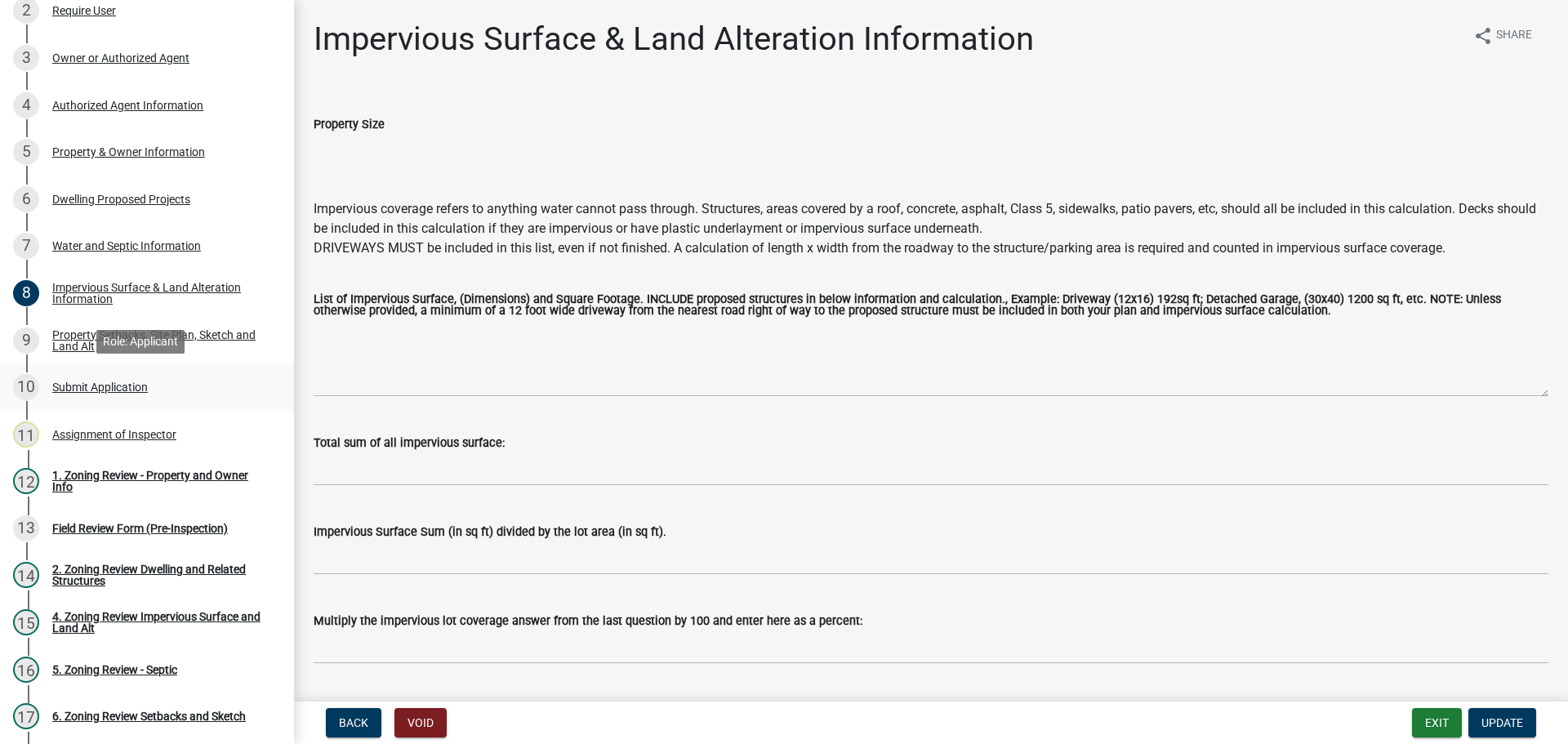
scroll to position [327, 0]
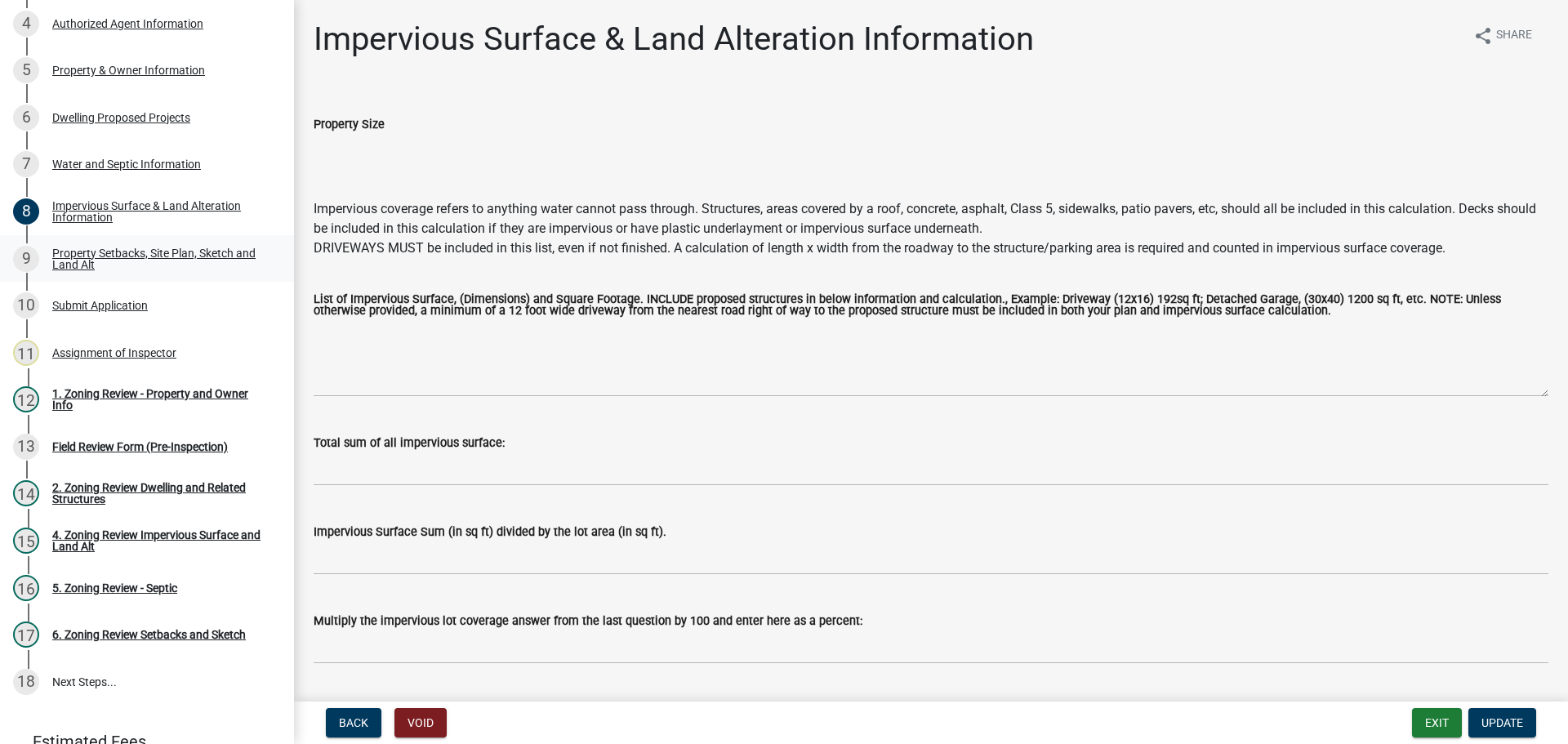
click at [175, 260] on div "Property Setbacks, Site Plan, Sketch and Land Alt" at bounding box center [159, 258] width 216 height 22
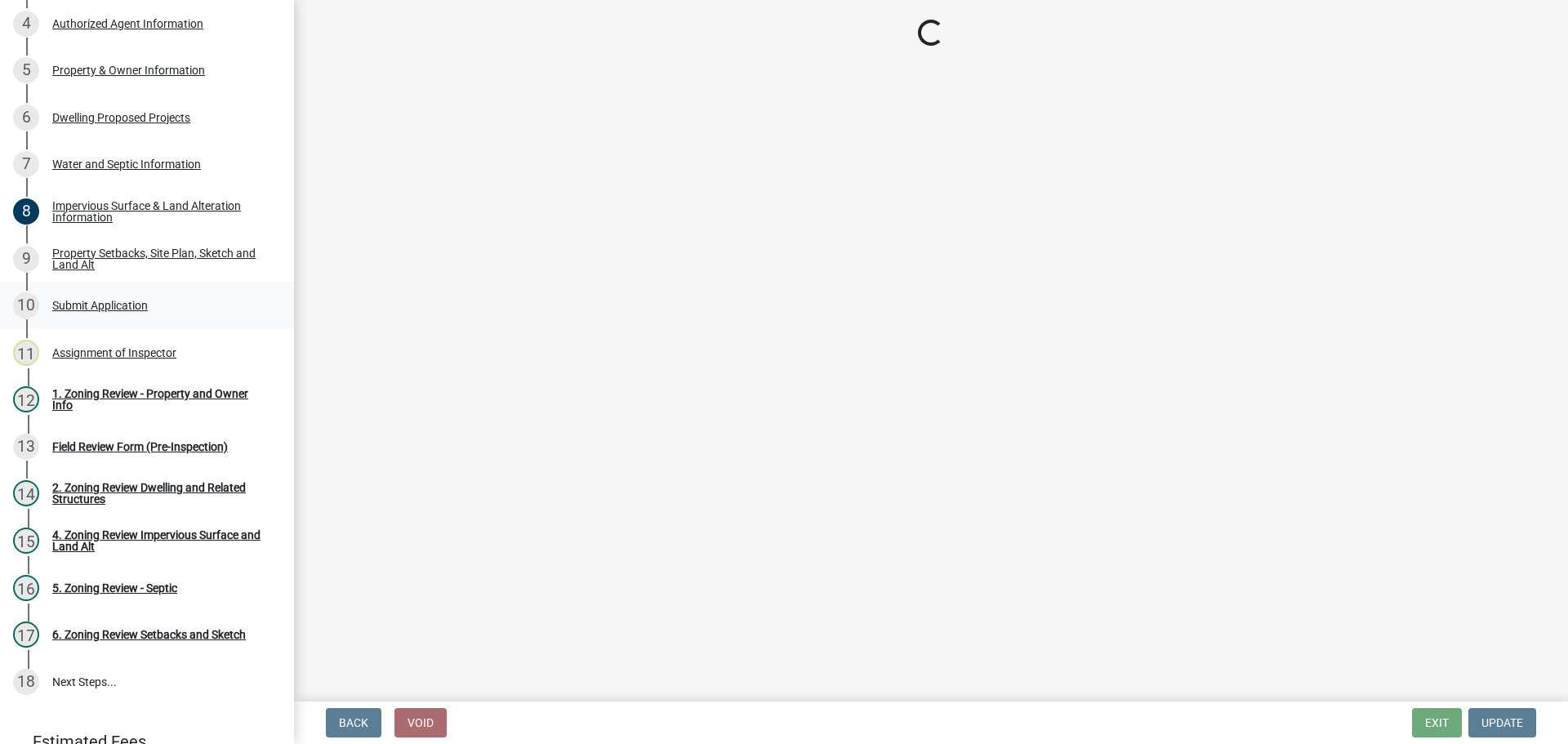
select select "7b13c63f-e699-4112-b373-98fbd28ec536"
select select "23d9b77f-888b-4fb8-92b8-bb321afa0fee"
select select "b56a4575-9846-47cf-8067-c59a4853da22"
select select "e8ab2dc3-aa3f-46f3-9b4a-37eb25ad84af"
select select "b98836ba-4715-455d-97ab-be9a9df498a8"
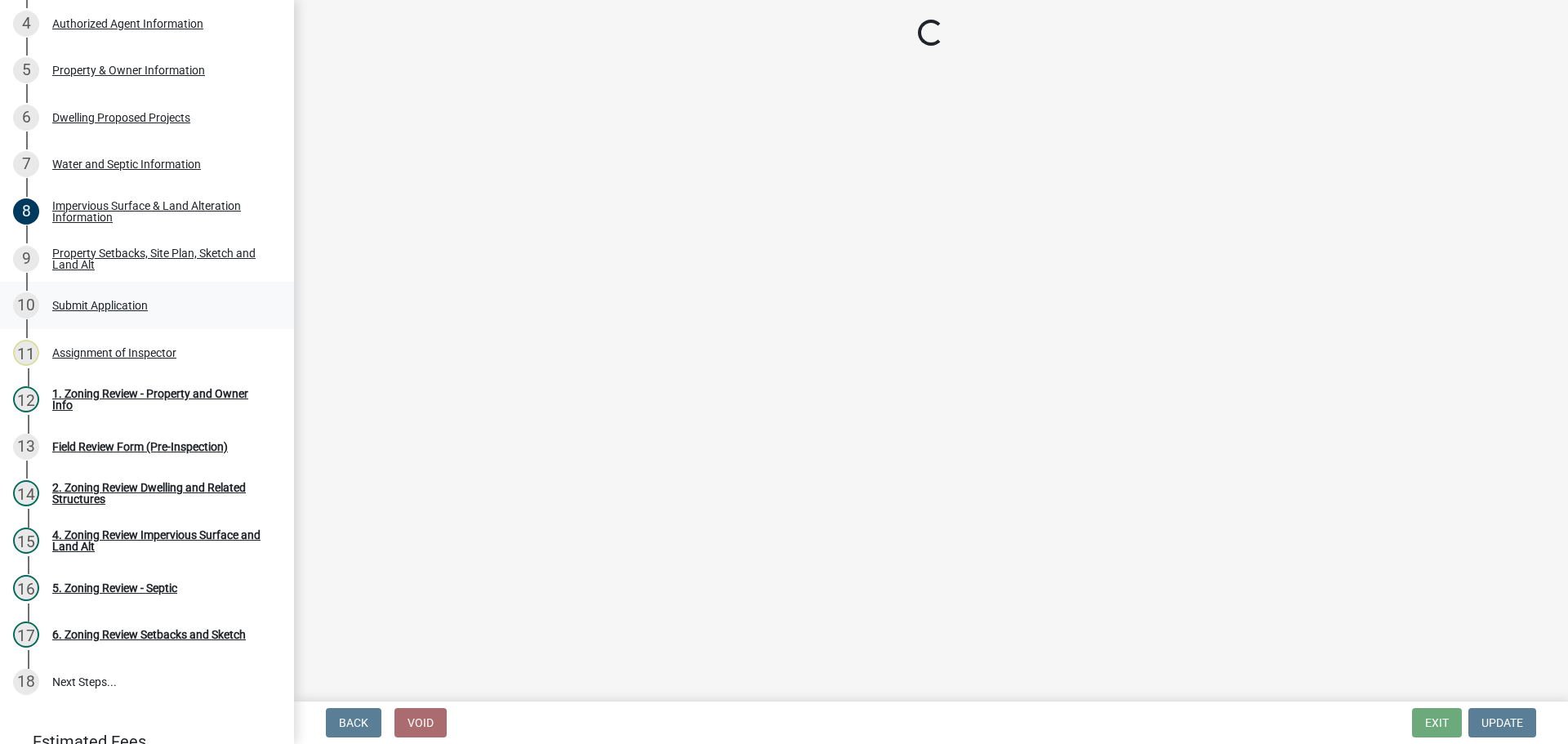
select select "c8b8ea71-7088-4e87-a493-7bc88cc2835b"
select select "1c6b2b2e-439c-462d-bb45-b31f31c95a9c"
select select "19d13e65-c93d-443e-910a-7a17299544cc"
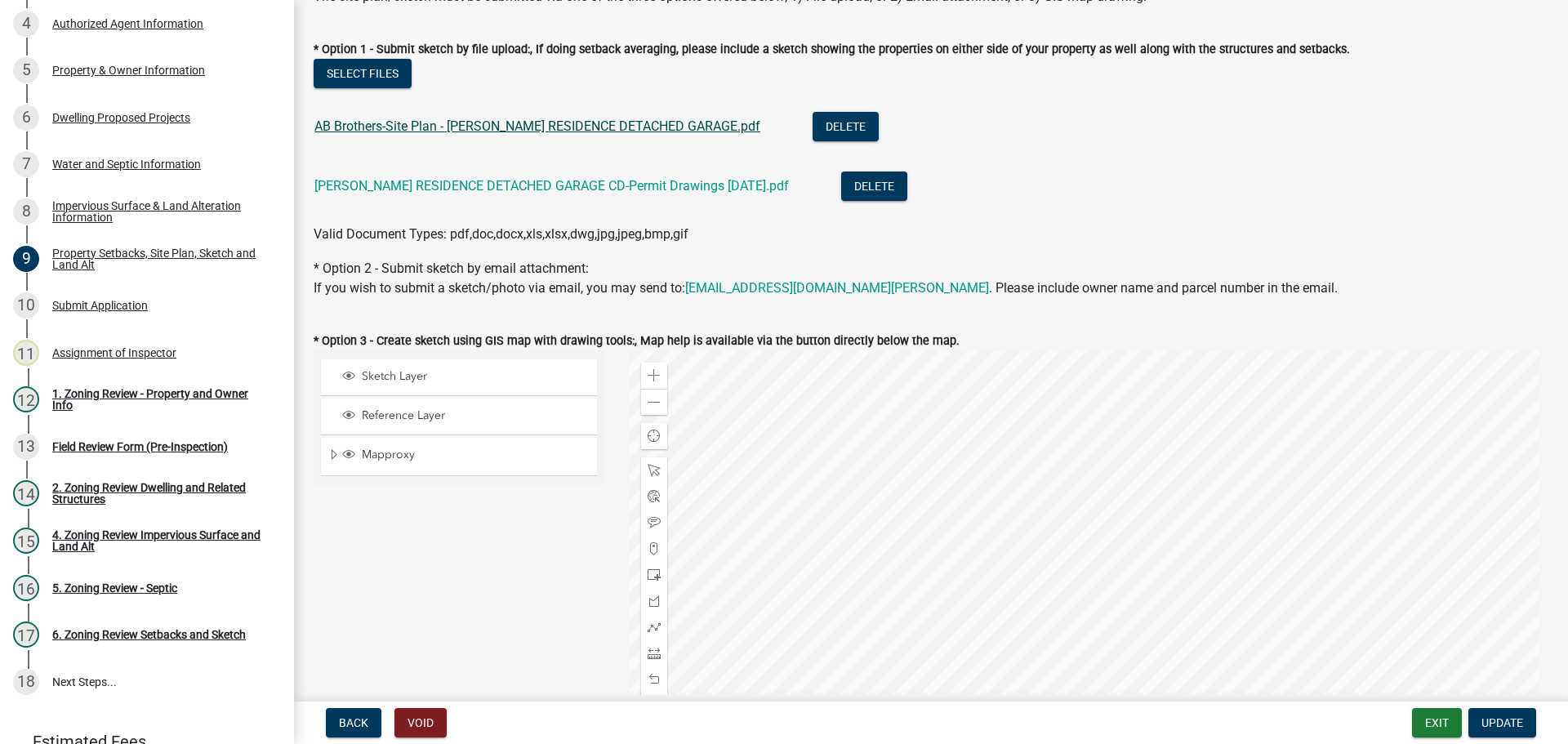
click at [595, 125] on link "AB Brothers-Site Plan - STEPHENS RESIDENCE DETACHED GARAGE.pdf" at bounding box center [538, 126] width 446 height 16
click at [416, 184] on link "AB Brothers-STEPHENS RESIDENCE DETACHED GARAGE CD-Permit Drawings 07-25-2025.pdf" at bounding box center [551, 186] width 474 height 16
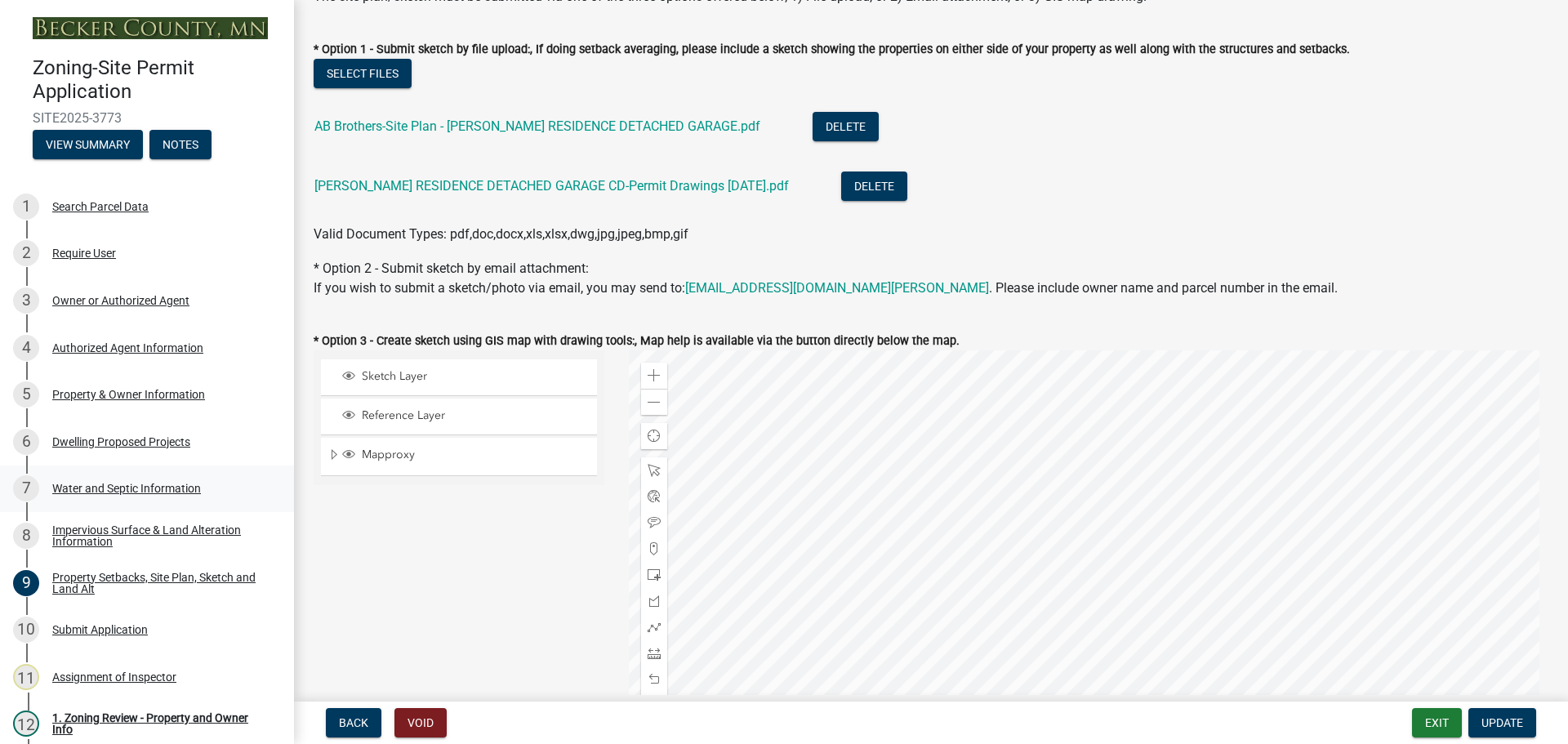
scroll to position [0, 0]
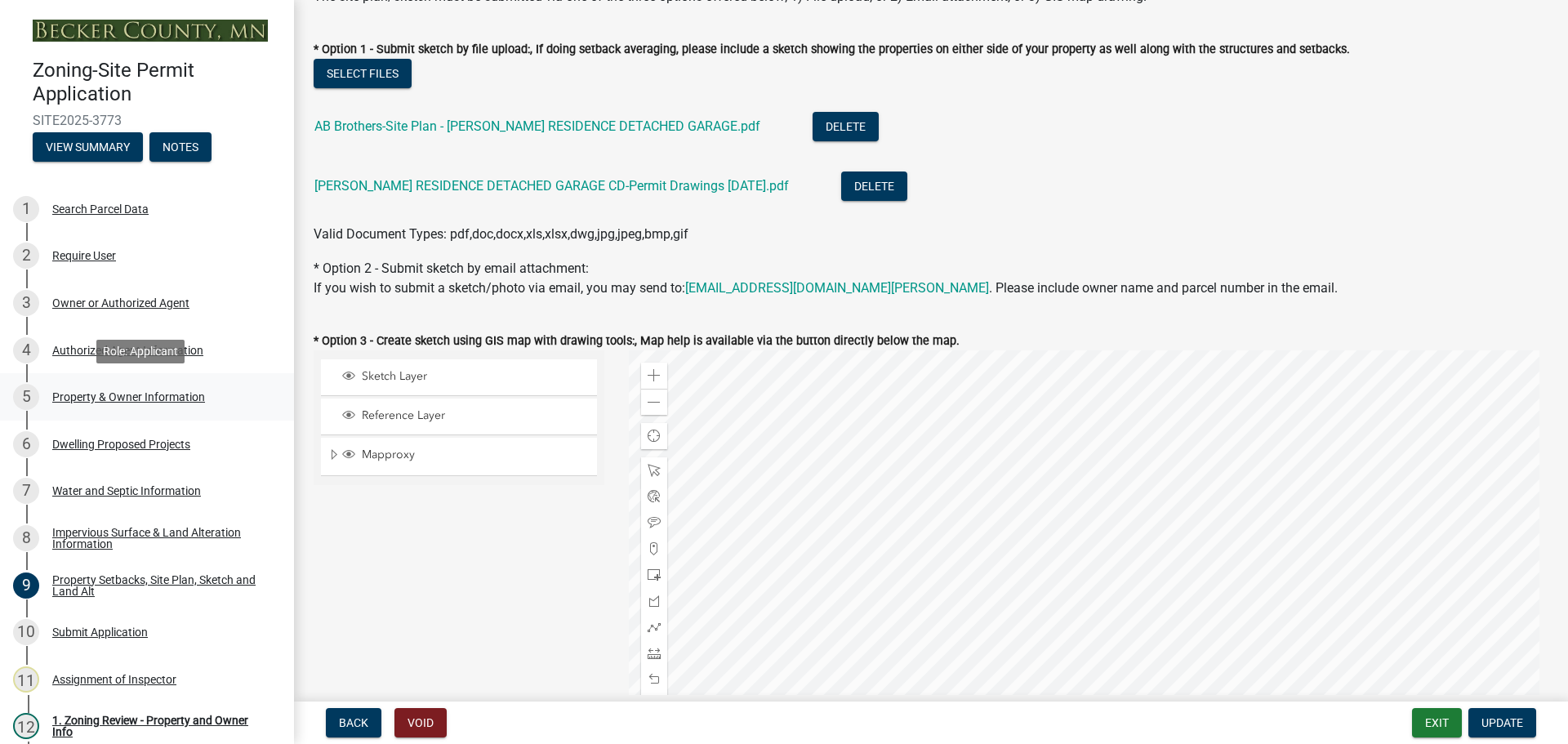
click at [158, 395] on div "Property & Owner Information" at bounding box center [128, 397] width 152 height 12
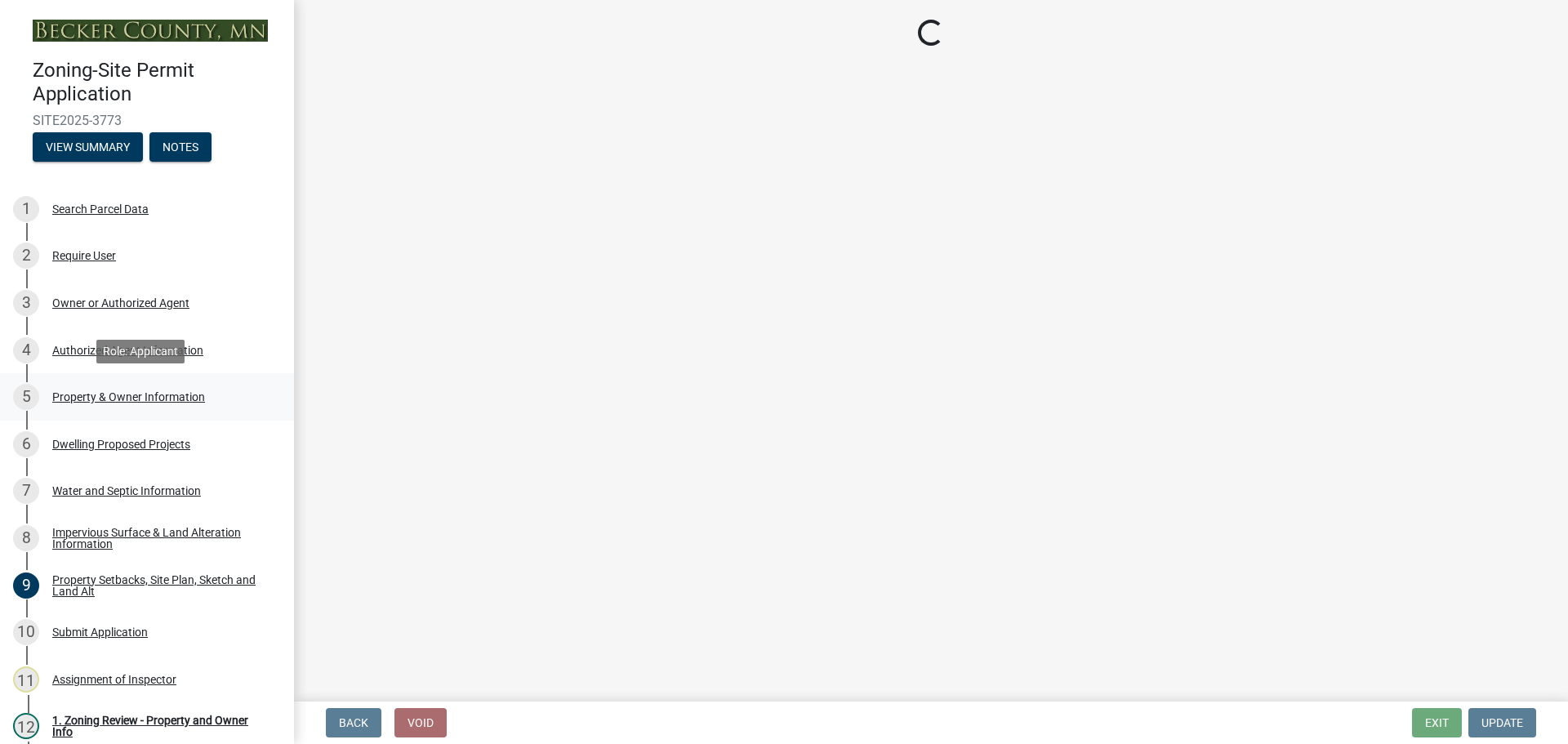
select select "2da4ad59-79e4-4897-a878-b9bb9cb10a27"
select select "9bce286e-d536-49ff-bab3-4b7d67f0814c"
select select "f87eba17-8ed9-4ad8-aefc-fe36a3f3544b"
select select "393a978c-6bd5-4cb2-a6a0-db6feb8732b8"
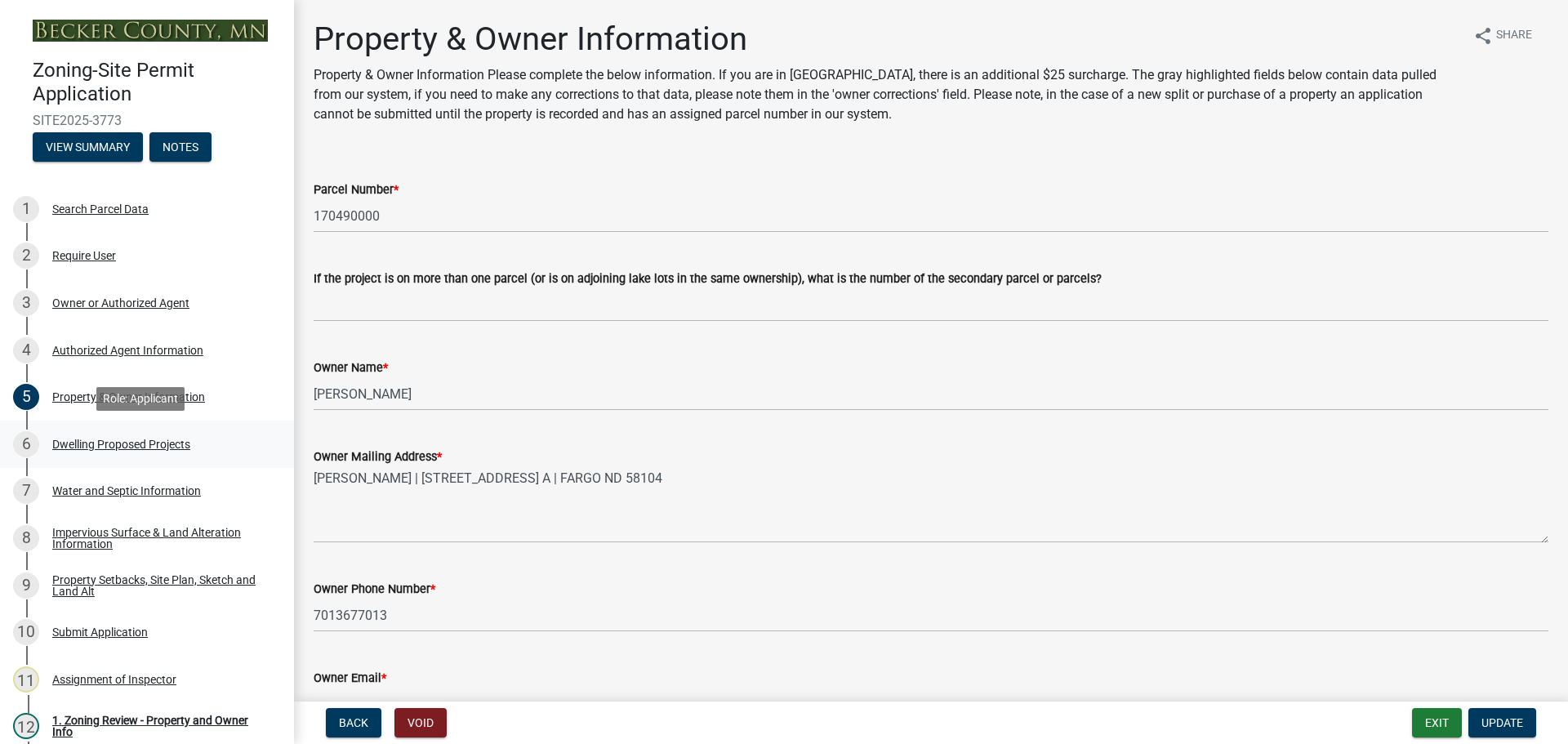
click at [122, 445] on div "Dwelling Proposed Projects" at bounding box center [120, 445] width 138 height 12
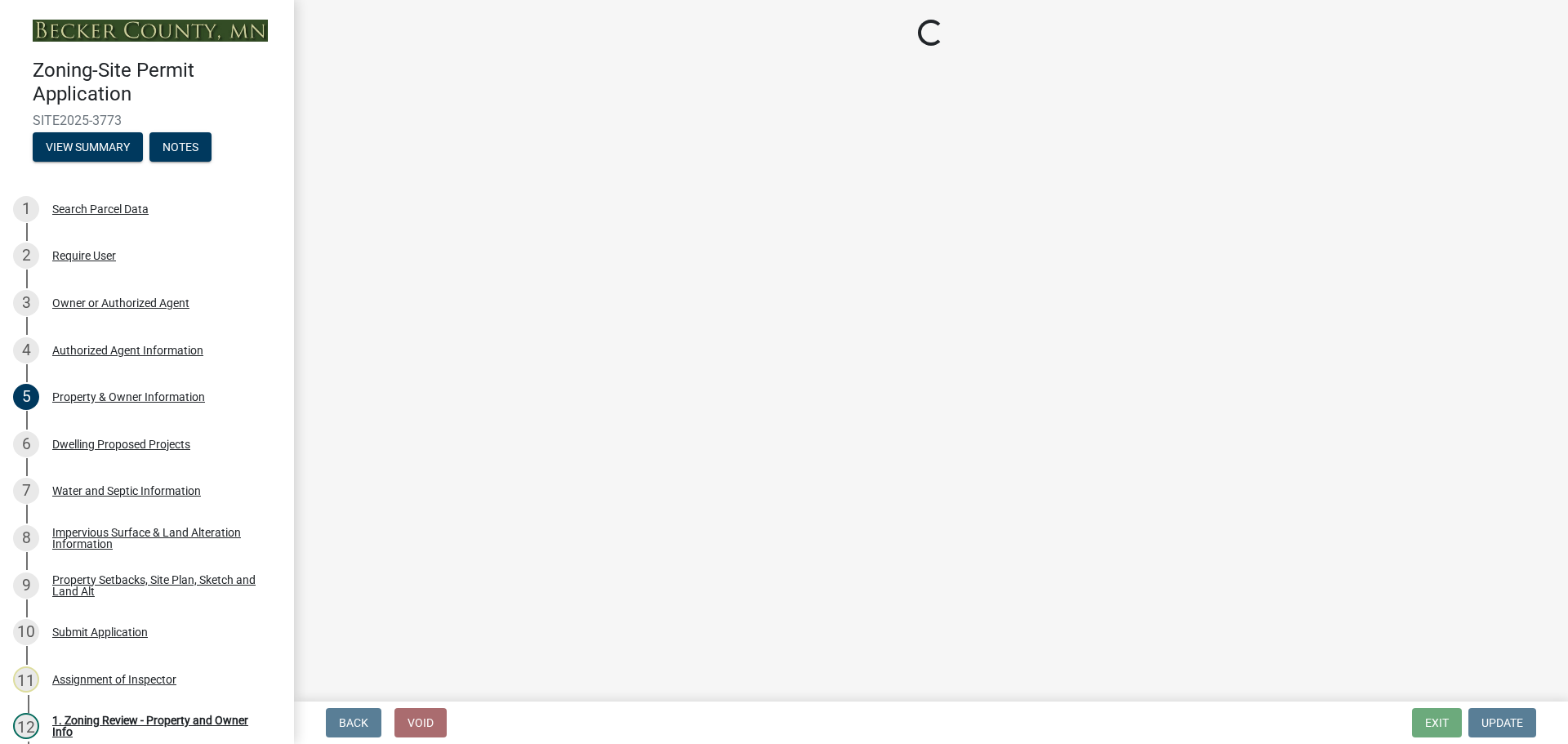
select select "5b8abcc6-67f7-49fb-8f25-c295ccc2b339"
select select "566f81cc-4b3f-4ecb-9f16-a2b313352c61"
select select "f4ae0446-41fa-4afd-99aa-409617c58827"
select select "a045e8de-0125-48b5-a52c-0705e3235ca5"
select select "ebb33175-329d-4f8e-9ee0-a71ca57f3362"
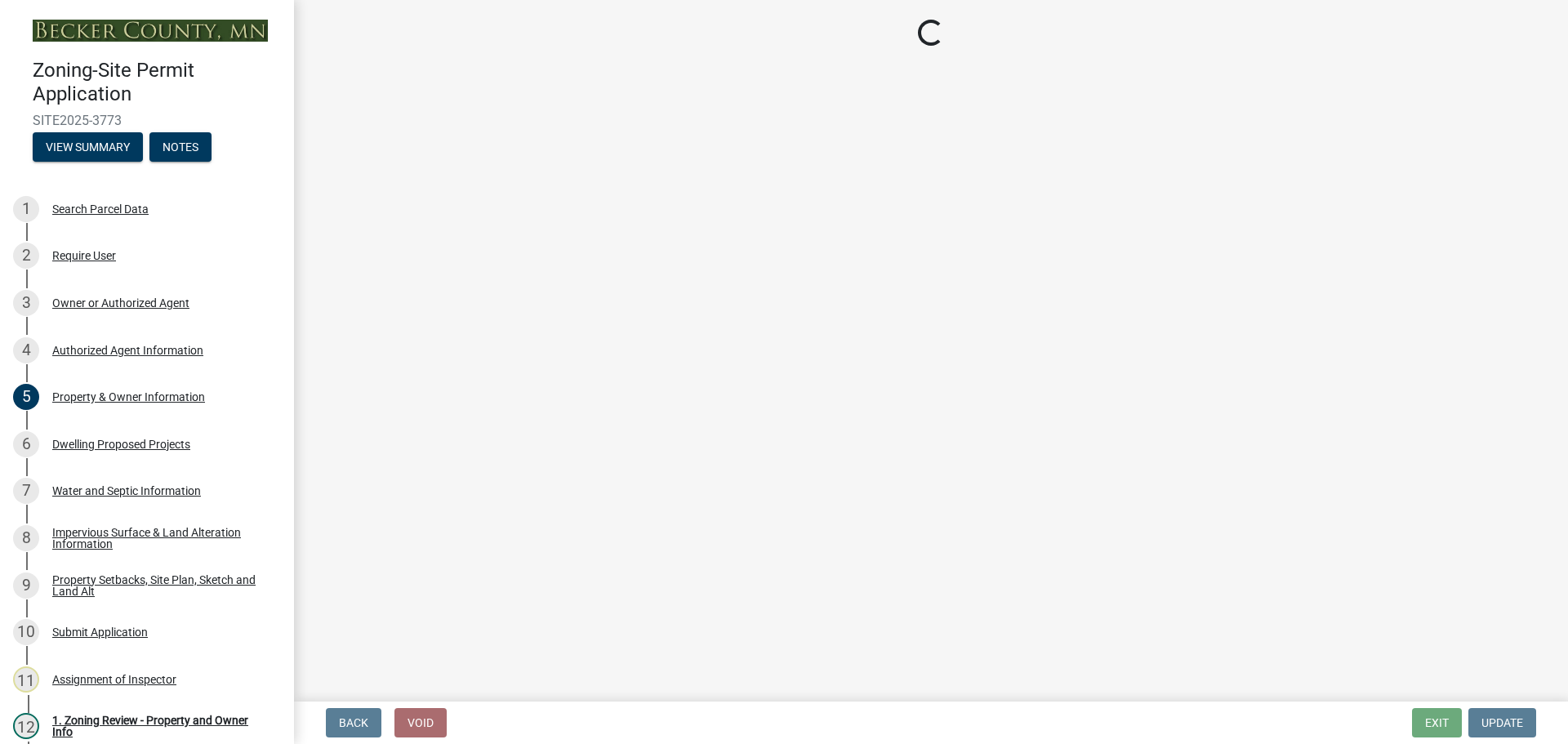
select select "11c1c089-3b44-43c0-9549-3c9eeea2451f"
select select "a887a9bc-9b58-4ef9-9f6c-26d275076554"
select select "5c3531b8-bc96-4b07-92f8-845cfe46d7fc"
select select "ab9119d1-7da9-49c4-9fac-8c142204c89d"
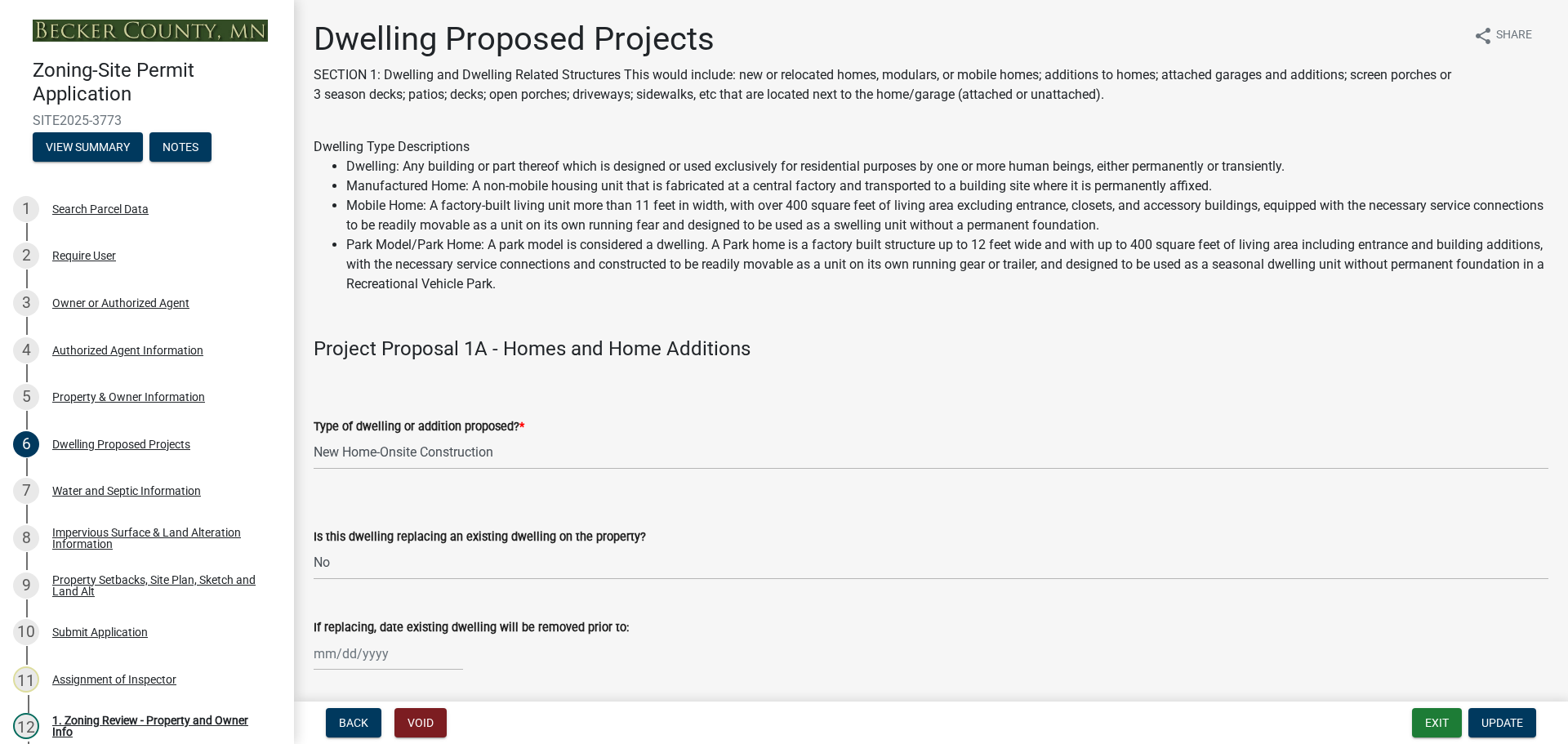
scroll to position [327, 0]
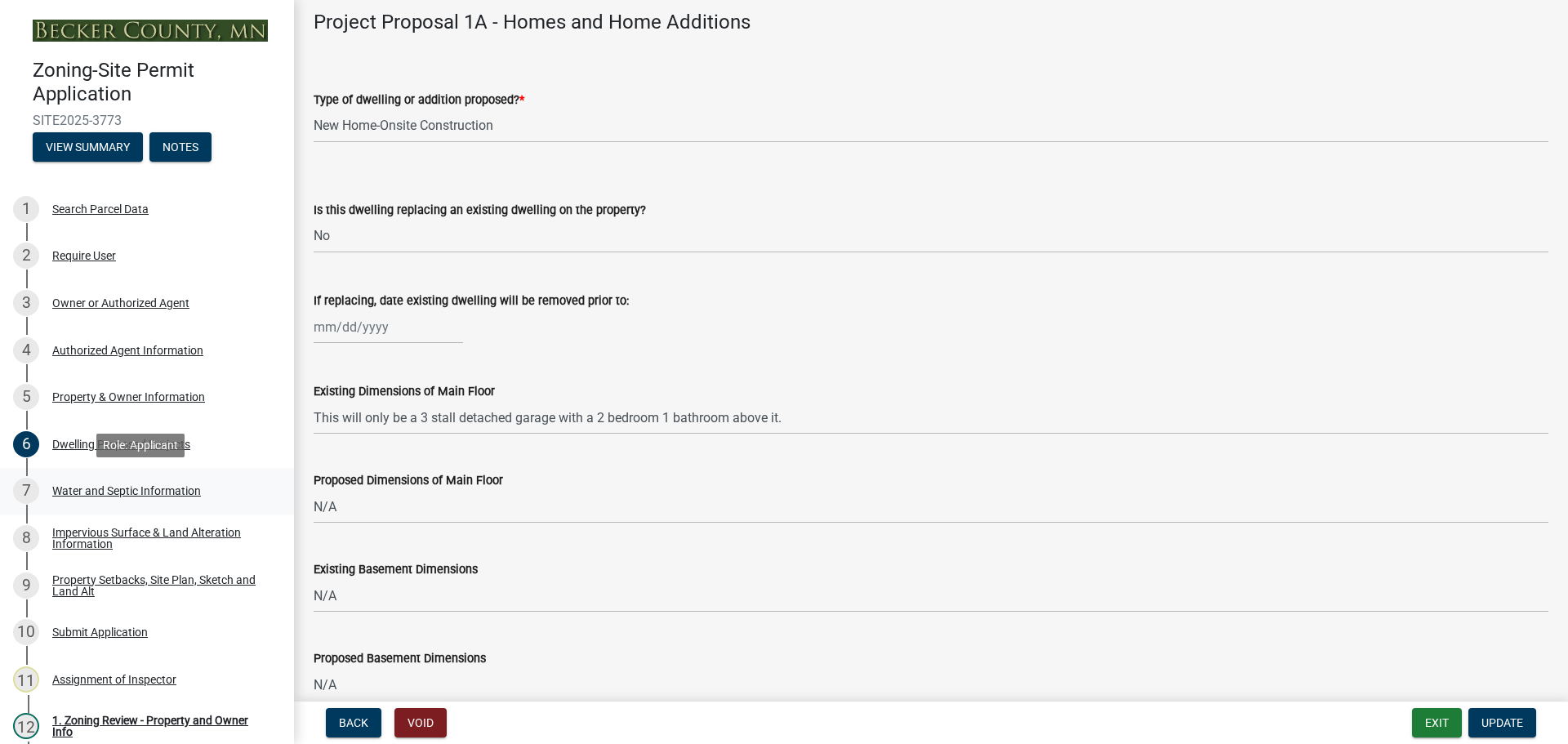
click at [156, 499] on div "7 Water and Septic Information" at bounding box center [140, 491] width 255 height 26
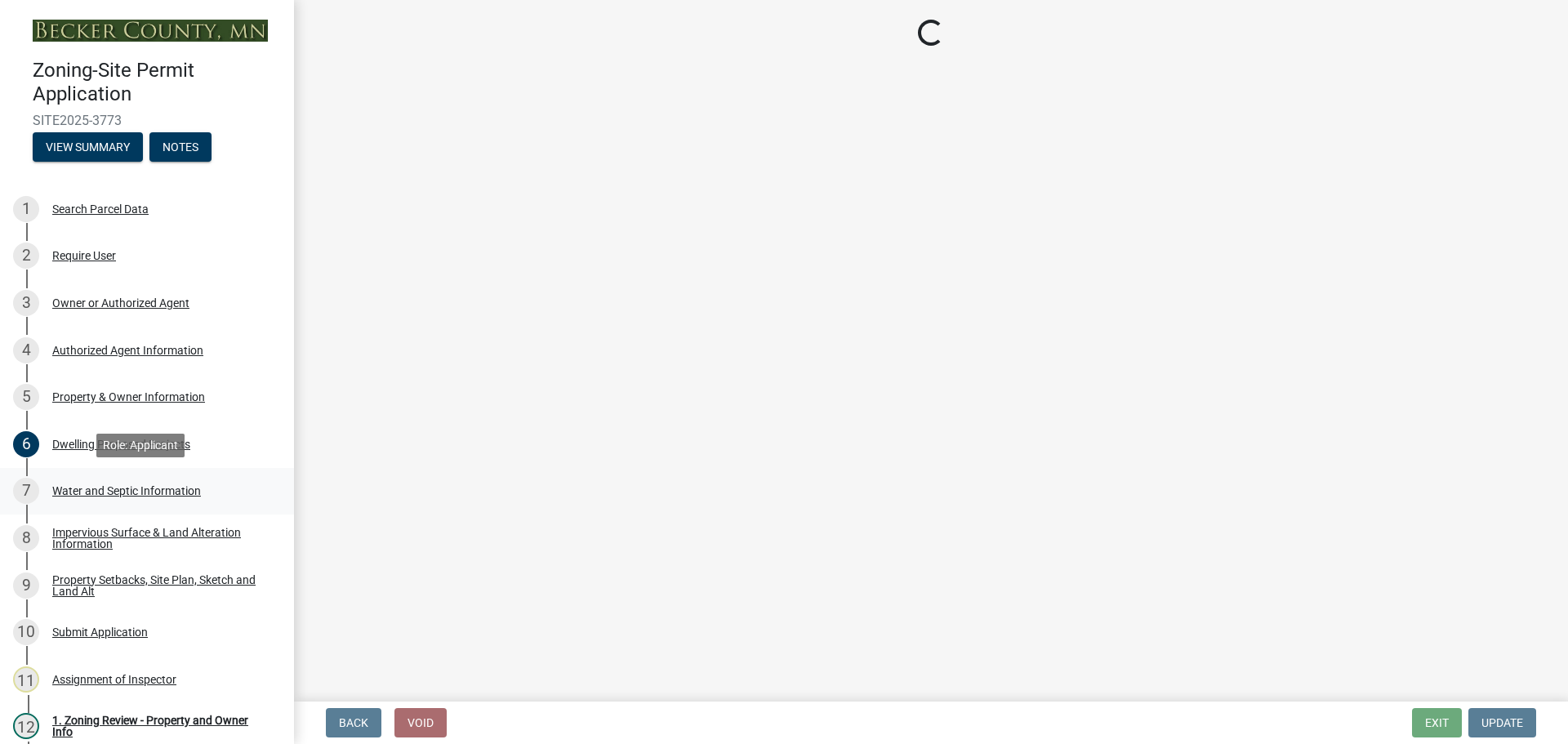
select select "9c51a48b-0bee-4836-8d5c-beab6e77ad2a"
select select "4828487e-2007-429b-991d-671fae0459c9"
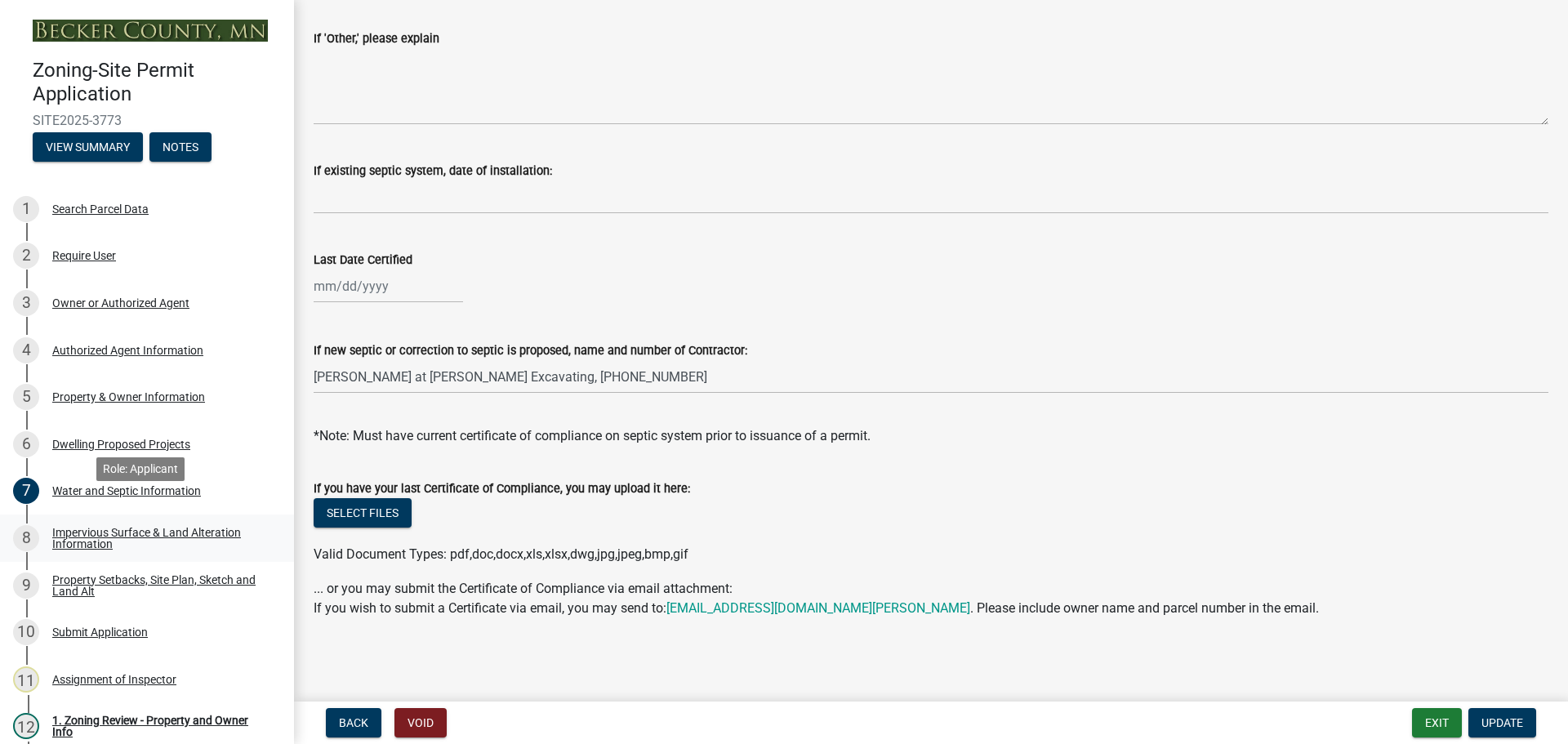
scroll to position [163, 0]
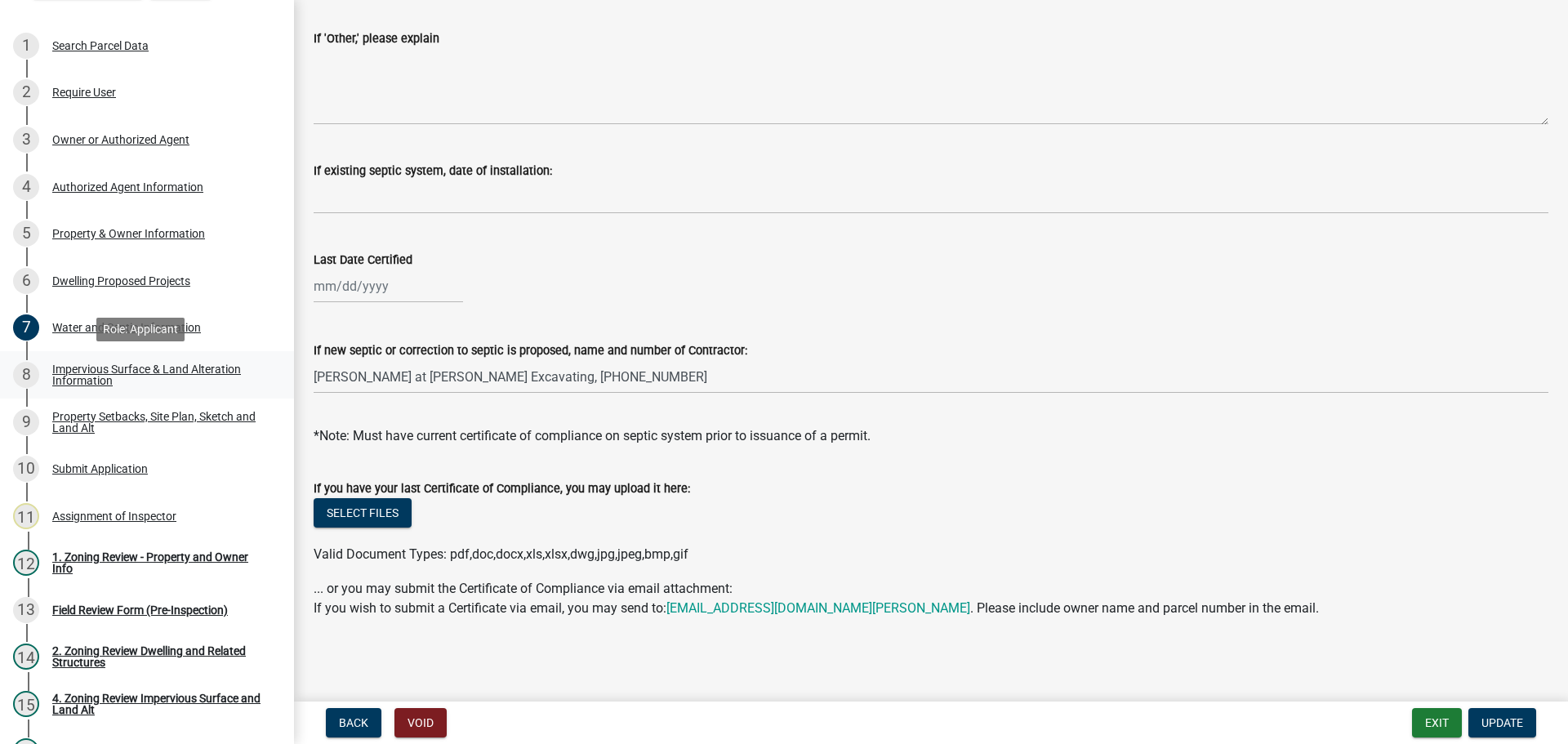
click at [181, 372] on div "Impervious Surface & Land Alteration Information" at bounding box center [159, 374] width 216 height 22
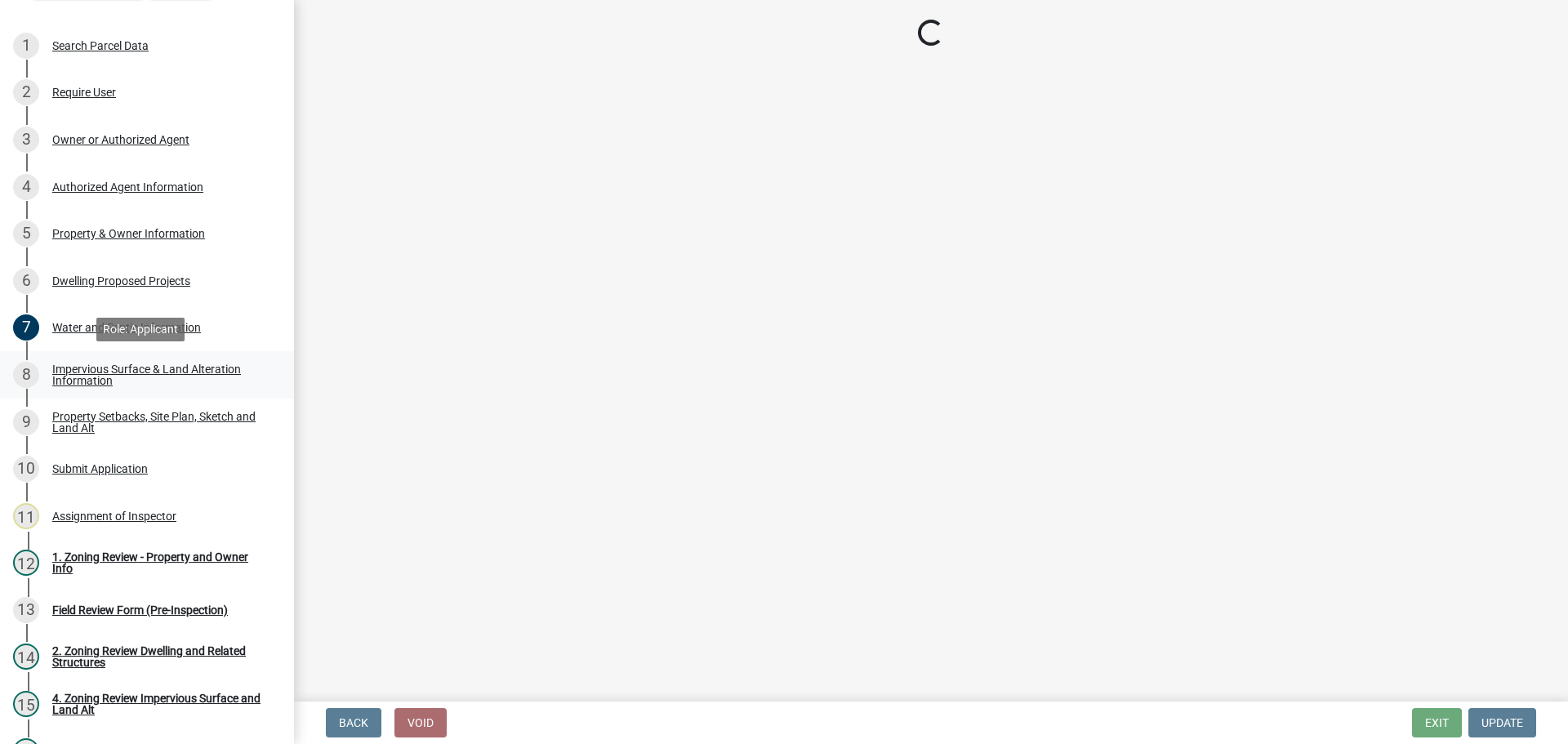
scroll to position [0, 0]
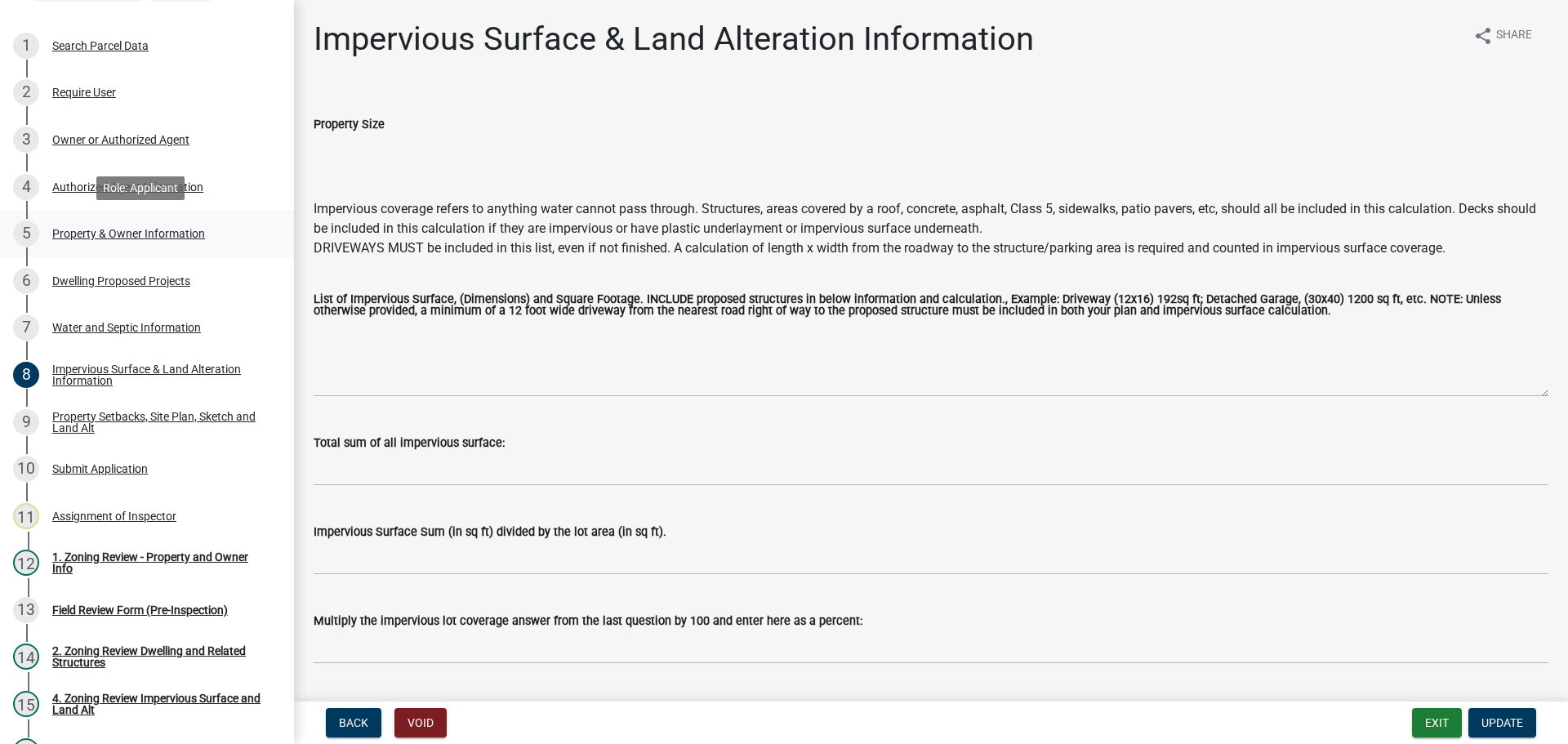
click at [163, 222] on div "5 Property & Owner Information" at bounding box center [140, 234] width 255 height 26
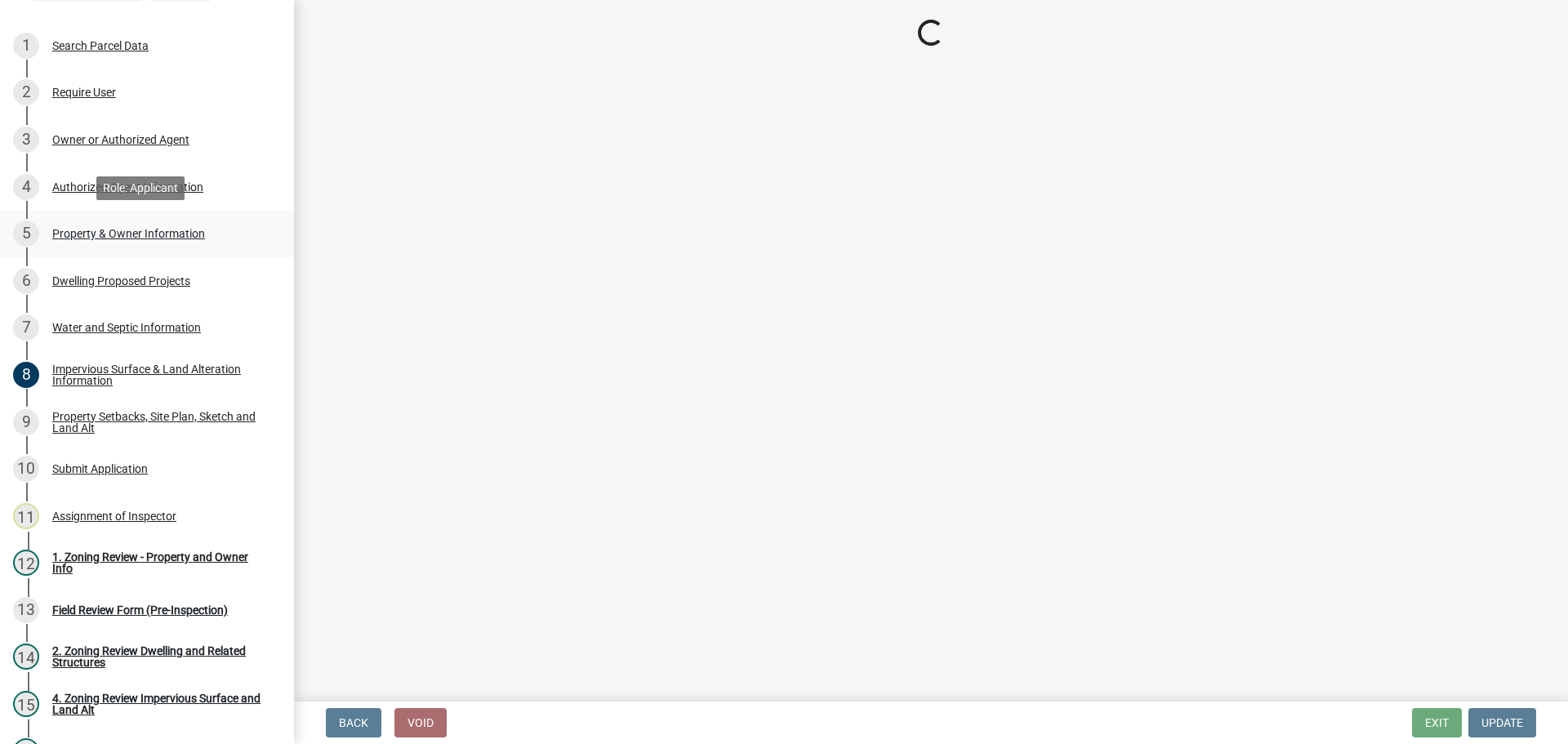
select select "2da4ad59-79e4-4897-a878-b9bb9cb10a27"
select select "9bce286e-d536-49ff-bab3-4b7d67f0814c"
select select "f87eba17-8ed9-4ad8-aefc-fe36a3f3544b"
select select "393a978c-6bd5-4cb2-a6a0-db6feb8732b8"
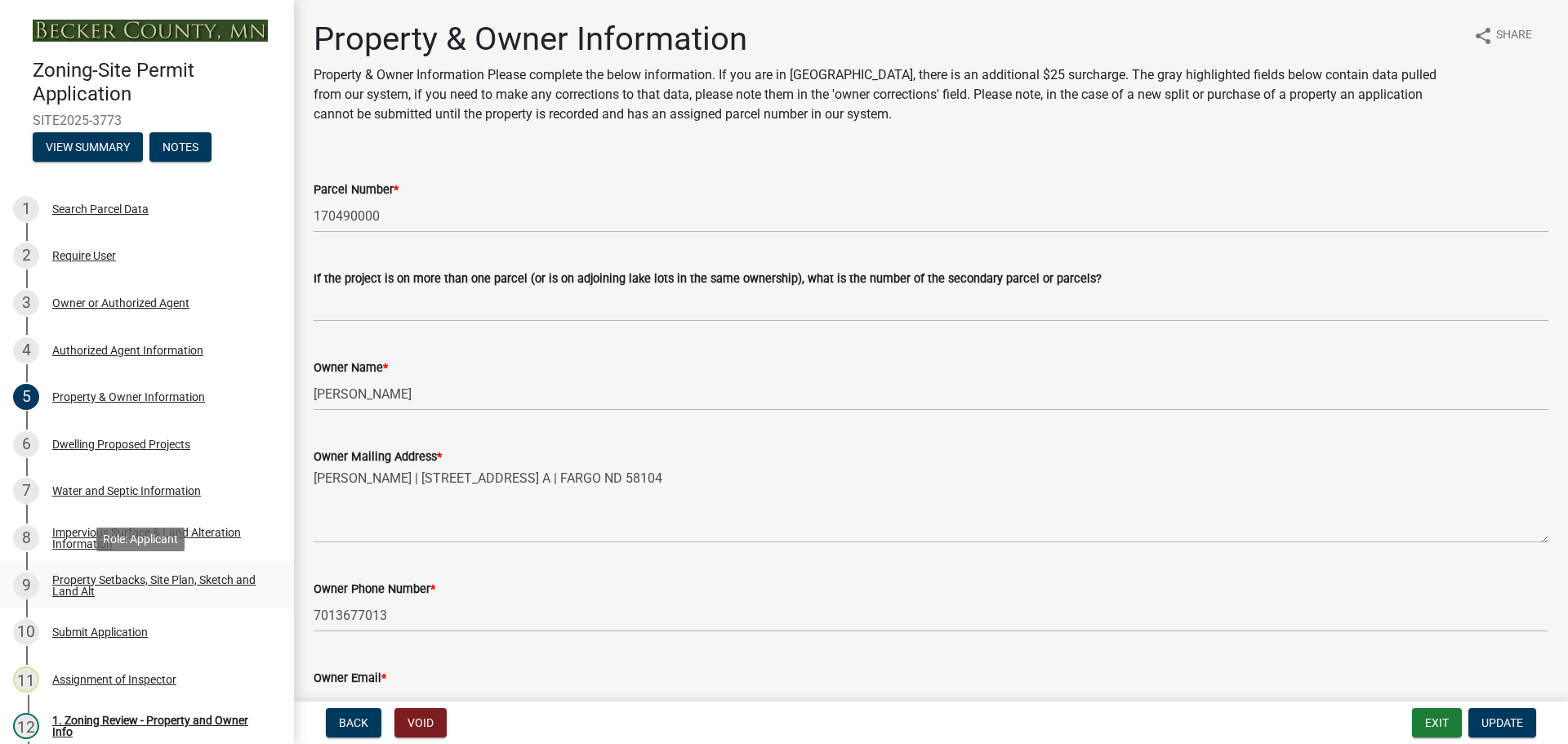
click at [192, 574] on div "Property Setbacks, Site Plan, Sketch and Land Alt" at bounding box center [159, 585] width 216 height 22
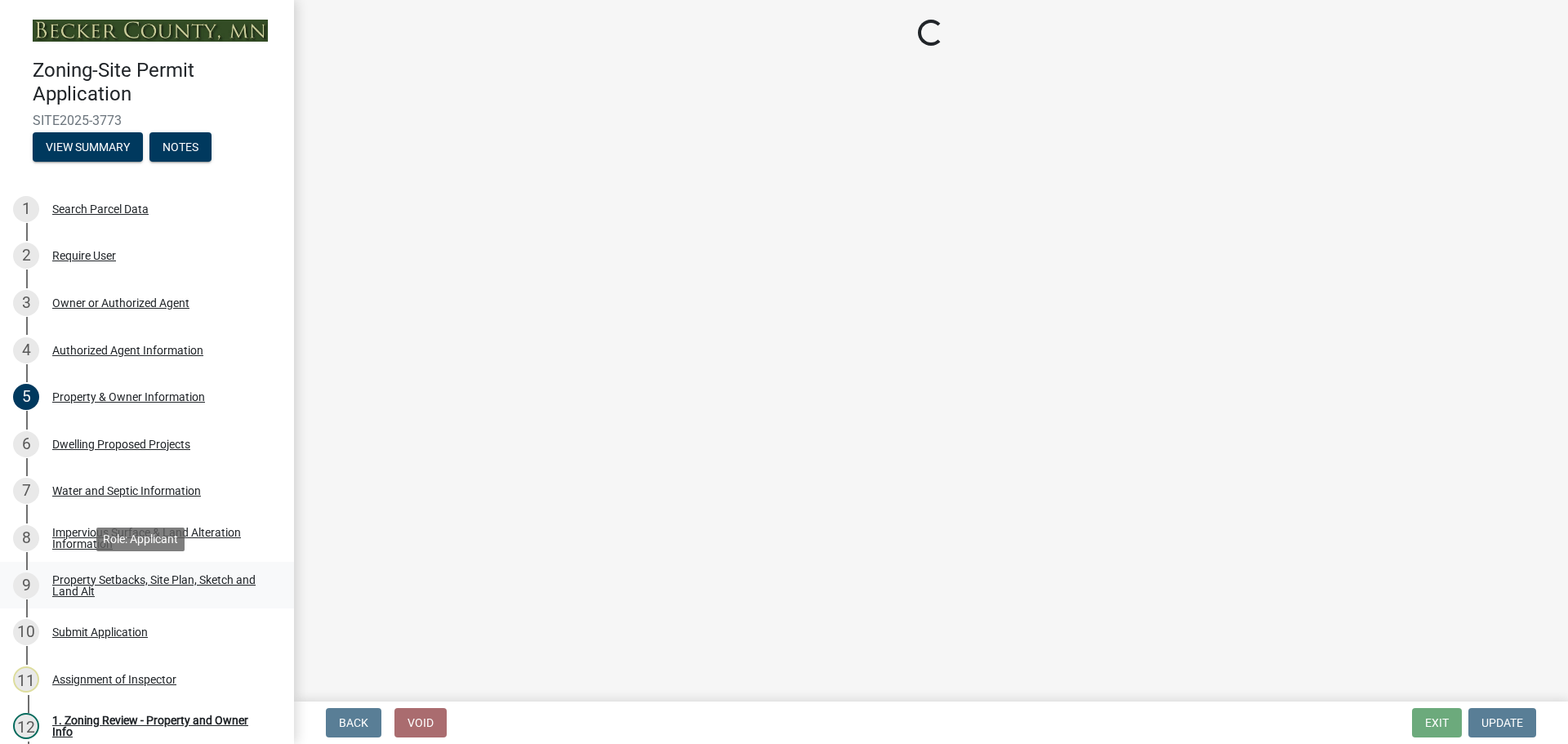
select select "7b13c63f-e699-4112-b373-98fbd28ec536"
select select "23d9b77f-888b-4fb8-92b8-bb321afa0fee"
select select "b56a4575-9846-47cf-8067-c59a4853da22"
select select "e8ab2dc3-aa3f-46f3-9b4a-37eb25ad84af"
select select "b98836ba-4715-455d-97ab-be9a9df498a8"
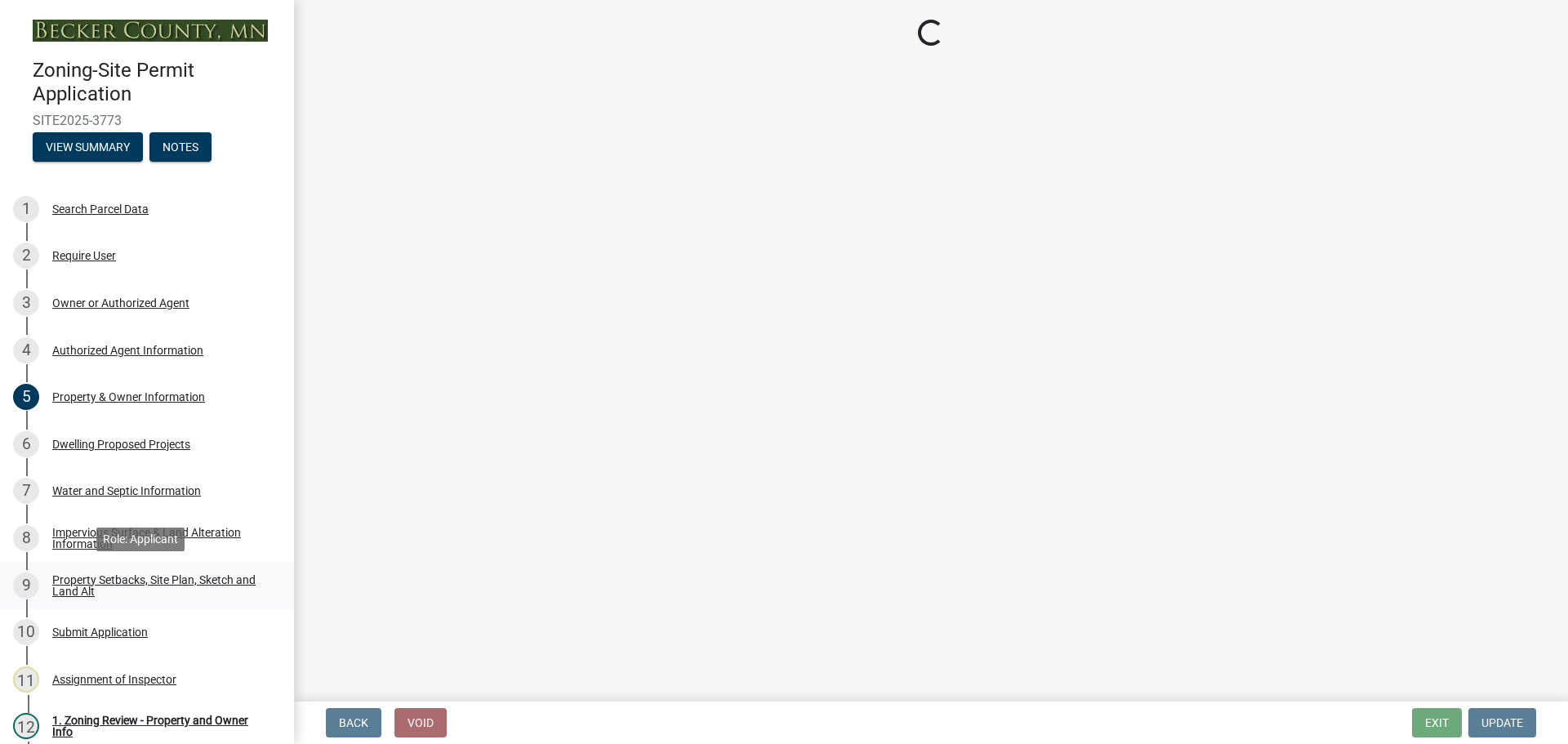
select select "c8b8ea71-7088-4e87-a493-7bc88cc2835b"
select select "1c6b2b2e-439c-462d-bb45-b31f31c95a9c"
select select "19d13e65-c93d-443e-910a-7a17299544cc"
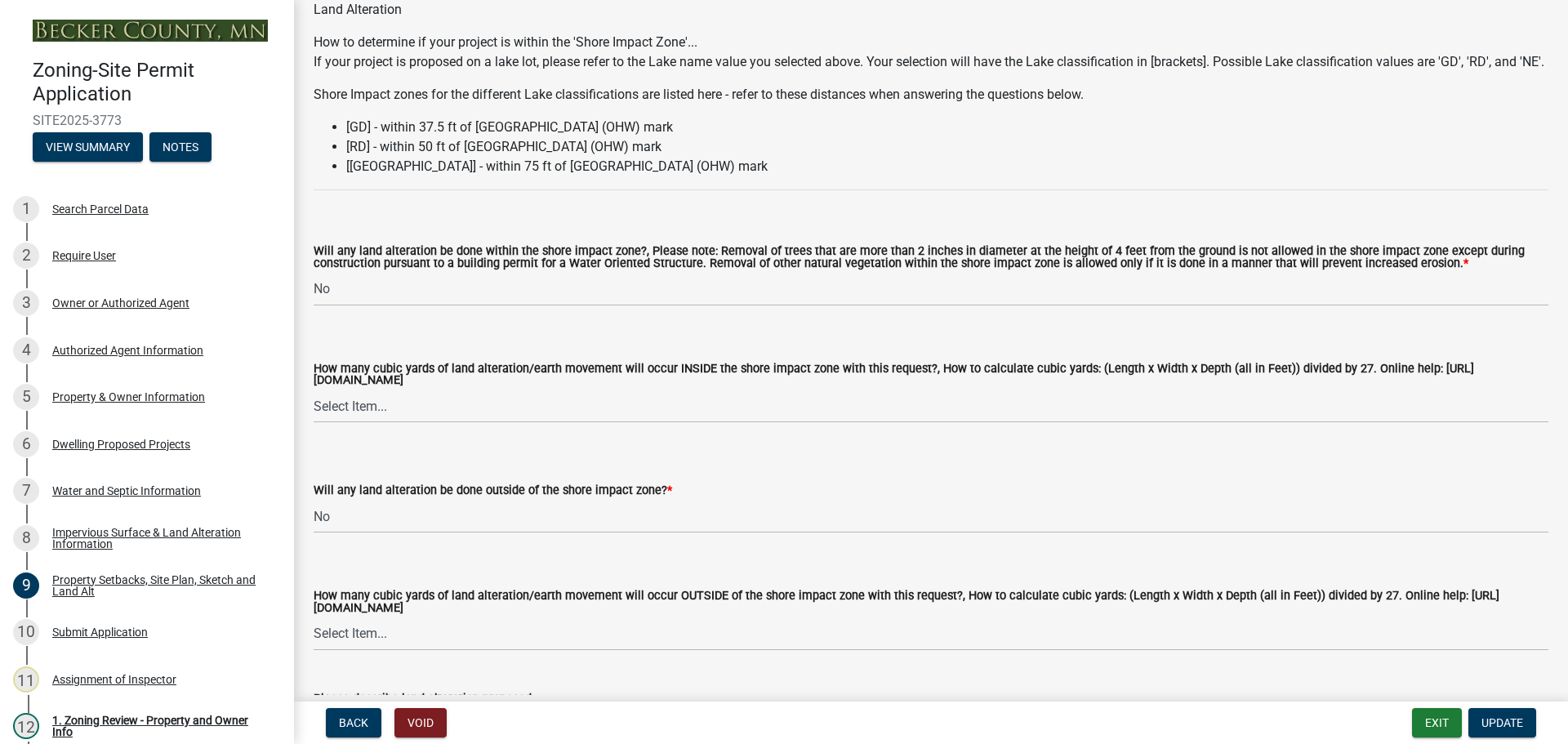
scroll to position [2451, 0]
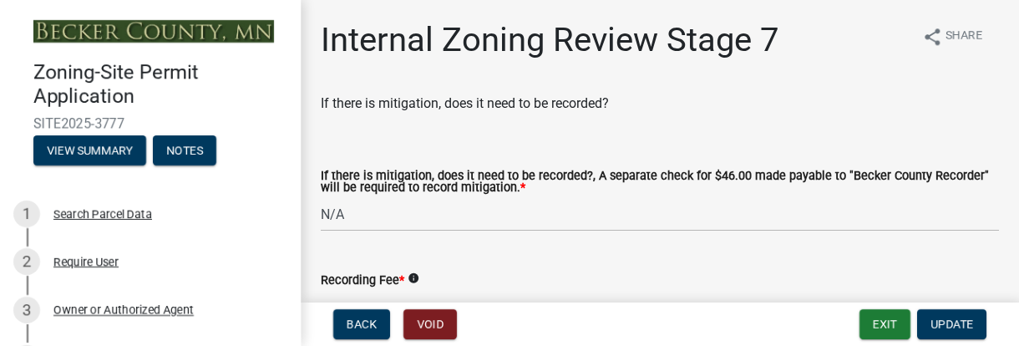
select select "e59fcb53-d9ed-466f-8c3e-33bb35216820"
select select "74b00539-a6f1-4ef6-a890-a22a5fa5fedf"
select select "bbe3a6c5-1893-4527-8578-ada07a3b8ea5"
select select "c0b6e50c-983d-48c1-a910-e8bd43c13b77"
select select "97c9e5a4-d35f-4903-ad68-b764687ac9e9"
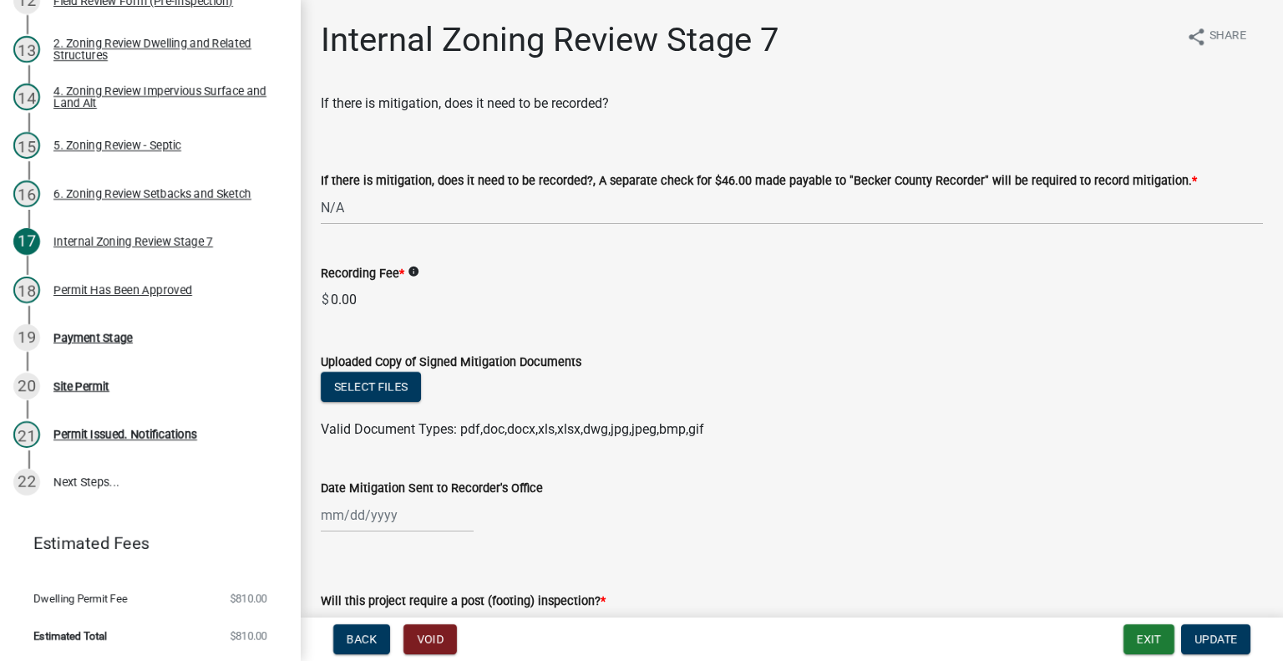
drag, startPoint x: 602, startPoint y: 404, endPoint x: 498, endPoint y: 139, distance: 284.7
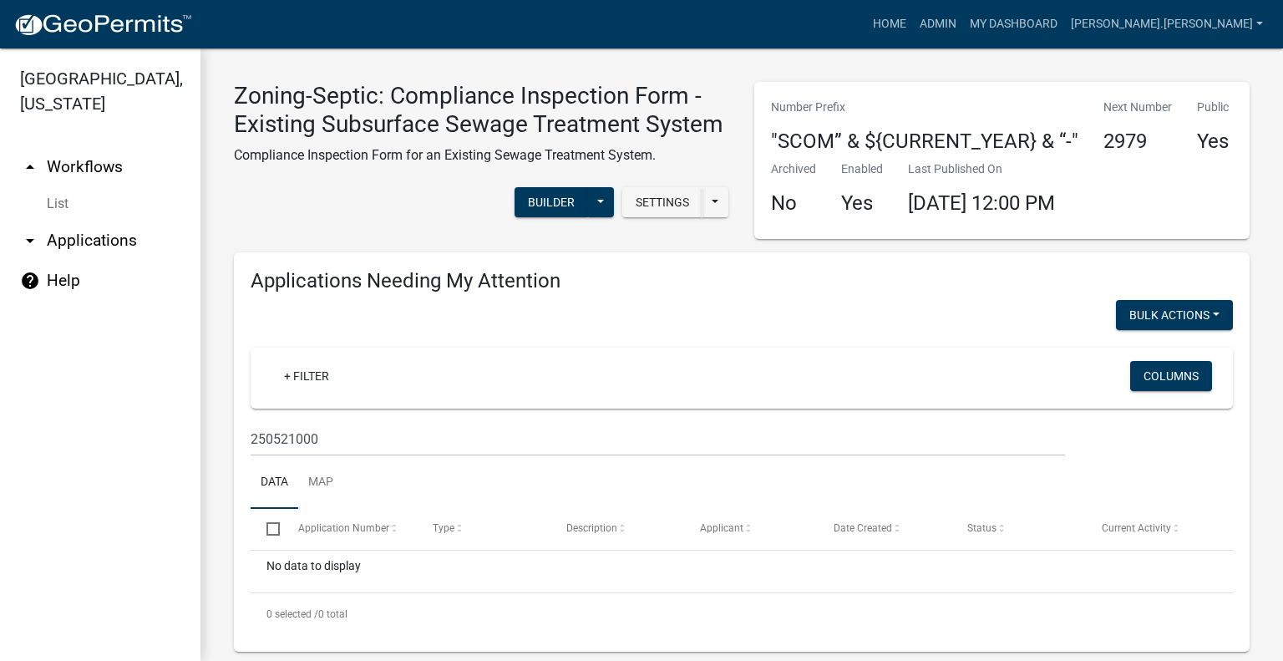
drag, startPoint x: 765, startPoint y: 439, endPoint x: 668, endPoint y: 151, distance: 303.3
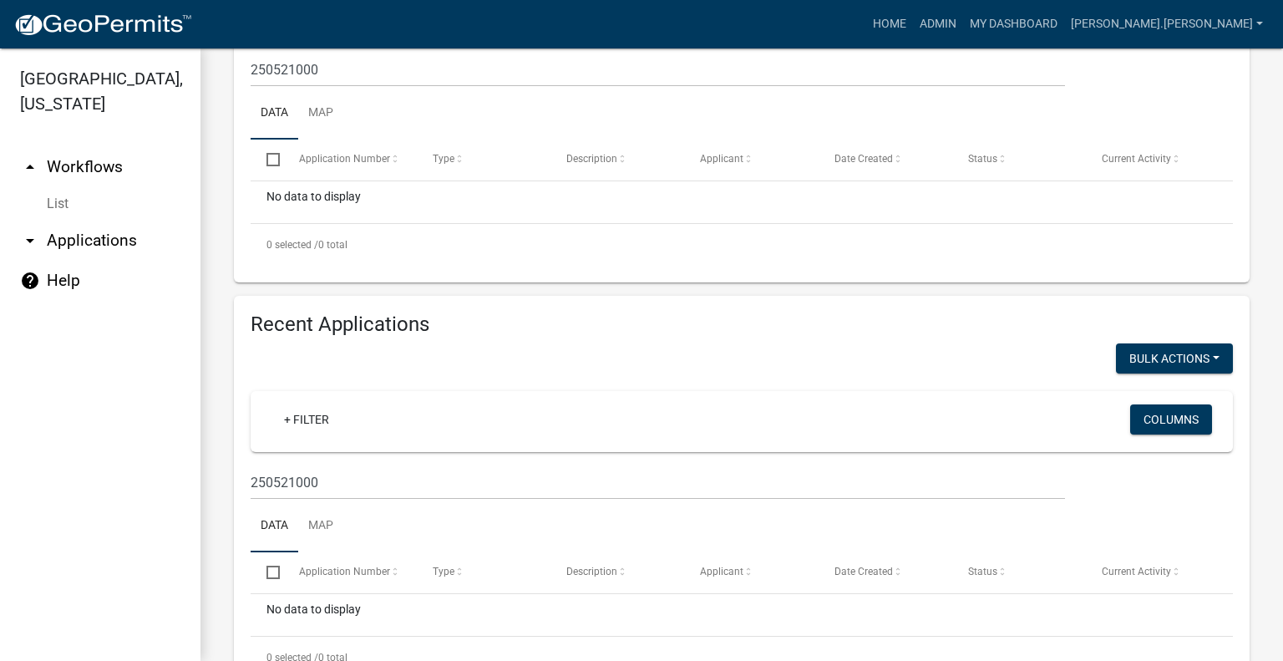
scroll to position [455, 0]
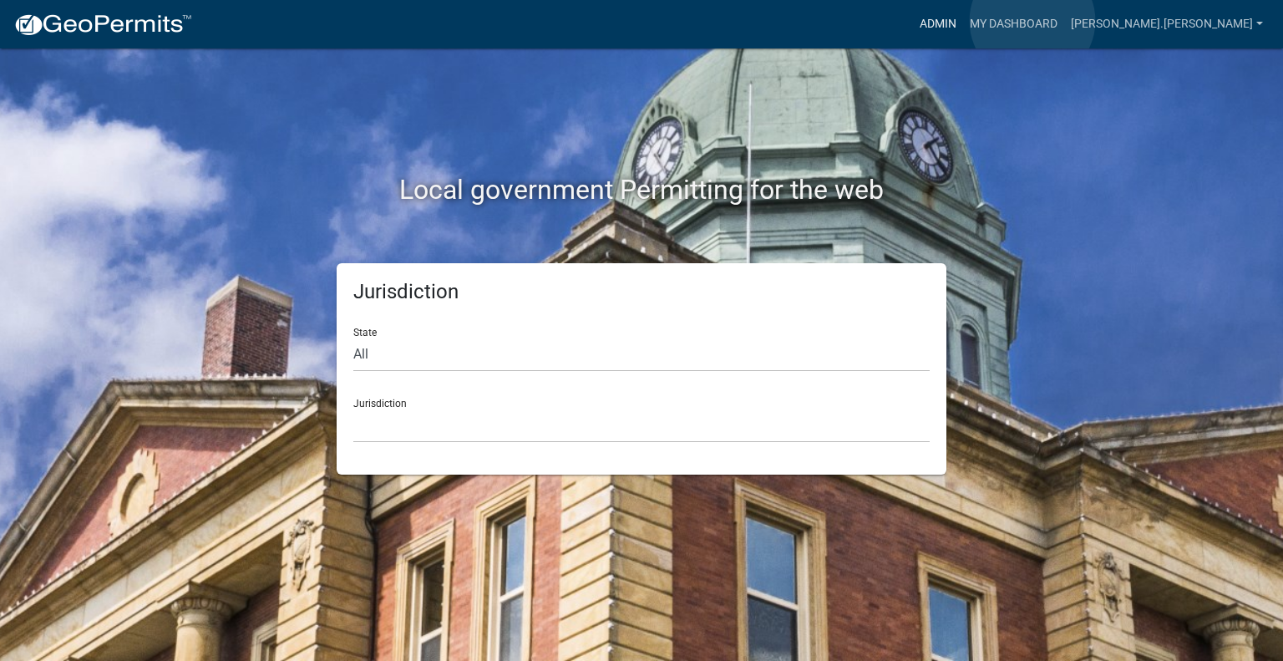
click at [963, 21] on link "Admin" at bounding box center [938, 24] width 50 height 32
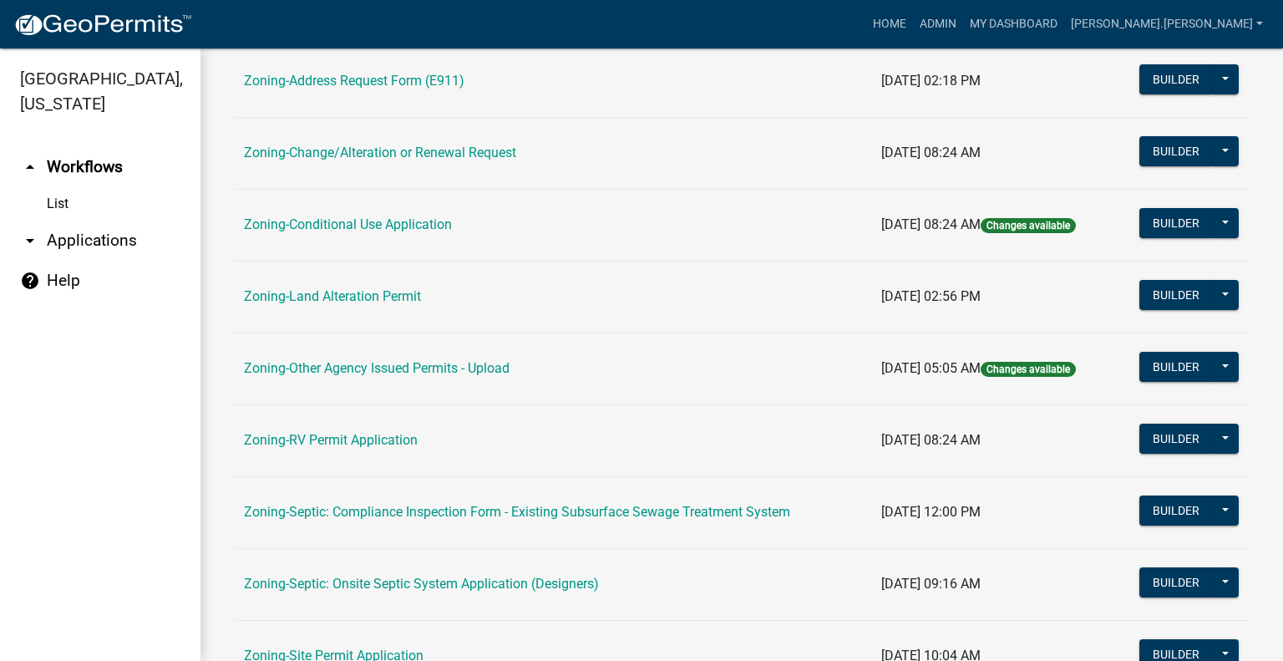
scroll to position [418, 0]
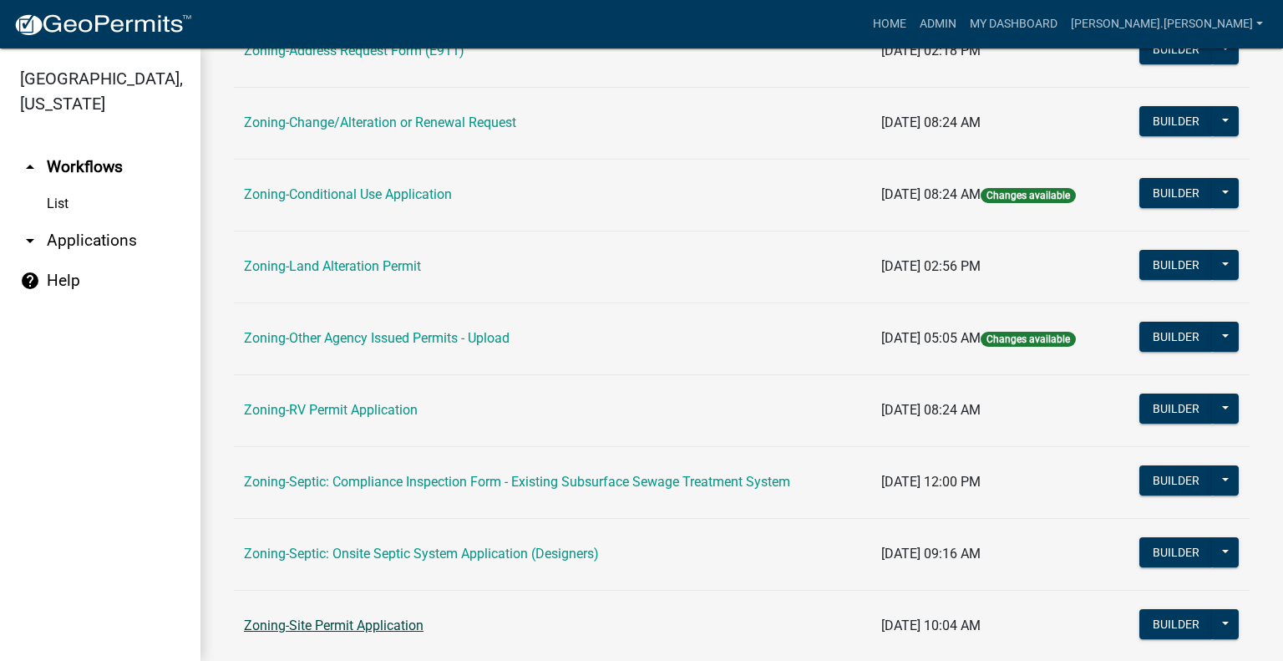
click at [374, 622] on link "Zoning-Site Permit Application" at bounding box center [334, 625] width 180 height 16
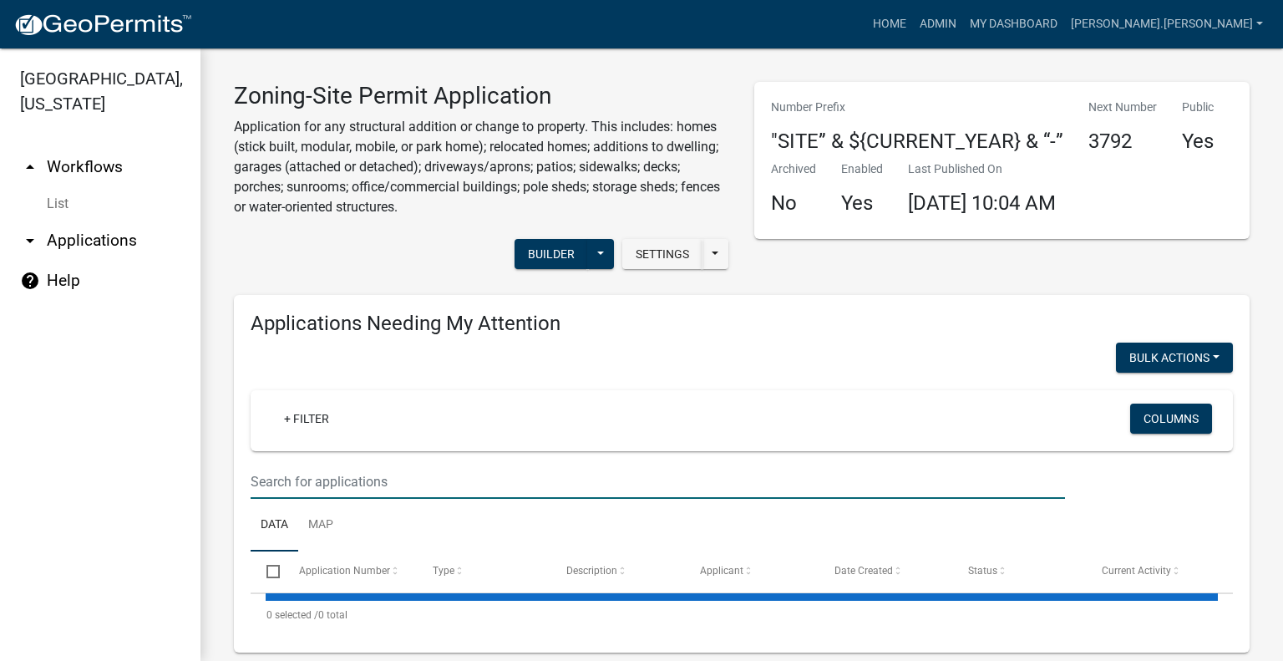
click at [431, 471] on input "text" at bounding box center [658, 482] width 815 height 34
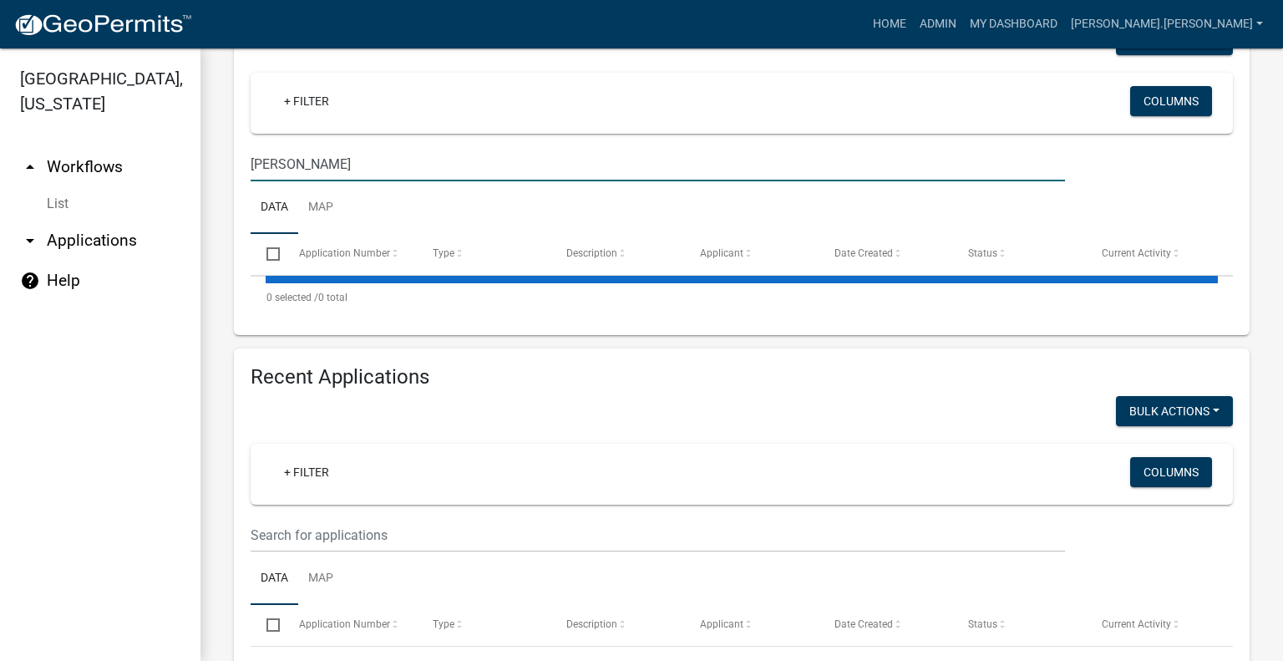
scroll to position [334, 0]
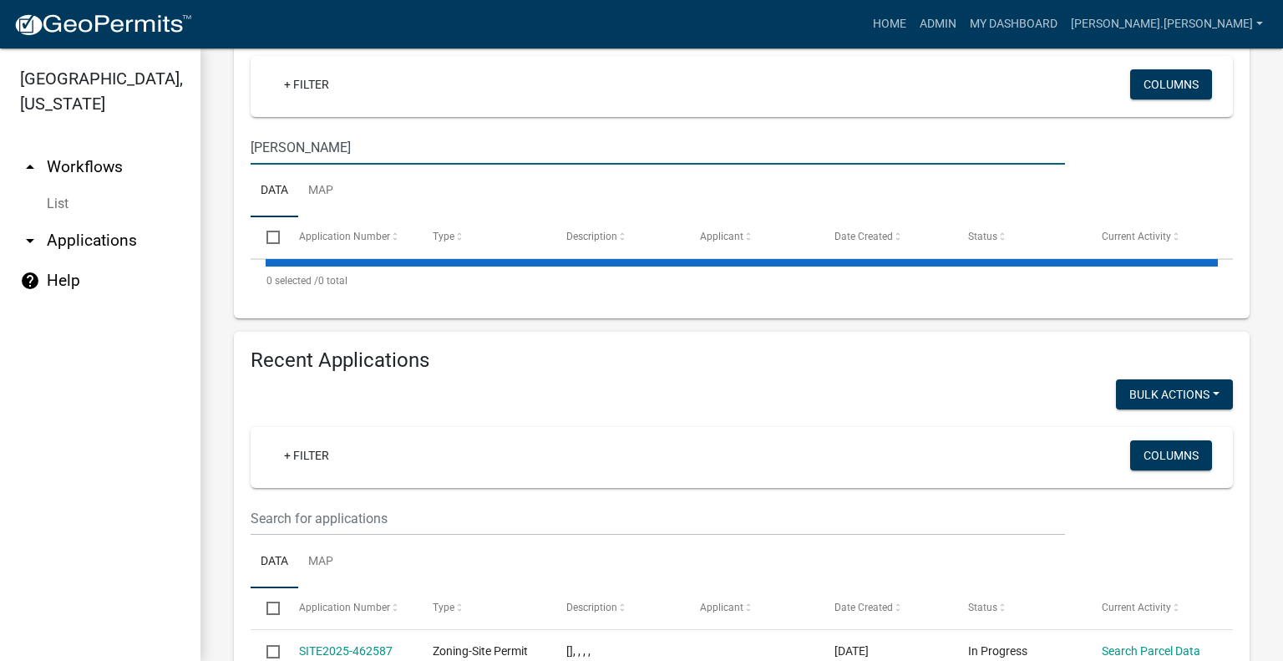
type input "[PERSON_NAME]"
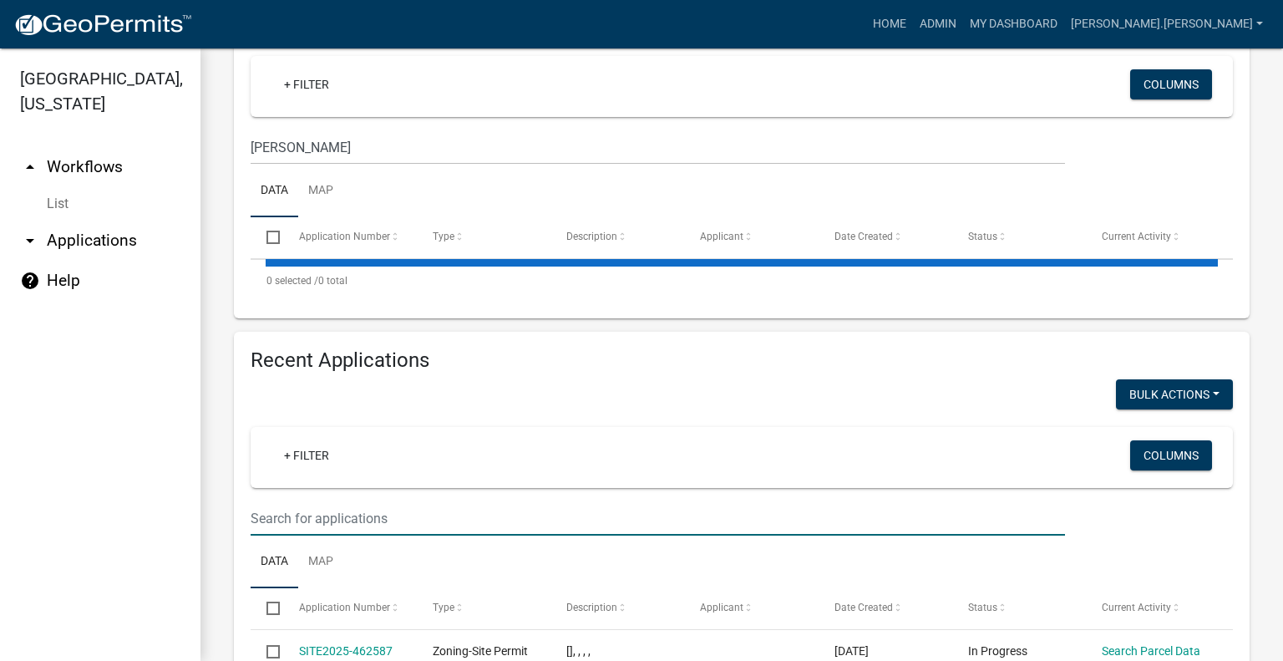
click at [429, 504] on input "text" at bounding box center [658, 518] width 815 height 34
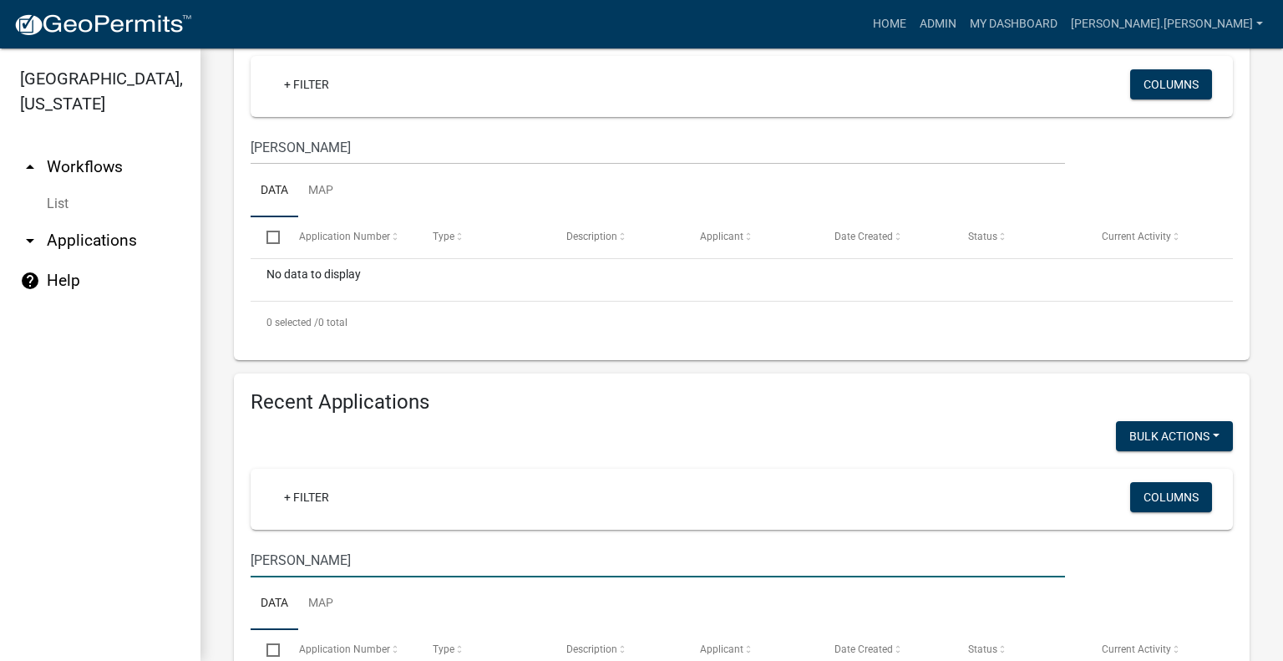
type input "[PERSON_NAME]"
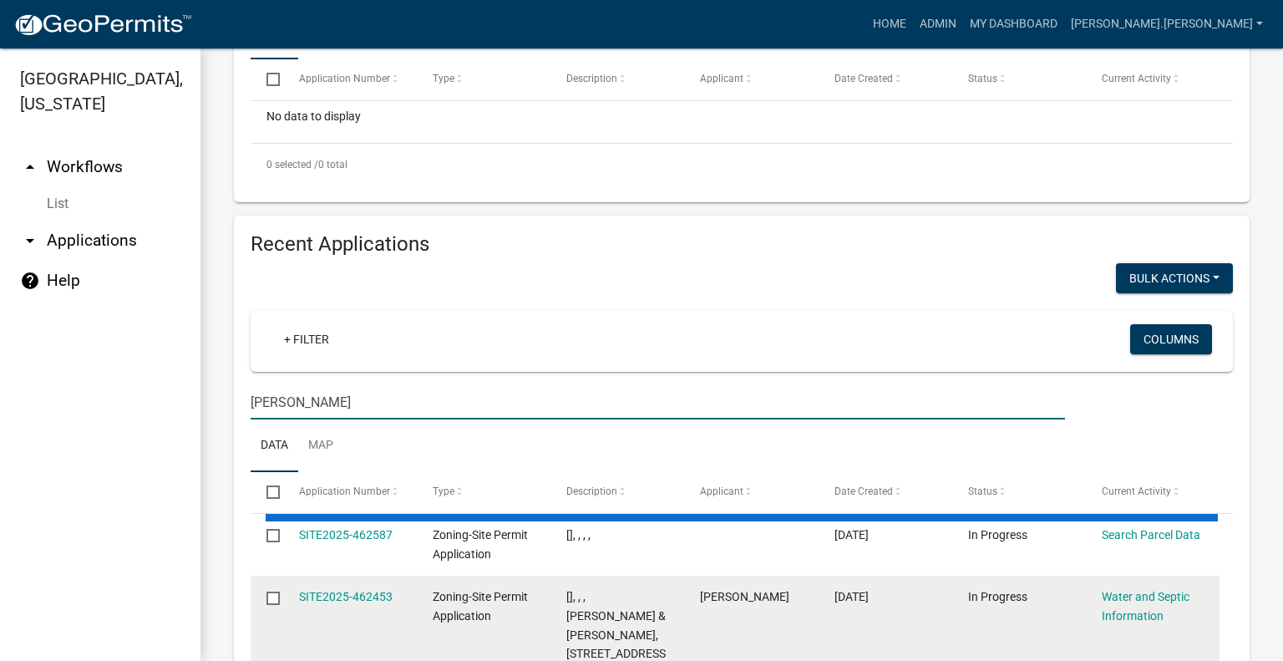
scroll to position [501, 0]
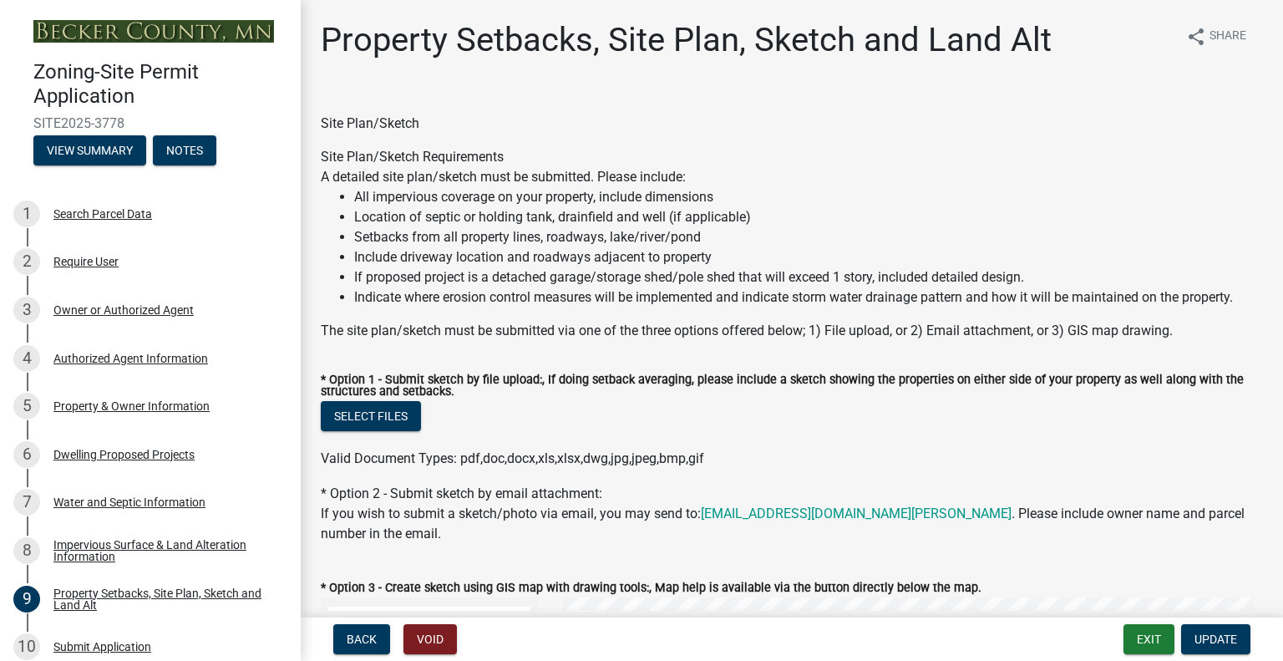
select select "d89fbfa0-1150-4954-b91c-9d482c9530a3"
select select "fd58f24c-a096-4195-863e-b494ea1fd324"
select select "12f785fb-c378-4b18-841c-21c73dc99083"
select select "e8ab2dc3-aa3f-46f3-9b4a-37eb25ad84af"
select select "27b2a8b4-abf6-463e-8c0c-7c5d2b4fe26f"
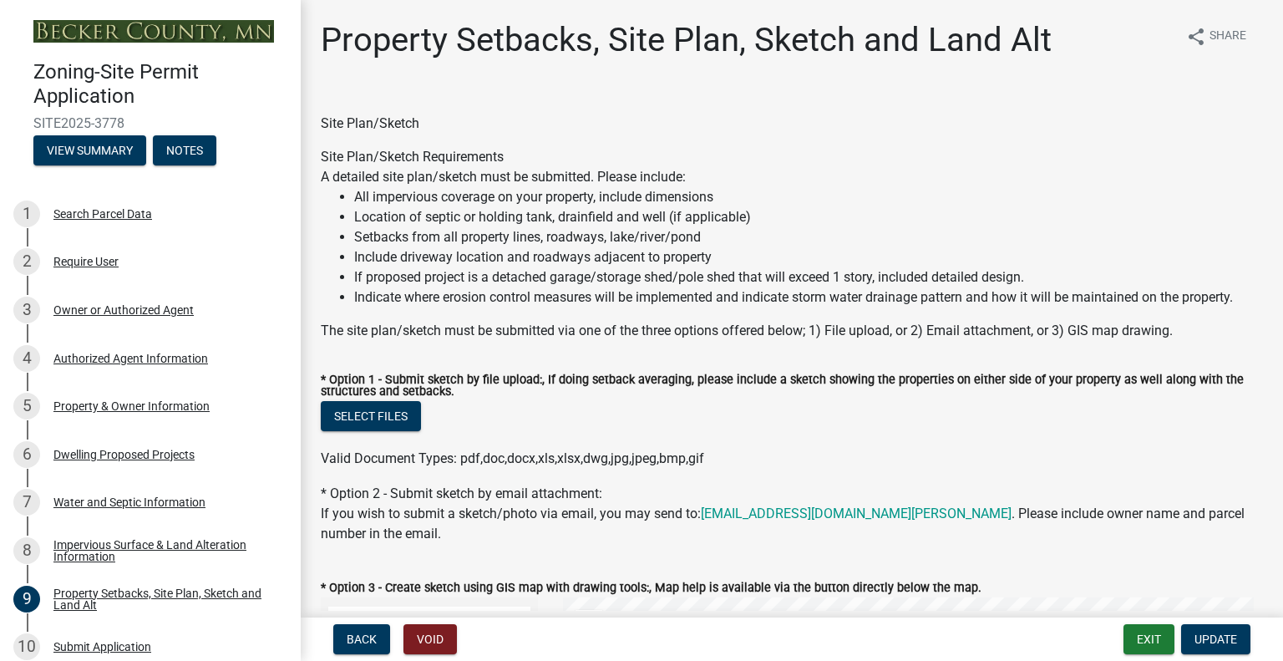
select select "b98836ba-4715-455d-97ab-be9a9df498a8"
select select "c8b8ea71-7088-4e87-a493-7bc88cc2835b"
select select "1418c7e3-4054-4b00-84b5-d09b9560f30a"
select select "19d13e65-c93d-443e-910a-7a17299544cc"
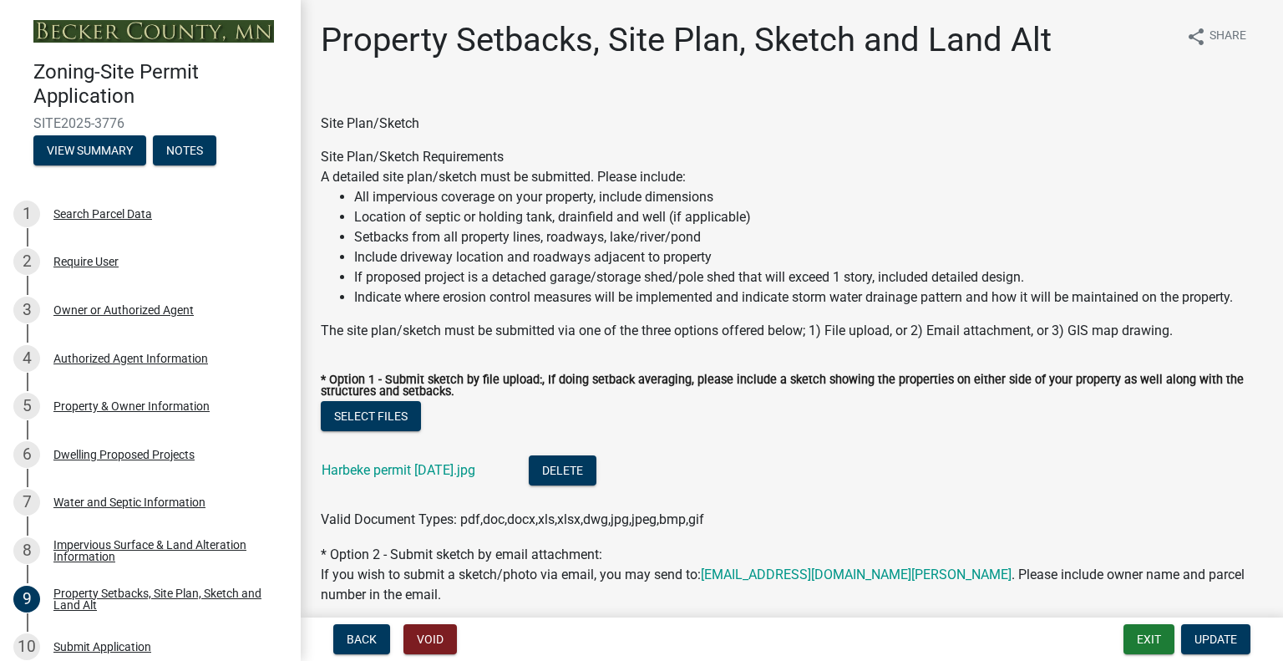
select select "7b13c63f-e699-4112-b373-98fbd28ec536"
select select "d831abd6-69dc-4cfd-a389-e0e69ee6df9d"
select select "b56a4575-9846-47cf-8067-c59a4853da22"
select select "12f785fb-c378-4b18-841c-21c73dc99083"
select select "5c3bc124-316a-4e31-81ed-fa9247a28fef"
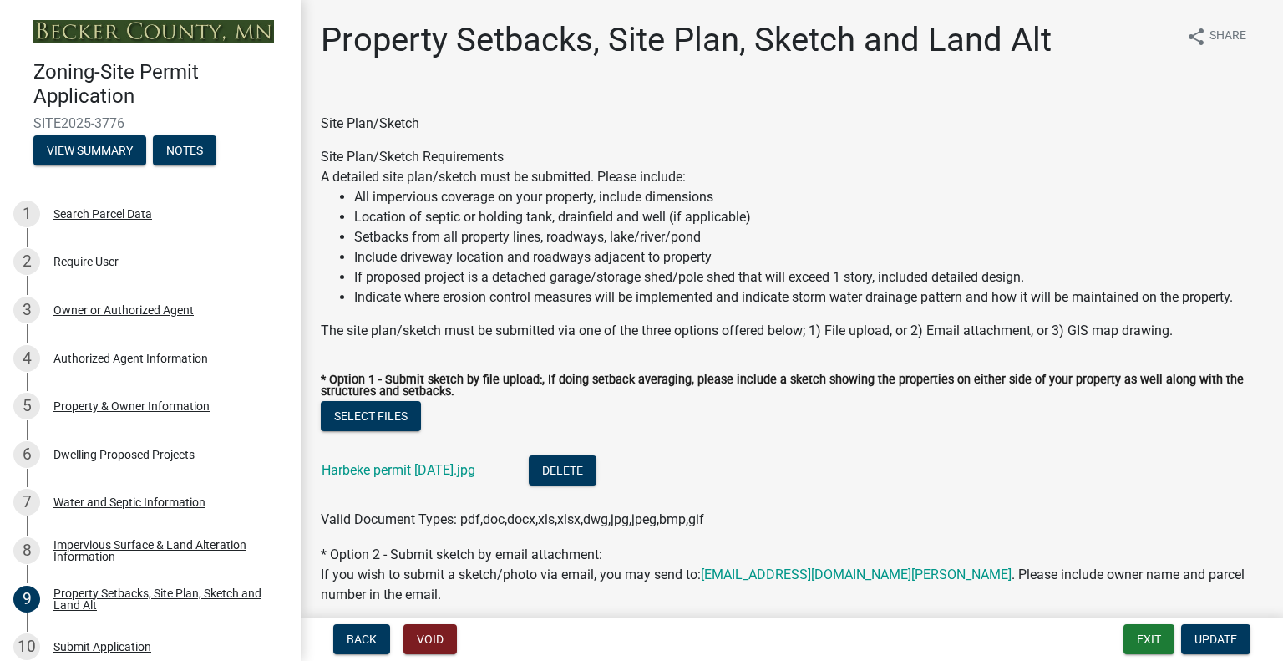
select select "aa6c7ffd-a452-4f17-af46-2abaeaed4180"
select select "5ad4ab64-b44e-481c-9000-9e5907aa74e1"
select select "3ef6ed64-418f-4dfa-9020-48b6b52c6910"
select select "c8b8ea71-7088-4e87-a493-7bc88cc2835b"
select select "1418c7e3-4054-4b00-84b5-d09b9560f30a"
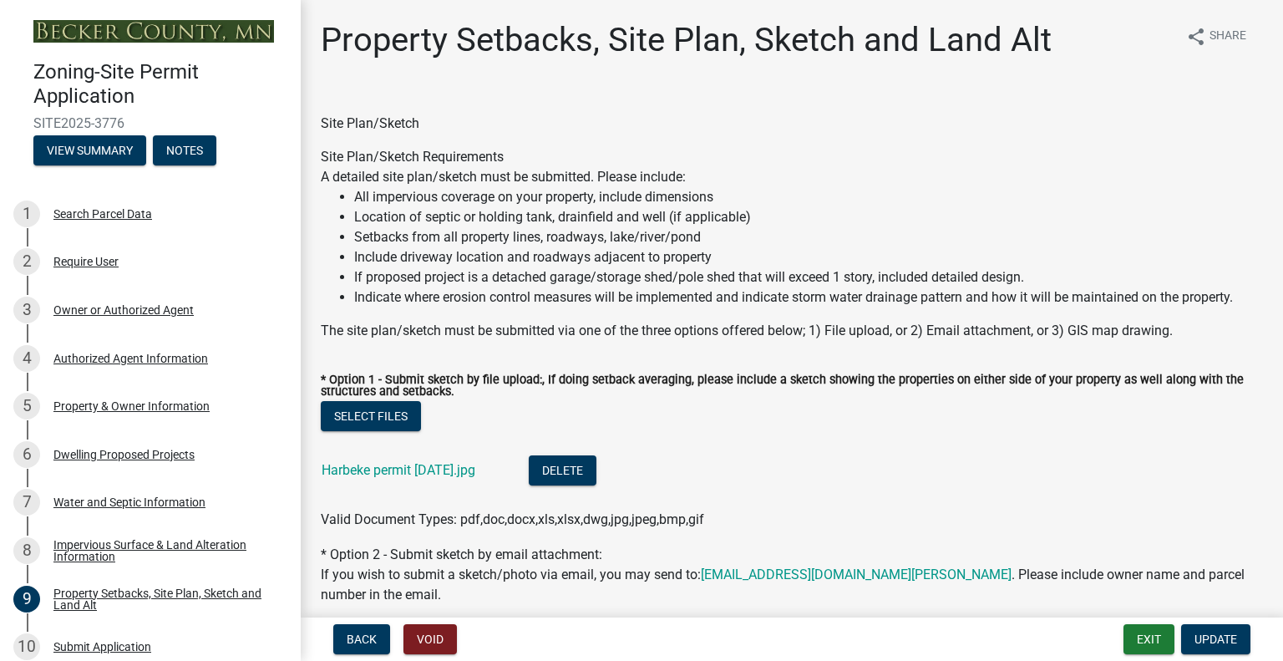
select select "19d13e65-c93d-443e-910a-7a17299544cc"
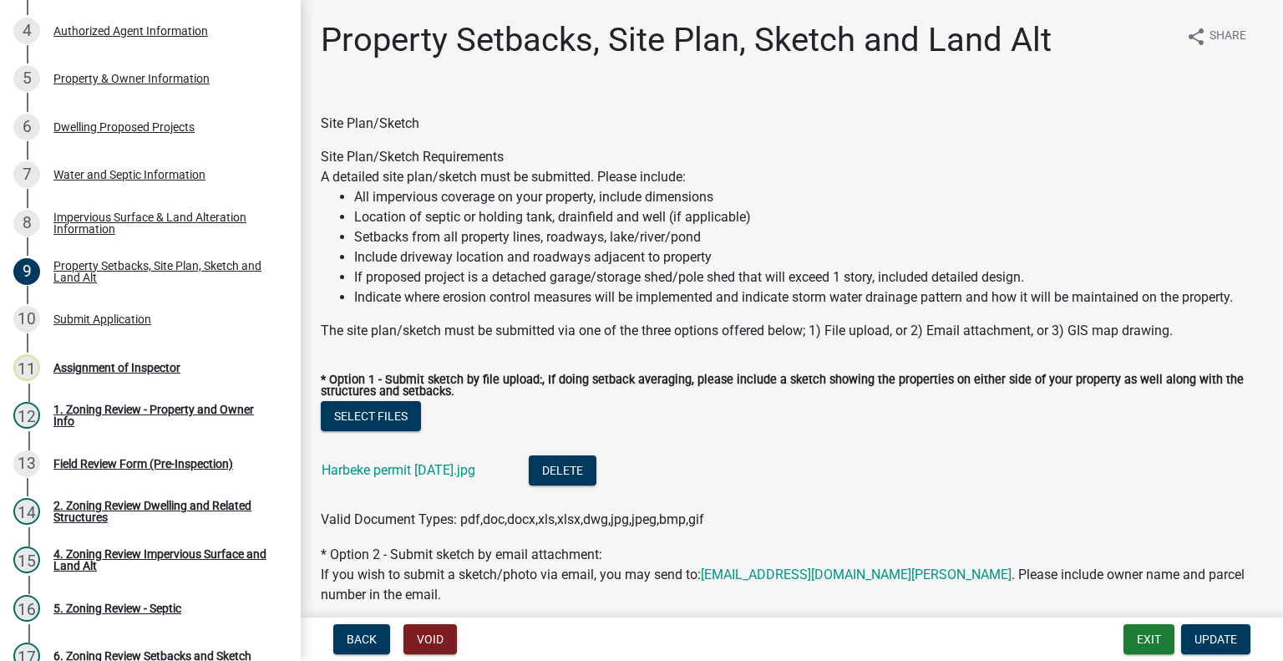
scroll to position [216, 0]
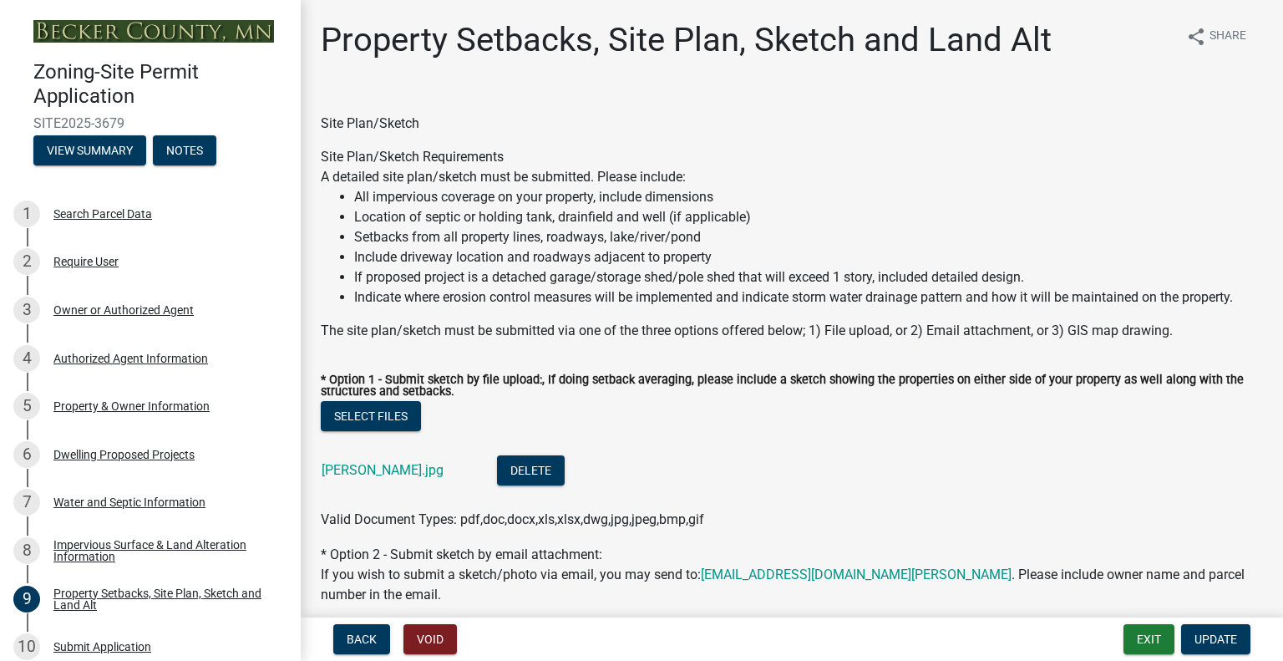
select select "7b13c63f-e699-4112-b373-98fbd28ec536"
select select "d831abd6-69dc-4cfd-a389-e0e69ee6df9d"
select select "b56a4575-9846-47cf-8067-c59a4853da22"
select select "12f785fb-c378-4b18-841c-21c73dc99083"
select select "5c3bc124-316a-4e31-81ed-fa9247a28fef"
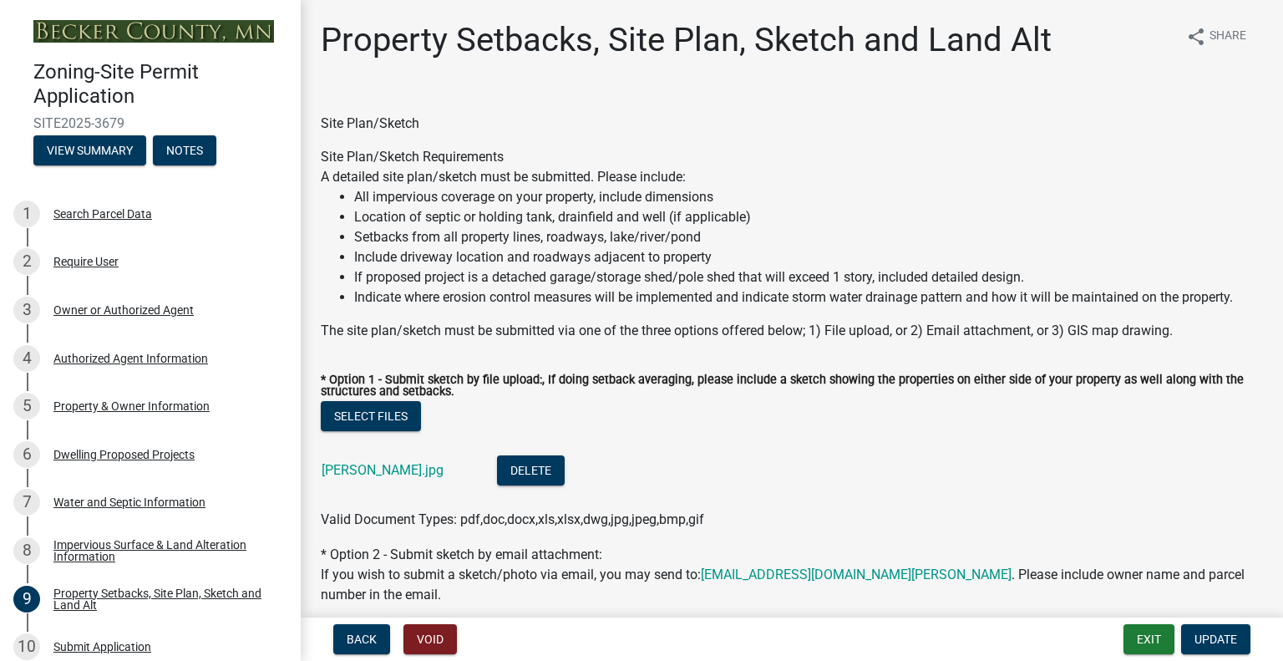
select select "aa6c7ffd-a452-4f17-af46-2abaeaed4180"
select select "5ad4ab64-b44e-481c-9000-9e5907aa74e1"
select select "3ef6ed64-418f-4dfa-9020-48b6b52c6910"
select select "c8b8ea71-7088-4e87-a493-7bc88cc2835b"
select select "1418c7e3-4054-4b00-84b5-d09b9560f30a"
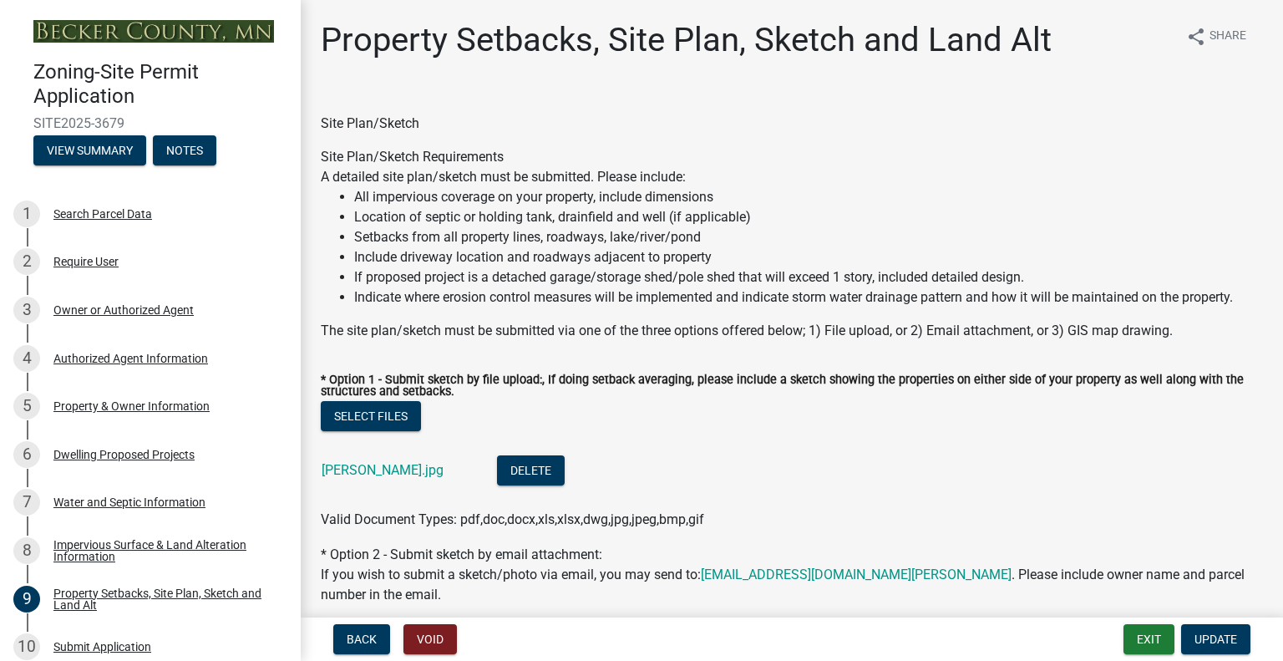
select select "4421853d-5e11-4b64-95ec-6c47066881cc"
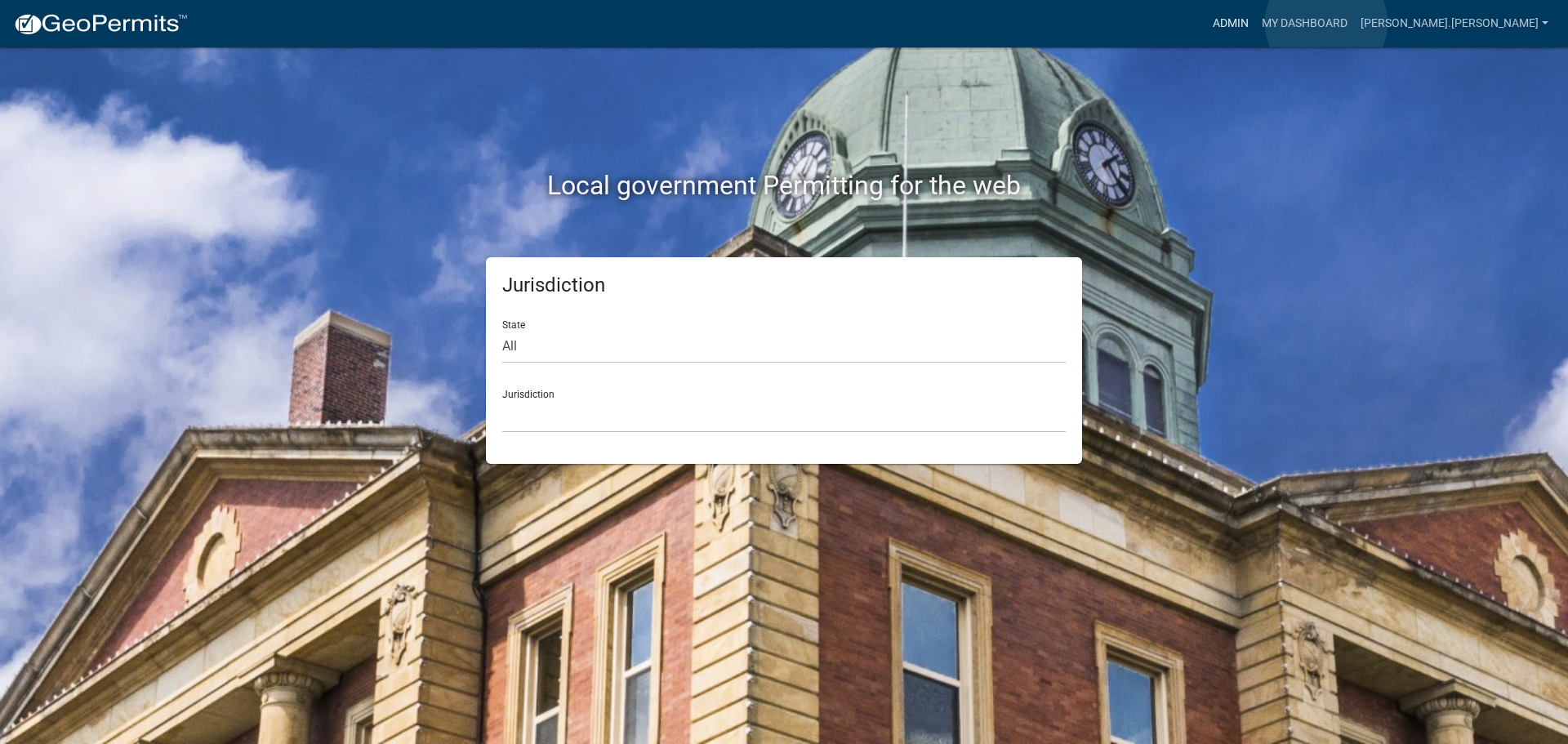
click at [1255, 22] on link "Admin" at bounding box center [1231, 23] width 49 height 31
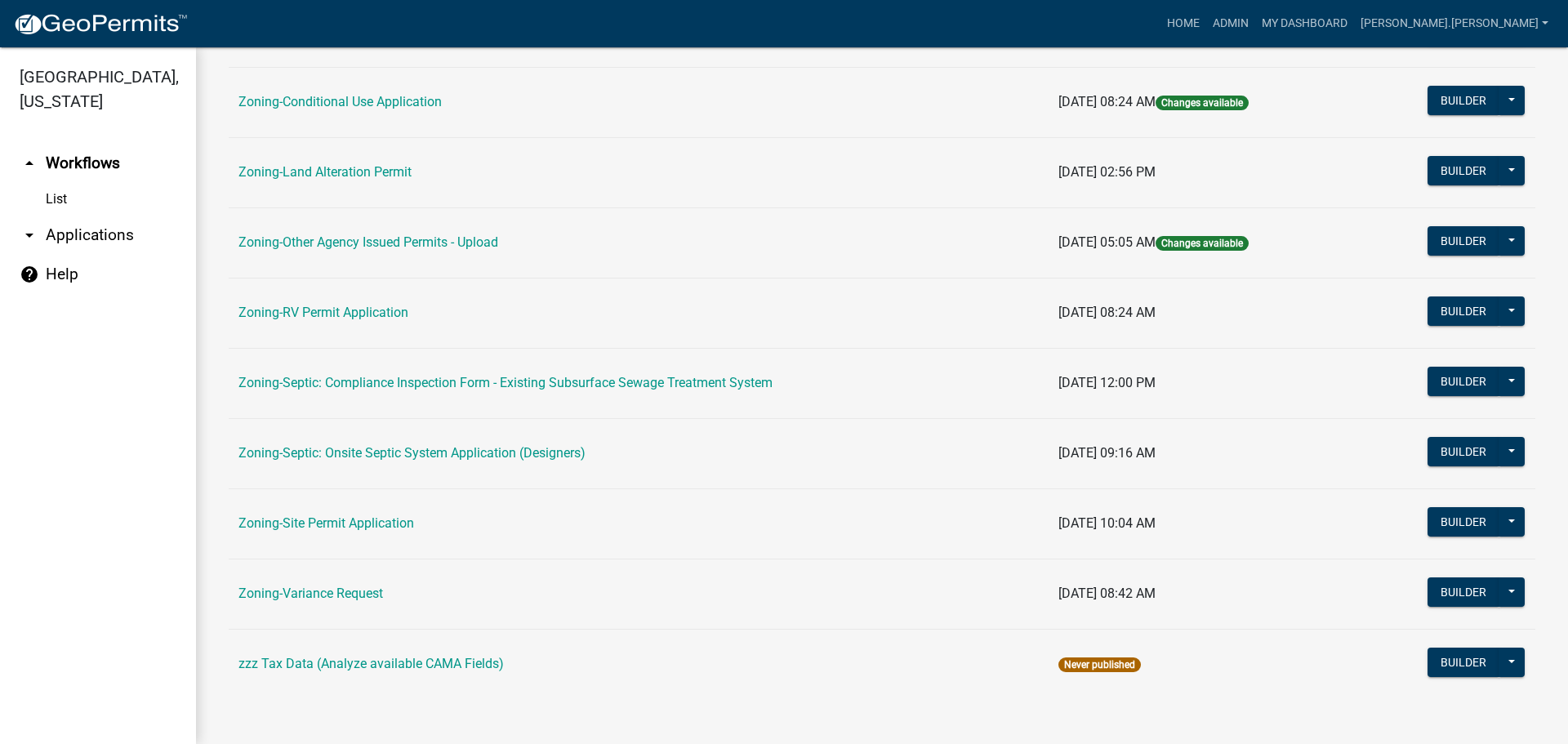
scroll to position [498, 0]
click at [293, 516] on link "Zoning-Site Permit Application" at bounding box center [327, 522] width 176 height 16
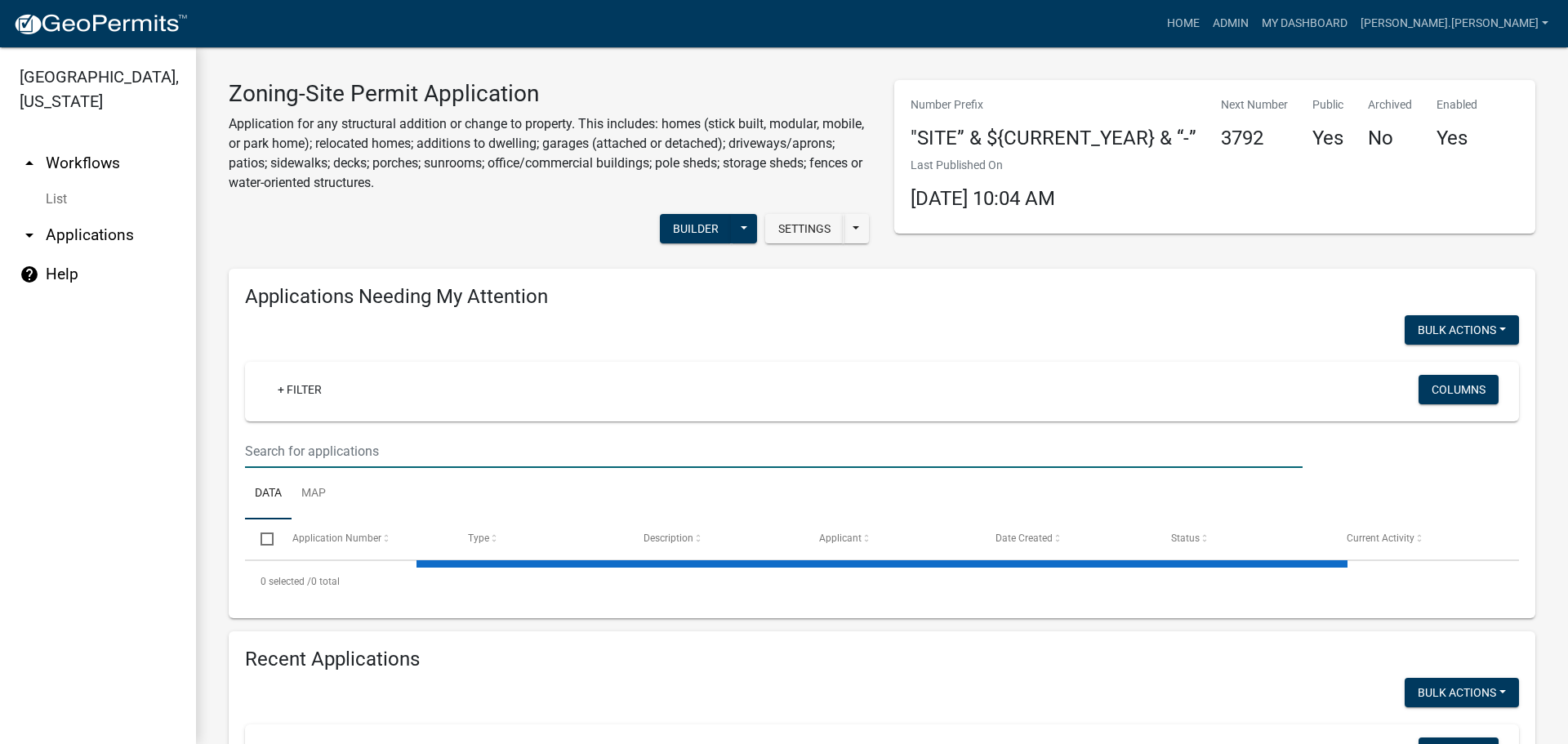
click at [504, 440] on input "text" at bounding box center [774, 452] width 1058 height 33
type input "golden"
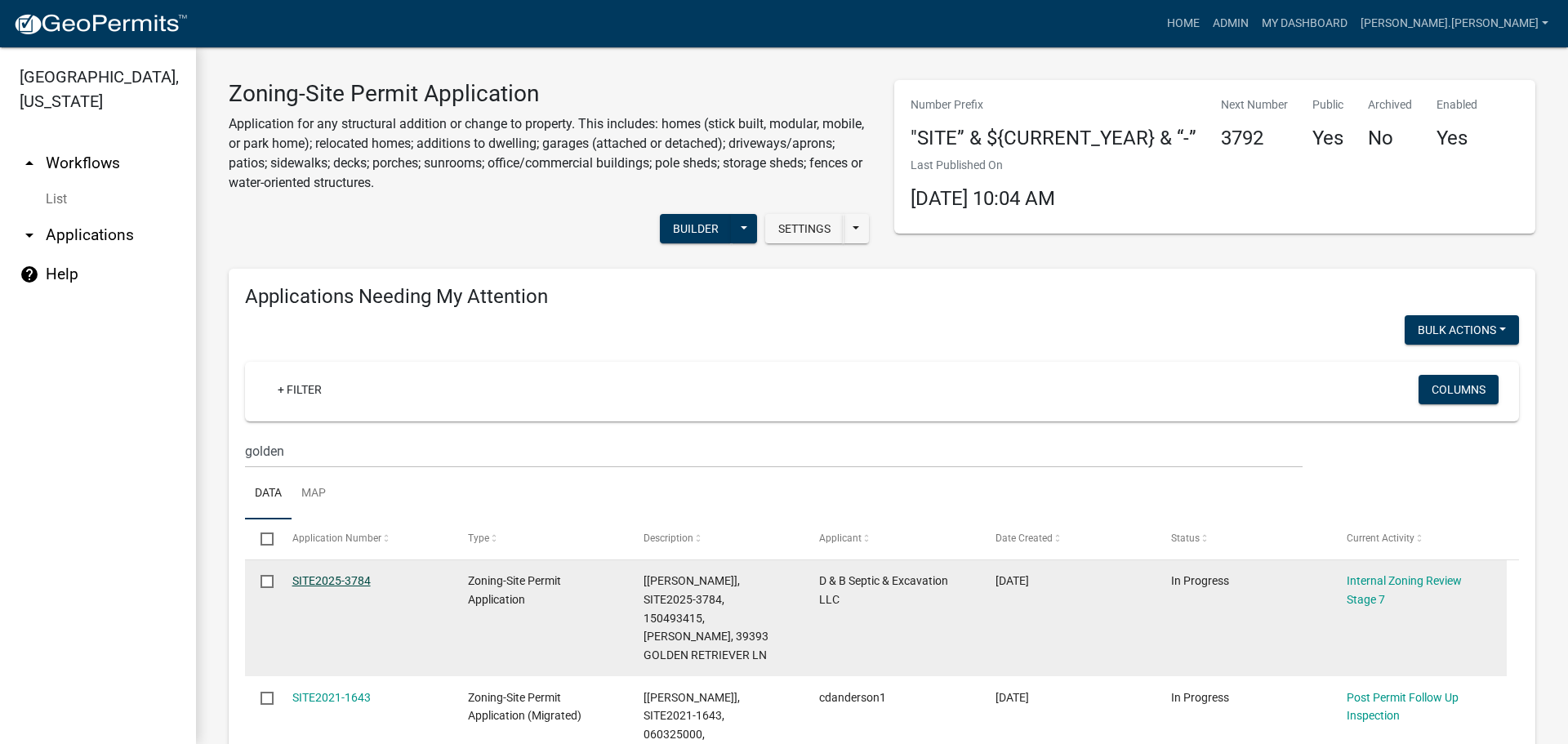
click at [336, 579] on link "SITE2025-3784" at bounding box center [331, 580] width 78 height 13
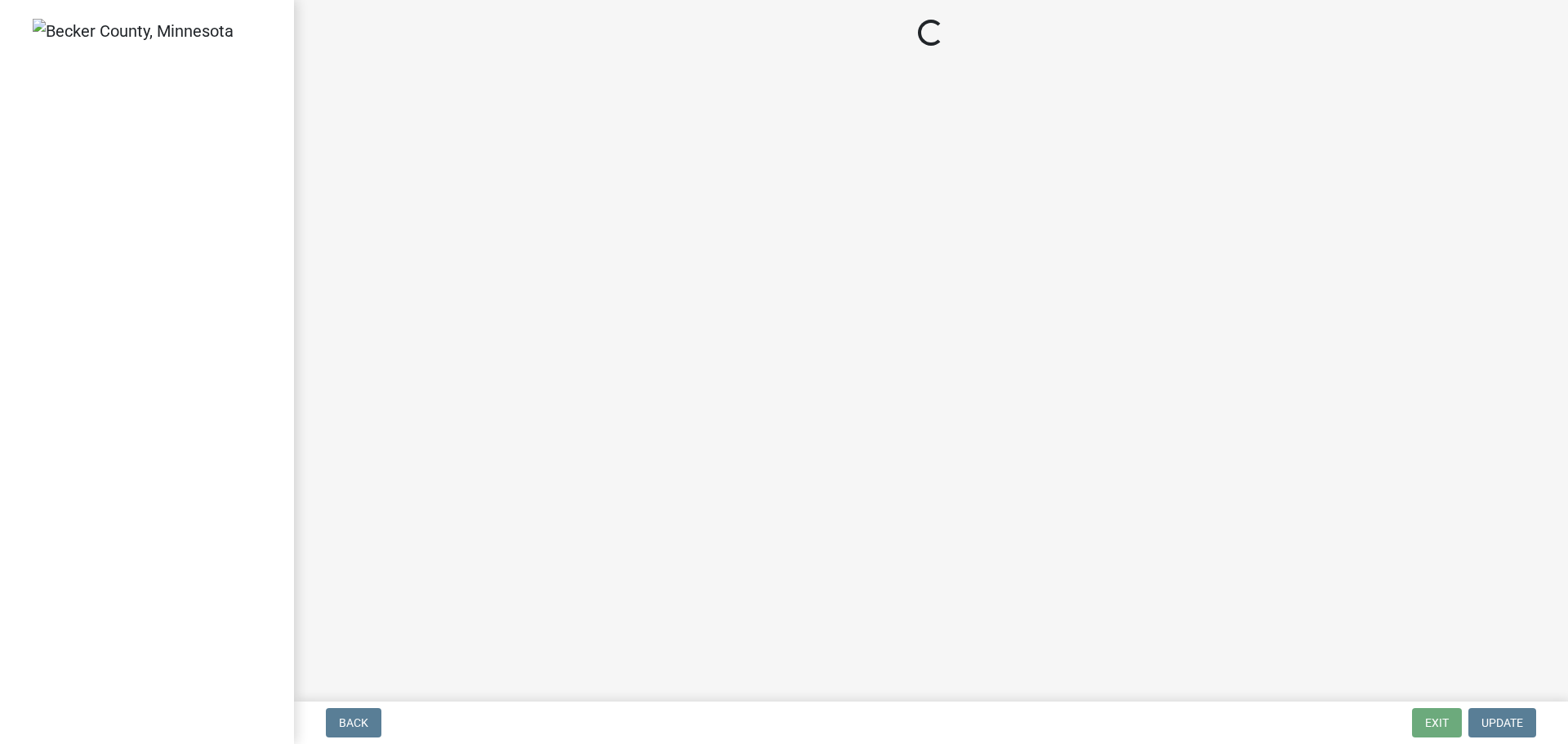
select select "e59fcb53-d9ed-466f-8c3e-33bb35216820"
select select "74b00539-a6f1-4ef6-a890-a22a5fa5fedf"
select select "bbe3a6c5-1893-4527-8578-ada07a3b8ea5"
select select "c0b6e50c-983d-48c1-a910-e8bd43c13b77"
select select "97c9e5a4-d35f-4903-ad68-b764687ac9e9"
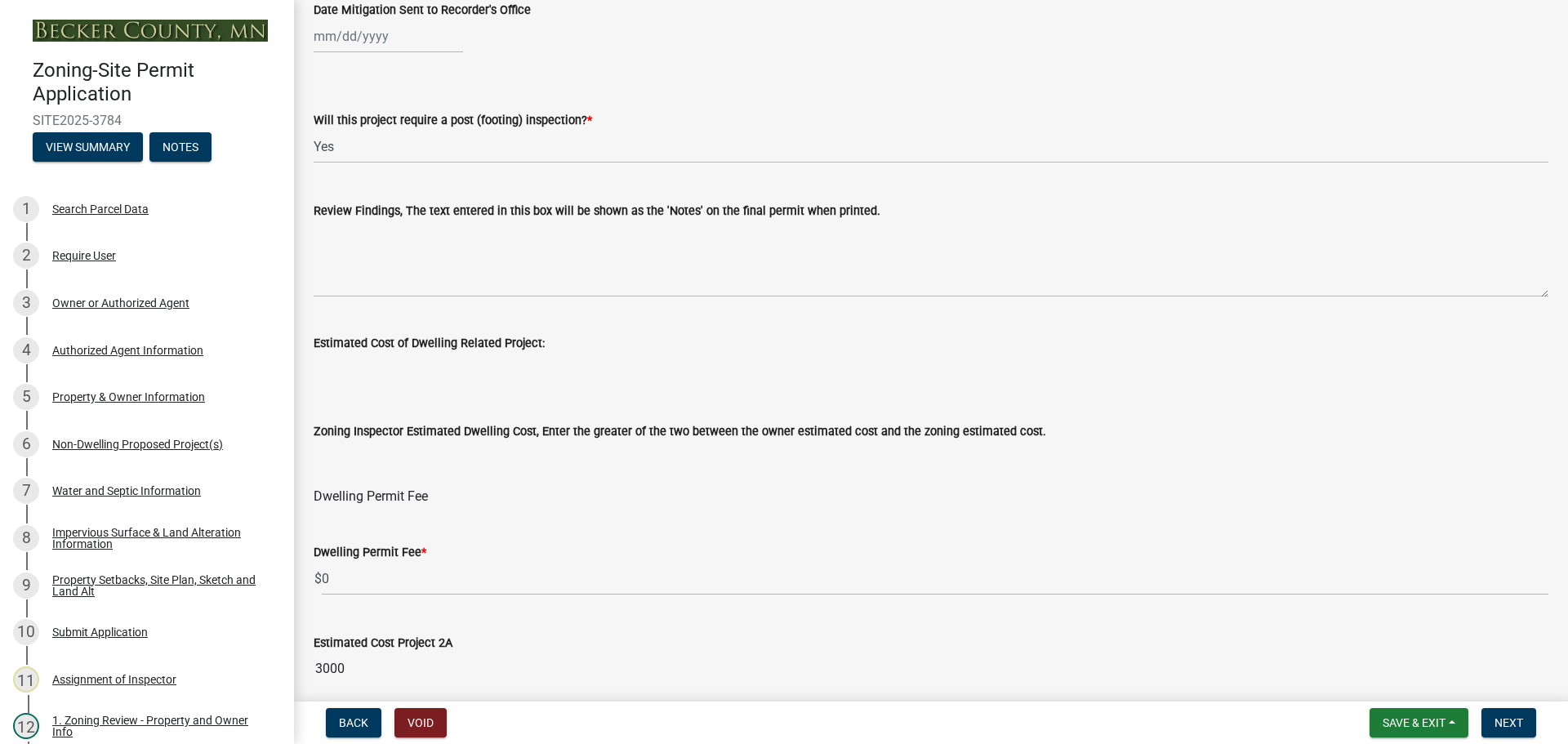
scroll to position [490, 0]
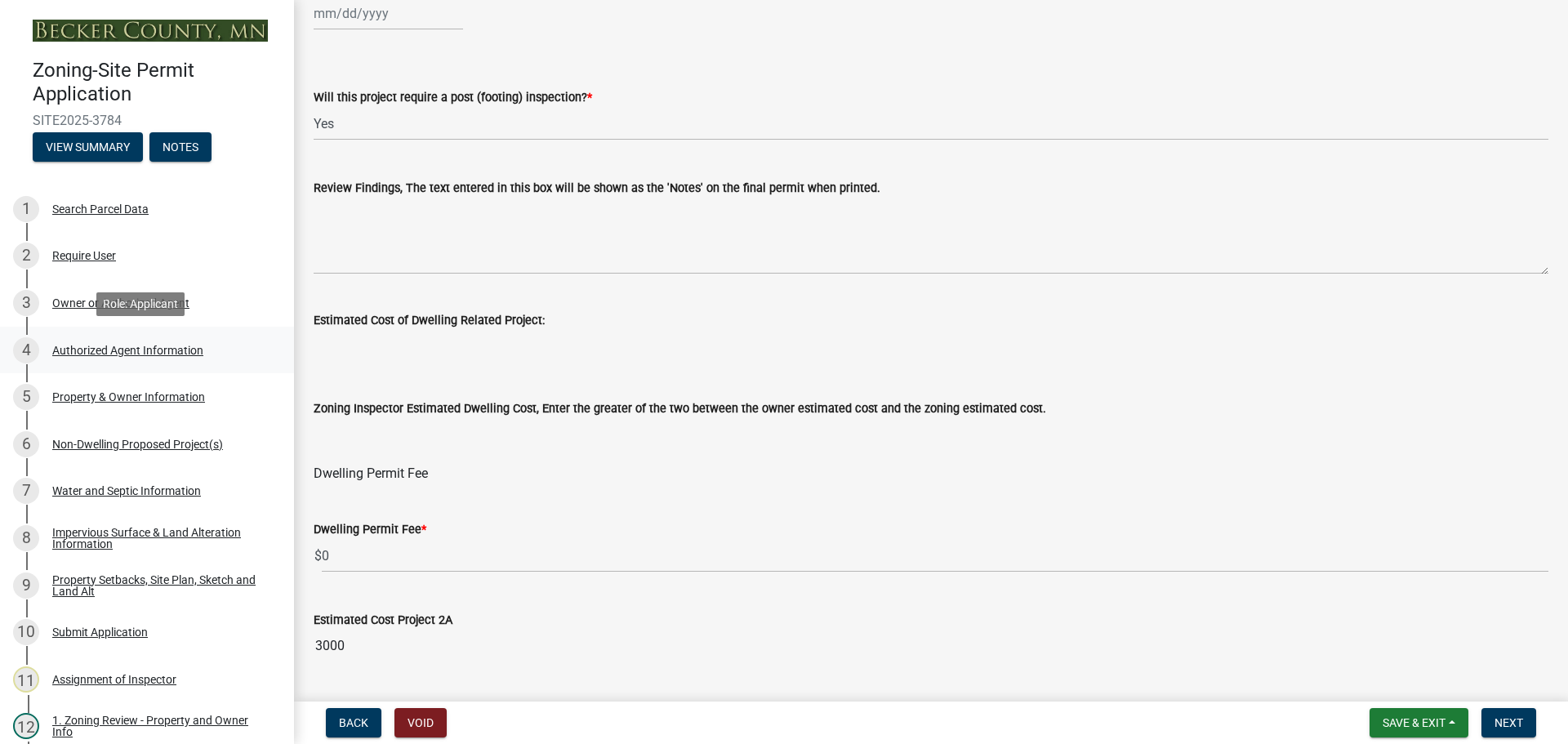
click at [137, 353] on div "Authorized Agent Information" at bounding box center [127, 351] width 152 height 12
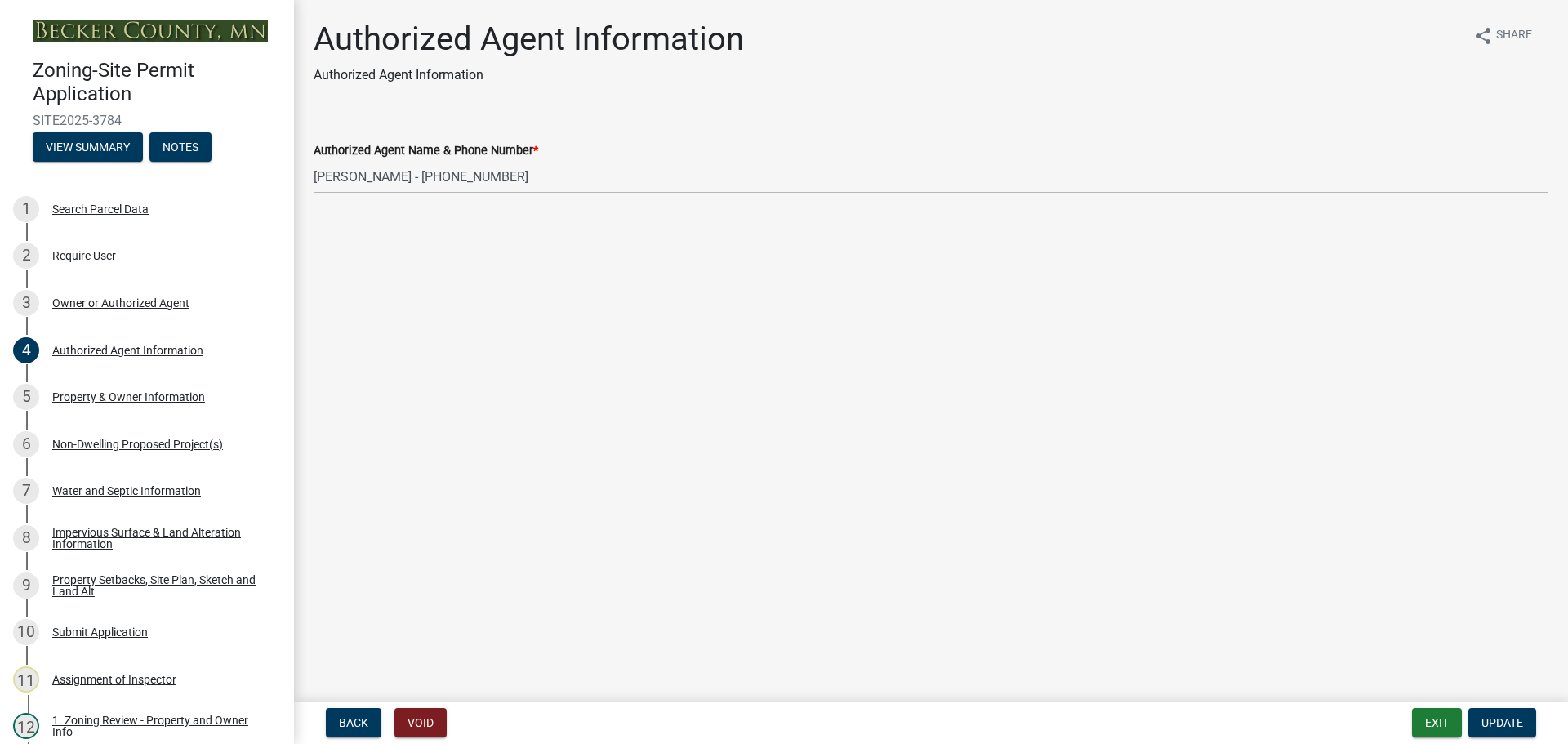
drag, startPoint x: 716, startPoint y: 17, endPoint x: 647, endPoint y: 429, distance: 417.7
click at [647, 429] on main "Authorized Agent Information Authorized Agent Information share Share Authorize…" at bounding box center [931, 347] width 1274 height 695
